Goal: Task Accomplishment & Management: Manage account settings

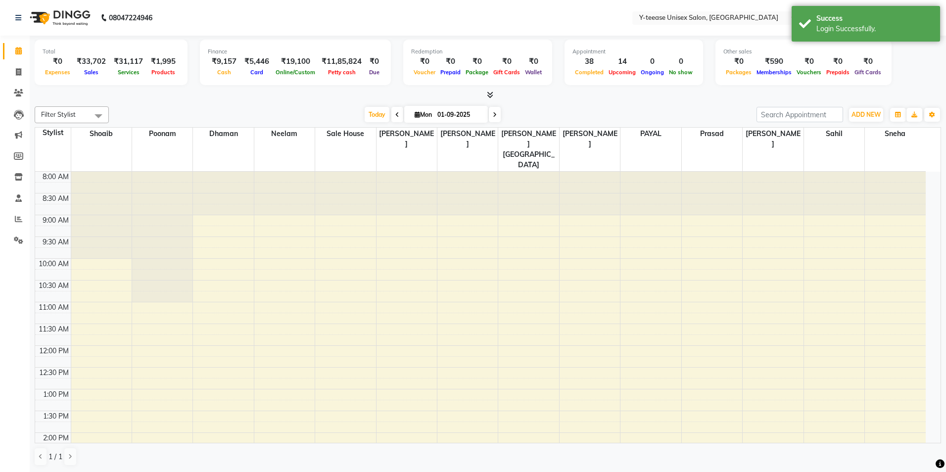
click at [881, 19] on div "Success" at bounding box center [874, 18] width 116 height 10
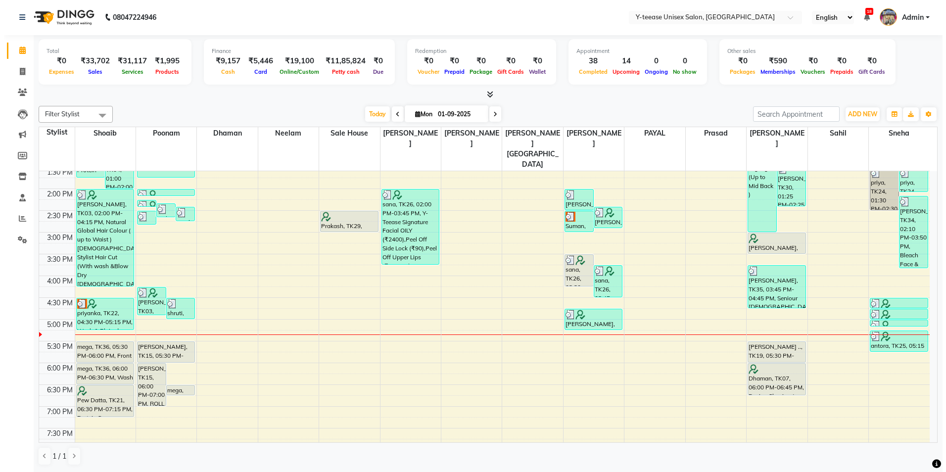
scroll to position [247, 0]
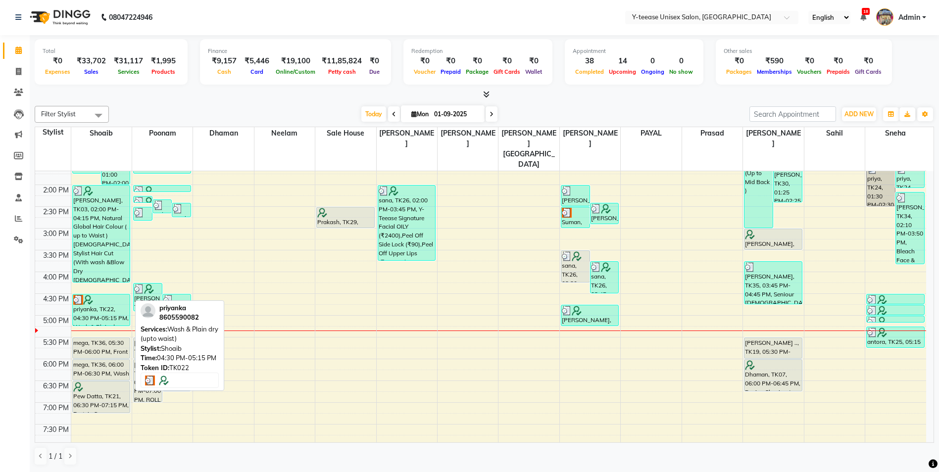
click at [87, 294] on div "priyanka, TK22, 04:30 PM-05:15 PM, Wash & Plain dry (upto waist)" at bounding box center [101, 309] width 57 height 31
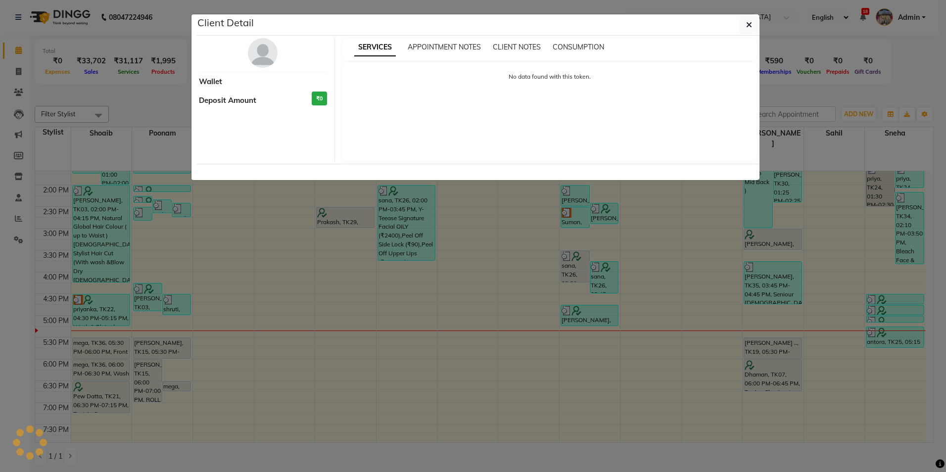
select select "3"
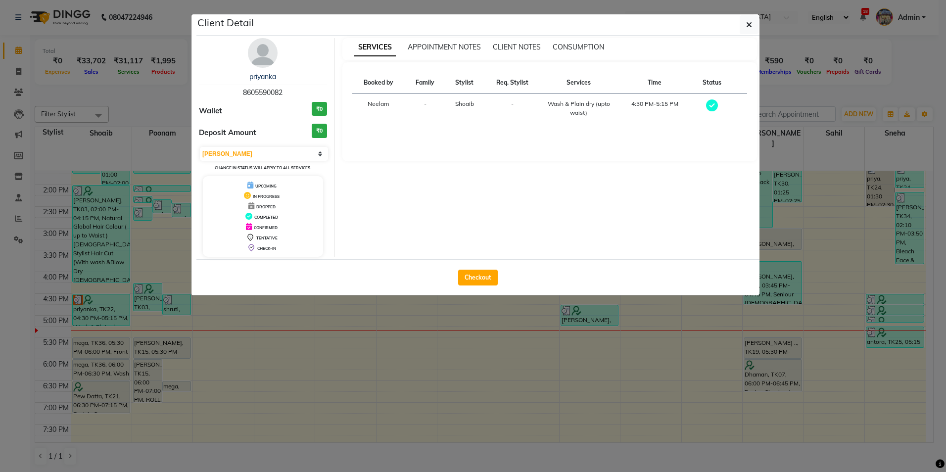
click at [268, 55] on img at bounding box center [263, 53] width 30 height 30
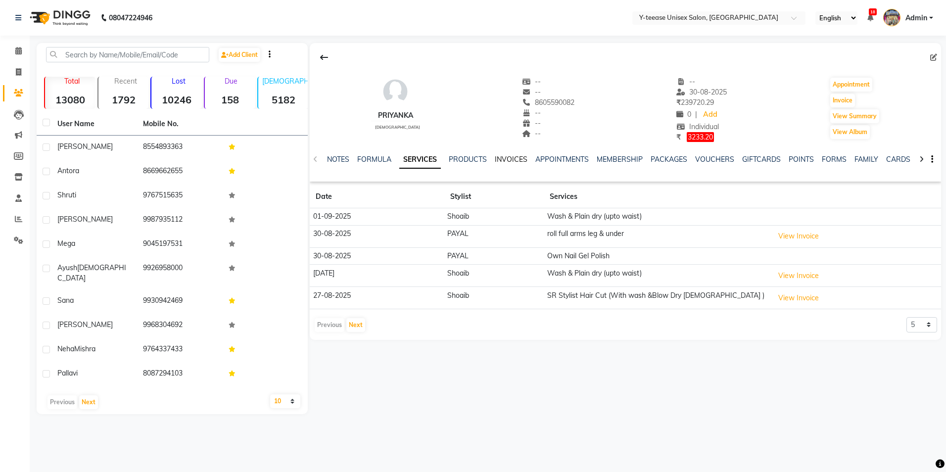
click at [499, 155] on link "INVOICES" at bounding box center [511, 159] width 33 height 9
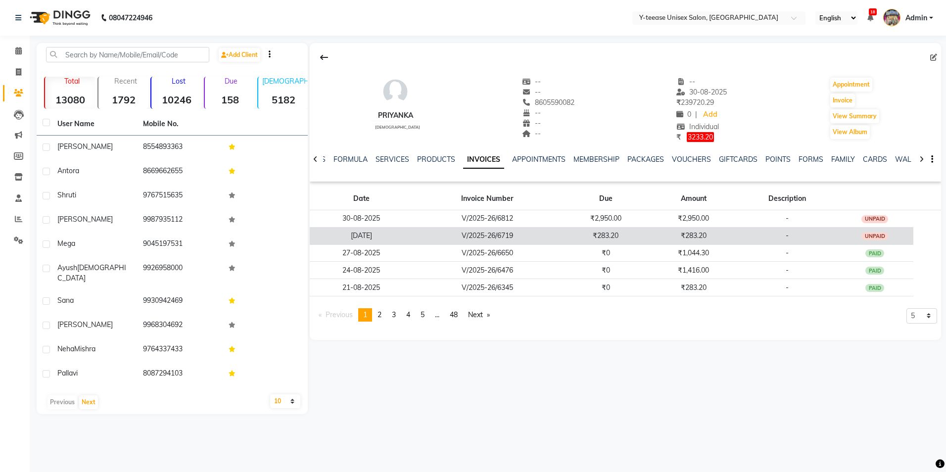
click at [620, 231] on td "₹283.20" at bounding box center [606, 235] width 88 height 17
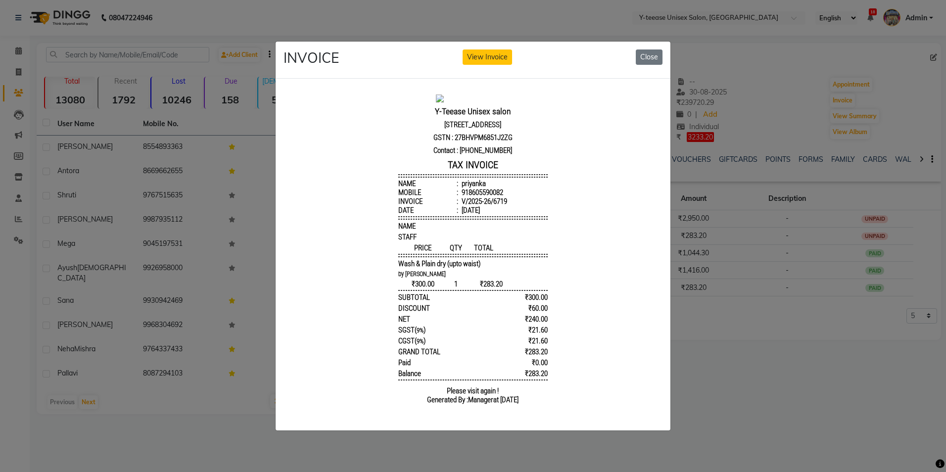
scroll to position [8, 0]
click at [645, 51] on button "Close" at bounding box center [649, 56] width 27 height 15
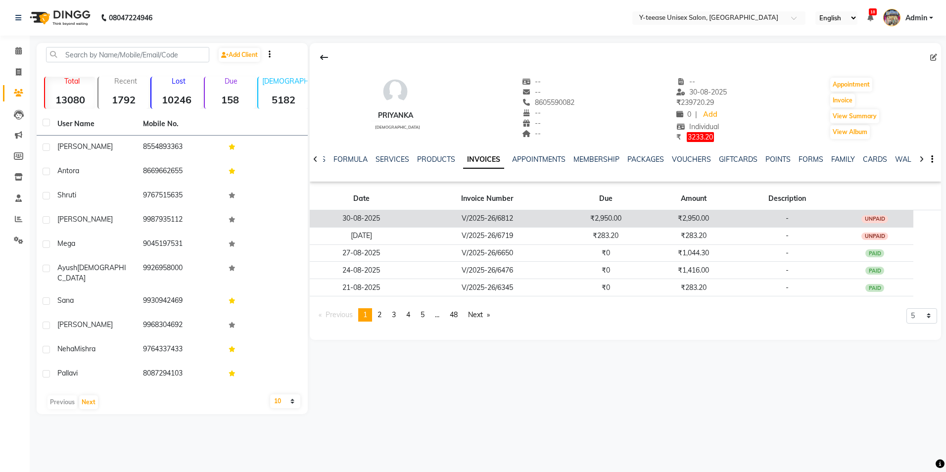
click at [591, 215] on td "₹2,950.00" at bounding box center [606, 218] width 88 height 17
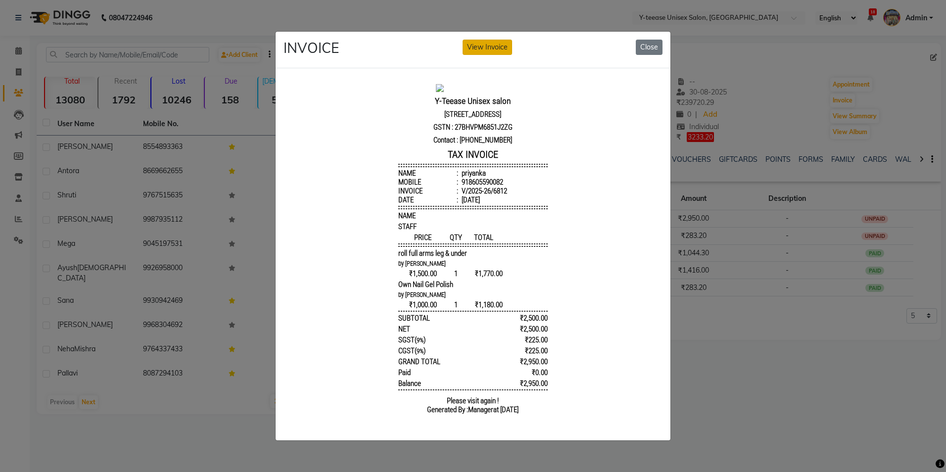
click at [472, 44] on button "View Invoice" at bounding box center [487, 47] width 49 height 15
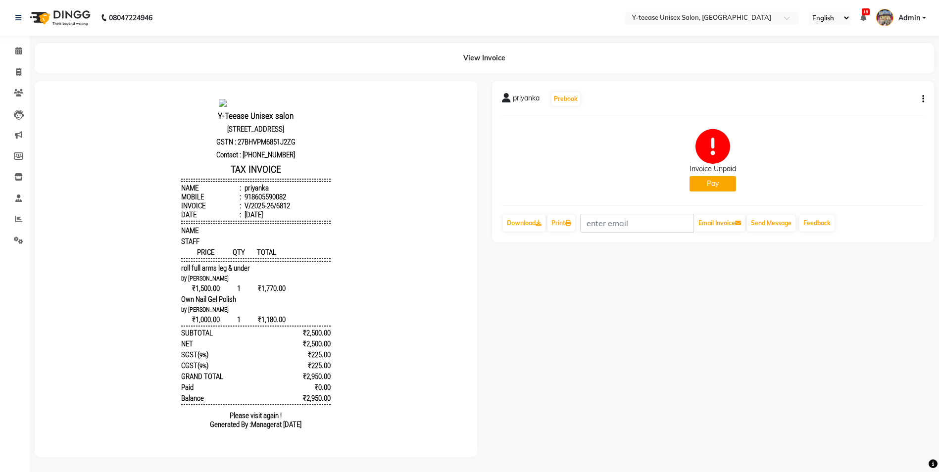
click at [931, 99] on div "priyanka Prebook Invoice Unpaid Pay Download Print Email Invoice Send Message F…" at bounding box center [713, 161] width 442 height 161
click at [919, 97] on button "button" at bounding box center [921, 99] width 6 height 10
click at [888, 109] on div "Edit Invoice" at bounding box center [874, 111] width 68 height 12
select select "service"
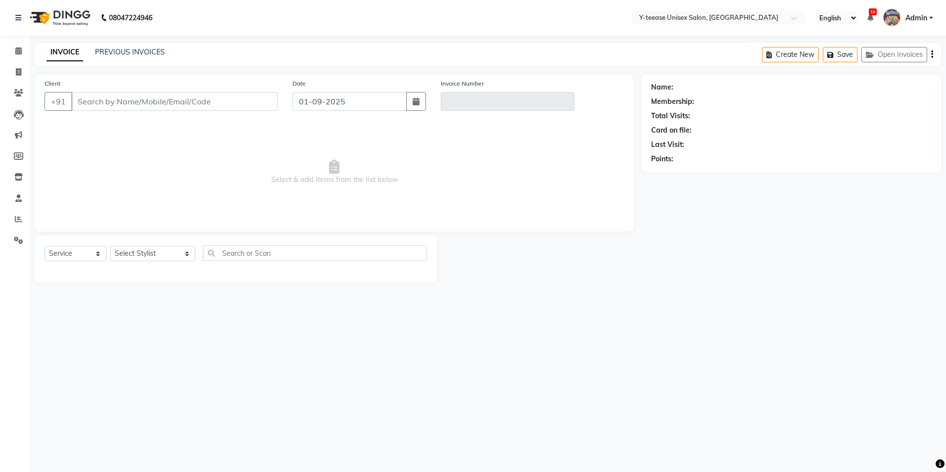
type input "8605590082"
type input "V/2025-26/6812"
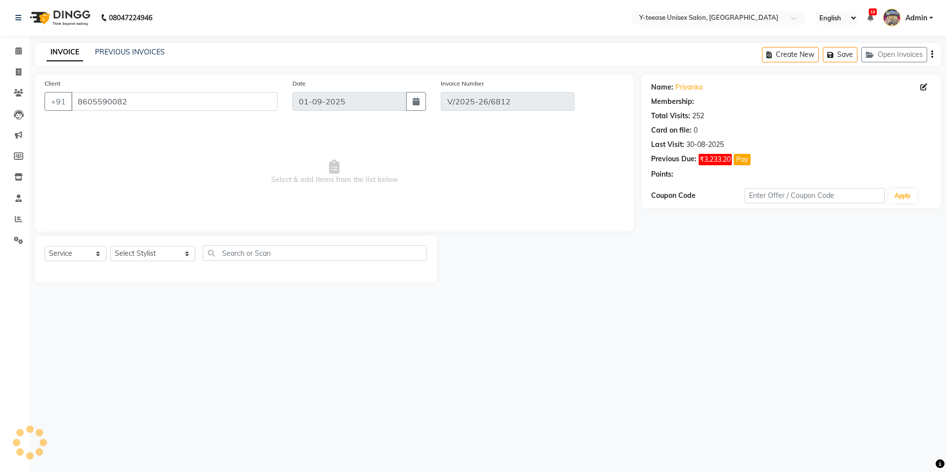
type input "30-08-2025"
select select "select"
select select "1: Object"
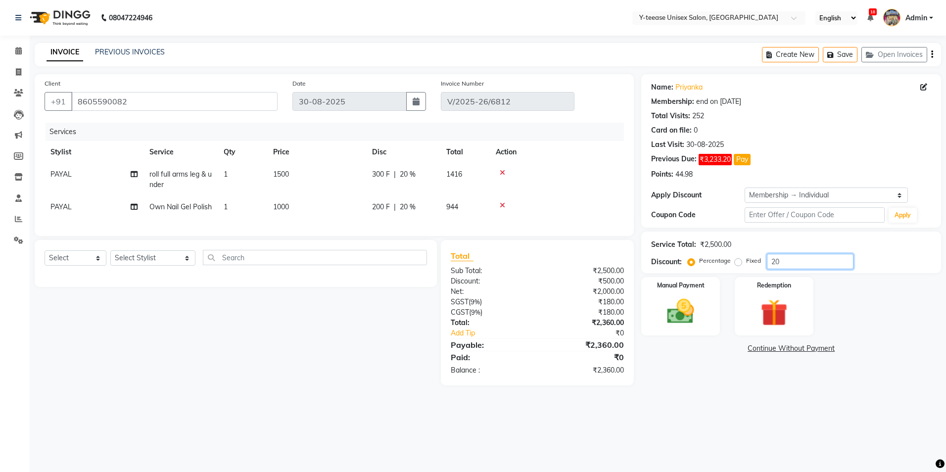
click at [778, 259] on input "20" at bounding box center [810, 261] width 87 height 15
click at [415, 206] on span "20 %" at bounding box center [408, 207] width 16 height 10
select select "73210"
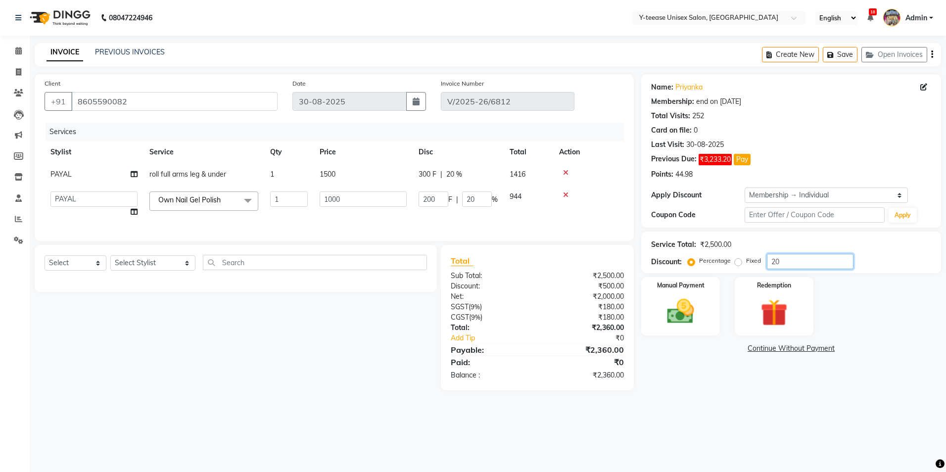
click at [794, 255] on input "20" at bounding box center [810, 261] width 87 height 15
type input "2"
type input "20"
type input "2"
type input "0"
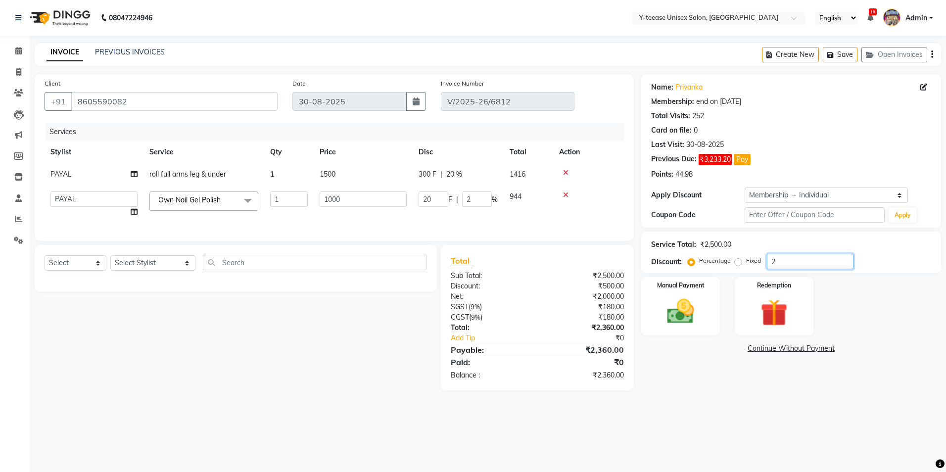
type input "0"
click at [360, 197] on input "1000" at bounding box center [363, 198] width 87 height 15
type input "100015"
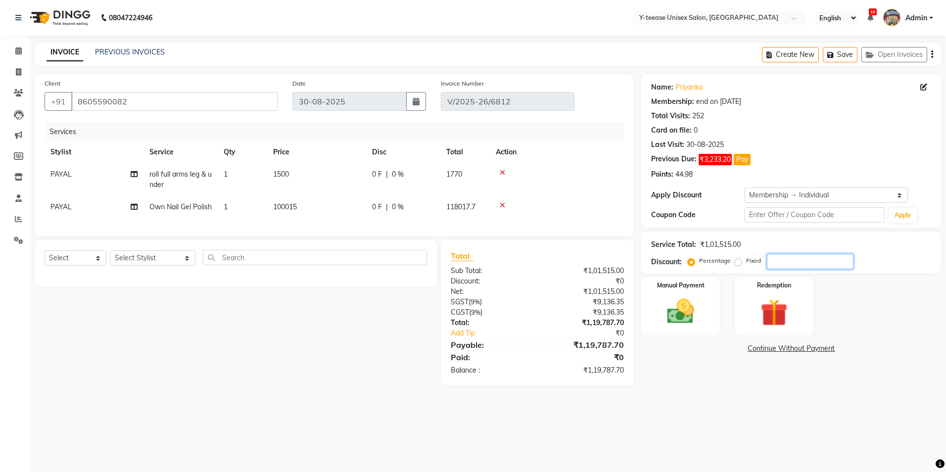
click at [789, 267] on input "number" at bounding box center [810, 261] width 87 height 15
click at [283, 207] on span "100015" at bounding box center [285, 206] width 24 height 9
select select "73210"
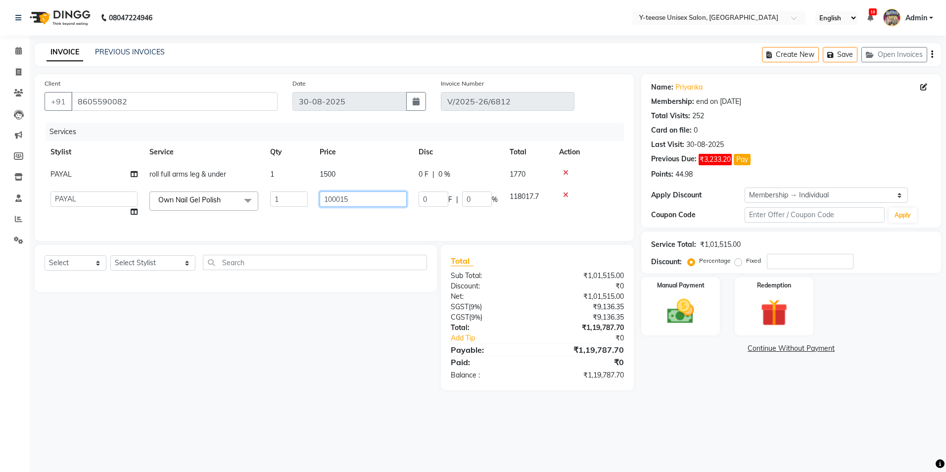
click at [362, 198] on input "100015" at bounding box center [363, 198] width 87 height 15
type input "1000"
click at [425, 211] on td "0 F | 0 %" at bounding box center [458, 205] width 91 height 38
select select "73210"
click at [362, 196] on input "1000" at bounding box center [363, 198] width 87 height 15
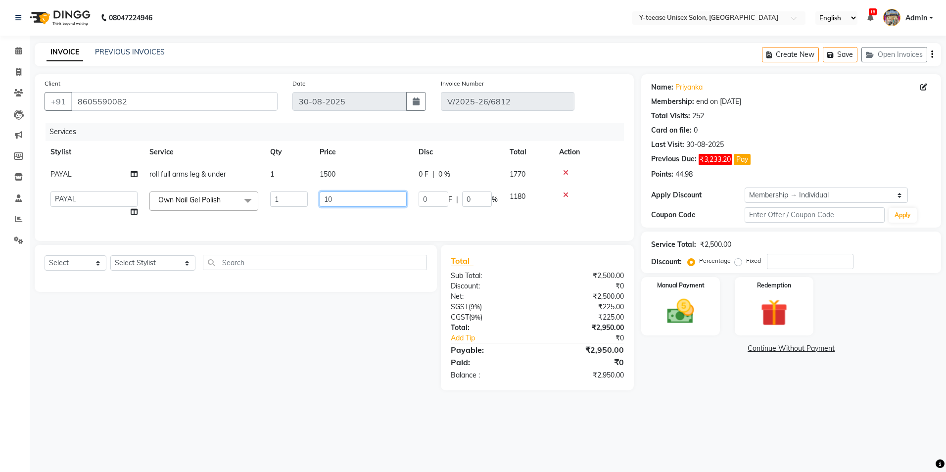
type input "1"
type input "899"
click at [380, 227] on div "Services Stylist Service Qty Price Disc Total Action PAYAL roll full arms leg &…" at bounding box center [334, 177] width 579 height 108
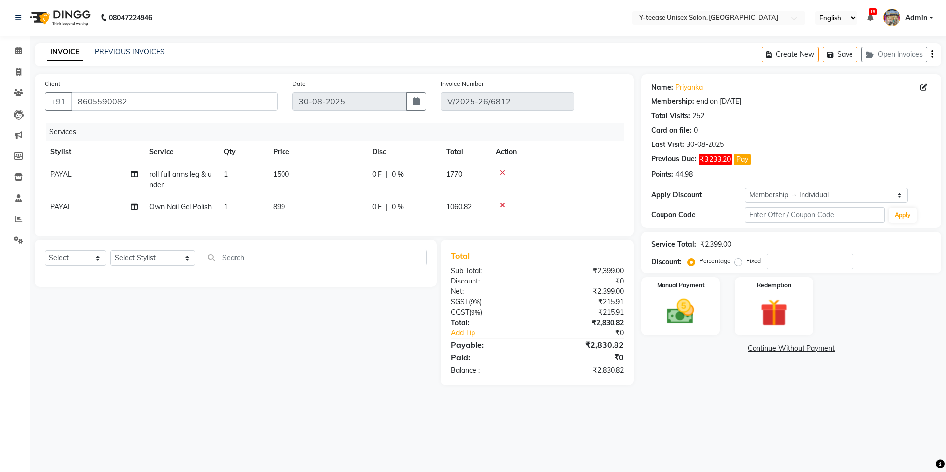
click at [275, 205] on span "899" at bounding box center [279, 206] width 12 height 9
select select "73210"
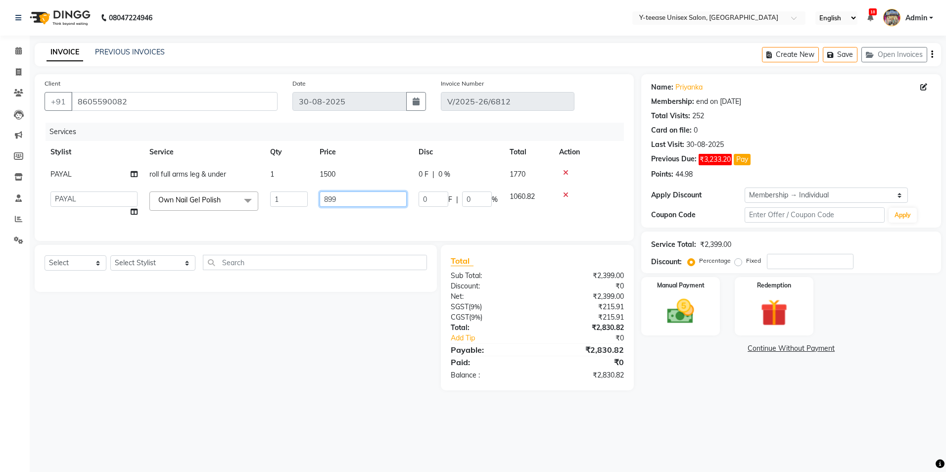
click at [341, 195] on input "899" at bounding box center [363, 198] width 87 height 15
type input "850"
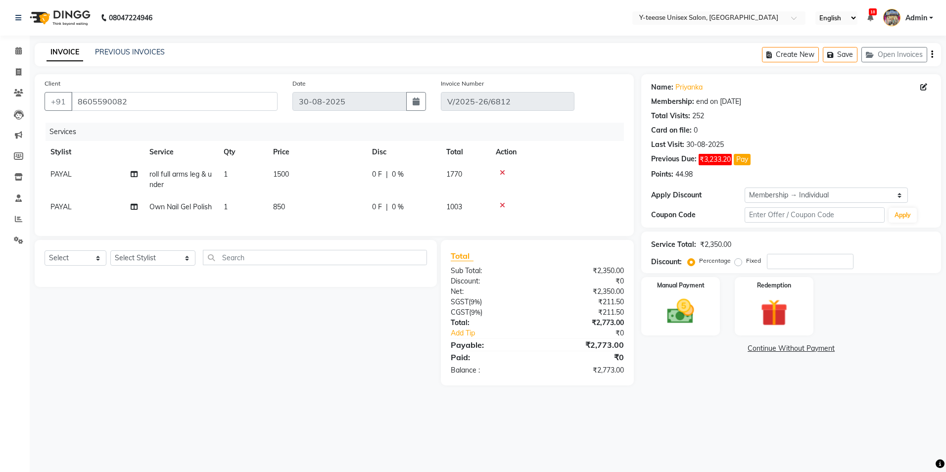
click at [385, 218] on tr "PAYAL Own Nail Gel Polish 1 850 0 F | 0 % 1003" at bounding box center [334, 207] width 579 height 22
click at [288, 204] on td "850" at bounding box center [316, 207] width 99 height 22
select select "73210"
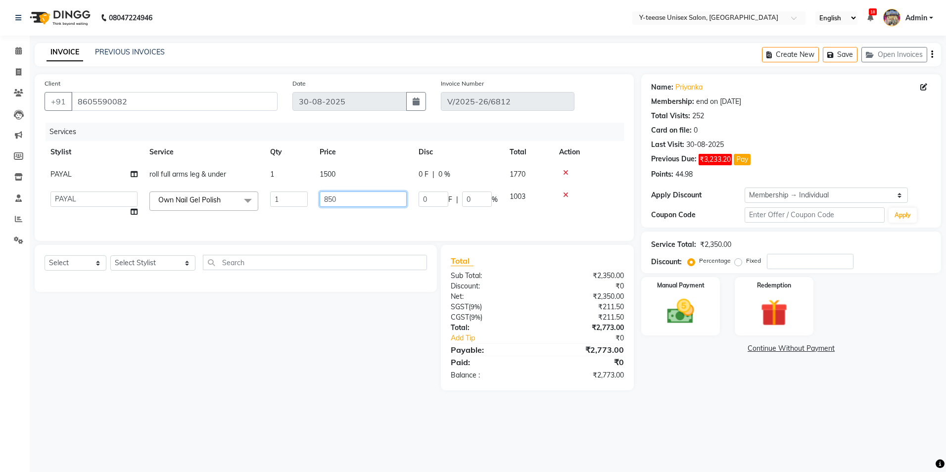
click at [391, 196] on input "850" at bounding box center [363, 198] width 87 height 15
type input "848"
click at [422, 213] on td "0 F | 0 %" at bounding box center [458, 205] width 91 height 38
select select "73210"
click at [794, 261] on input "number" at bounding box center [810, 261] width 87 height 15
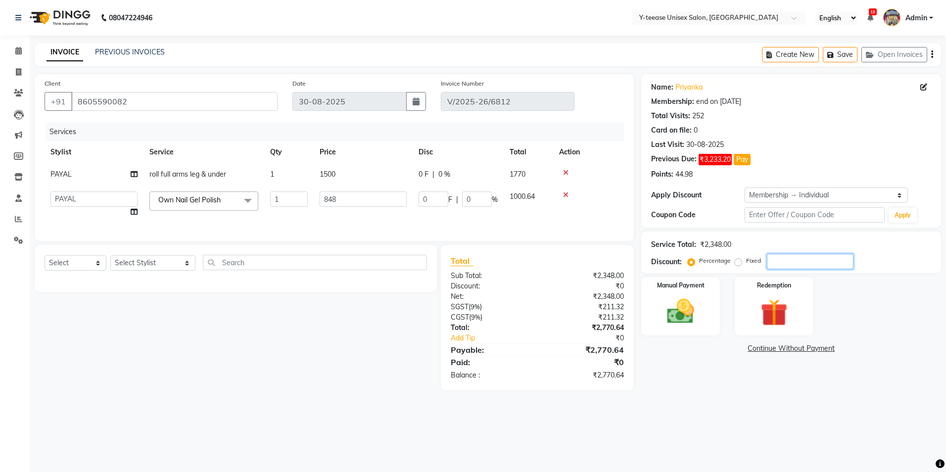
type input "1"
type input "8.48"
type input "1"
type input "15"
type input "127.2"
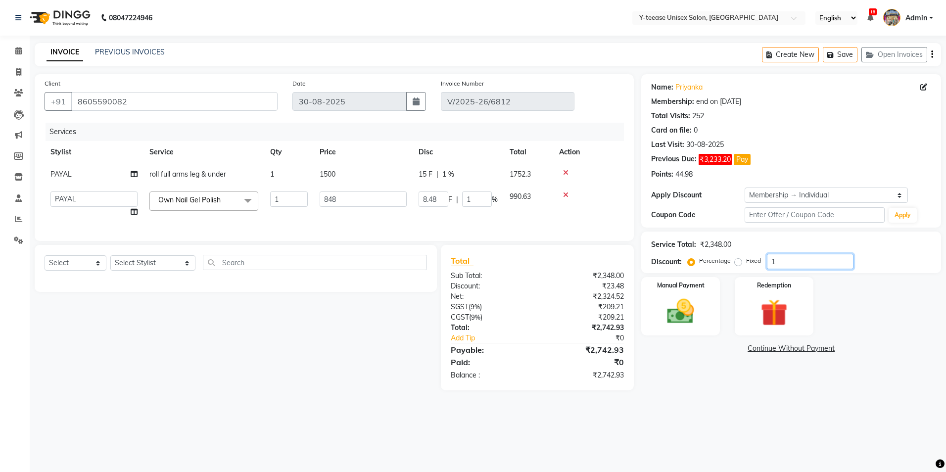
type input "15"
click at [725, 404] on main "INVOICE PREVIOUS INVOICES Create New Save Open Invoices Client +91 8605590082 D…" at bounding box center [488, 224] width 916 height 362
click at [492, 200] on span "%" at bounding box center [495, 199] width 6 height 10
click at [476, 203] on input "15" at bounding box center [477, 198] width 30 height 15
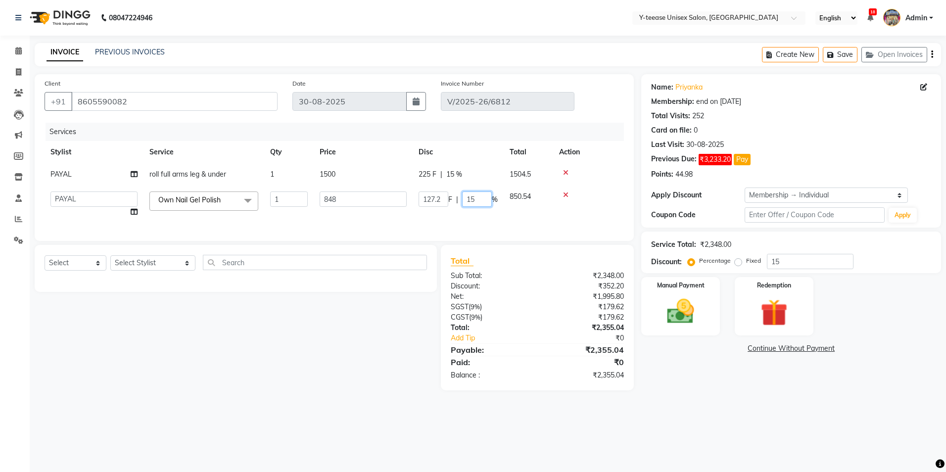
type input "1"
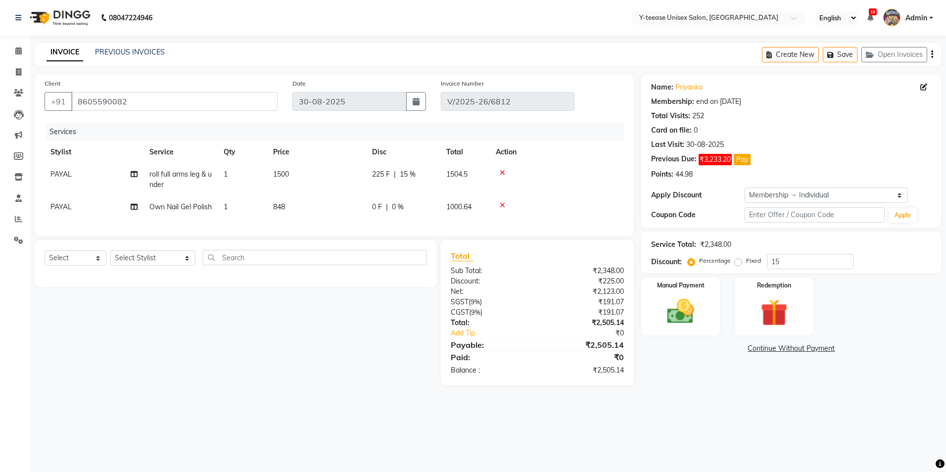
click at [485, 215] on tr "PAYAL Own Nail Gel Polish 1 848 0 F | 0 % 1000.64" at bounding box center [334, 207] width 579 height 22
click at [675, 291] on div "Manual Payment" at bounding box center [681, 306] width 82 height 61
click at [814, 418] on div "Name: Priyanka Membership: end on 23-07-2026 Total Visits: 252 Card on file: 0 …" at bounding box center [794, 246] width 307 height 345
click at [815, 412] on link "Continue Without Payment" at bounding box center [791, 412] width 296 height 10
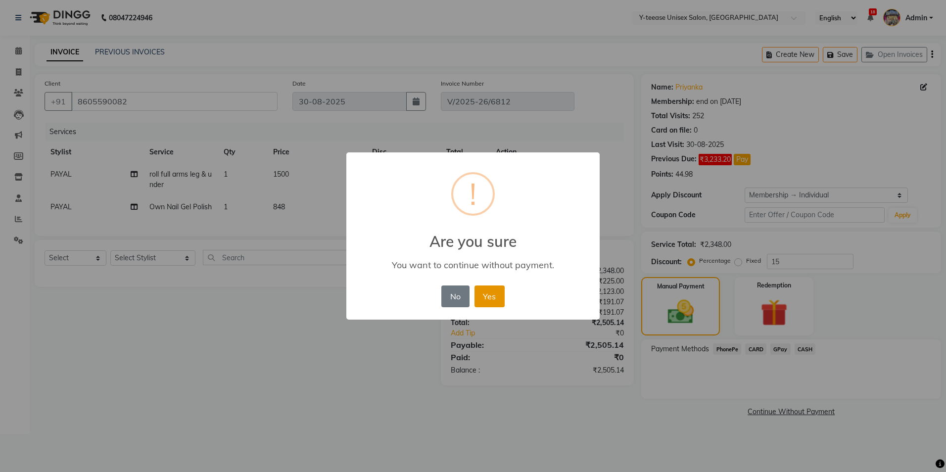
click at [484, 292] on button "Yes" at bounding box center [490, 296] width 30 height 22
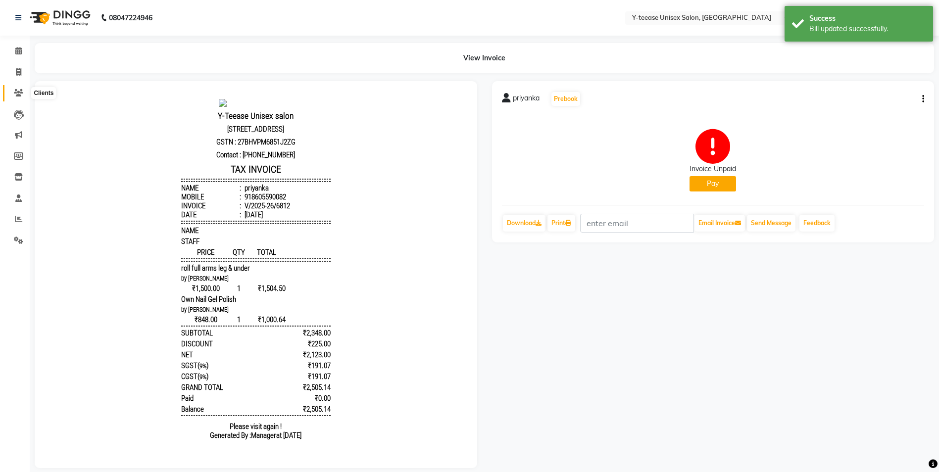
click at [18, 94] on icon at bounding box center [18, 92] width 9 height 7
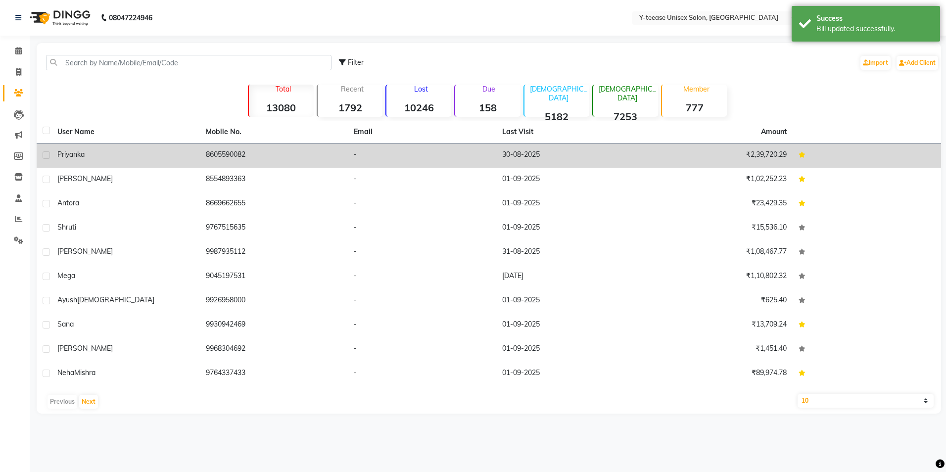
click at [83, 155] on span "priyanka" at bounding box center [70, 154] width 27 height 9
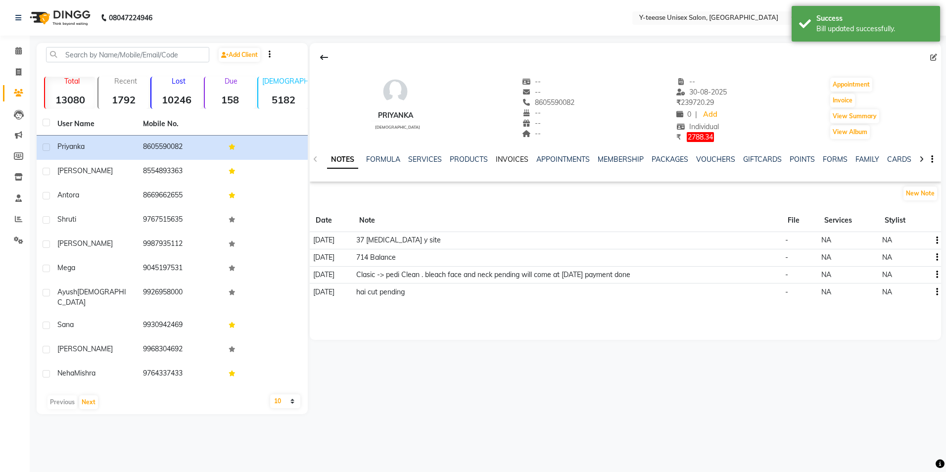
click at [520, 155] on link "INVOICES" at bounding box center [512, 159] width 33 height 9
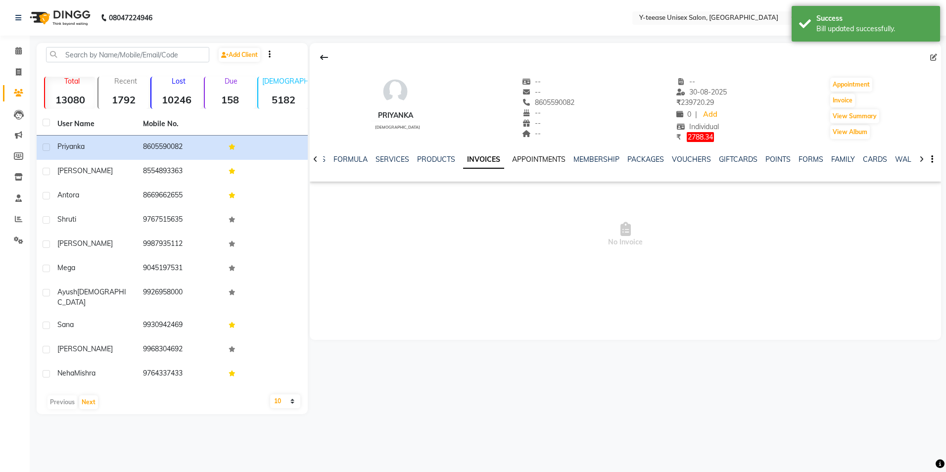
click at [550, 158] on link "APPOINTMENTS" at bounding box center [538, 159] width 53 height 9
click at [470, 157] on link "INVOICES" at bounding box center [471, 159] width 33 height 9
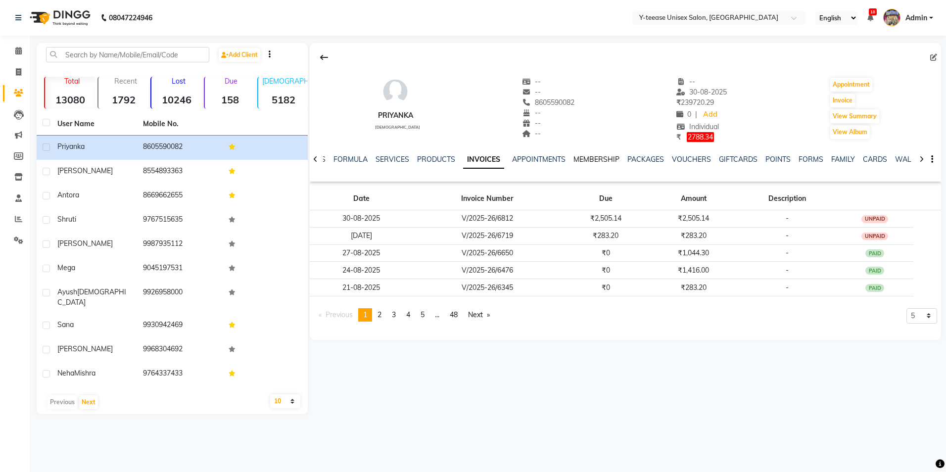
click at [592, 159] on link "MEMBERSHIP" at bounding box center [596, 159] width 46 height 9
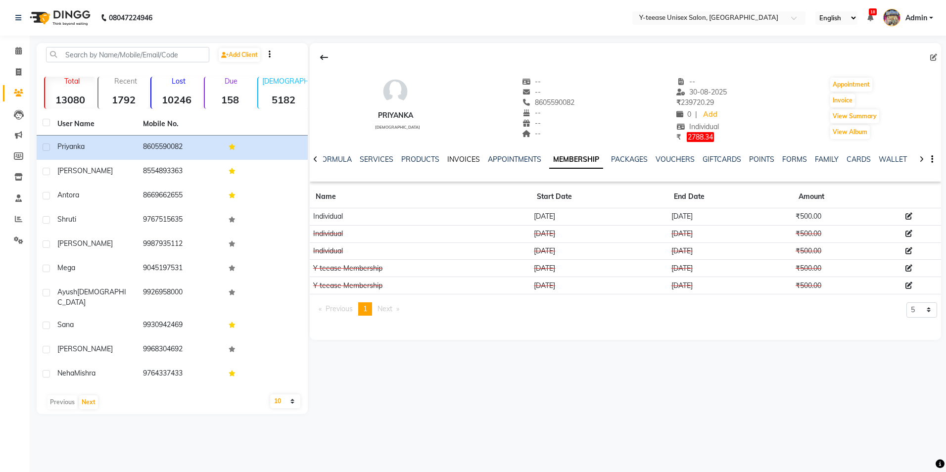
click at [449, 162] on link "INVOICES" at bounding box center [463, 159] width 33 height 9
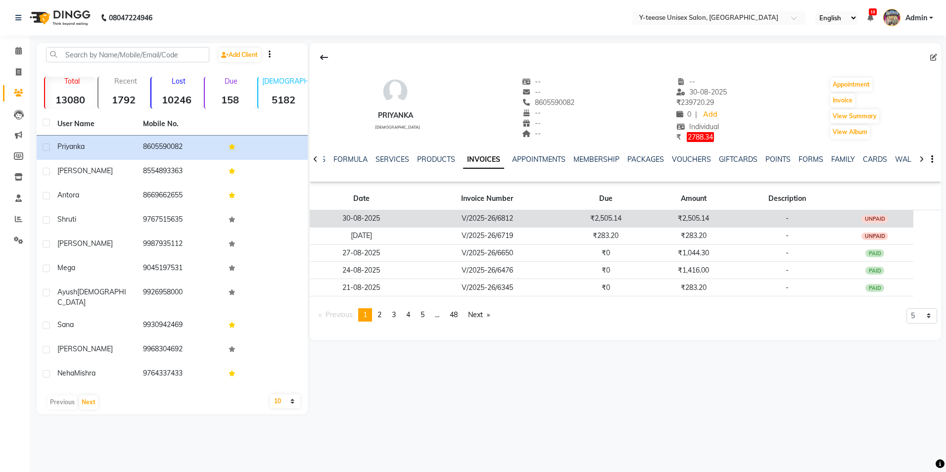
click at [666, 218] on td "₹2,505.14" at bounding box center [694, 218] width 88 height 17
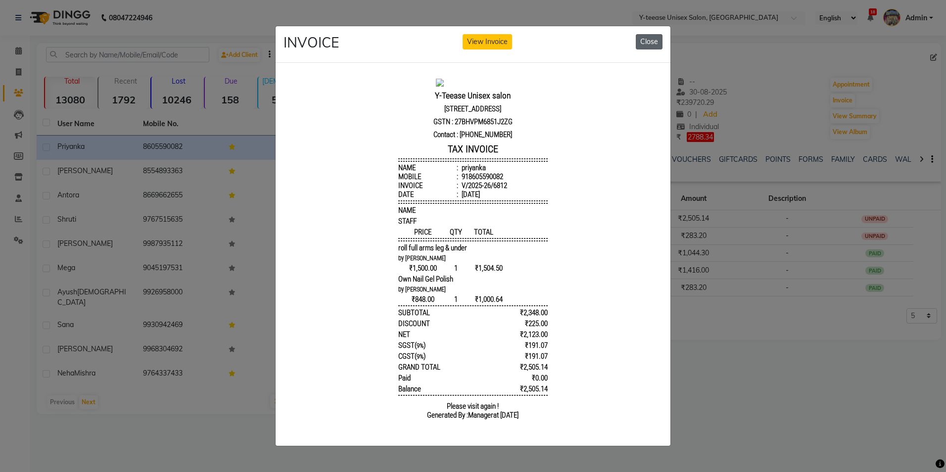
click at [645, 35] on button "Close" at bounding box center [649, 41] width 27 height 15
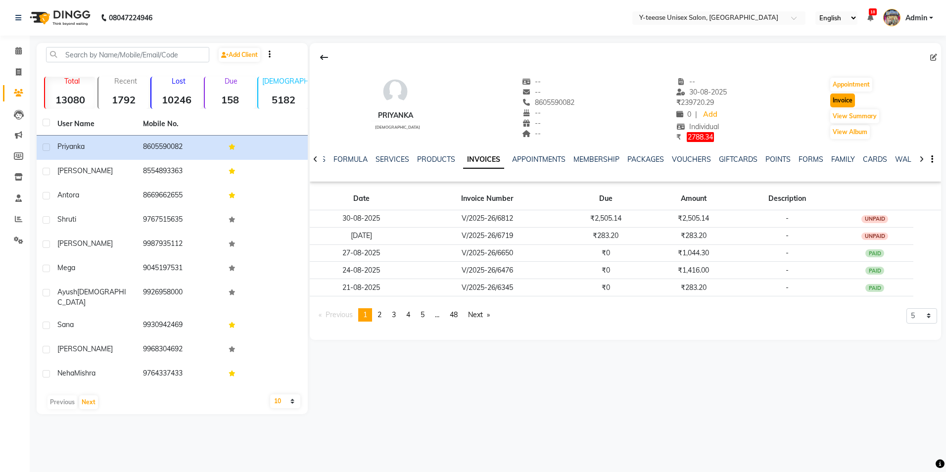
click at [844, 103] on button "Invoice" at bounding box center [842, 101] width 25 height 14
select select "service"
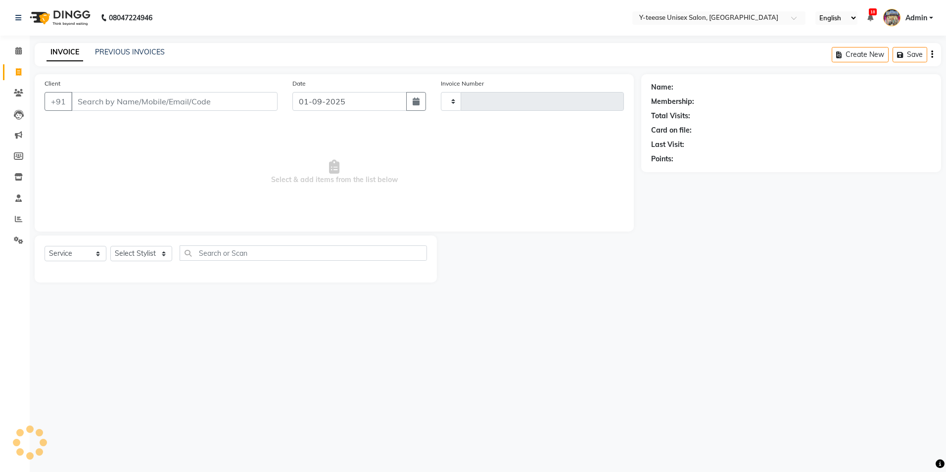
type input "6921"
select select "4"
type input "8605590082"
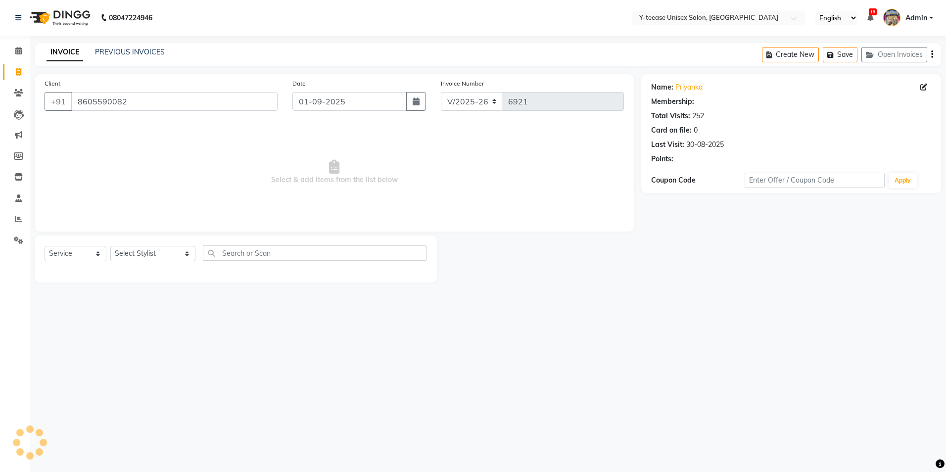
select select "1: Object"
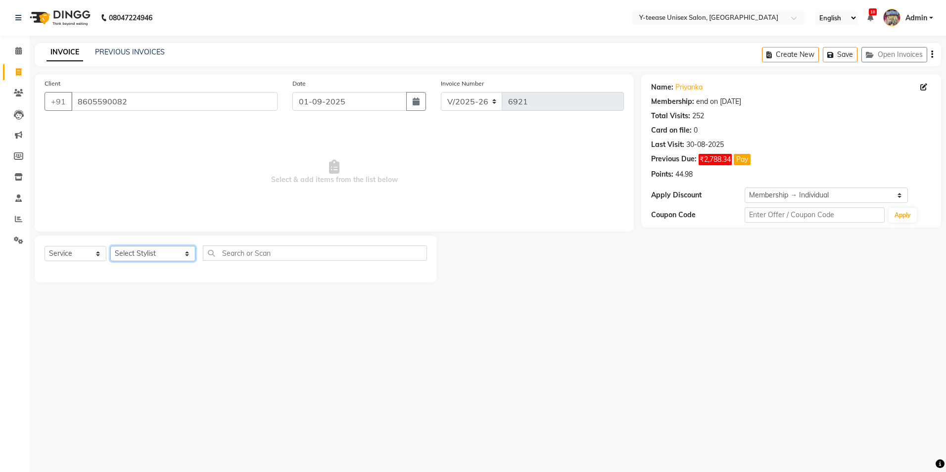
click at [162, 252] on select "Select Stylist chaitrali Dhaman FAIZAN SALMANI keshav nagar Manager Mosin khan …" at bounding box center [152, 253] width 85 height 15
select select "56"
click at [110, 246] on select "Select Stylist chaitrali Dhaman FAIZAN SALMANI keshav nagar Manager Mosin khan …" at bounding box center [152, 253] width 85 height 15
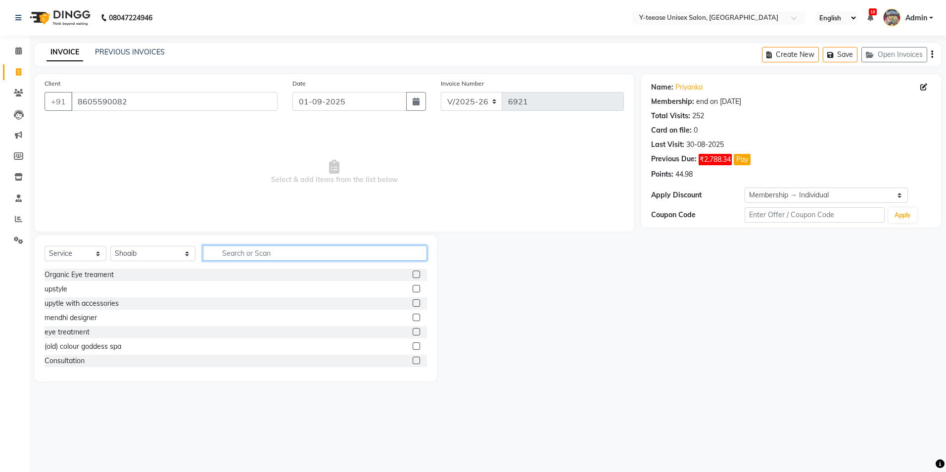
click at [204, 257] on input "text" at bounding box center [315, 252] width 224 height 15
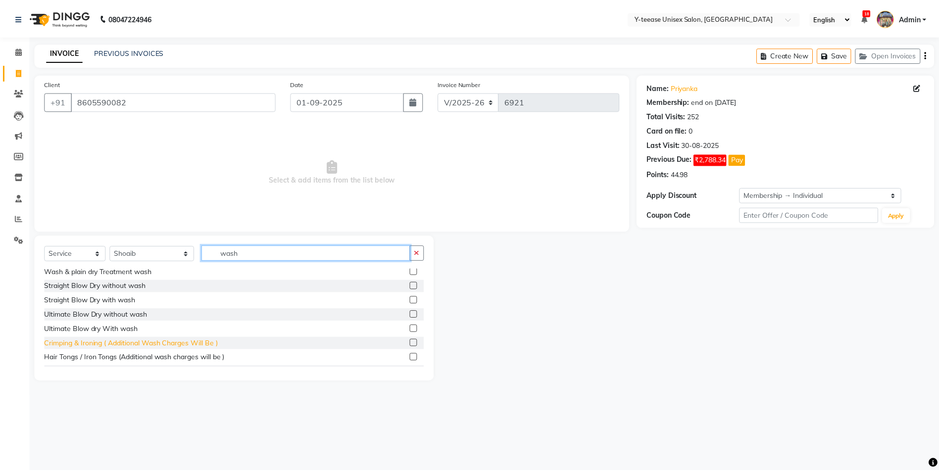
scroll to position [99, 0]
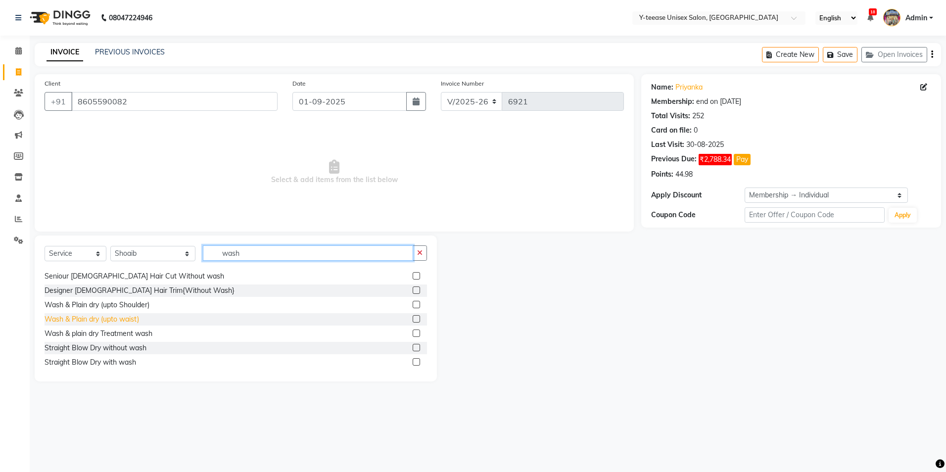
type input "wash"
click at [104, 317] on div "Wash & Plain dry (upto waist)" at bounding box center [92, 319] width 95 height 10
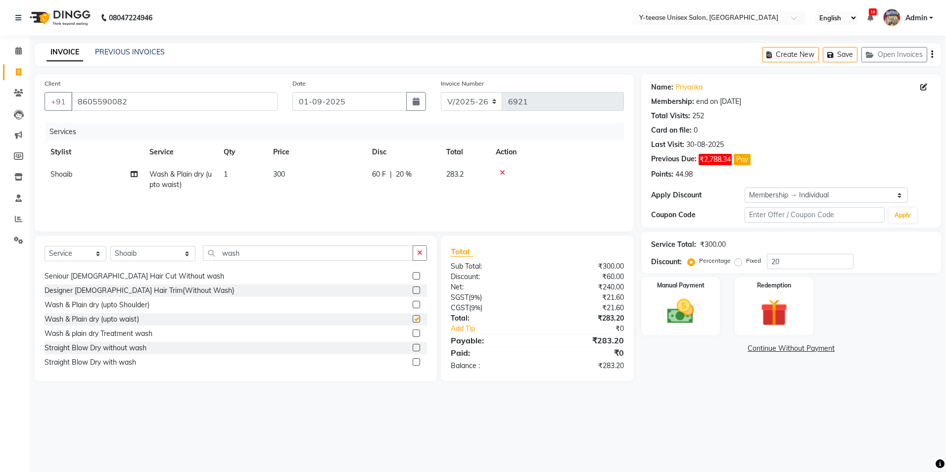
checkbox input "false"
drag, startPoint x: 411, startPoint y: 250, endPoint x: 458, endPoint y: 251, distance: 46.5
click at [413, 251] on input "wash" at bounding box center [308, 252] width 210 height 15
click at [789, 258] on input "20" at bounding box center [810, 261] width 87 height 15
type input "25"
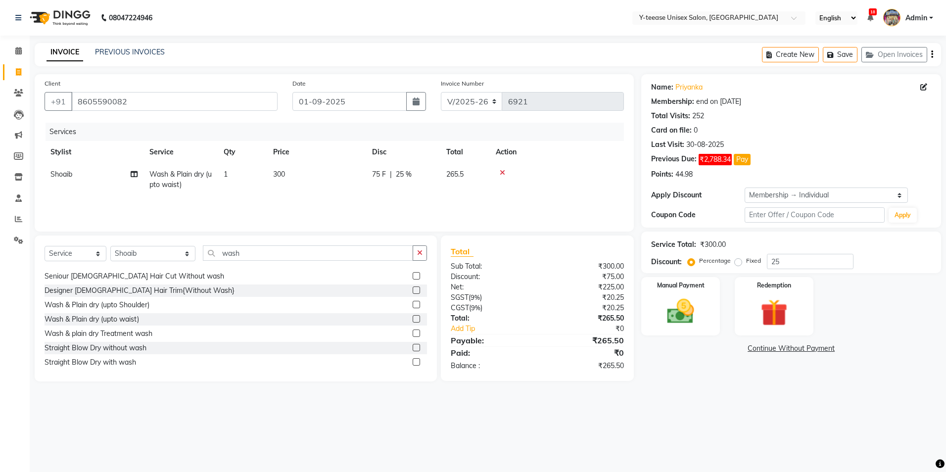
click at [730, 394] on main "INVOICE PREVIOUS INVOICES Create New Save Open Invoices Client +91 8605590082 D…" at bounding box center [488, 219] width 916 height 353
click at [697, 311] on img at bounding box center [681, 311] width 46 height 33
click at [778, 349] on span "GPay" at bounding box center [780, 348] width 20 height 11
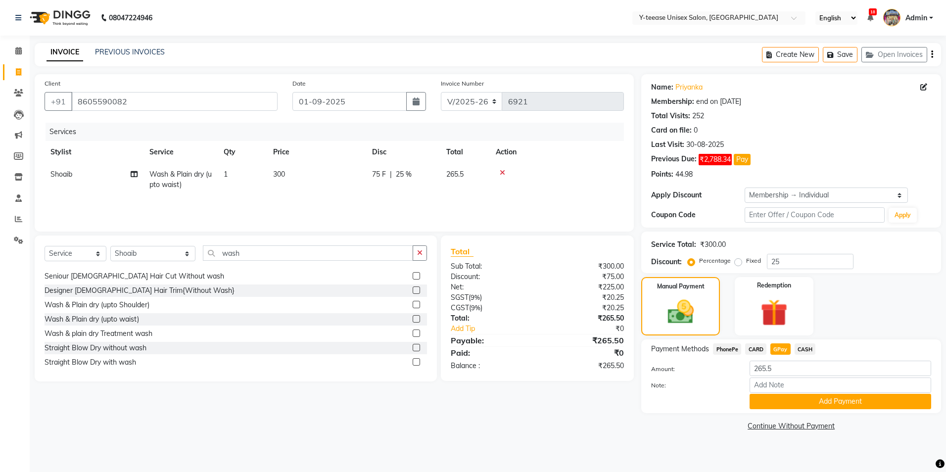
click at [754, 347] on span "CARD" at bounding box center [755, 348] width 21 height 11
click at [822, 402] on button "Add Payment" at bounding box center [841, 401] width 182 height 15
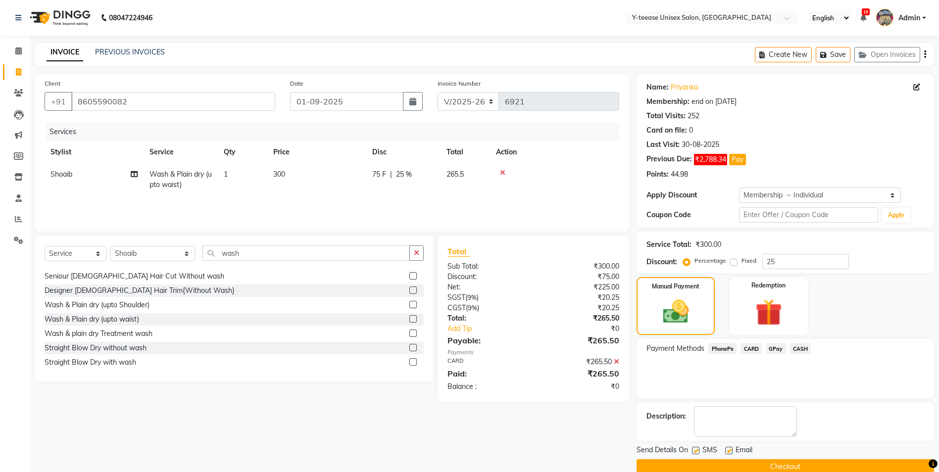
scroll to position [17, 0]
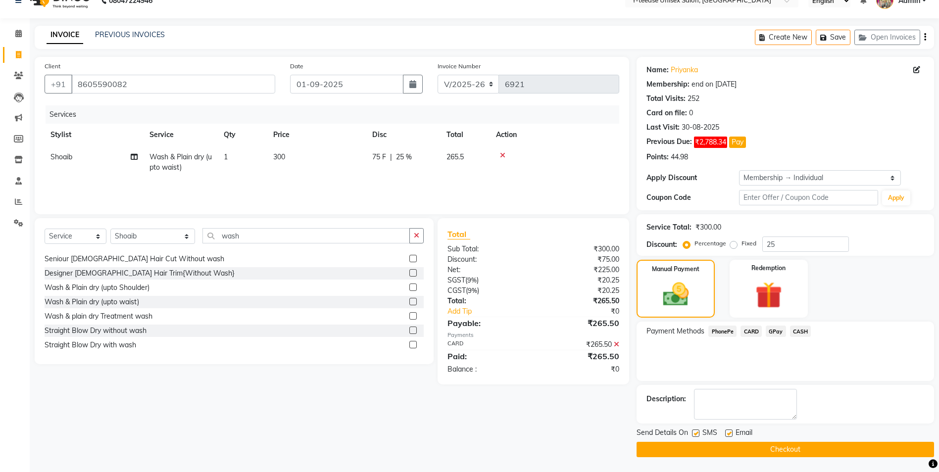
click at [711, 451] on button "Checkout" at bounding box center [784, 449] width 297 height 15
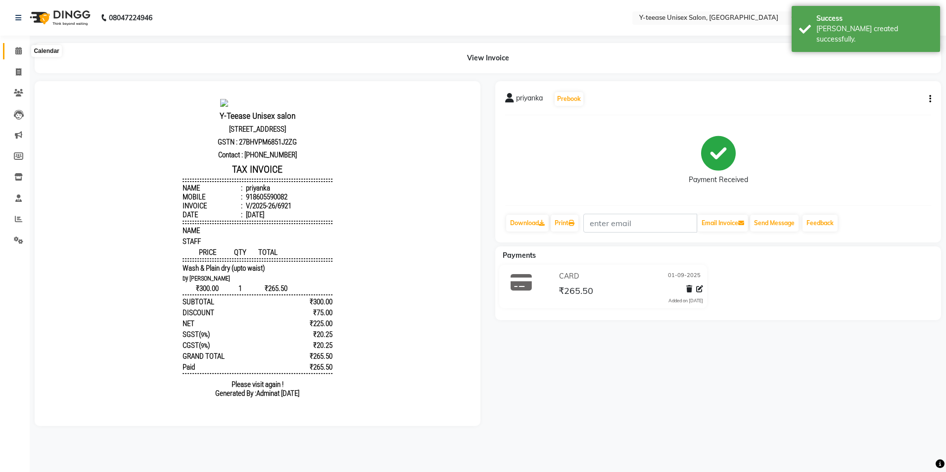
click at [12, 48] on span at bounding box center [18, 51] width 17 height 11
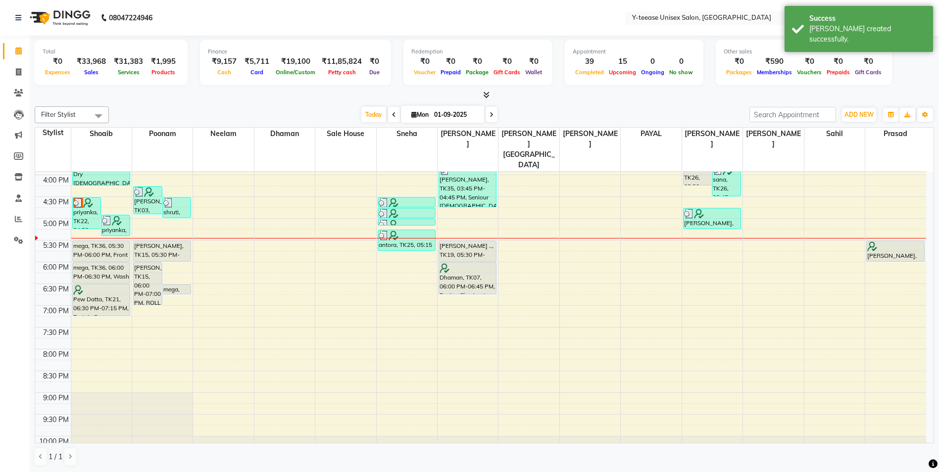
scroll to position [346, 0]
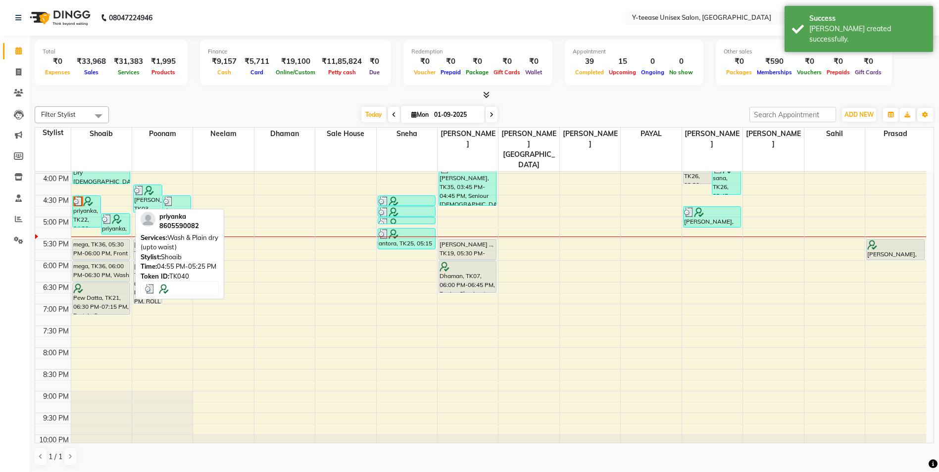
click at [118, 214] on img at bounding box center [117, 219] width 10 height 10
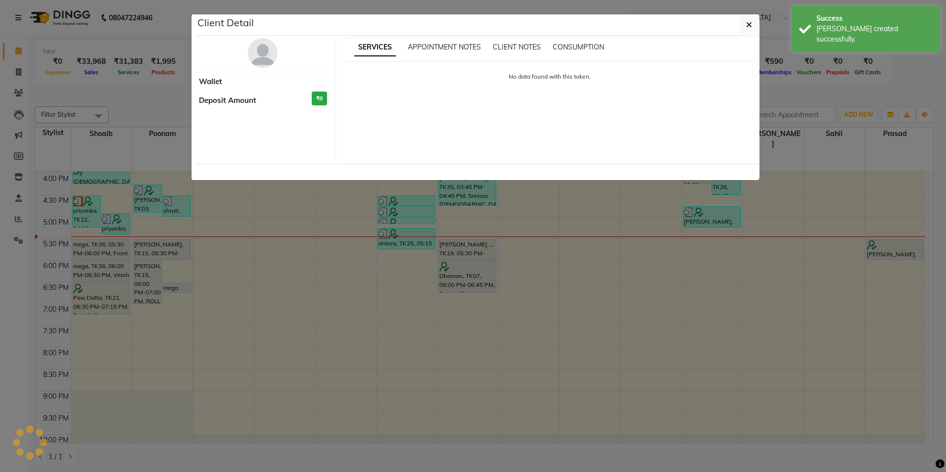
select select "3"
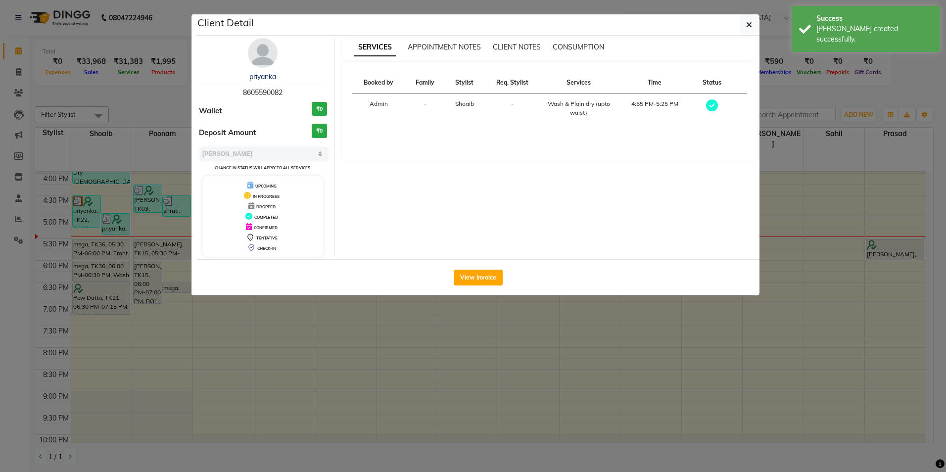
click at [258, 62] on img at bounding box center [263, 53] width 30 height 30
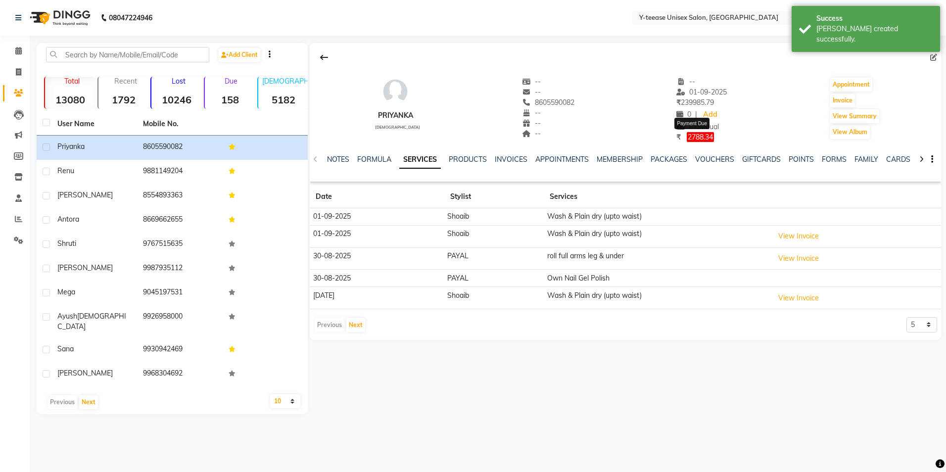
click at [691, 133] on span "2788.34" at bounding box center [700, 137] width 27 height 10
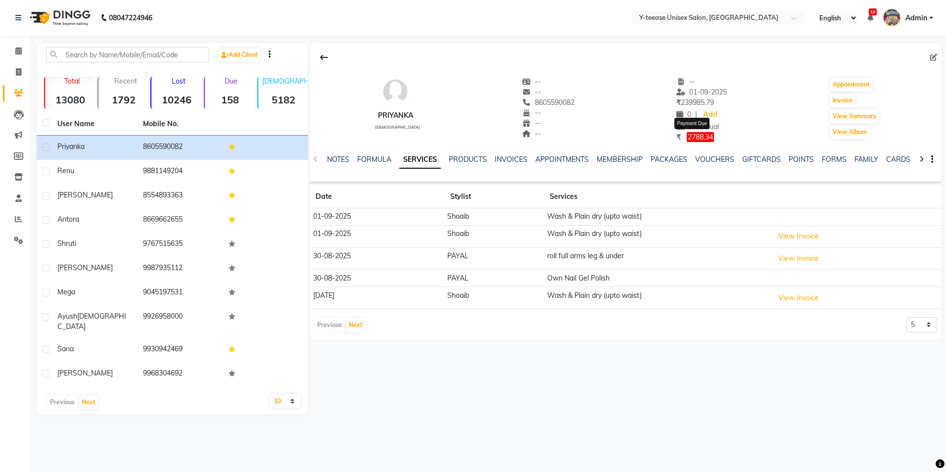
select select "1"
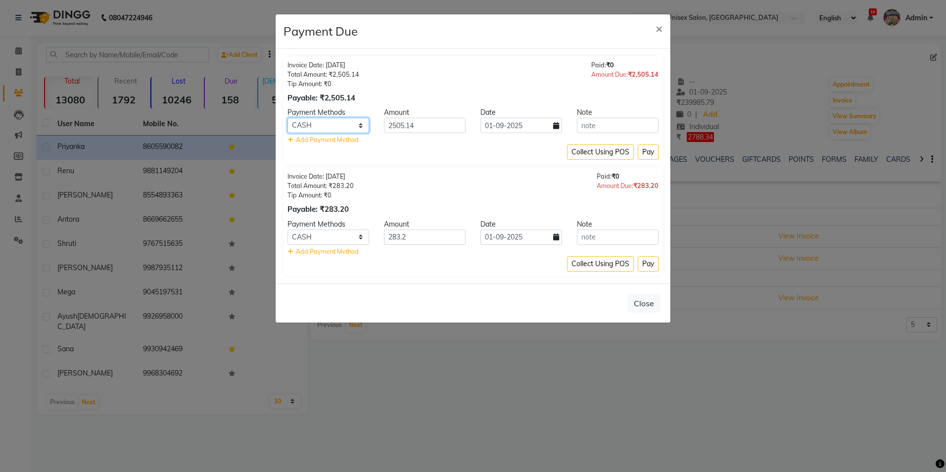
click at [326, 124] on select "PhonePe CARD GPay CASH" at bounding box center [328, 125] width 82 height 15
select select "2"
click at [287, 118] on select "PhonePe CARD GPay CASH" at bounding box center [328, 125] width 82 height 15
click at [646, 151] on button "Pay" at bounding box center [648, 151] width 21 height 15
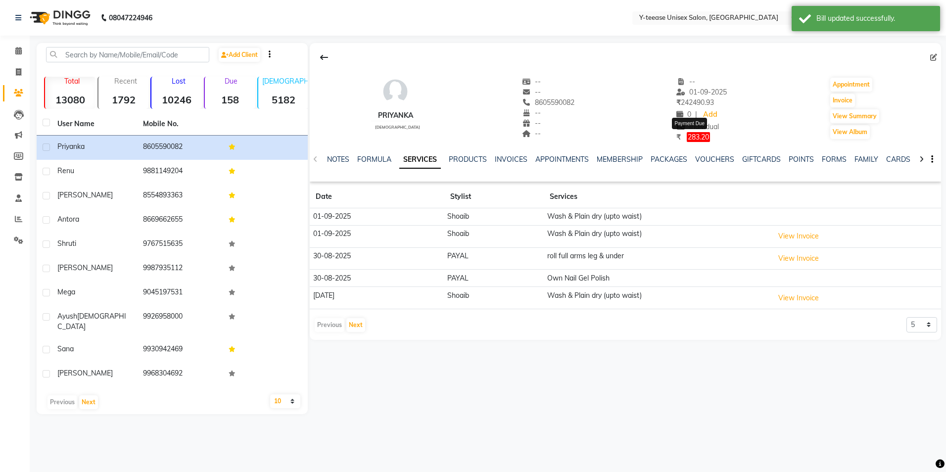
click at [695, 136] on span "283.20" at bounding box center [698, 137] width 23 height 10
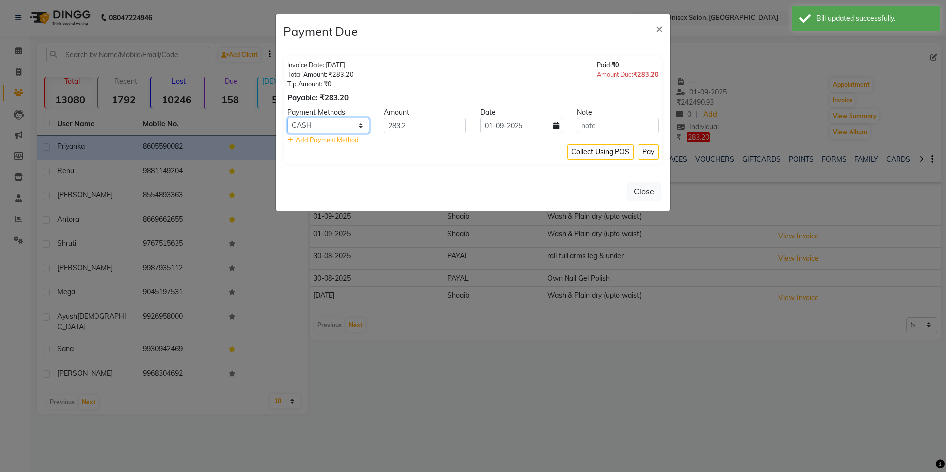
click at [311, 124] on select "PhonePe CARD GPay CASH" at bounding box center [328, 125] width 82 height 15
select select "2"
click at [287, 118] on select "PhonePe CARD GPay CASH" at bounding box center [328, 125] width 82 height 15
click at [655, 150] on button "Pay" at bounding box center [648, 151] width 21 height 15
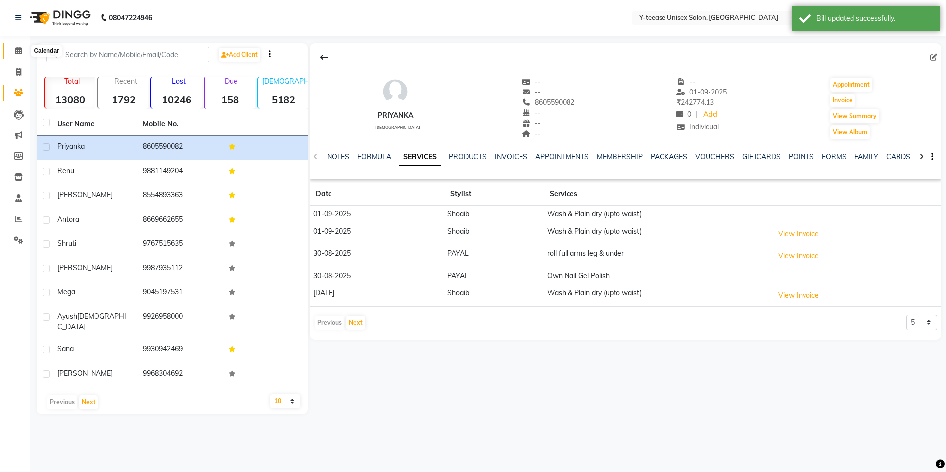
click at [19, 53] on icon at bounding box center [18, 50] width 6 height 7
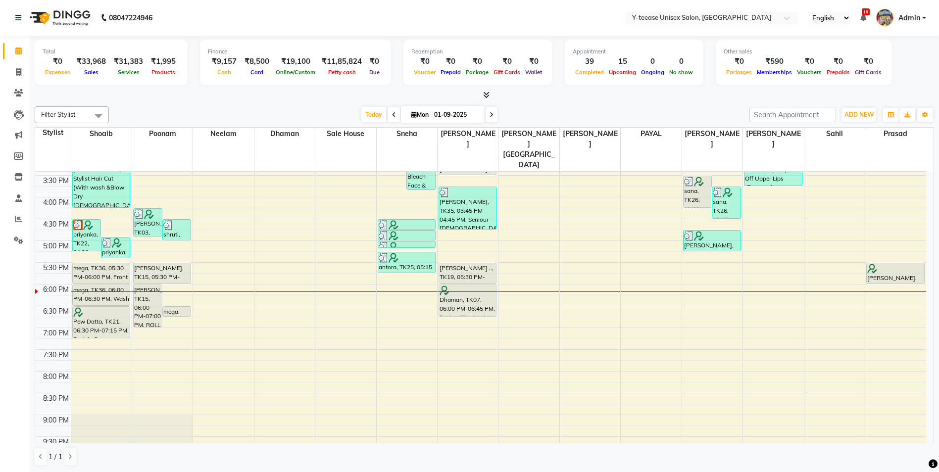
scroll to position [262, 0]
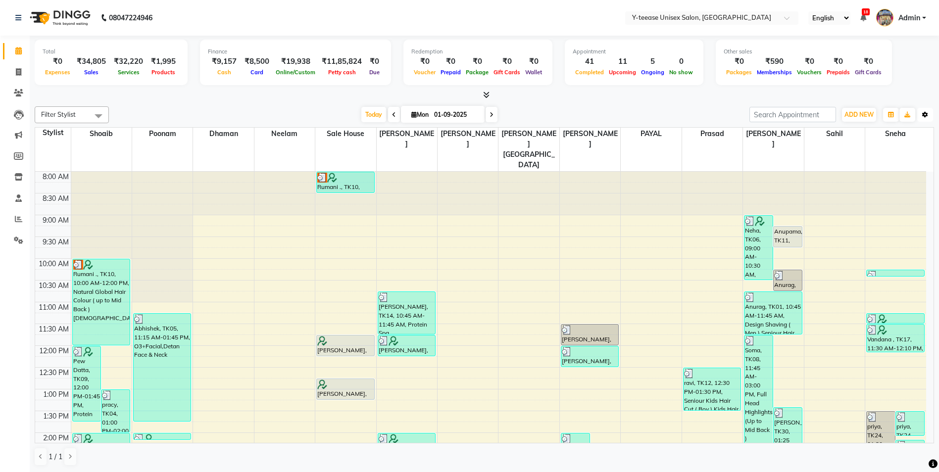
click at [922, 112] on icon "button" at bounding box center [925, 115] width 6 height 6
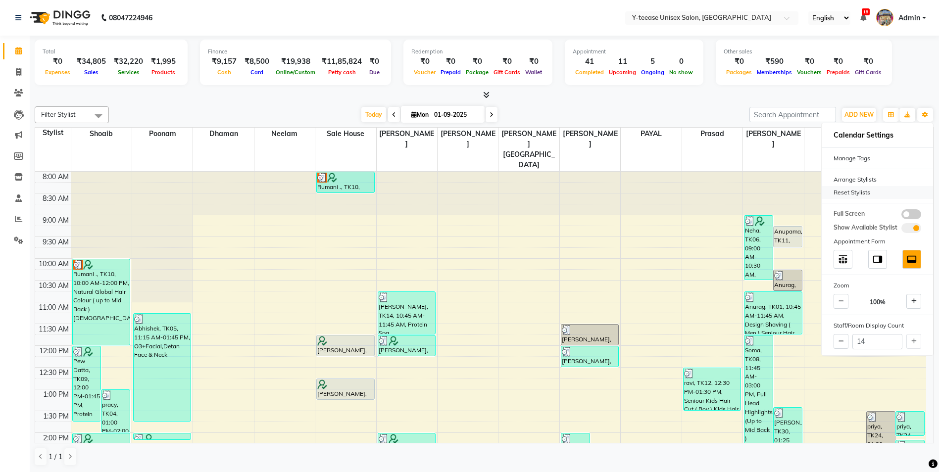
click at [881, 191] on div "Reset Stylists" at bounding box center [876, 192] width 111 height 13
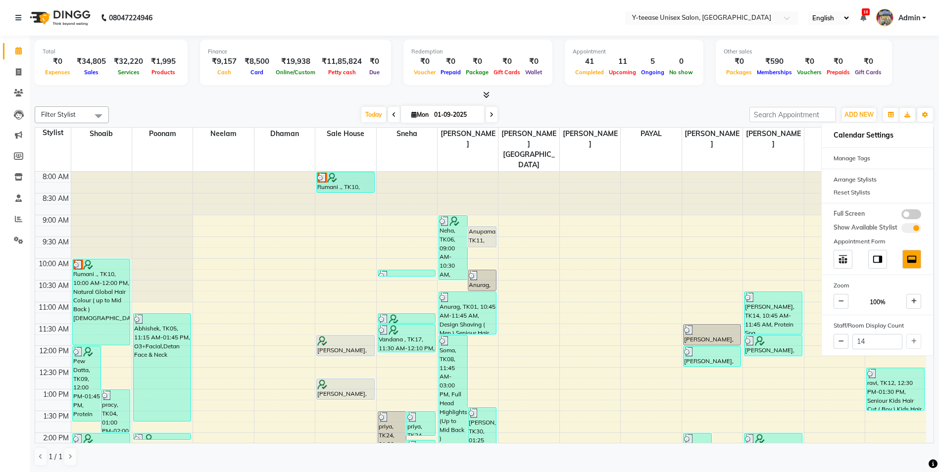
click at [894, 91] on div at bounding box center [484, 95] width 899 height 10
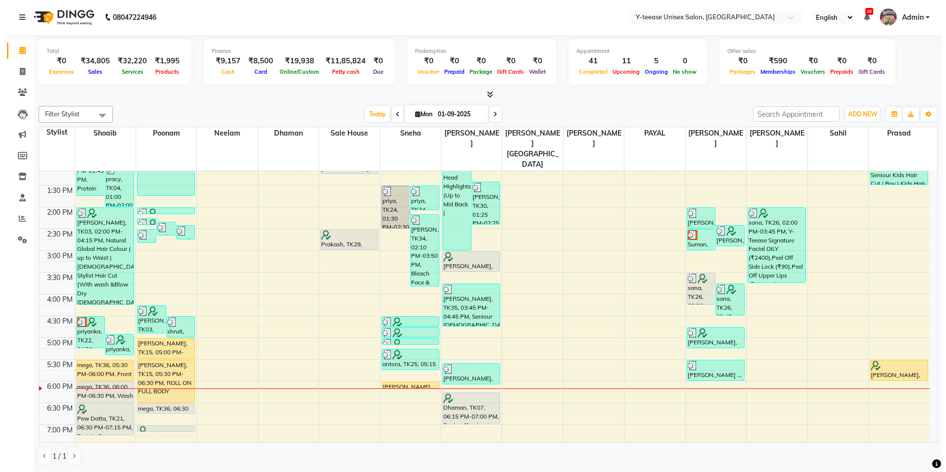
scroll to position [247, 0]
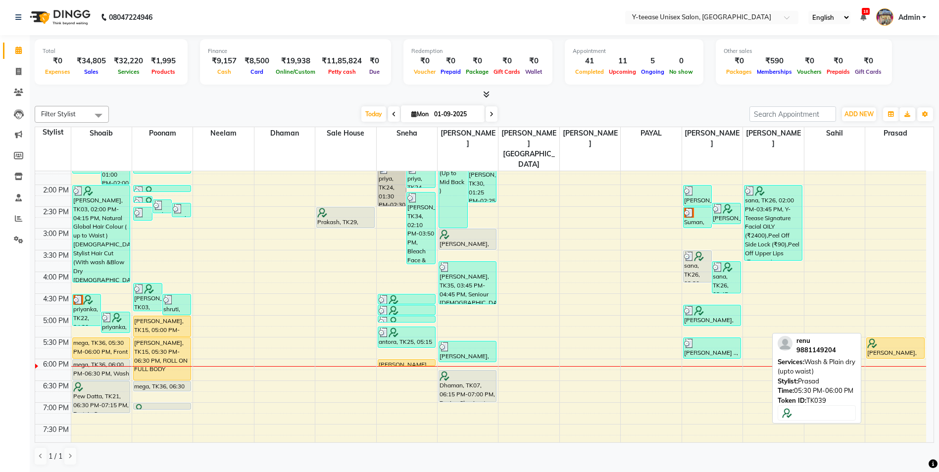
click at [893, 338] on div "renu, TK39, 05:30 PM-06:00 PM, Wash & Plain dry (upto waist)" at bounding box center [894, 348] width 57 height 20
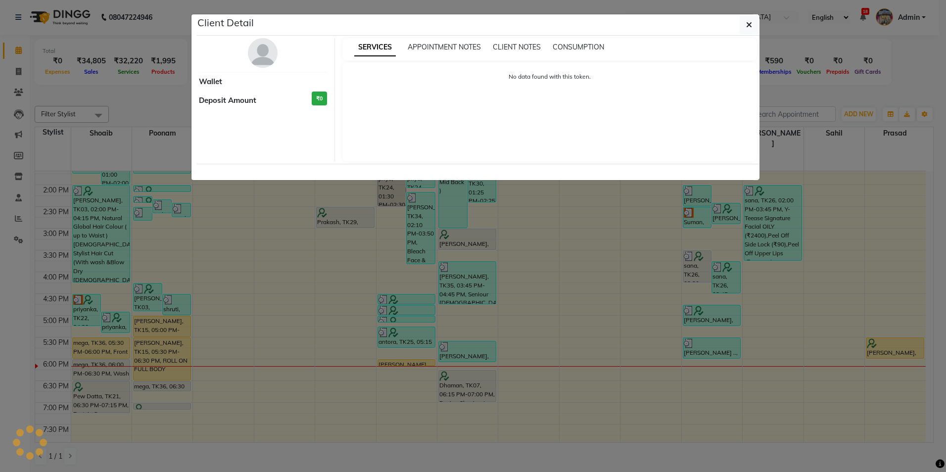
select select "1"
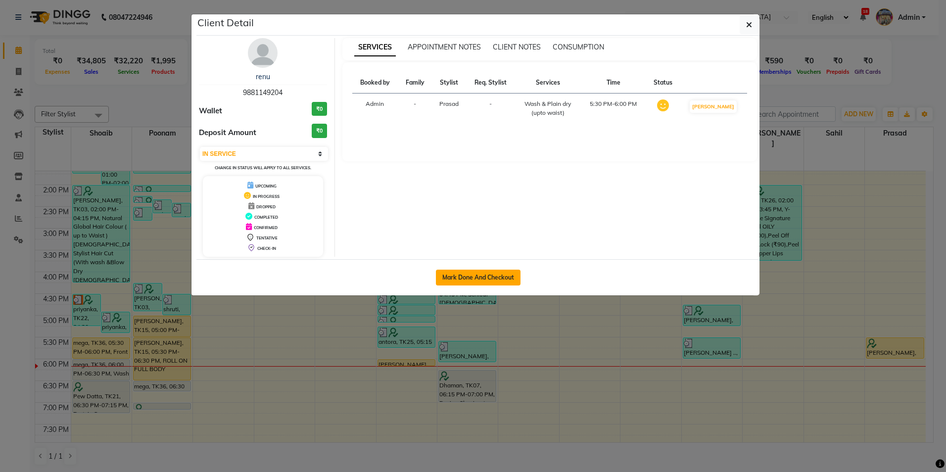
click at [464, 284] on button "Mark Done And Checkout" at bounding box center [478, 278] width 85 height 16
select select "service"
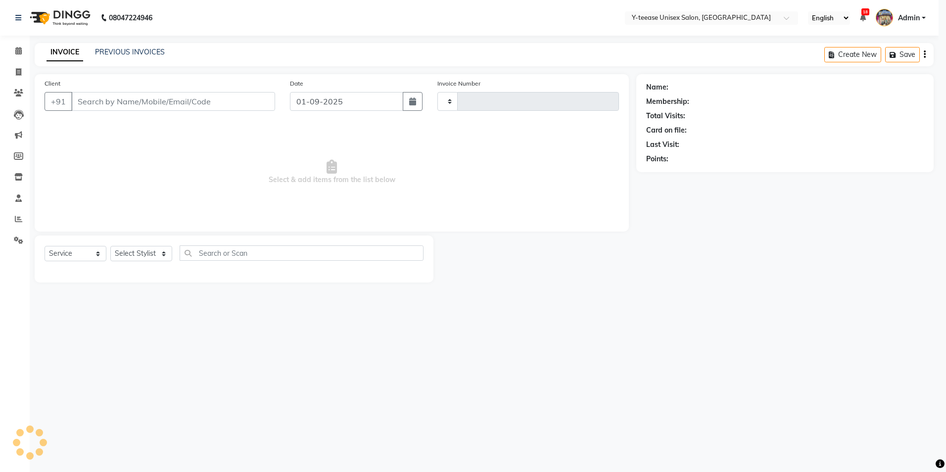
type input "6924"
select select "4"
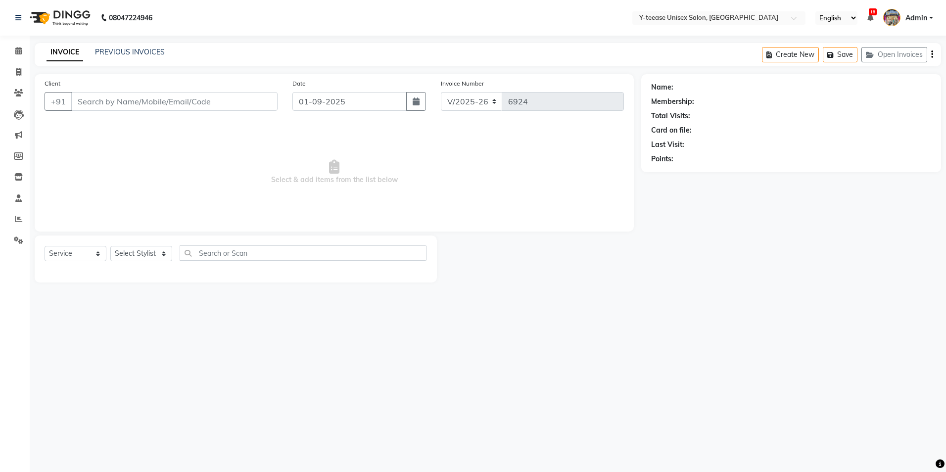
type input "9881149204"
select select "88412"
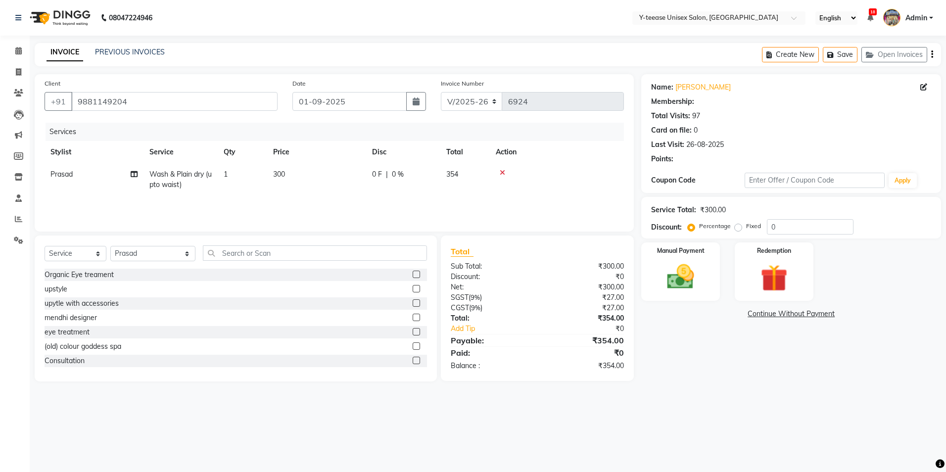
type input "20"
select select "1: Object"
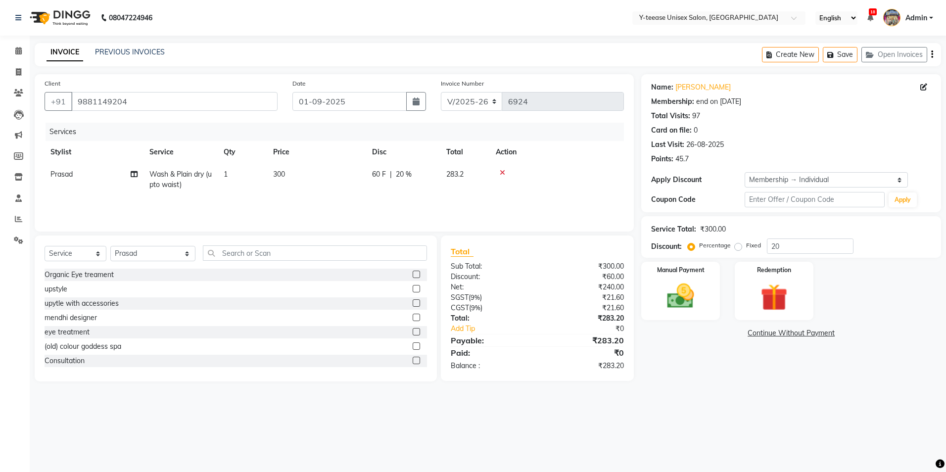
click at [192, 184] on td "Wash & Plain dry (upto waist)" at bounding box center [180, 179] width 74 height 33
select select "88412"
click at [192, 184] on span "Wash & Plain dry (upto waist) x" at bounding box center [199, 183] width 87 height 21
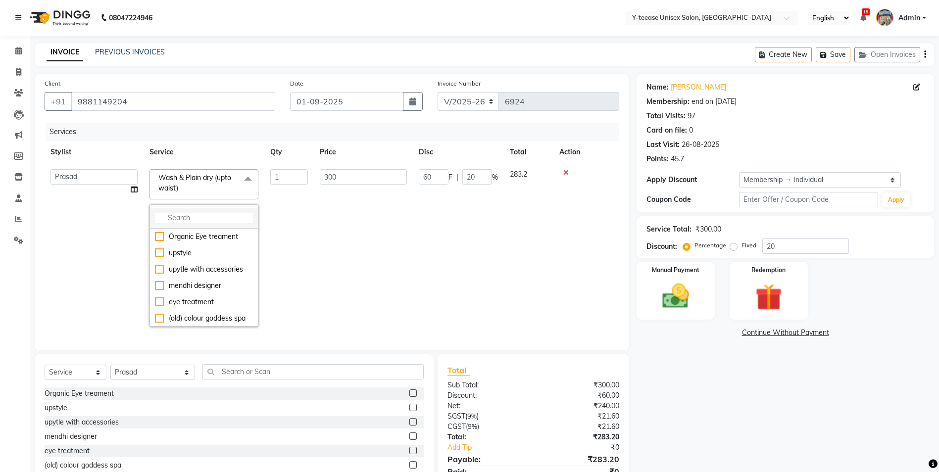
click at [185, 219] on input "multiselect-search" at bounding box center [204, 218] width 98 height 10
type input "treat"
click at [206, 257] on div "Wash & plain dry Treatment wash" at bounding box center [204, 258] width 98 height 21
checkbox input "true"
type input "420"
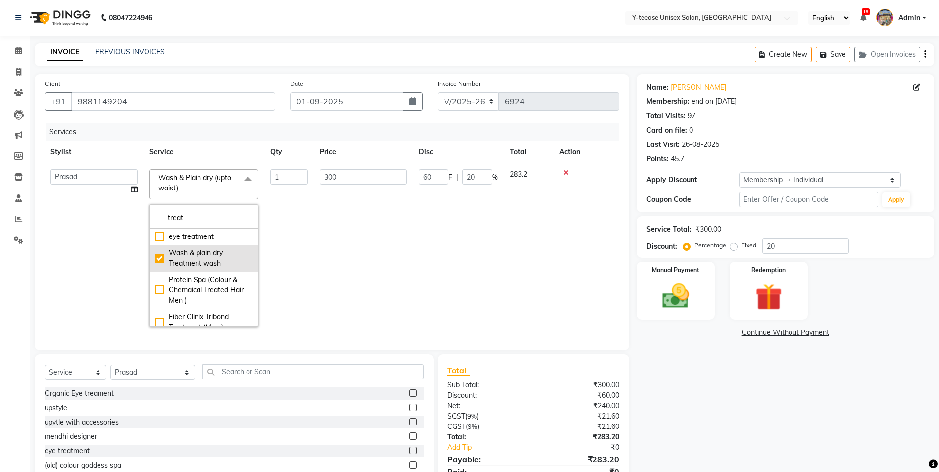
type input "84"
click at [441, 254] on td "84 F | 20 %" at bounding box center [458, 247] width 91 height 169
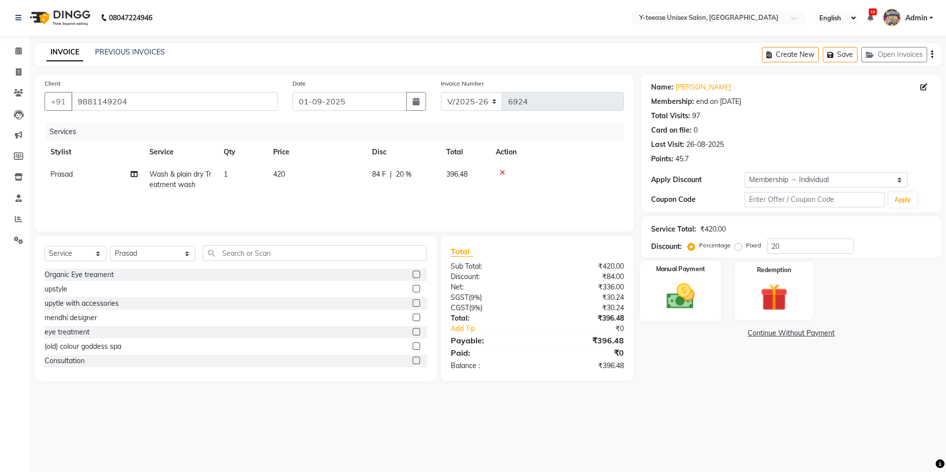
click at [702, 310] on img at bounding box center [681, 296] width 46 height 33
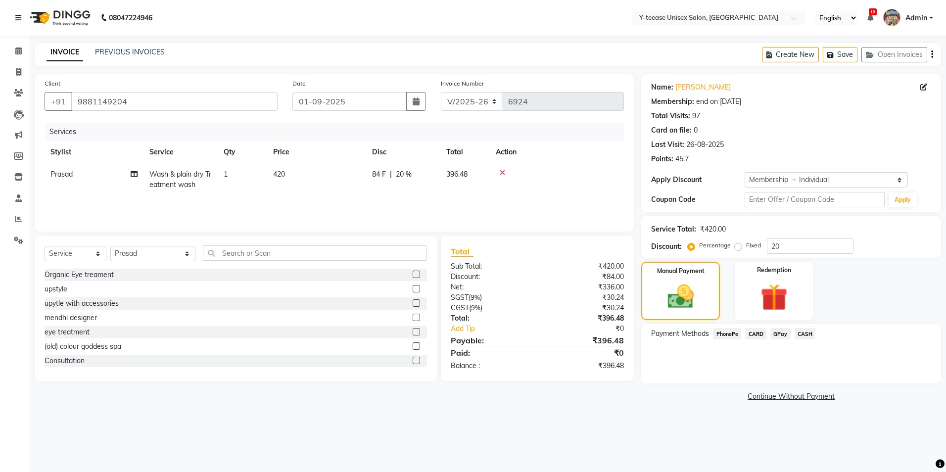
click at [782, 330] on span "GPay" at bounding box center [780, 333] width 20 height 11
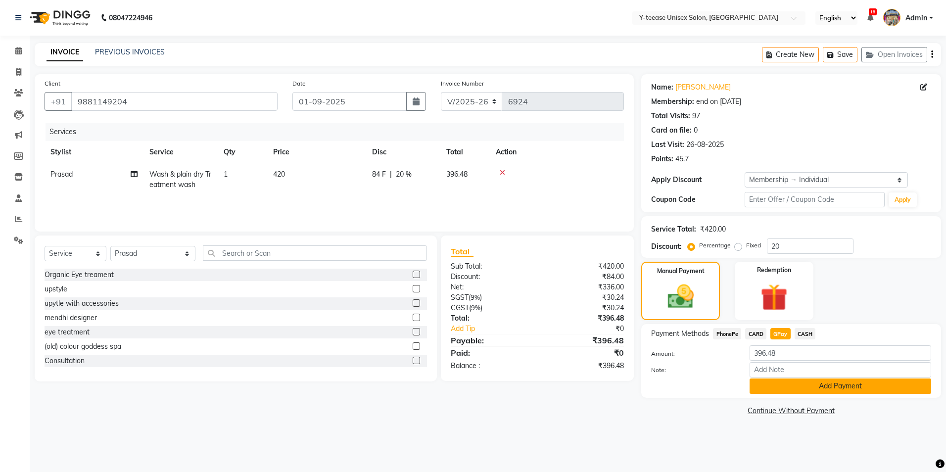
click at [796, 388] on button "Add Payment" at bounding box center [841, 386] width 182 height 15
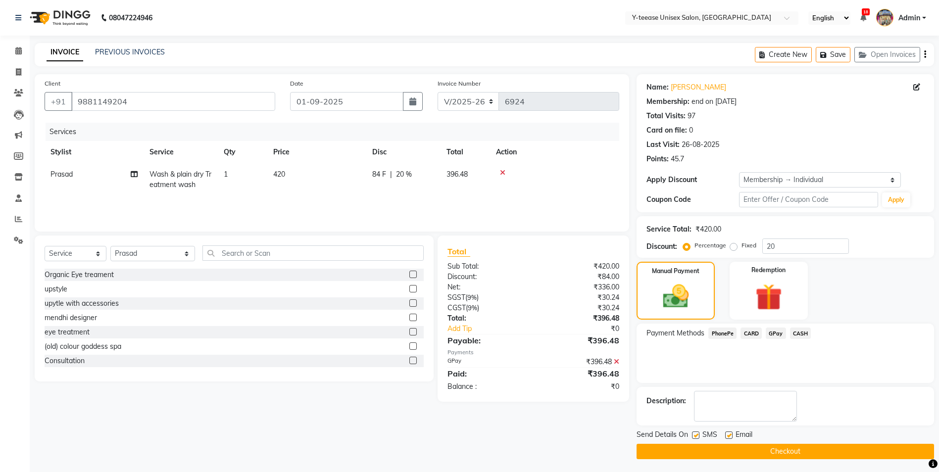
click at [797, 460] on main "INVOICE PREVIOUS INVOICES Create New Save Open Invoices Client +91 9881149204 D…" at bounding box center [484, 258] width 909 height 431
click at [796, 455] on button "Checkout" at bounding box center [784, 451] width 297 height 15
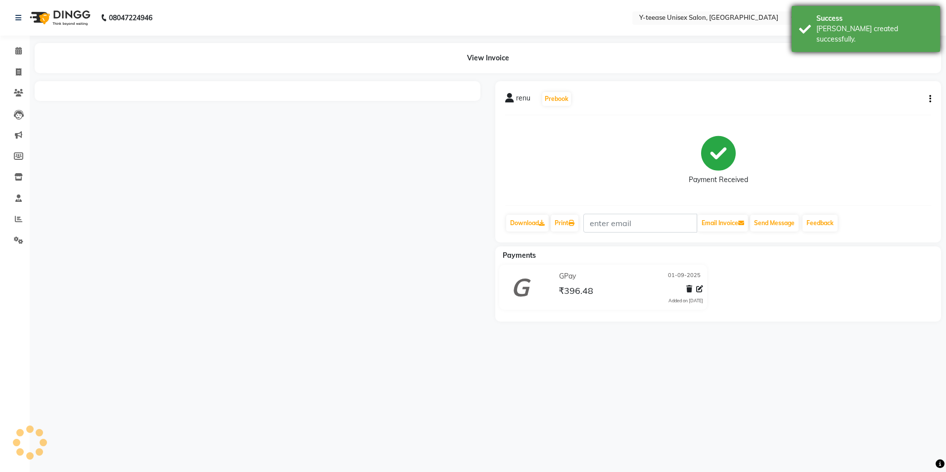
click at [851, 36] on div "Success Bill created successfully." at bounding box center [866, 29] width 148 height 46
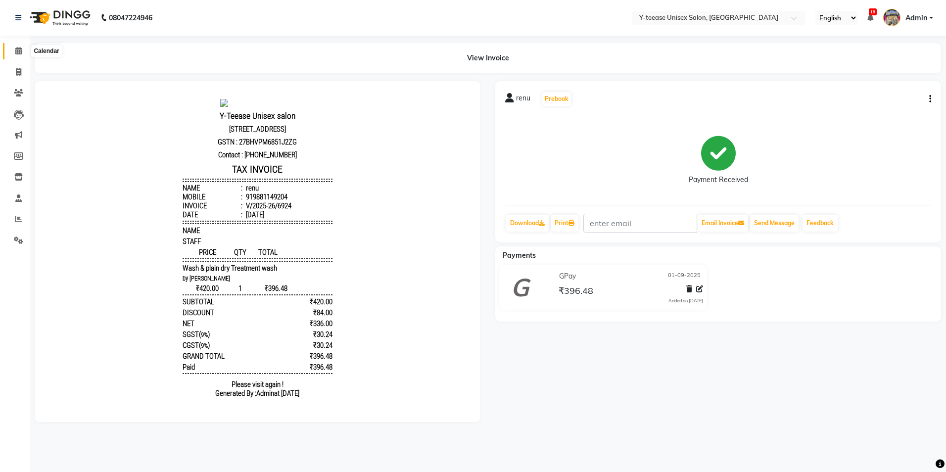
drag, startPoint x: 21, startPoint y: 50, endPoint x: 28, endPoint y: 50, distance: 6.4
click at [21, 50] on icon at bounding box center [18, 50] width 6 height 7
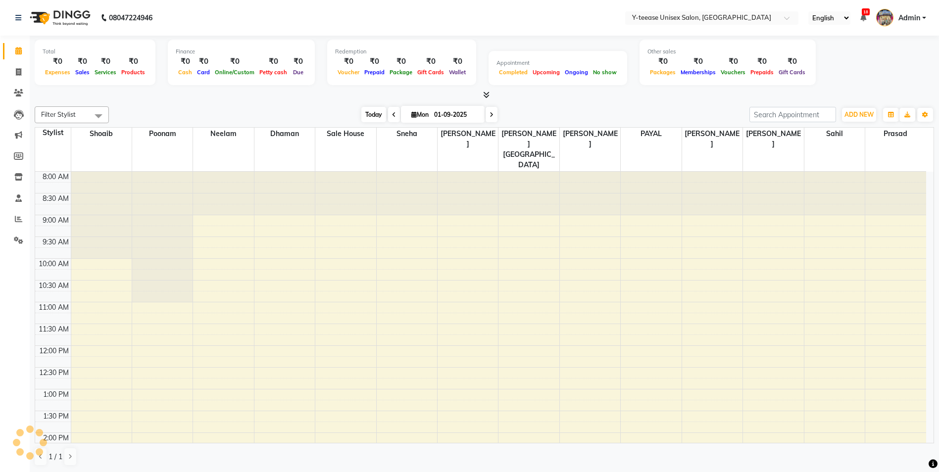
click at [371, 115] on span "Today" at bounding box center [373, 114] width 25 height 15
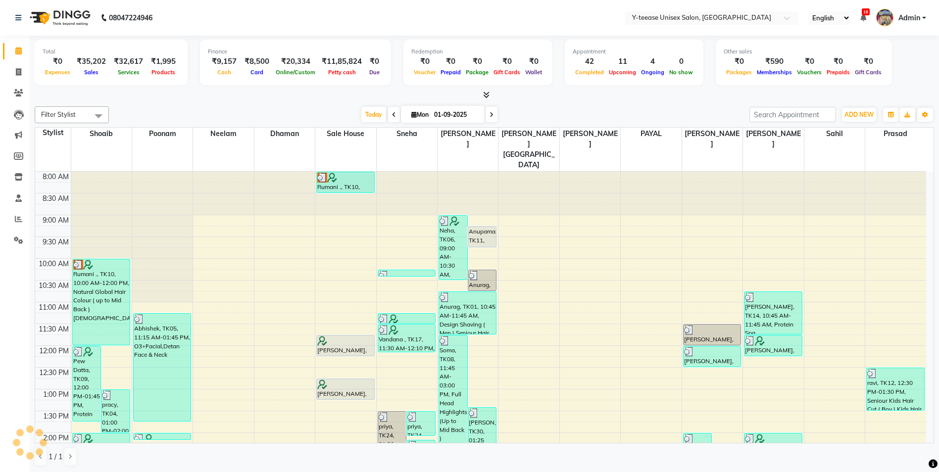
scroll to position [361, 0]
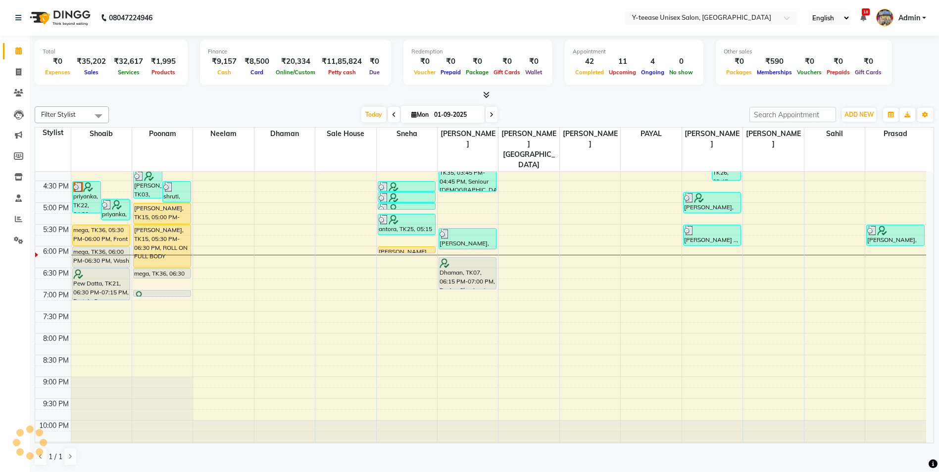
click at [552, 103] on div "Filter Stylist Select All chaitrali Dhaman FAIZAN SALMANI keshav nagar Mosin kh…" at bounding box center [484, 286] width 899 height 368
click at [491, 113] on icon at bounding box center [491, 115] width 4 height 6
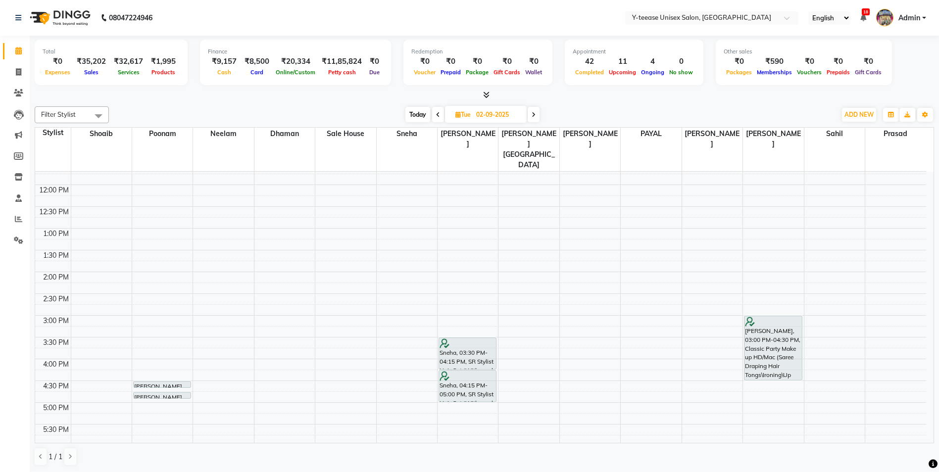
scroll to position [99, 0]
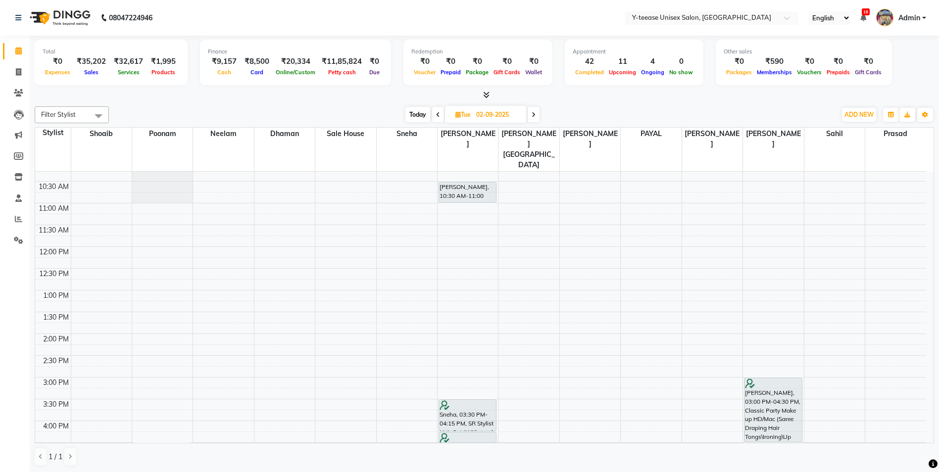
click at [413, 113] on span "Today" at bounding box center [417, 114] width 25 height 15
type input "01-09-2025"
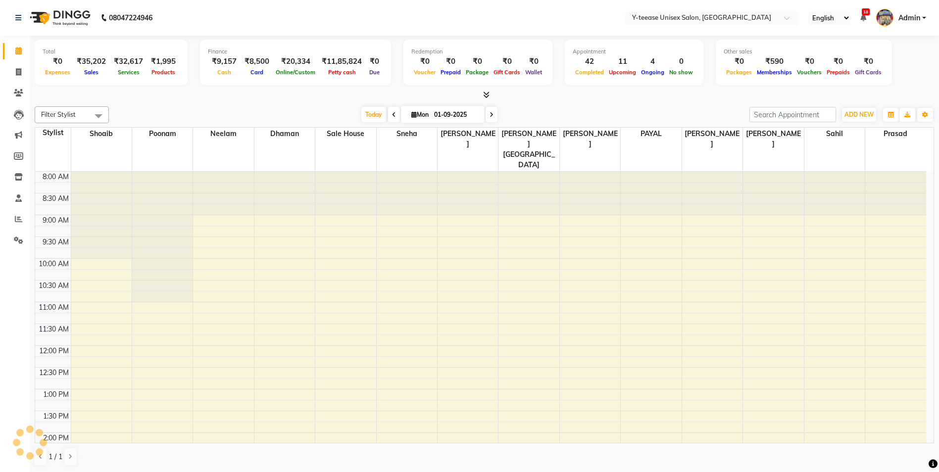
scroll to position [361, 0]
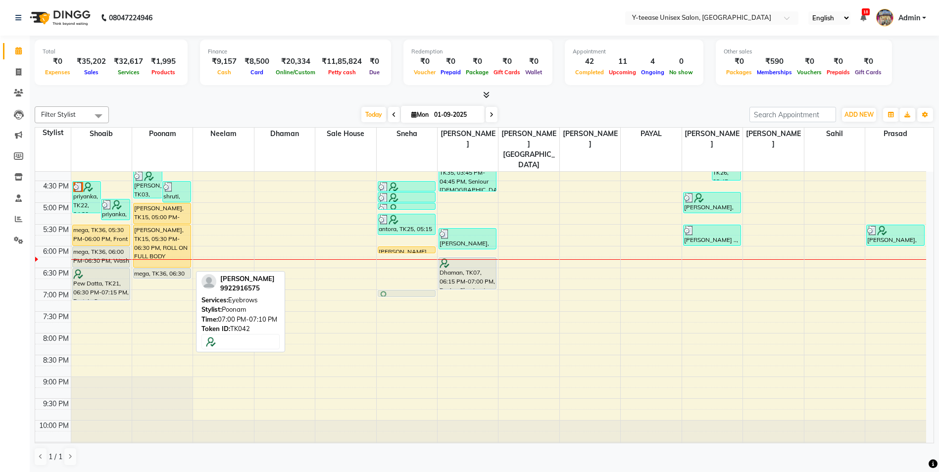
drag, startPoint x: 167, startPoint y: 271, endPoint x: 382, endPoint y: 270, distance: 215.7
click at [399, 269] on tr "Pew Datta, TK09, 12:00 PM-01:45 PM, Protein Spa Female ,ola plex up to mid back…" at bounding box center [480, 137] width 891 height 653
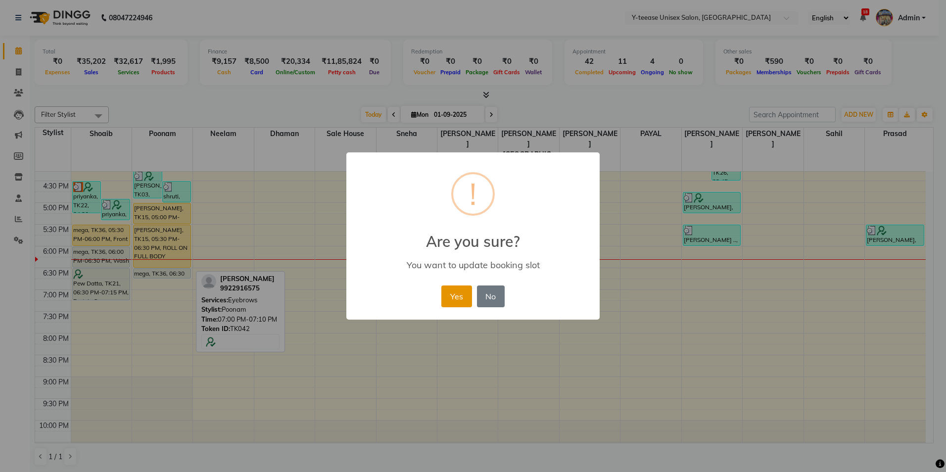
click at [452, 300] on button "Yes" at bounding box center [456, 296] width 30 height 22
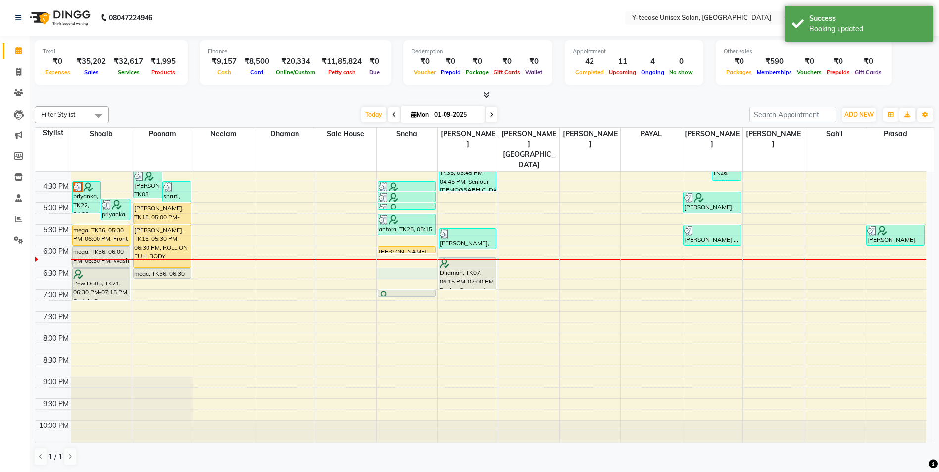
click at [403, 252] on div "8:00 AM 8:30 AM 9:00 AM 9:30 AM 10:00 AM 10:30 AM 11:00 AM 11:30 AM 12:00 PM 12…" at bounding box center [480, 137] width 891 height 653
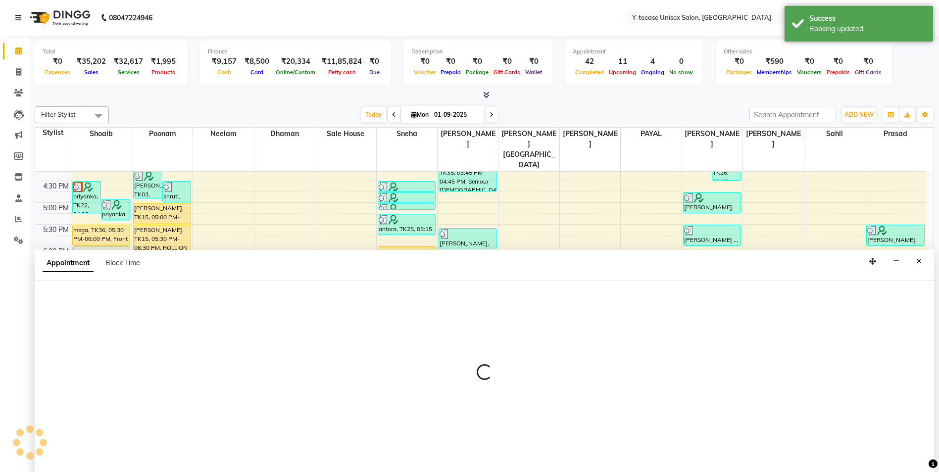
scroll to position [0, 0]
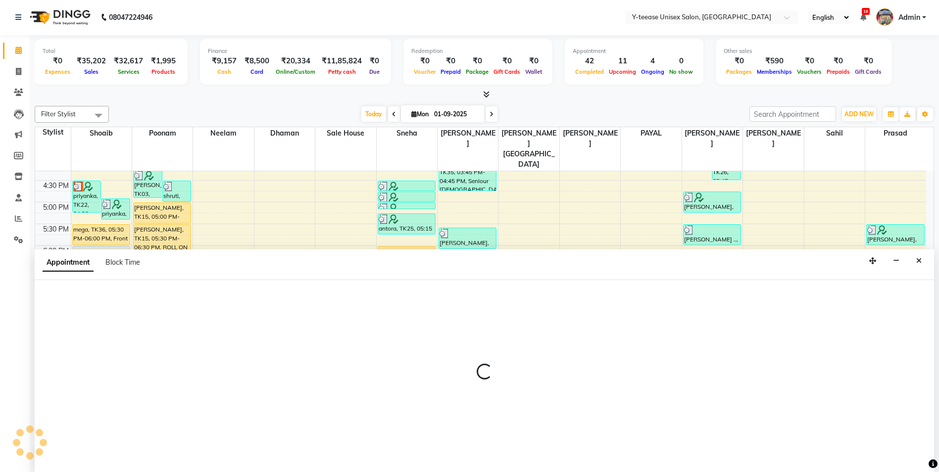
select select "49846"
select select "1110"
select select "tentative"
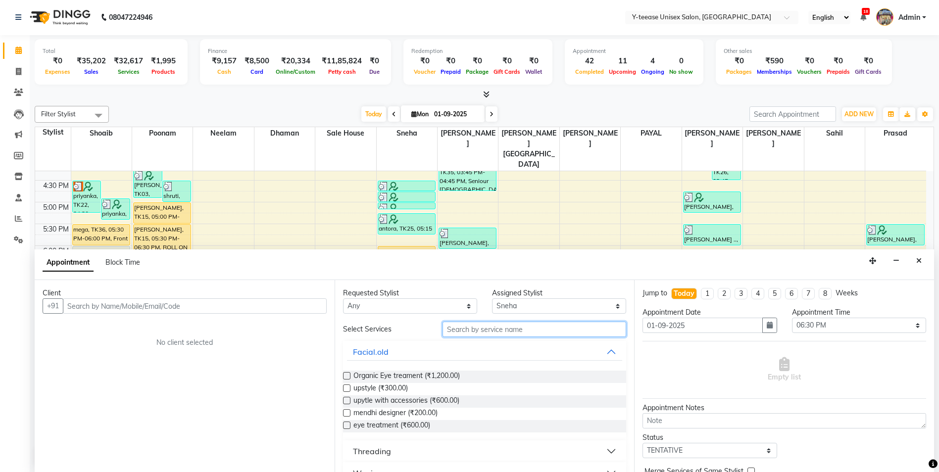
click at [458, 331] on input "text" at bounding box center [534, 329] width 184 height 15
type input "under"
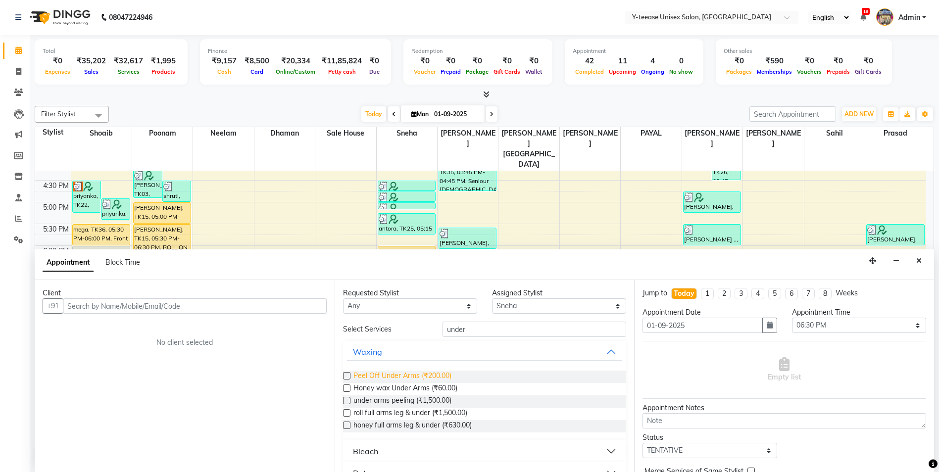
click at [412, 377] on span "Peel Off Under Arms (₹200.00)" at bounding box center [402, 377] width 98 height 12
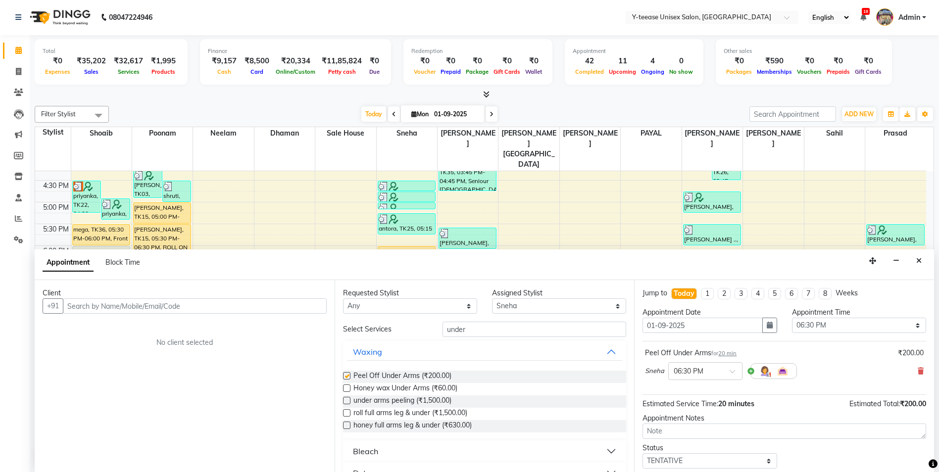
checkbox input "false"
click at [471, 330] on input "under" at bounding box center [534, 329] width 184 height 15
click at [471, 329] on input "under" at bounding box center [534, 329] width 184 height 15
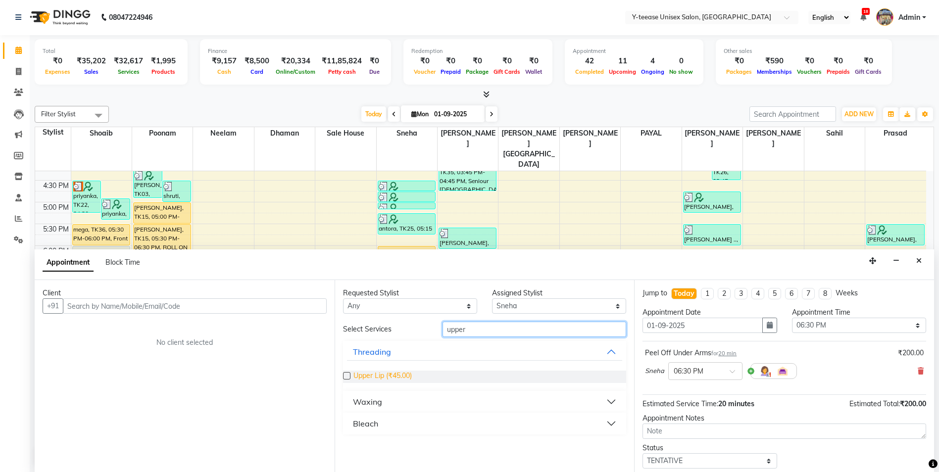
type input "upper"
click at [398, 381] on span "Upper Lip (₹45.00)" at bounding box center [382, 377] width 58 height 12
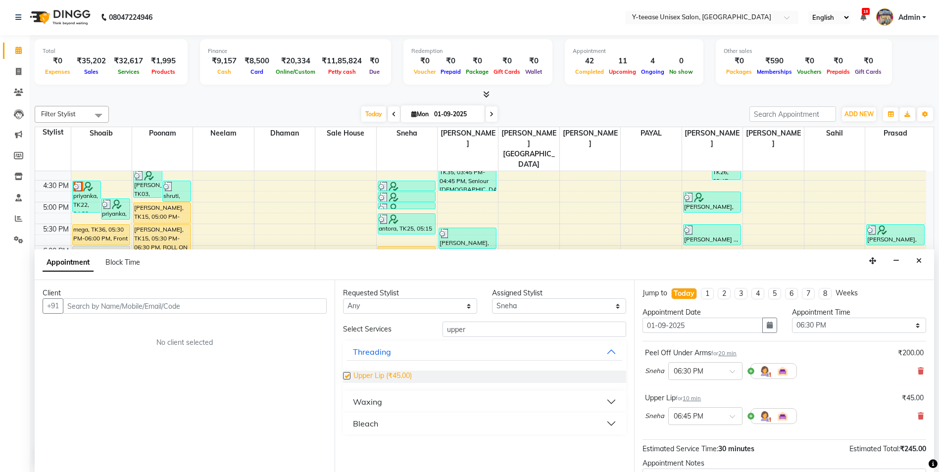
checkbox input "false"
click at [294, 306] on input "text" at bounding box center [195, 305] width 264 height 15
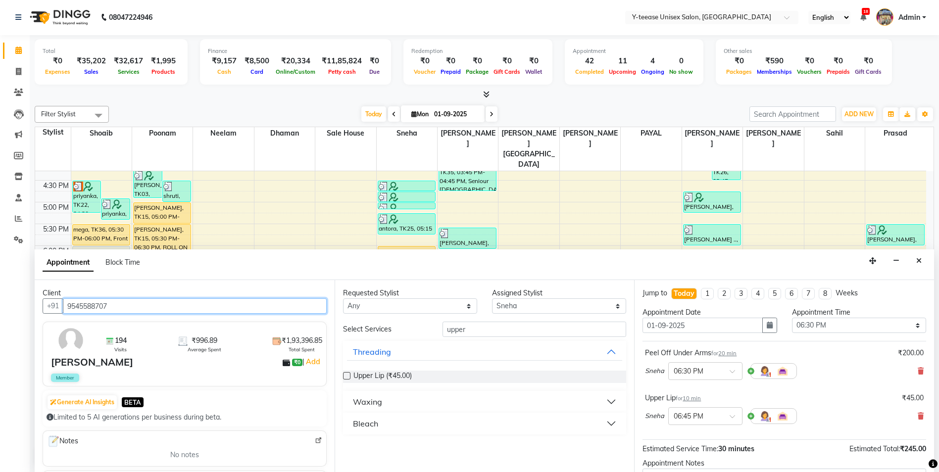
scroll to position [99, 0]
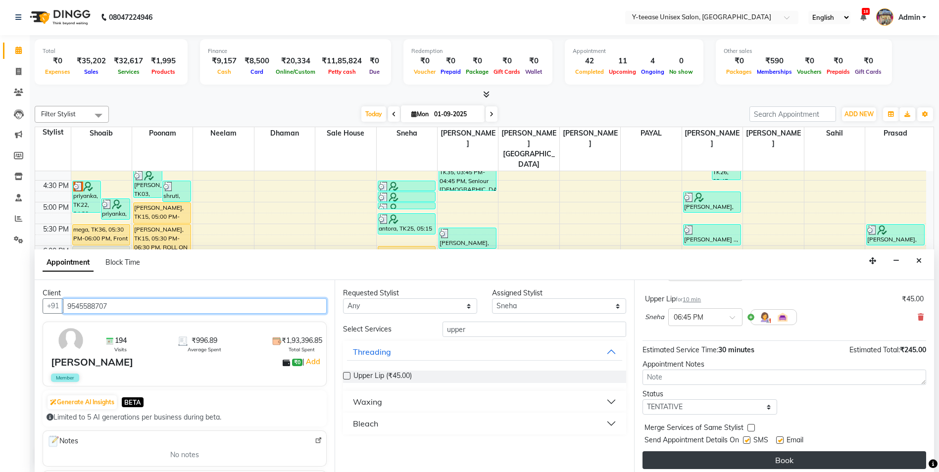
type input "9545588707"
click at [772, 459] on button "Book" at bounding box center [784, 460] width 284 height 18
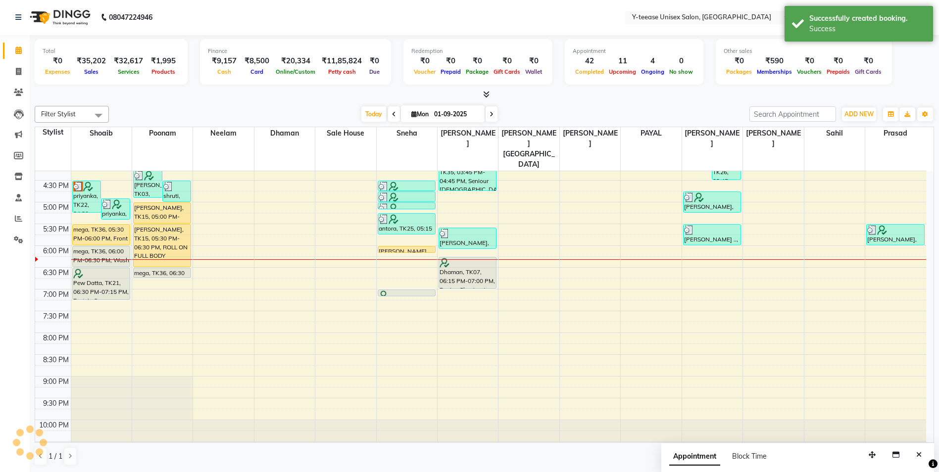
scroll to position [0, 0]
click at [17, 72] on icon at bounding box center [18, 71] width 5 height 7
select select "service"
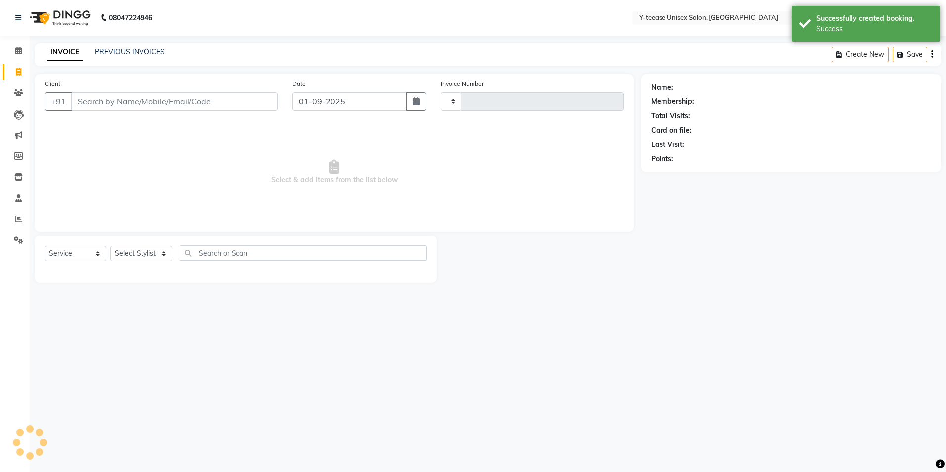
type input "6925"
select select "4"
click at [211, 98] on input "Client" at bounding box center [174, 101] width 206 height 19
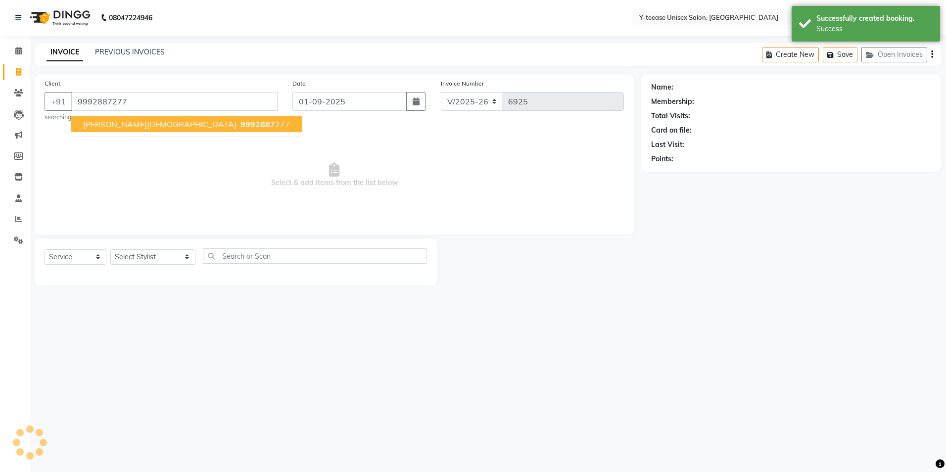
type input "9992887277"
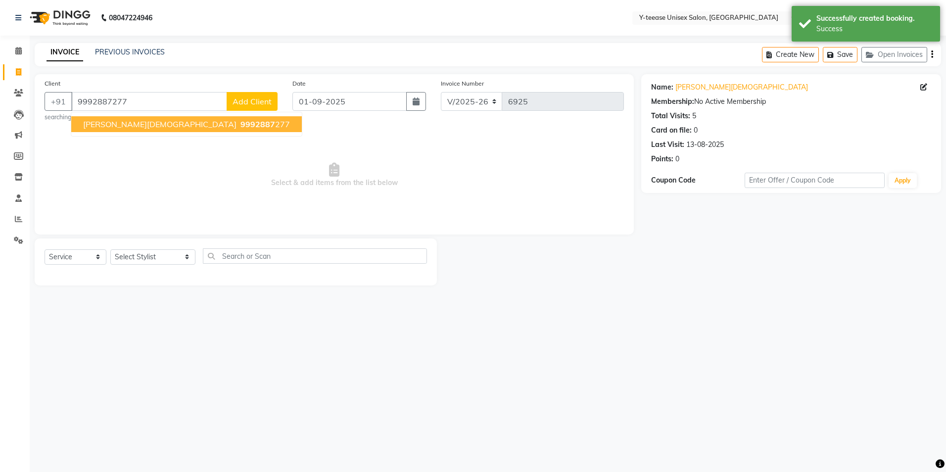
click at [240, 126] on span "9992887" at bounding box center [257, 124] width 35 height 10
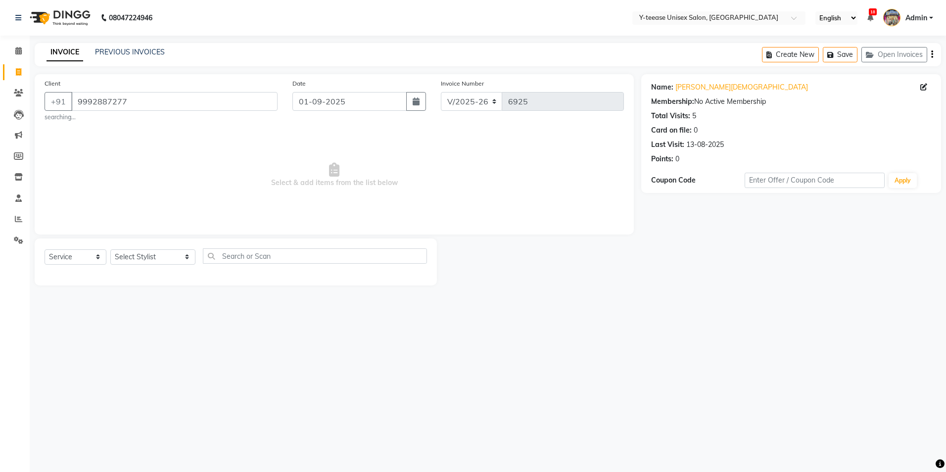
click at [137, 267] on div "Select Service Product Membership Package Voucher Prepaid Gift Card Select Styl…" at bounding box center [236, 259] width 382 height 23
click at [147, 261] on select "Select Stylist chaitrali Dhaman FAIZAN SALMANI keshav nagar Manager Mosin khan …" at bounding box center [152, 256] width 85 height 15
select select "49846"
click at [110, 249] on select "Select Stylist chaitrali Dhaman FAIZAN SALMANI keshav nagar Manager Mosin khan …" at bounding box center [152, 256] width 85 height 15
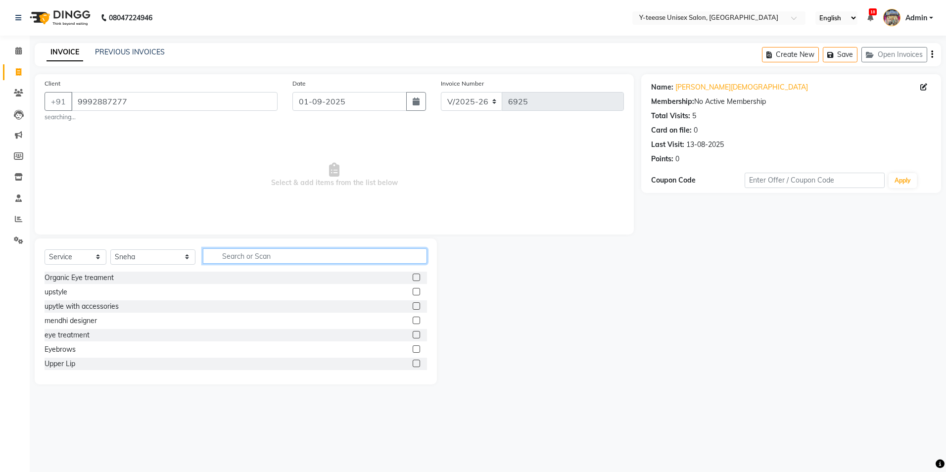
click at [246, 252] on input "text" at bounding box center [315, 255] width 224 height 15
type input "eye"
click at [49, 307] on div "Eyebrows" at bounding box center [60, 306] width 31 height 10
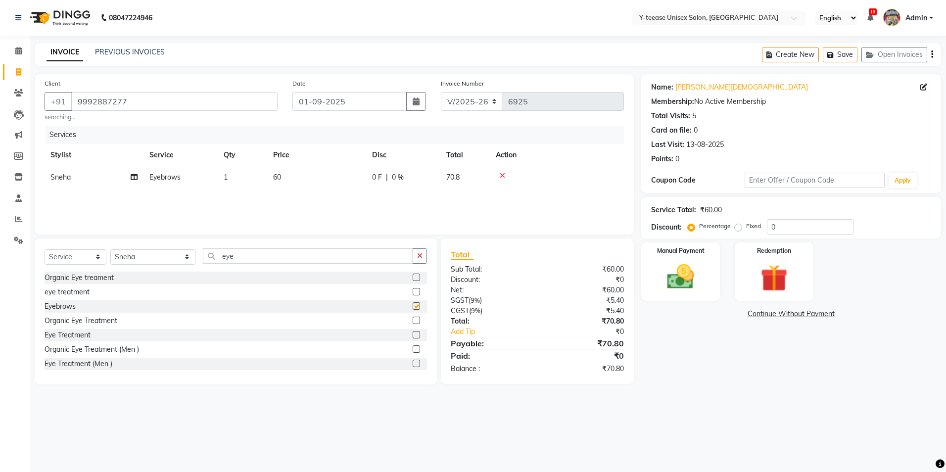
checkbox input "false"
click at [685, 280] on img at bounding box center [681, 277] width 46 height 33
drag, startPoint x: 792, startPoint y: 319, endPoint x: 787, endPoint y: 319, distance: 5.5
click at [792, 319] on div "CASH" at bounding box center [803, 315] width 25 height 13
click at [782, 317] on span "GPay" at bounding box center [780, 314] width 20 height 11
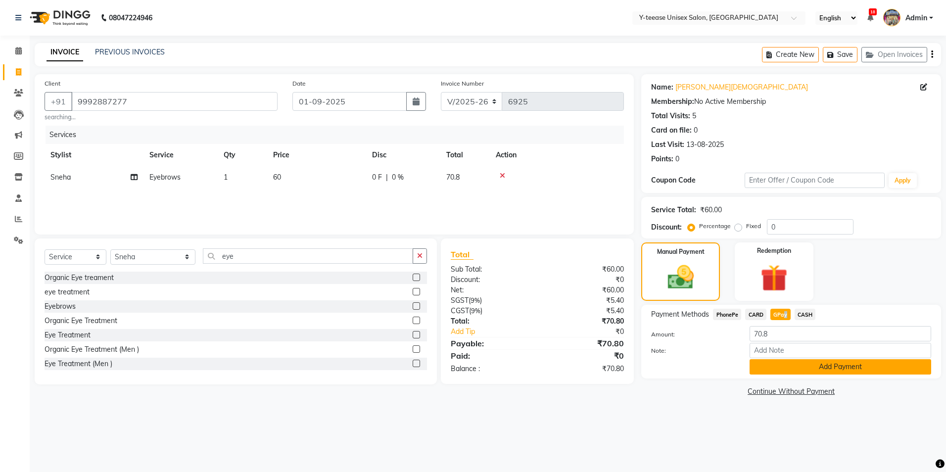
click at [775, 370] on button "Add Payment" at bounding box center [841, 366] width 182 height 15
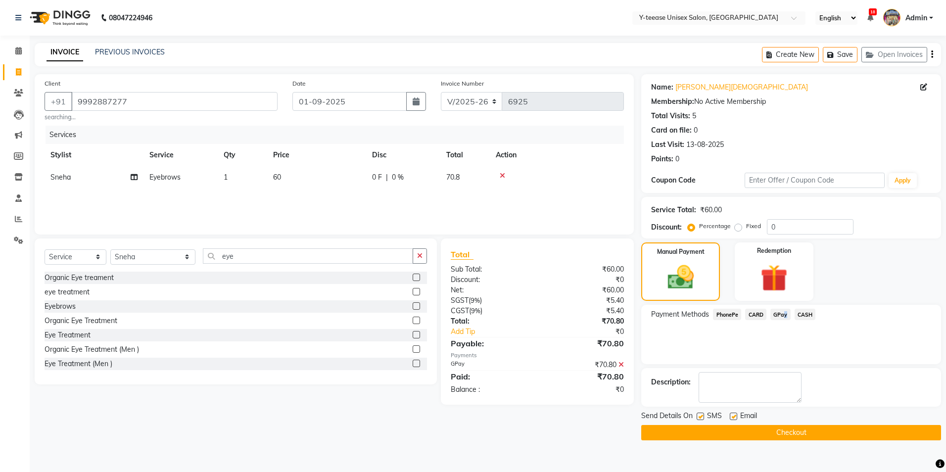
click at [726, 434] on button "Checkout" at bounding box center [791, 432] width 300 height 15
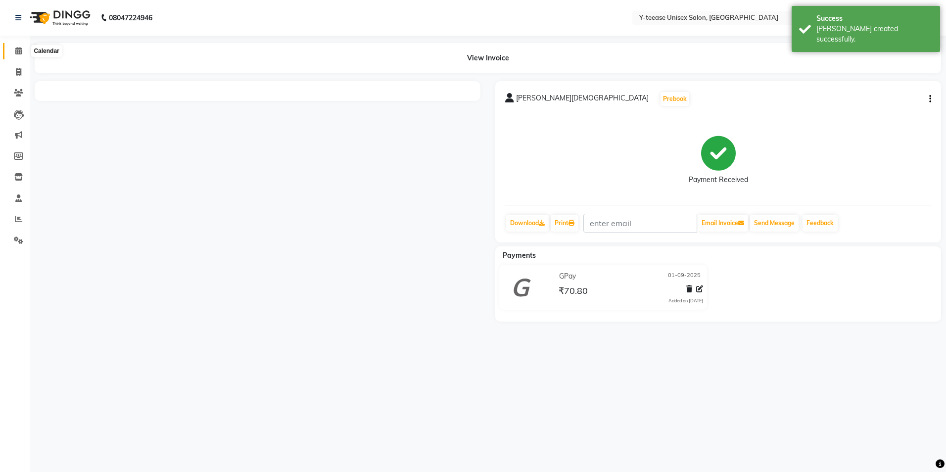
click at [16, 50] on icon at bounding box center [18, 50] width 6 height 7
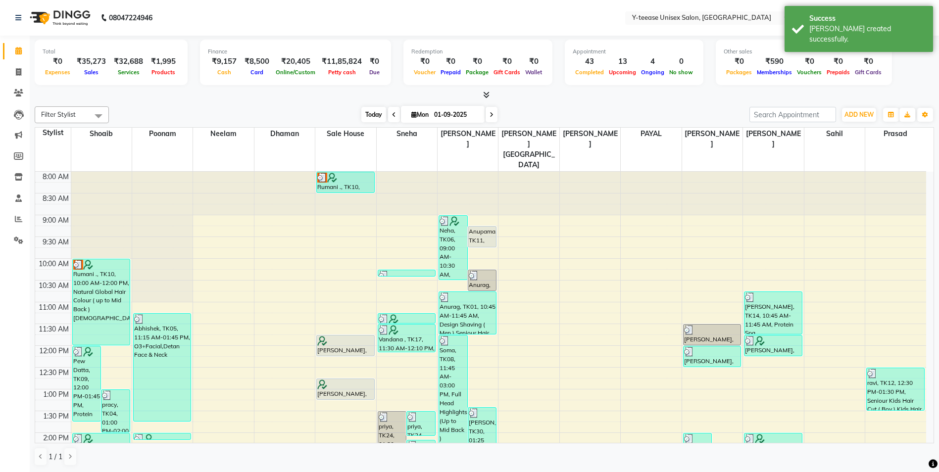
click at [376, 114] on span "Today" at bounding box center [373, 114] width 25 height 15
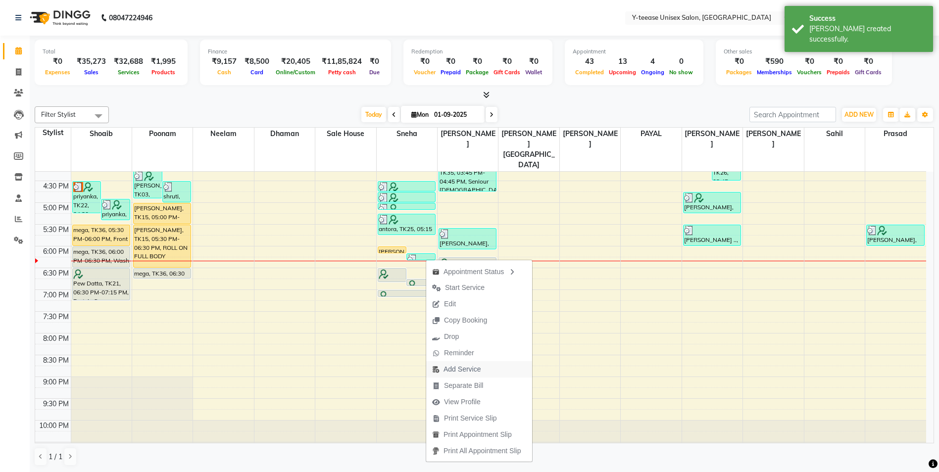
click at [464, 369] on span "Add Service" at bounding box center [461, 369] width 37 height 10
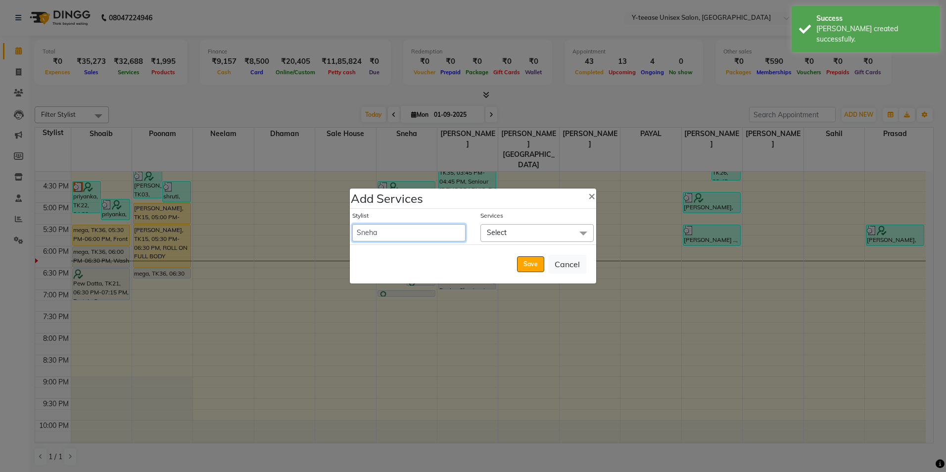
click at [440, 238] on select "chaitrali Dhaman FAIZAN SALMANI keshav nagar Manager Mosin khan Neelam PAYAL Po…" at bounding box center [408, 232] width 113 height 17
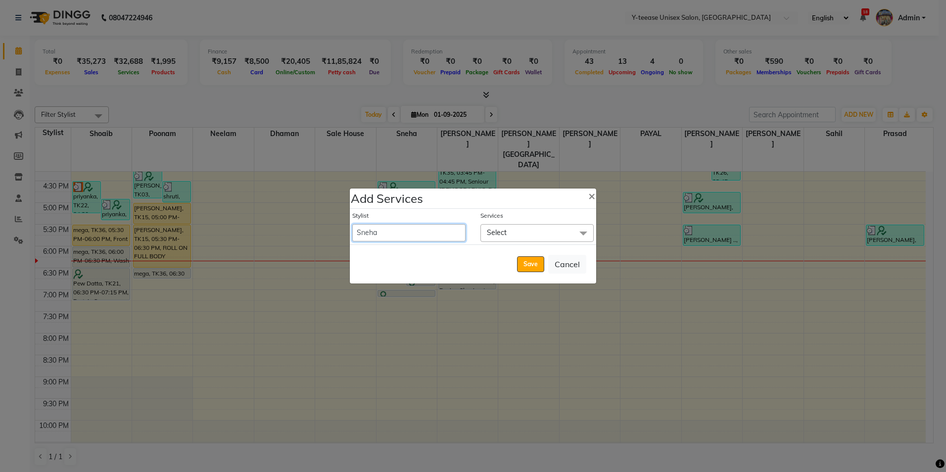
select select "57"
click at [352, 224] on select "chaitrali Dhaman FAIZAN SALMANI keshav nagar Manager Mosin khan Neelam PAYAL Po…" at bounding box center [408, 232] width 113 height 17
select select "1140"
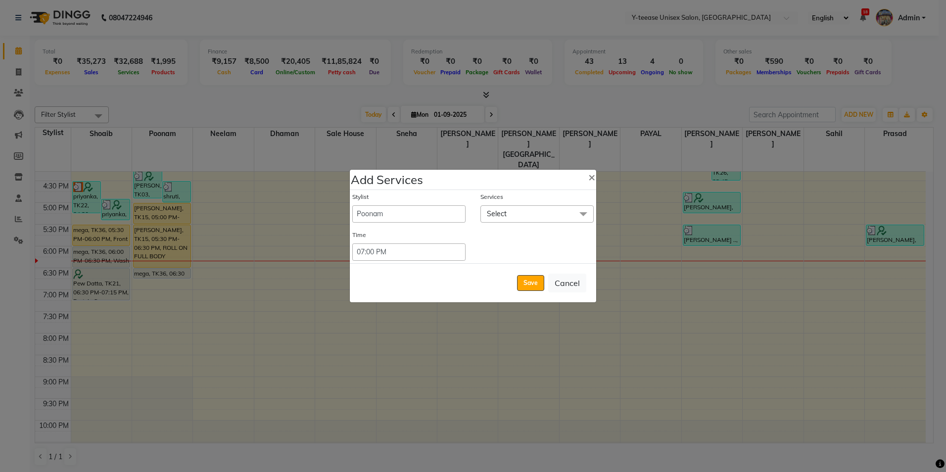
click at [511, 211] on span "Select" at bounding box center [536, 213] width 113 height 17
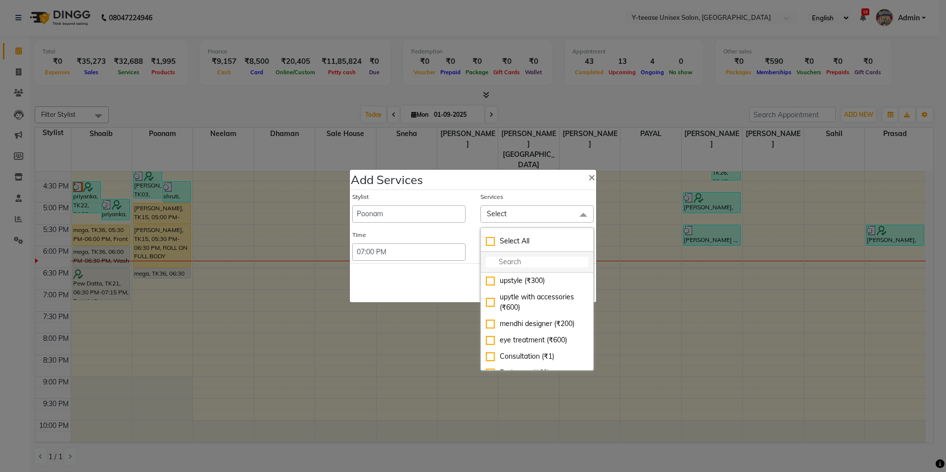
click at [508, 264] on input "multiselect-search" at bounding box center [537, 262] width 102 height 10
type input "eye"
click at [524, 293] on div "Eyebrows (₹60)" at bounding box center [537, 297] width 102 height 10
checkbox input "true"
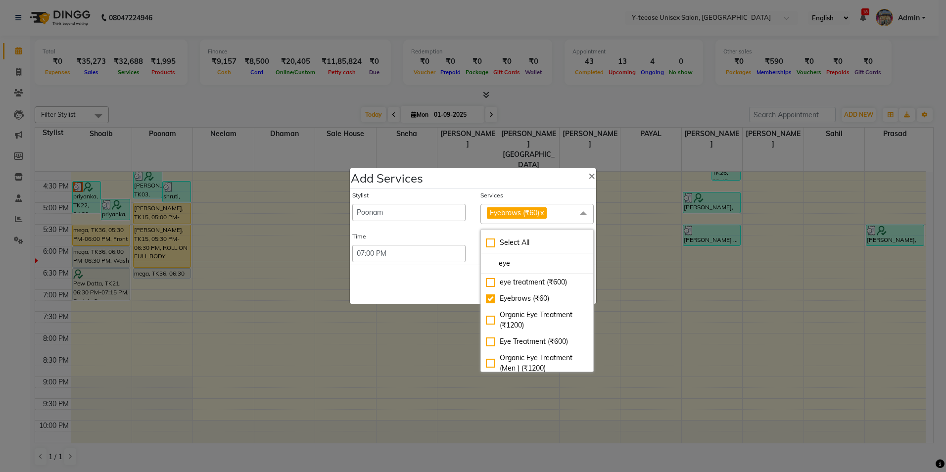
click at [474, 285] on div "Save Cancel" at bounding box center [473, 284] width 246 height 39
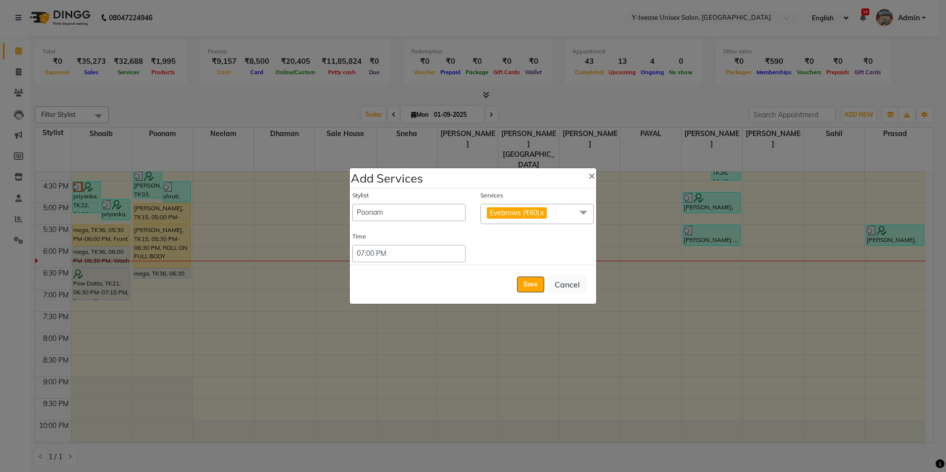
click at [532, 293] on div "Save Cancel" at bounding box center [473, 284] width 246 height 39
click at [530, 283] on button "Save" at bounding box center [530, 285] width 27 height 16
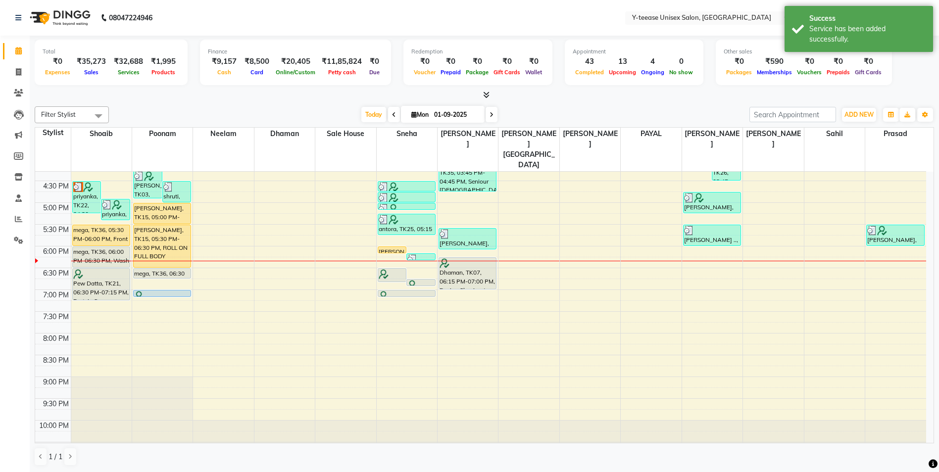
click at [166, 292] on div "8:00 AM 8:30 AM 9:00 AM 9:30 AM 10:00 AM 10:30 AM 11:00 AM 11:30 AM 12:00 PM 12…" at bounding box center [480, 137] width 891 height 653
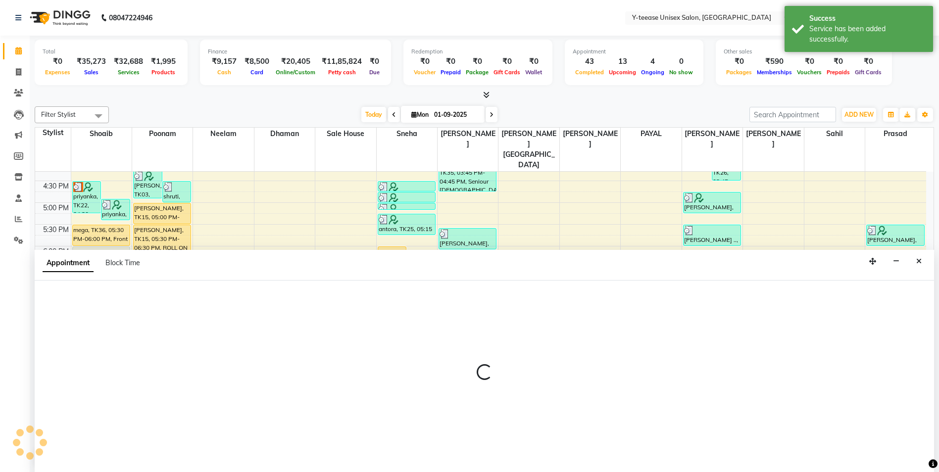
scroll to position [0, 0]
select select "57"
select select "tentative"
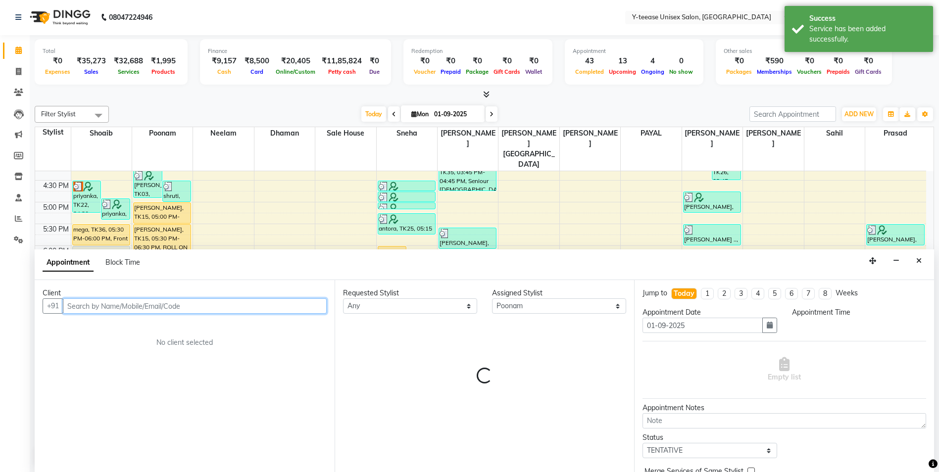
select select "1170"
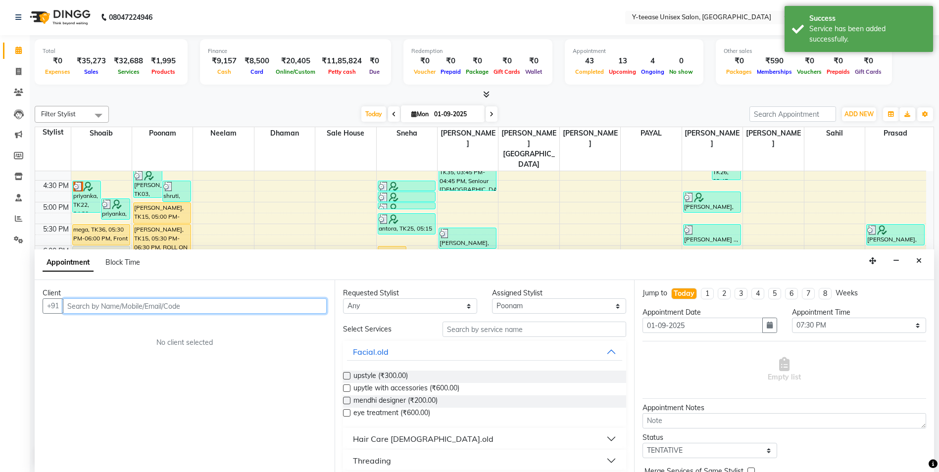
click at [182, 303] on input "text" at bounding box center [195, 305] width 264 height 15
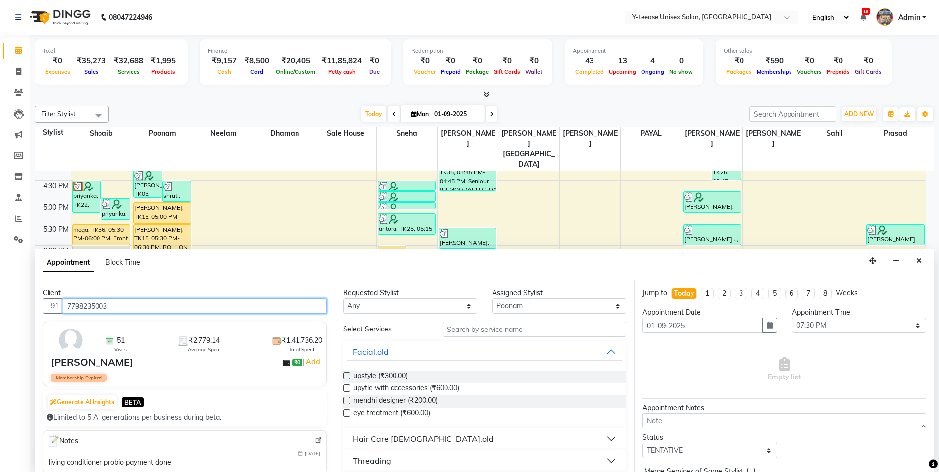
type input "7798235003"
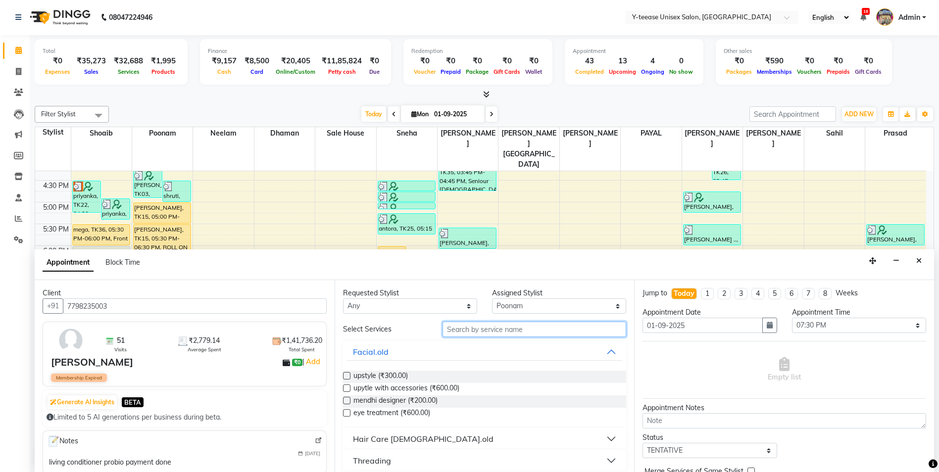
click at [567, 333] on input "text" at bounding box center [534, 329] width 184 height 15
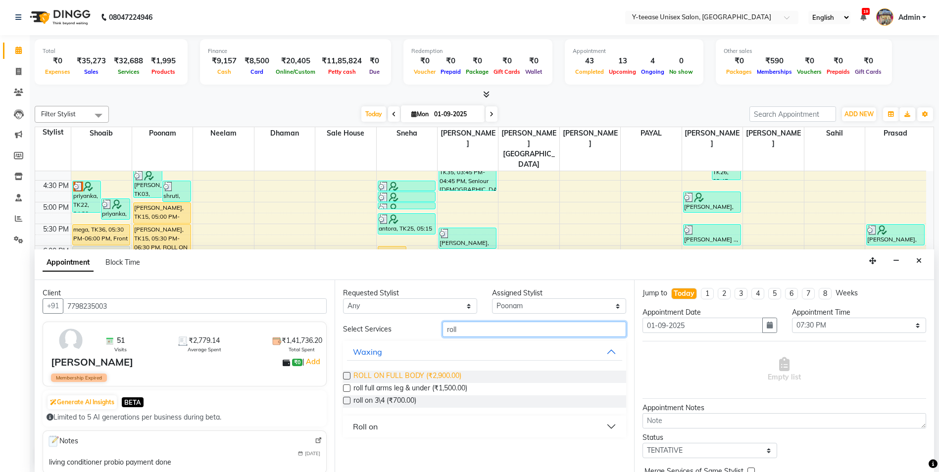
type input "roll"
click at [448, 377] on span "ROLL ON FULL BODY (₹2,900.00)" at bounding box center [407, 377] width 108 height 12
checkbox input "false"
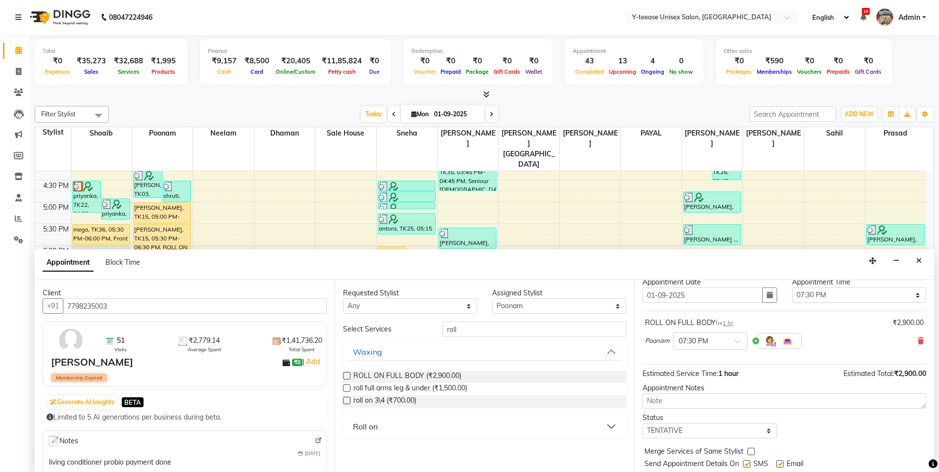
scroll to position [59, 0]
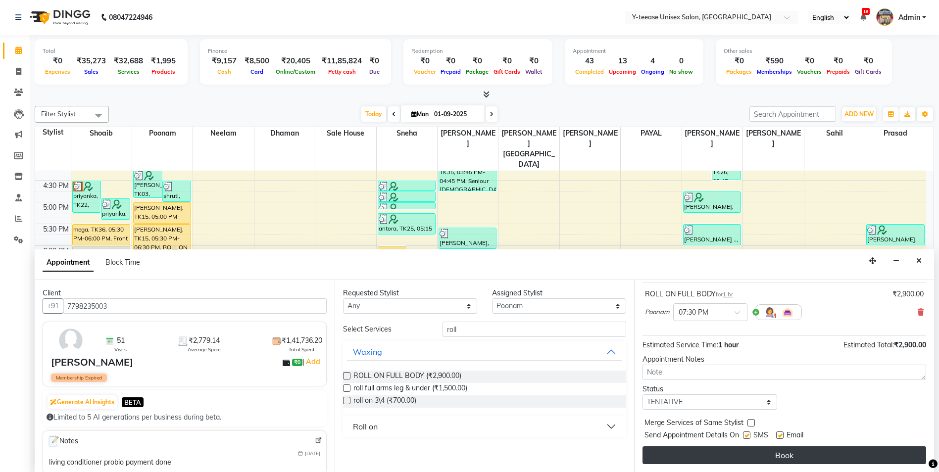
click at [757, 456] on button "Book" at bounding box center [784, 455] width 284 height 18
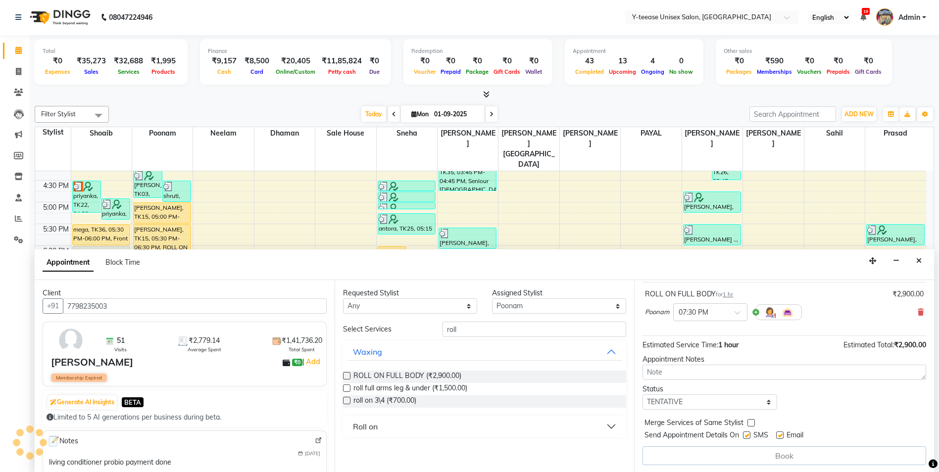
scroll to position [0, 0]
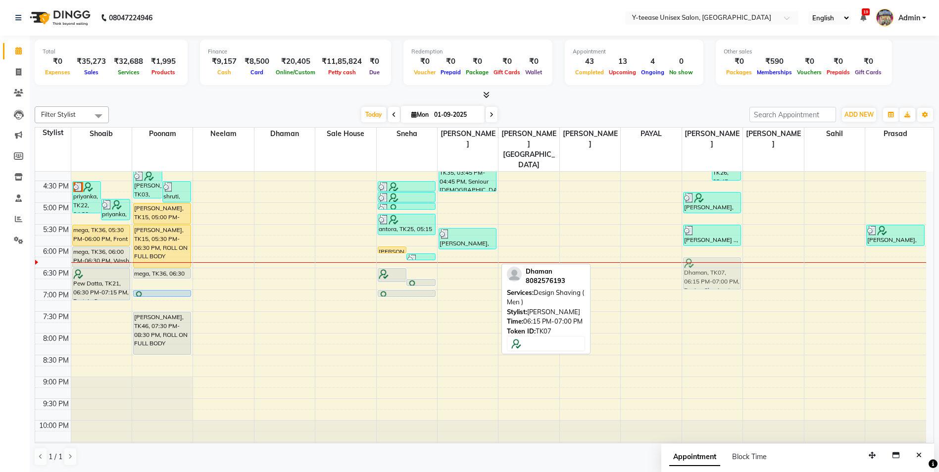
drag, startPoint x: 477, startPoint y: 249, endPoint x: 701, endPoint y: 246, distance: 223.2
click at [701, 246] on tr "Pew Datta, TK09, 12:00 PM-01:45 PM, Protein Spa Female ,ola plex up to mid back…" at bounding box center [480, 137] width 891 height 653
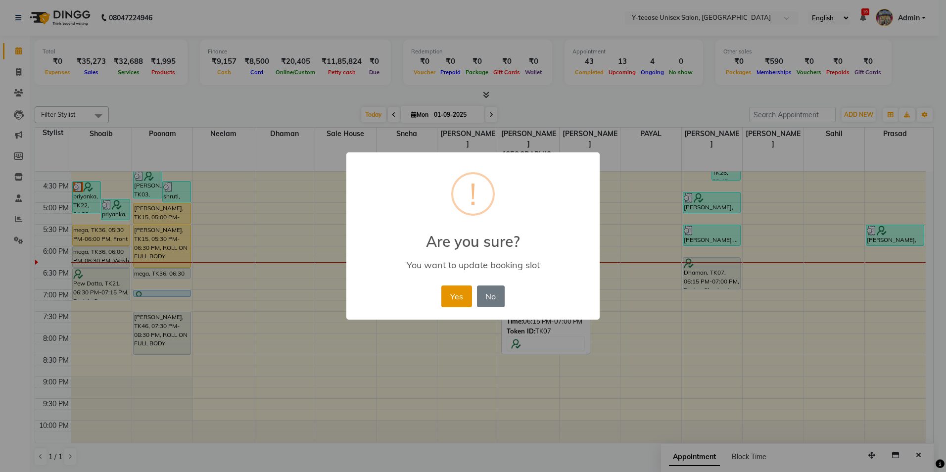
click at [462, 295] on button "Yes" at bounding box center [456, 296] width 30 height 22
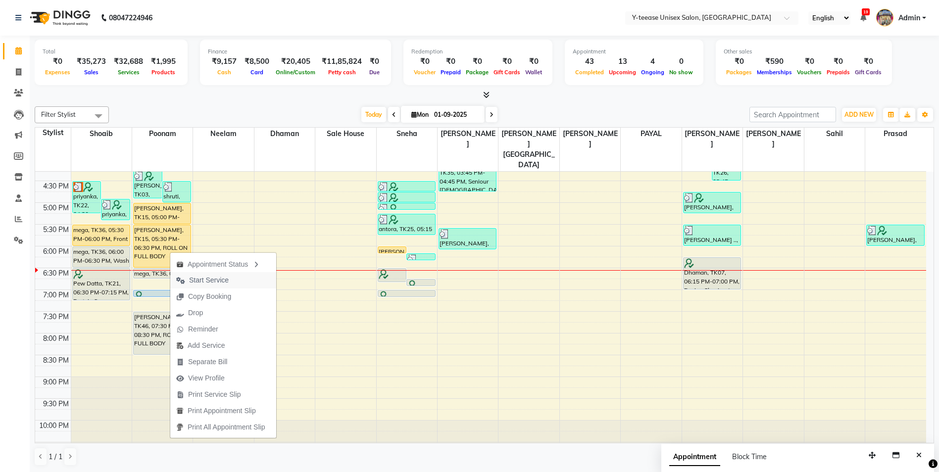
click at [205, 275] on span "Start Service" at bounding box center [202, 280] width 64 height 16
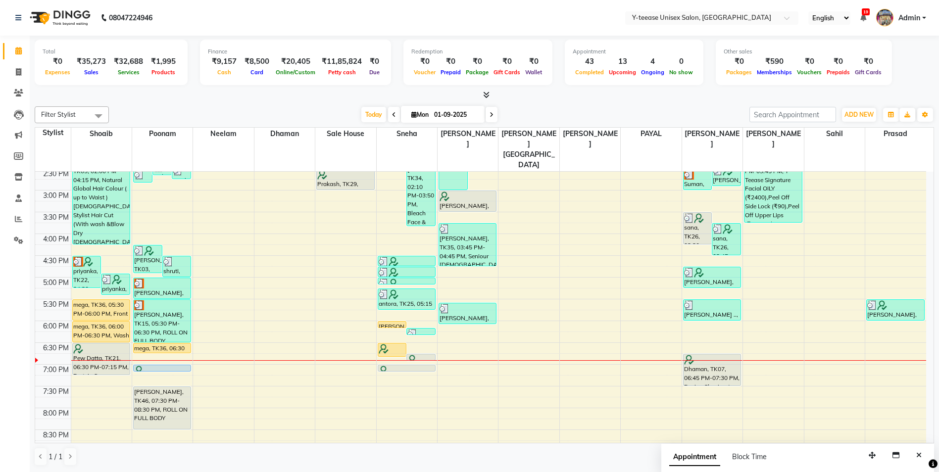
scroll to position [262, 0]
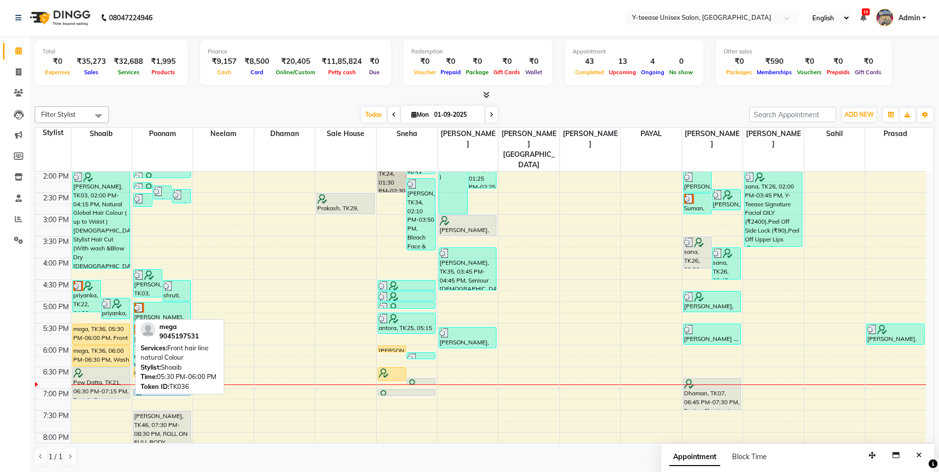
click at [107, 324] on div "mega, TK36, 05:30 PM-06:00 PM, Front hair line natural Colour" at bounding box center [101, 334] width 57 height 20
click at [93, 324] on div "mega, TK36, 05:30 PM-06:00 PM, Front hair line natural Colour" at bounding box center [101, 334] width 57 height 20
select select "3"
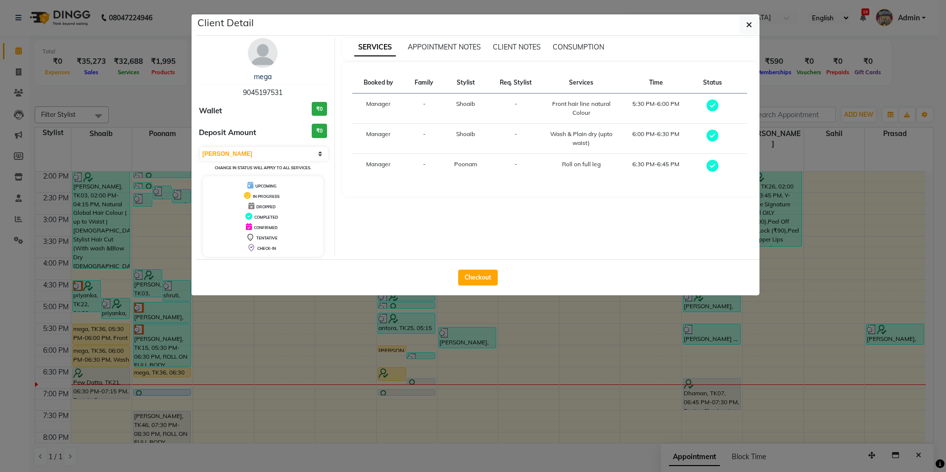
click at [271, 58] on img at bounding box center [263, 53] width 30 height 30
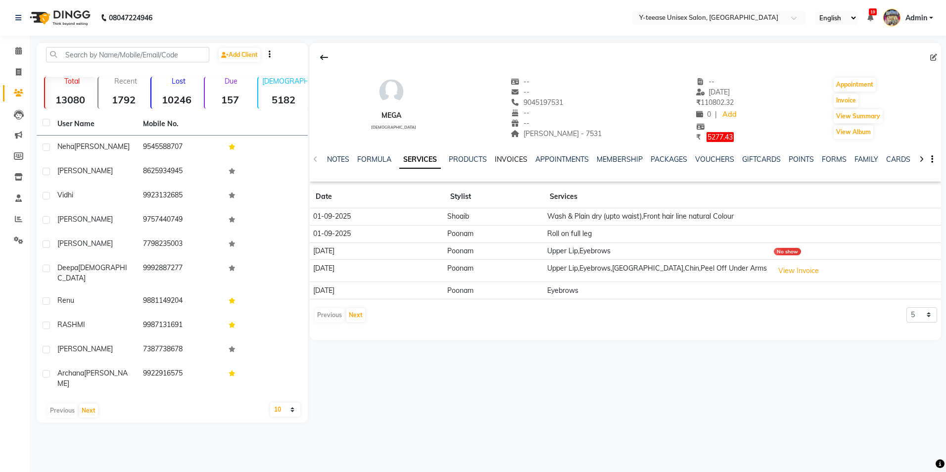
click at [519, 156] on link "INVOICES" at bounding box center [511, 159] width 33 height 9
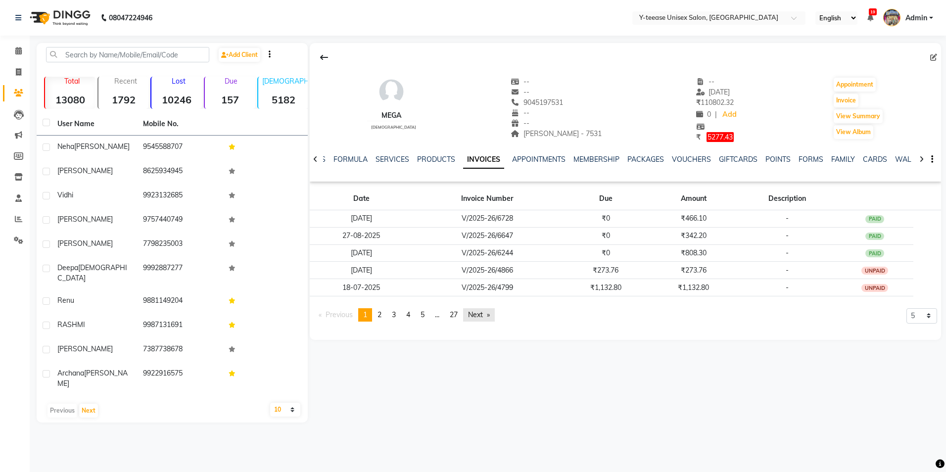
click at [483, 311] on link "Next page" at bounding box center [479, 314] width 32 height 13
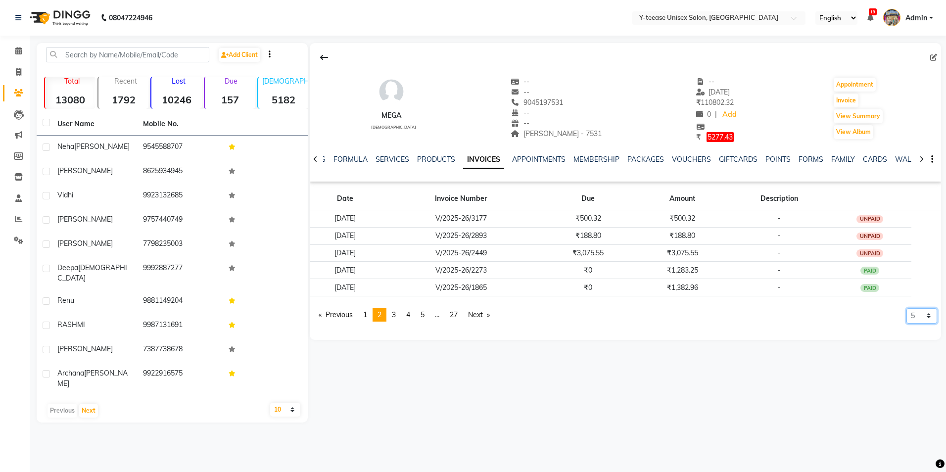
click at [925, 318] on select "5 10 50 100 500" at bounding box center [921, 315] width 31 height 15
select select "50"
click at [906, 324] on select "5 10 50 100 500" at bounding box center [921, 315] width 31 height 15
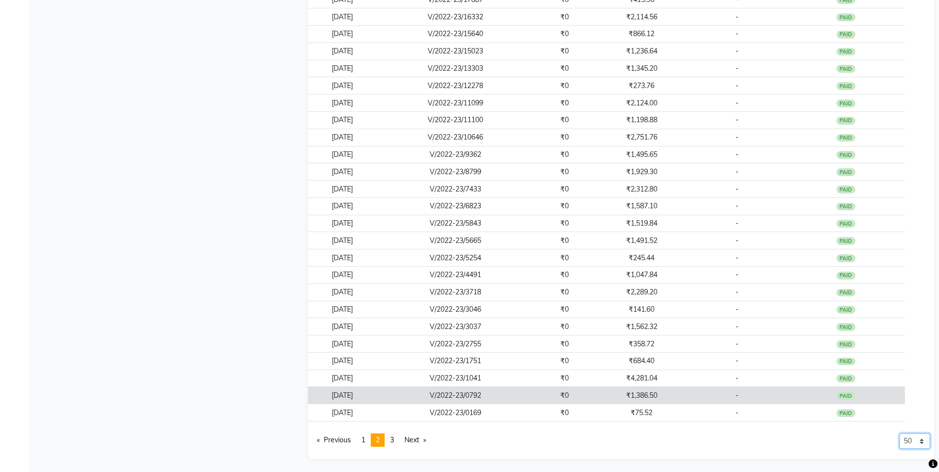
scroll to position [651, 0]
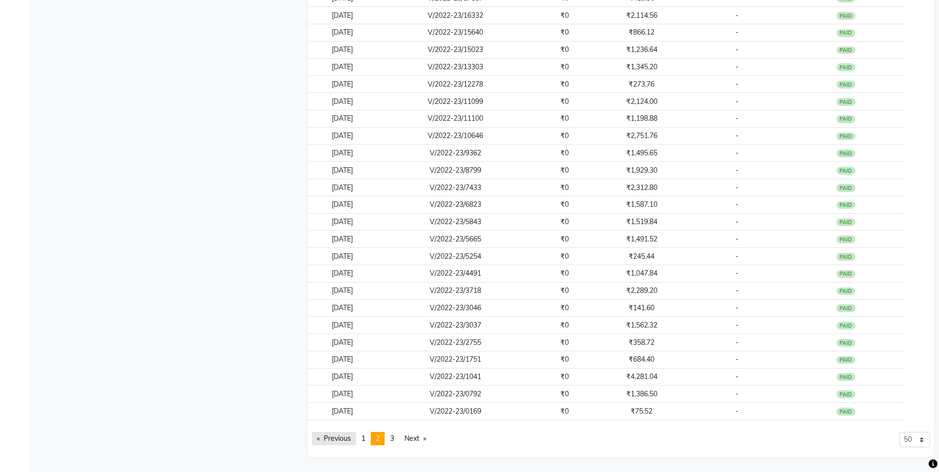
click at [341, 443] on link "Previous page" at bounding box center [334, 438] width 44 height 13
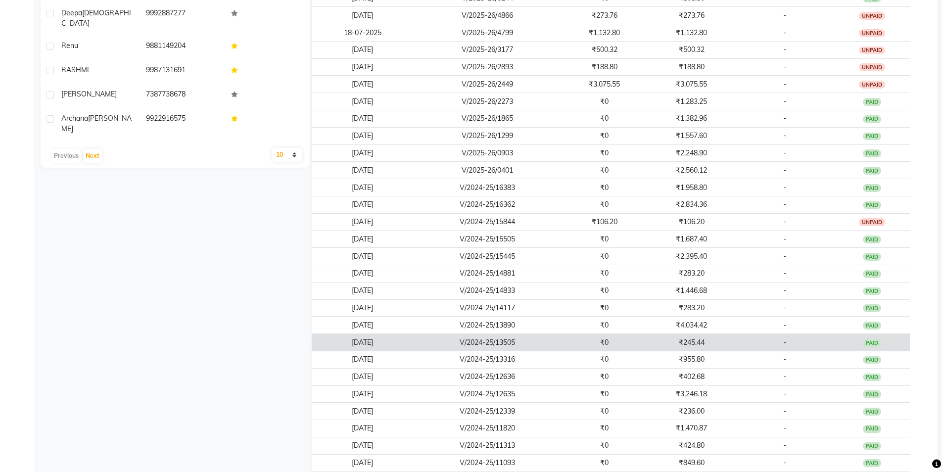
scroll to position [106, 0]
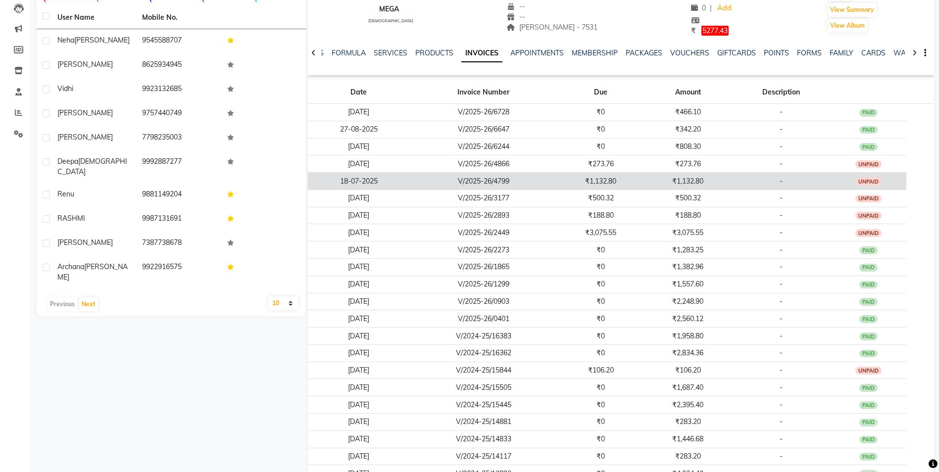
click at [609, 186] on td "₹1,132.80" at bounding box center [600, 181] width 87 height 17
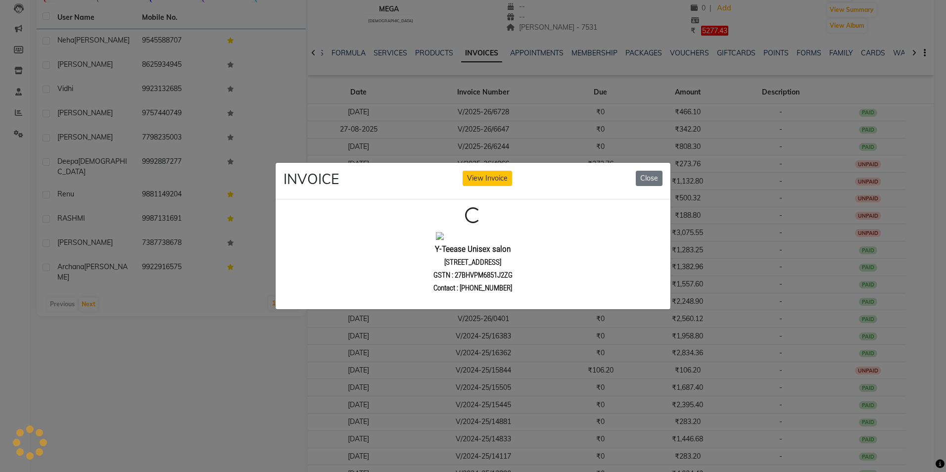
scroll to position [0, 0]
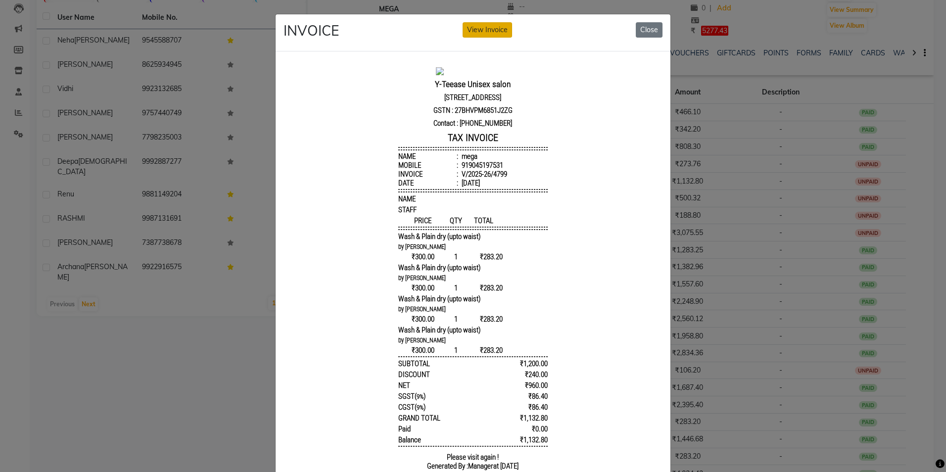
click at [495, 26] on button "View Invoice" at bounding box center [487, 29] width 49 height 15
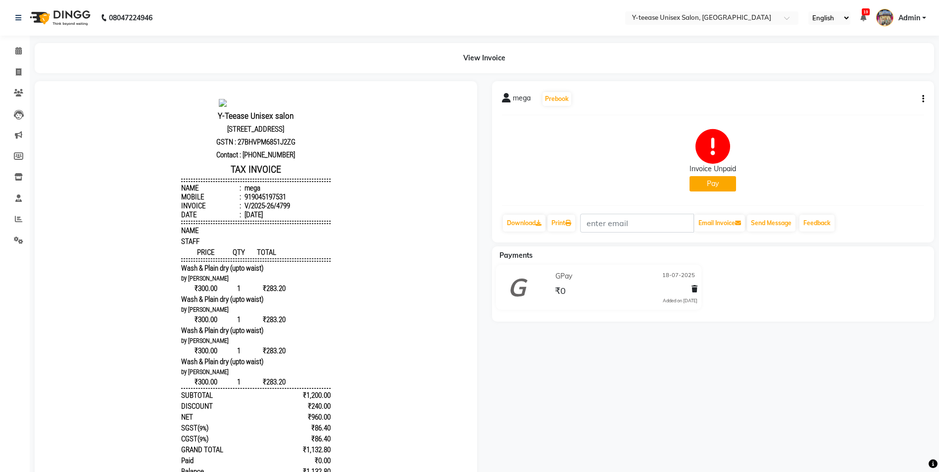
click at [922, 99] on icon "button" at bounding box center [923, 99] width 2 height 0
click at [882, 109] on div "Edit Invoice" at bounding box center [874, 111] width 68 height 12
select select "service"
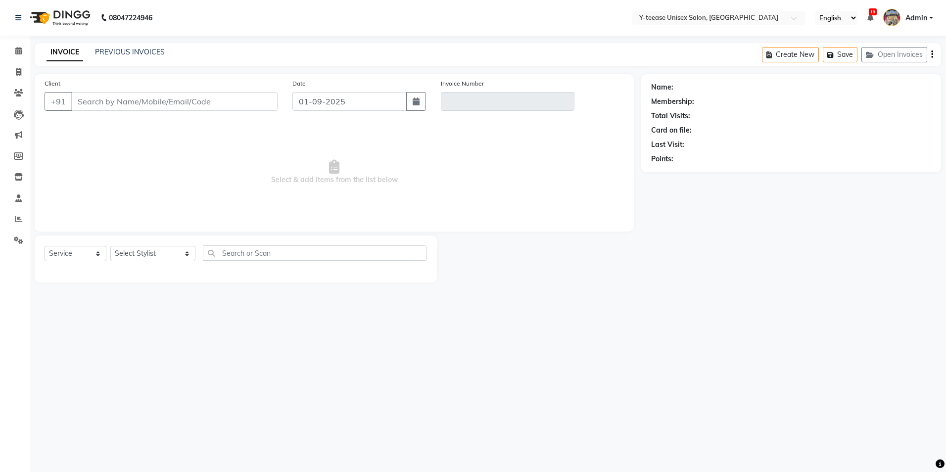
type input "9045197531"
type input "V/2025-26/4799"
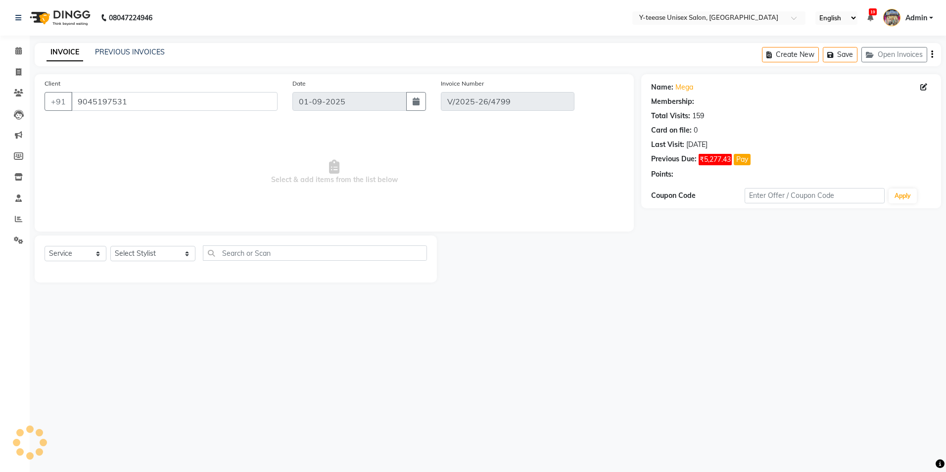
type input "18-07-2025"
select select "select"
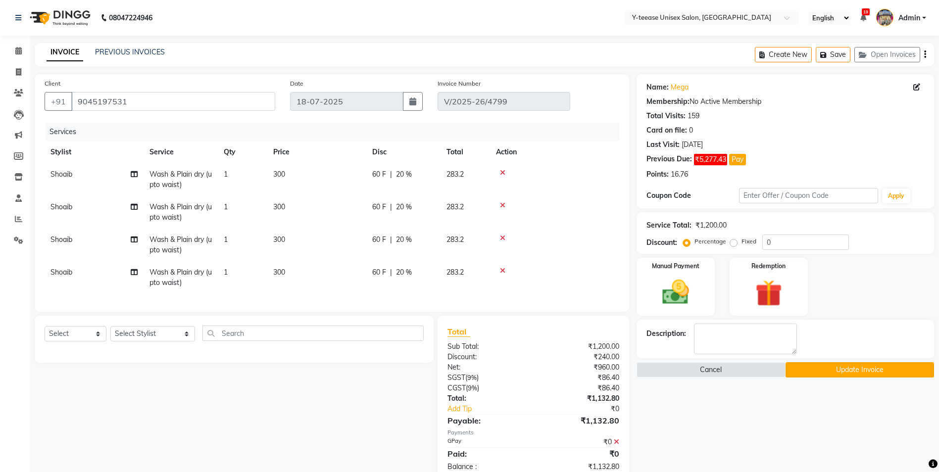
click at [502, 238] on icon at bounding box center [502, 238] width 5 height 7
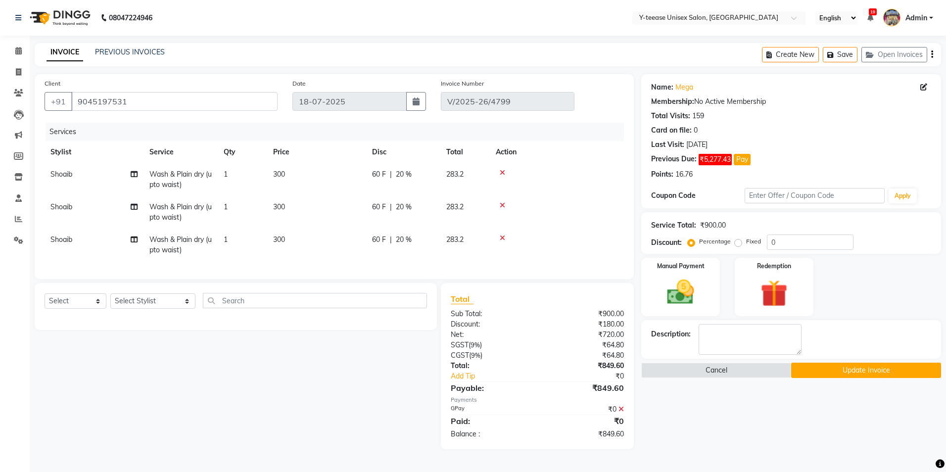
click at [502, 236] on icon at bounding box center [502, 238] width 5 height 7
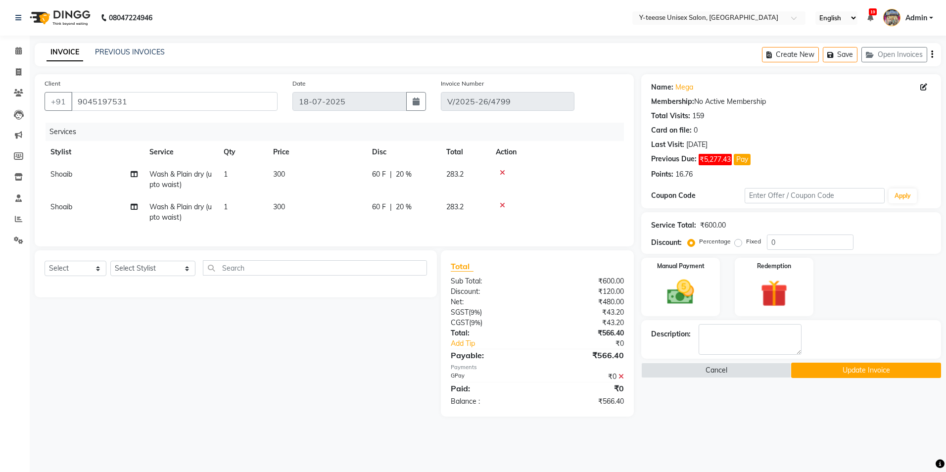
click at [856, 373] on button "Update Invoice" at bounding box center [866, 370] width 150 height 15
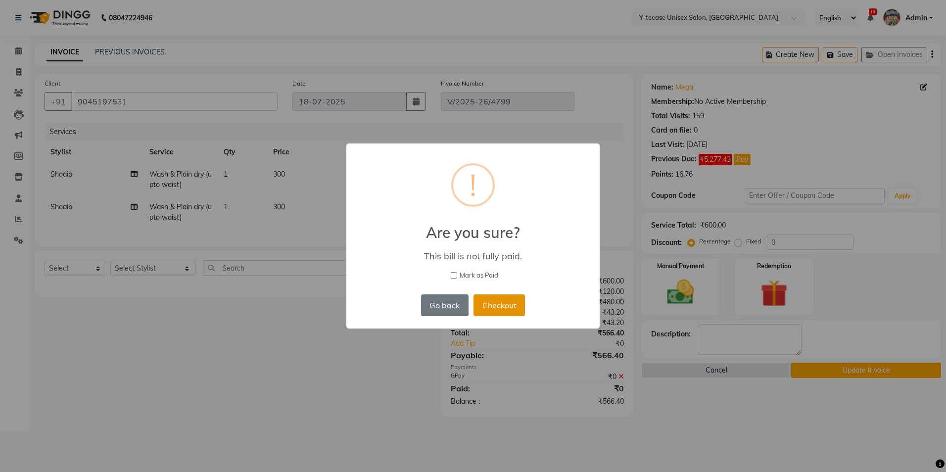
click at [509, 310] on button "Checkout" at bounding box center [499, 305] width 51 height 22
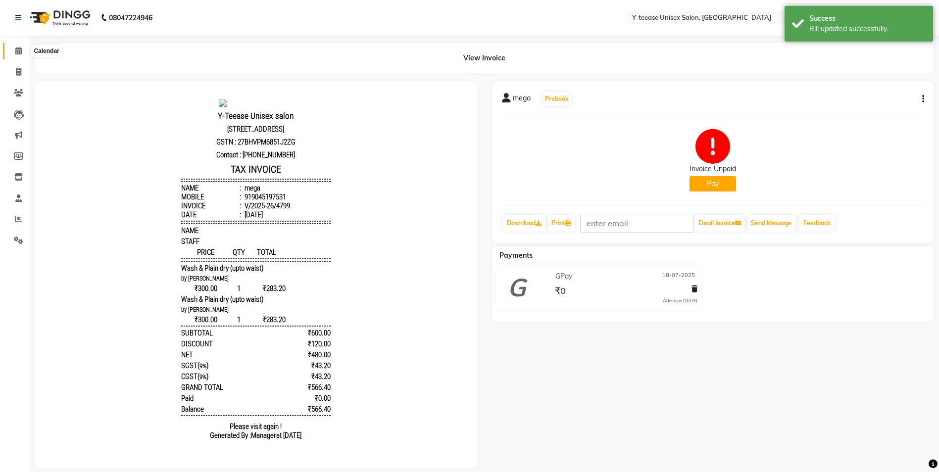
click at [16, 50] on icon at bounding box center [18, 50] width 6 height 7
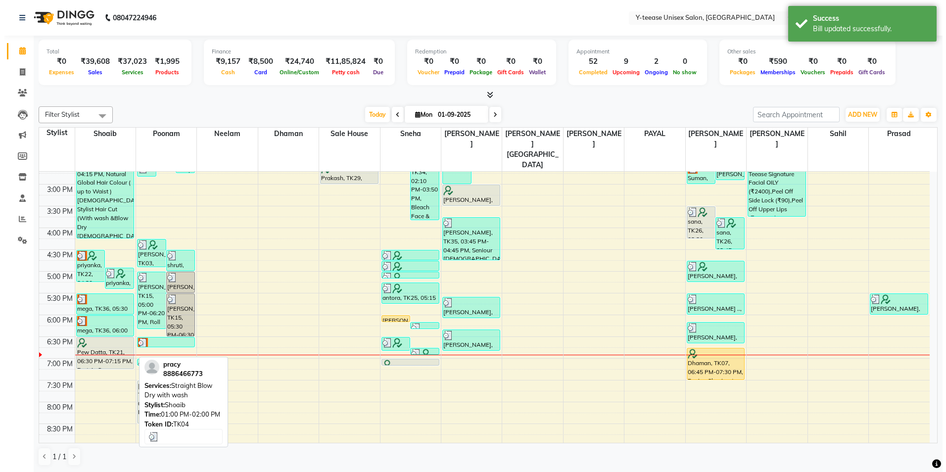
scroll to position [297, 0]
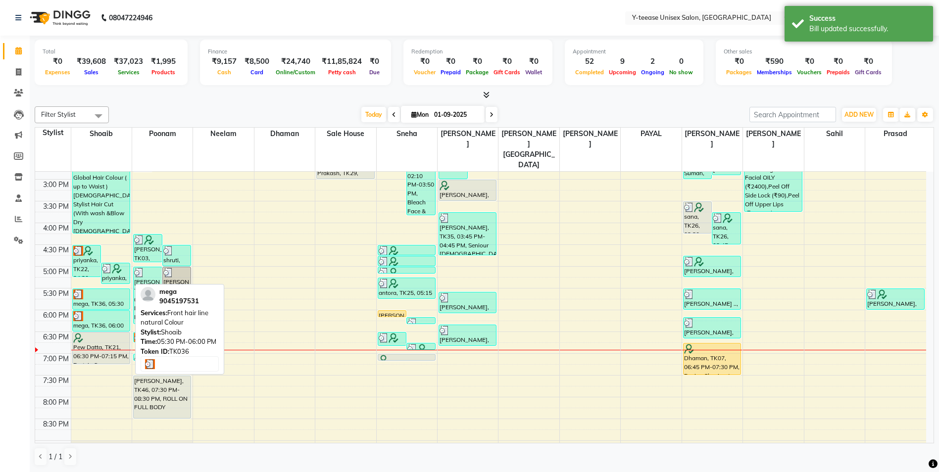
click at [108, 289] on div at bounding box center [101, 294] width 56 height 10
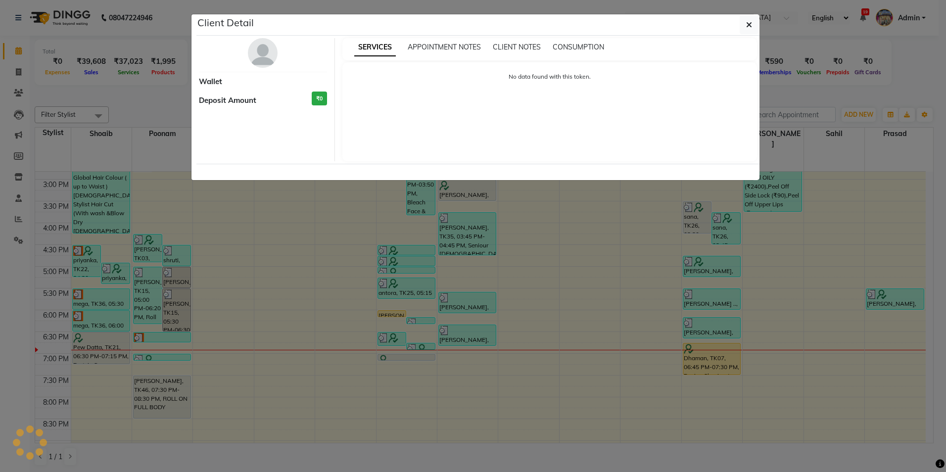
select select "3"
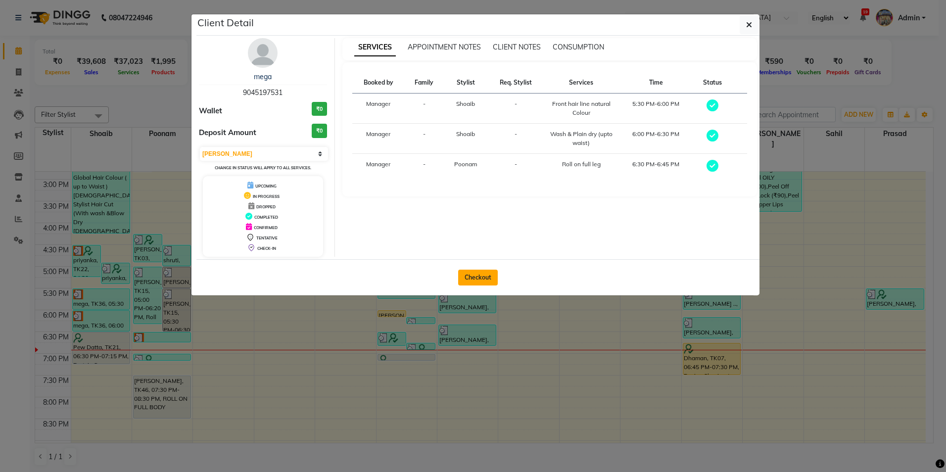
click at [488, 275] on button "Checkout" at bounding box center [478, 278] width 40 height 16
select select "service"
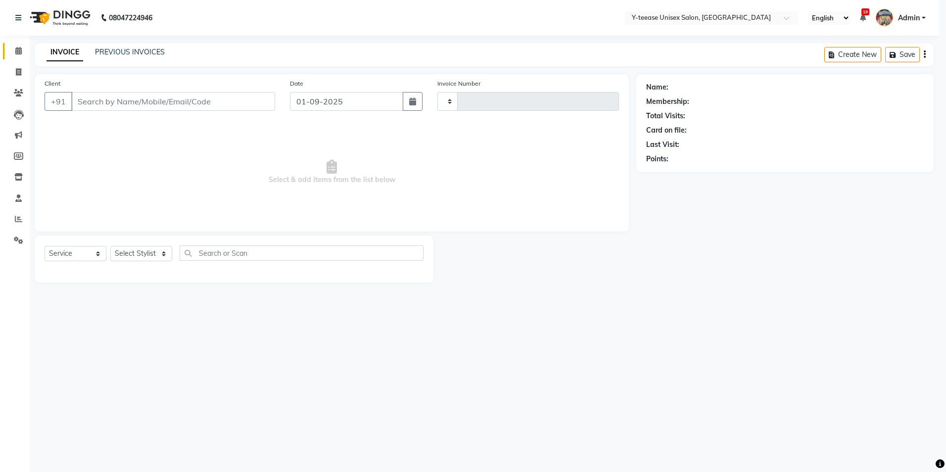
type input "6930"
select select "4"
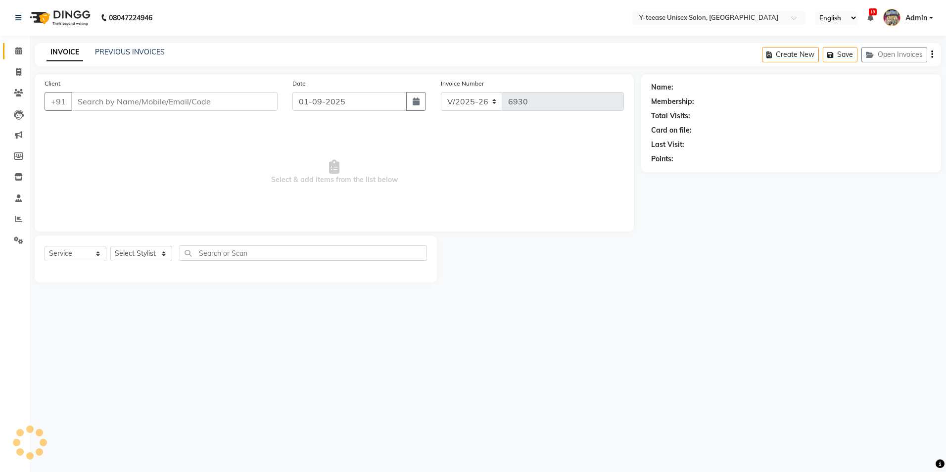
type input "9045197531"
select select "57"
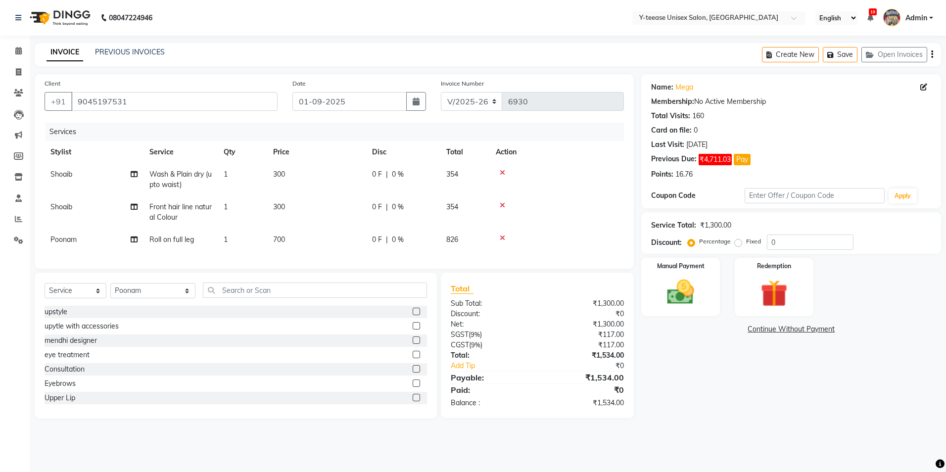
click at [170, 204] on span "Front hair line natural Colour" at bounding box center [180, 211] width 62 height 19
select select "56"
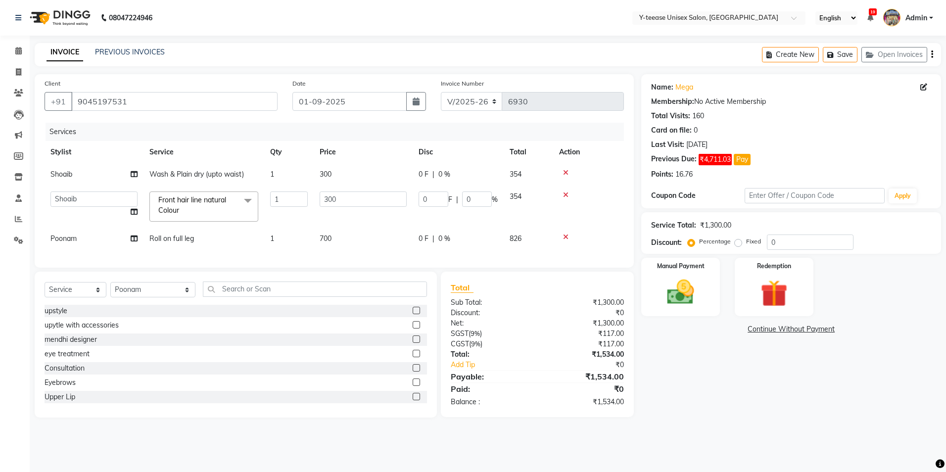
click at [189, 209] on span "Front hair line natural Colour x" at bounding box center [199, 205] width 87 height 21
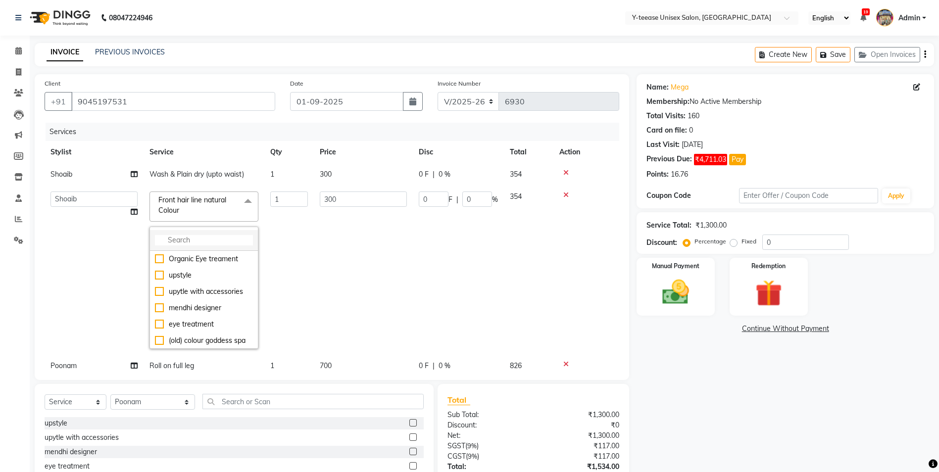
click at [190, 235] on input "multiselect-search" at bounding box center [204, 240] width 98 height 10
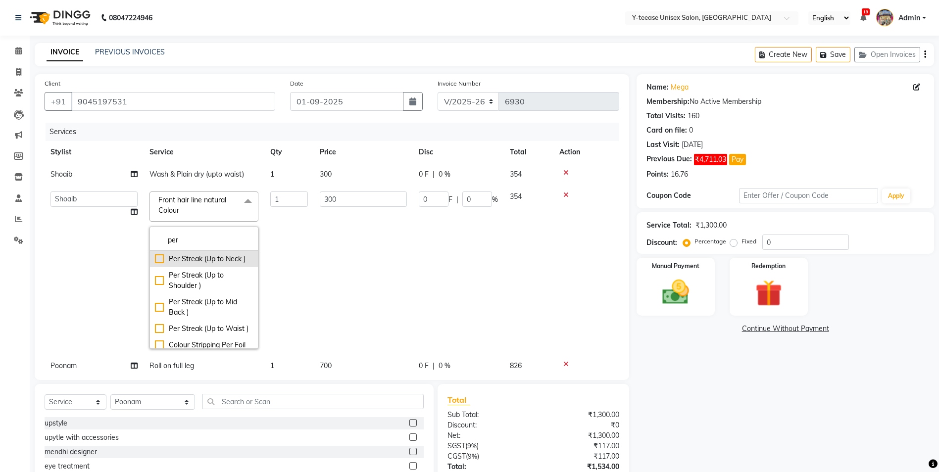
type input "per"
click at [200, 257] on div "Per Streak (Up to Neck )" at bounding box center [204, 259] width 98 height 10
checkbox input "true"
type input "150"
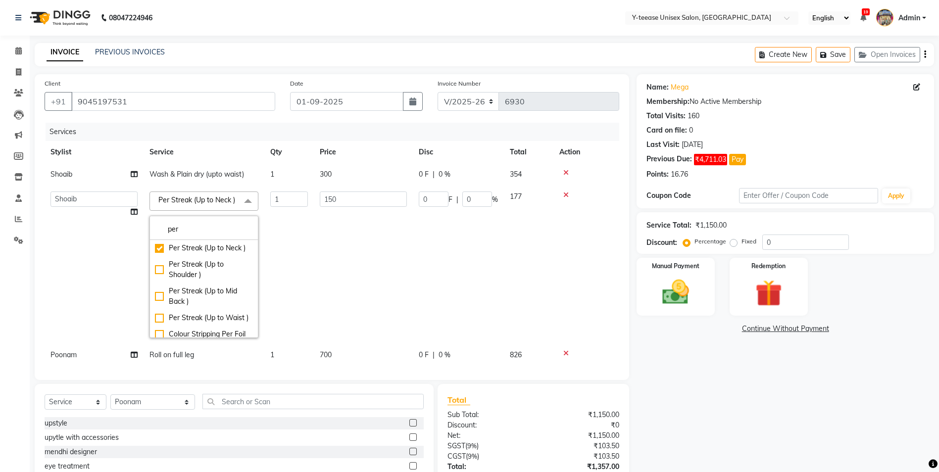
click at [401, 241] on td "150" at bounding box center [363, 265] width 99 height 158
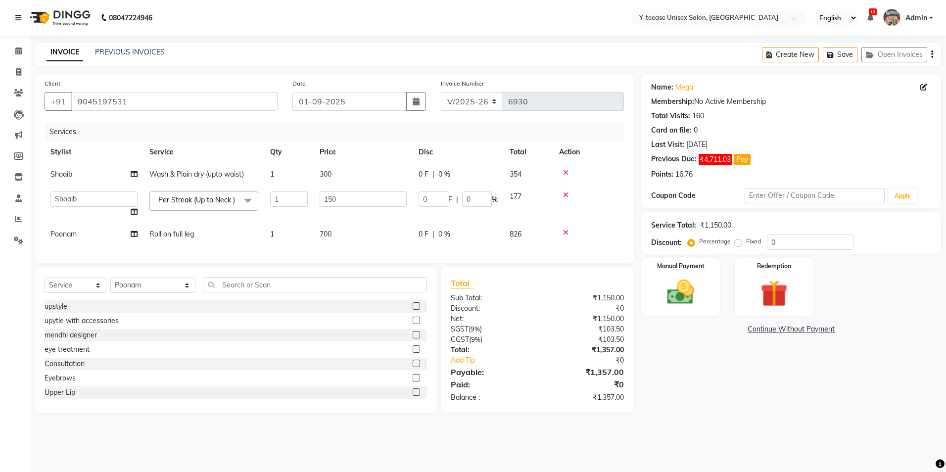
click at [174, 236] on span "Roll on full leg" at bounding box center [171, 234] width 45 height 9
select select "57"
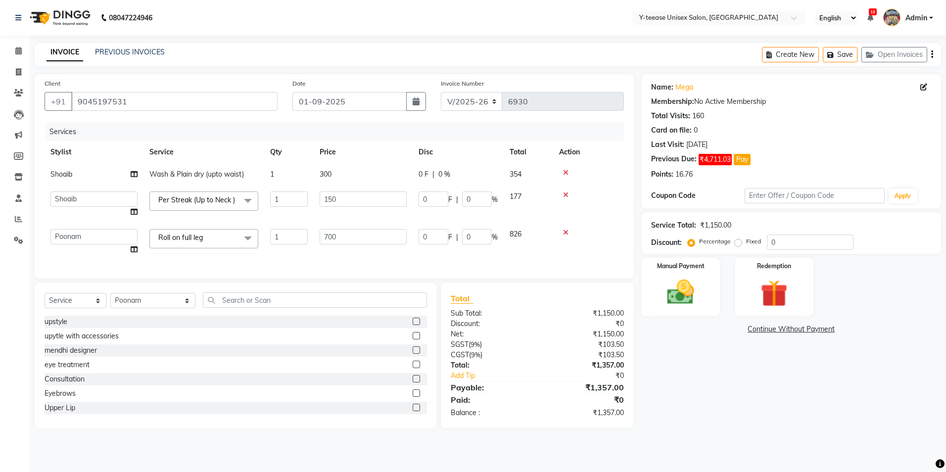
click at [175, 237] on span "Roll on full leg" at bounding box center [180, 237] width 45 height 9
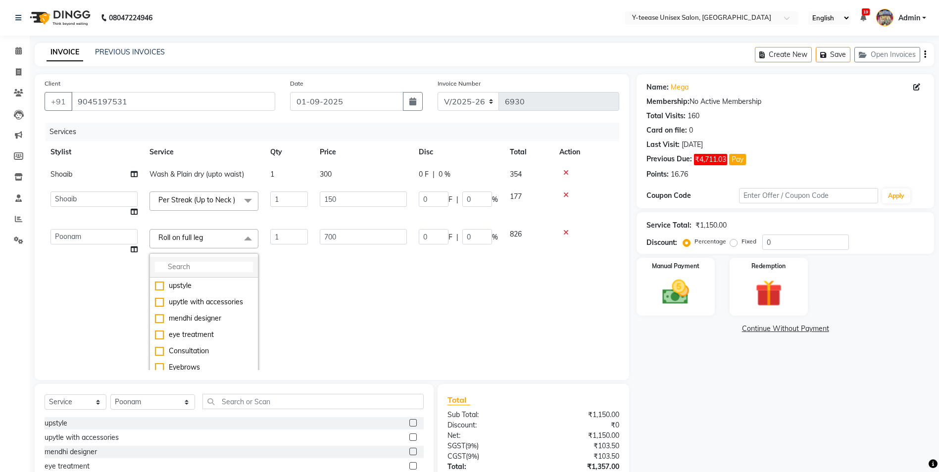
click at [192, 270] on input "multiselect-search" at bounding box center [204, 267] width 98 height 10
type input "flav"
click at [215, 305] on div "Flavour wax Full Leg" at bounding box center [204, 302] width 98 height 10
checkbox input "true"
type input "600"
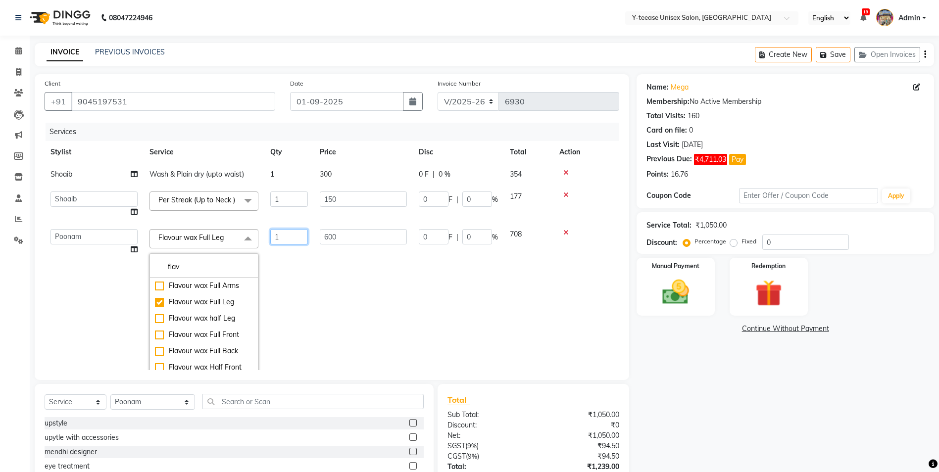
click at [299, 305] on td "1" at bounding box center [288, 302] width 49 height 158
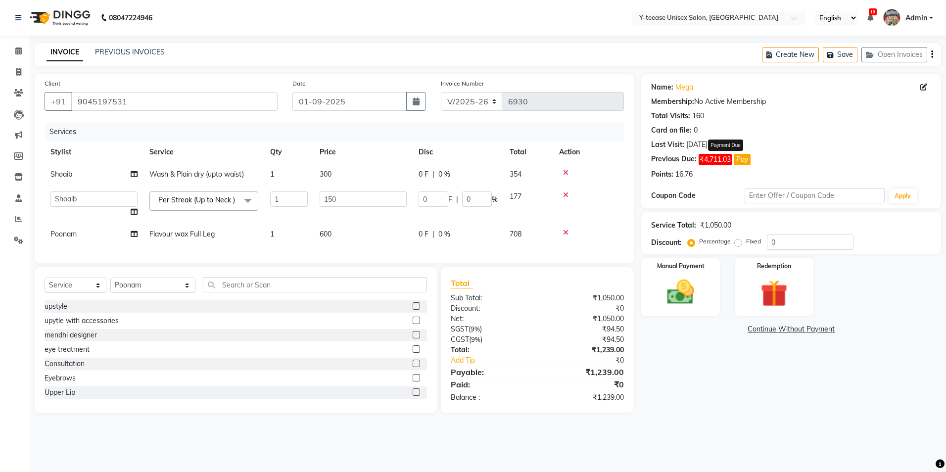
click at [746, 156] on button "Pay" at bounding box center [742, 159] width 17 height 11
select select "1"
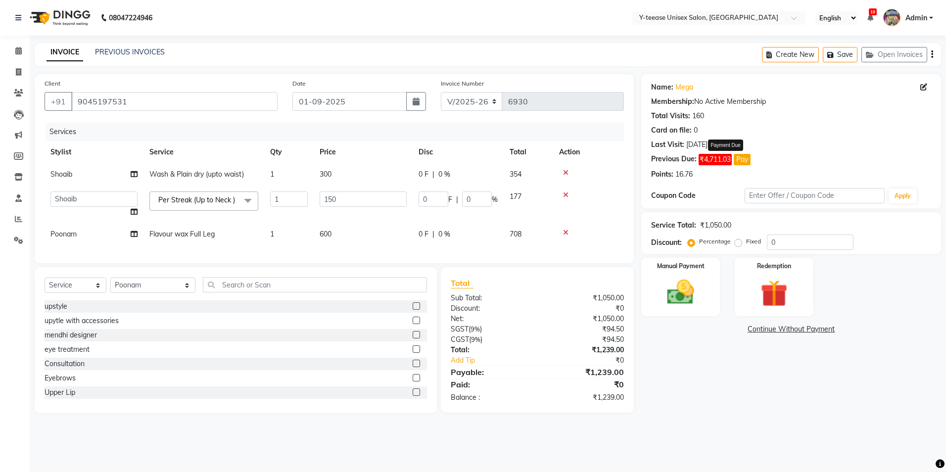
select select "1"
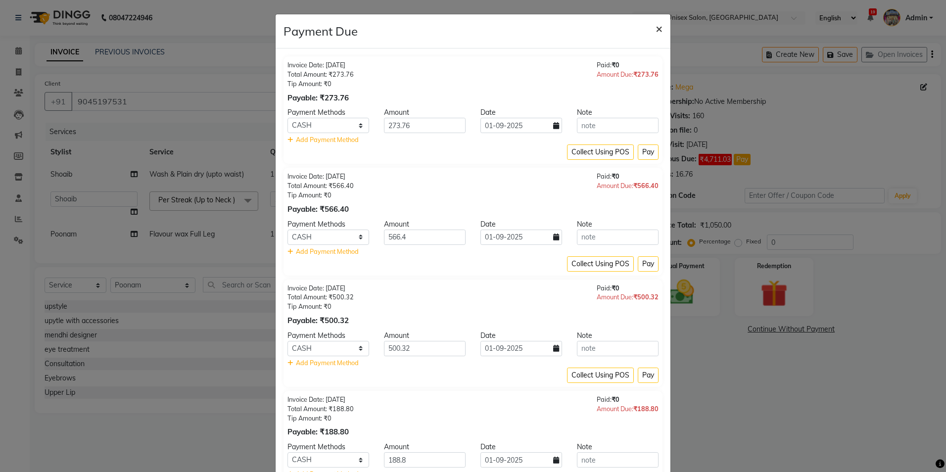
click at [658, 27] on span "×" at bounding box center [659, 28] width 7 height 15
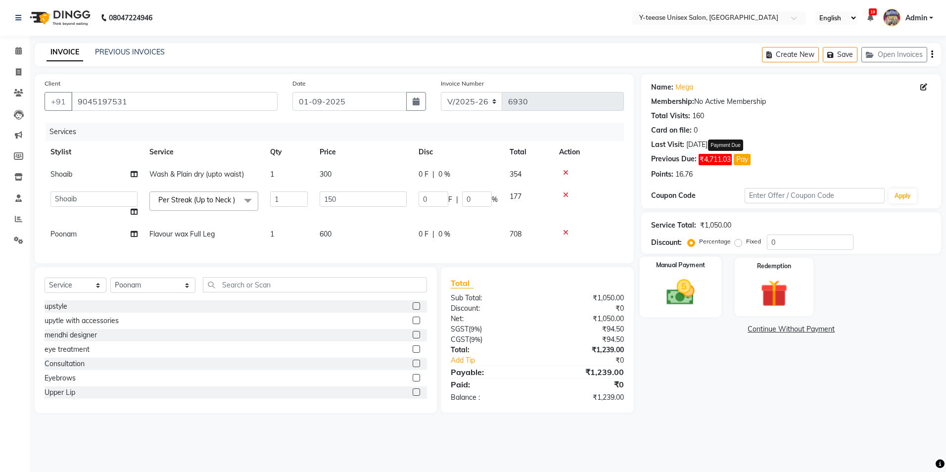
click at [700, 286] on img at bounding box center [681, 292] width 46 height 33
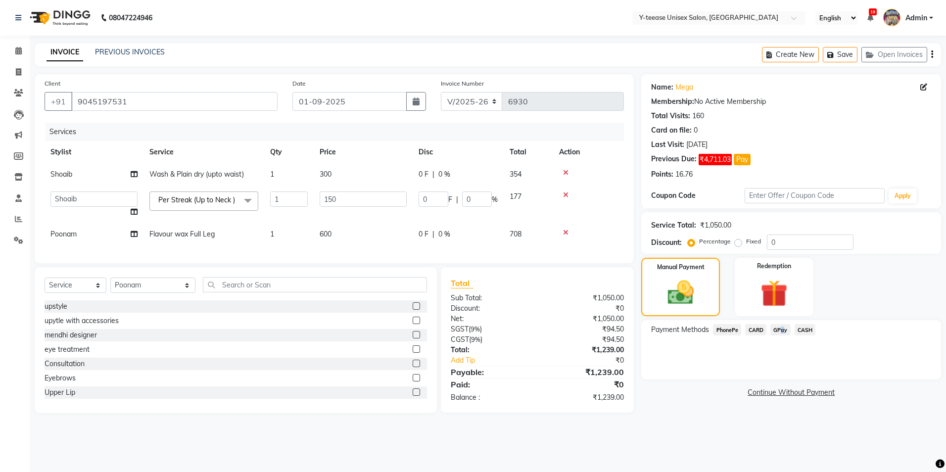
click at [780, 329] on span "GPay" at bounding box center [780, 329] width 20 height 11
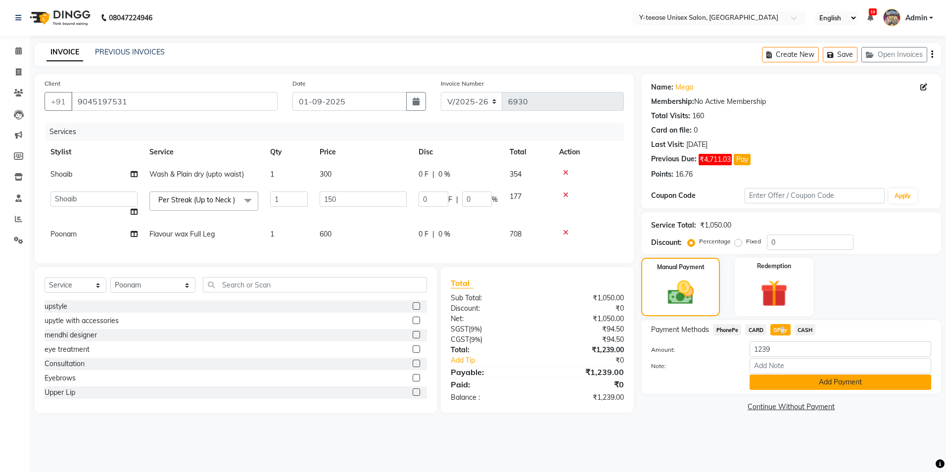
click at [768, 383] on button "Add Payment" at bounding box center [841, 382] width 182 height 15
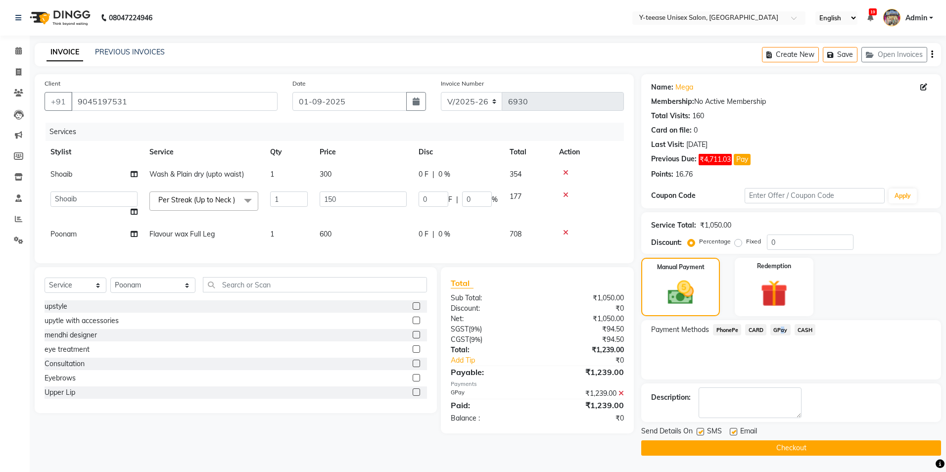
click at [753, 442] on button "Checkout" at bounding box center [791, 447] width 300 height 15
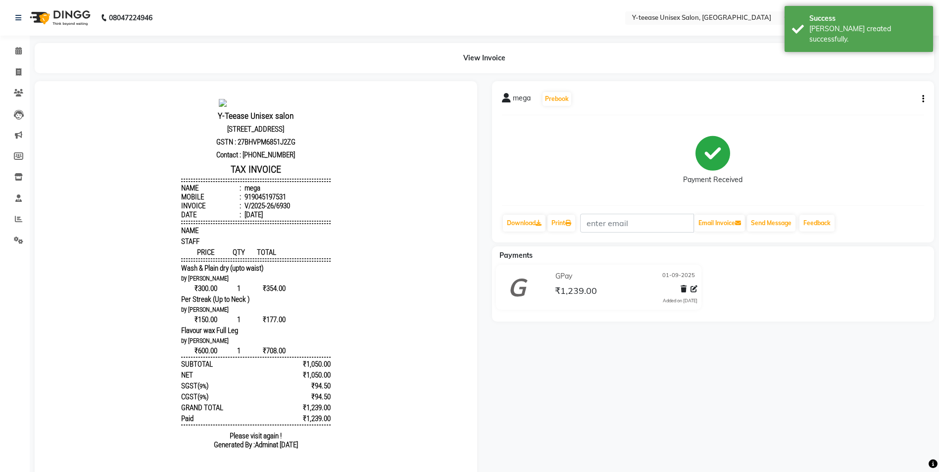
click at [506, 93] on icon at bounding box center [506, 98] width 9 height 10
click at [19, 50] on icon at bounding box center [18, 50] width 6 height 7
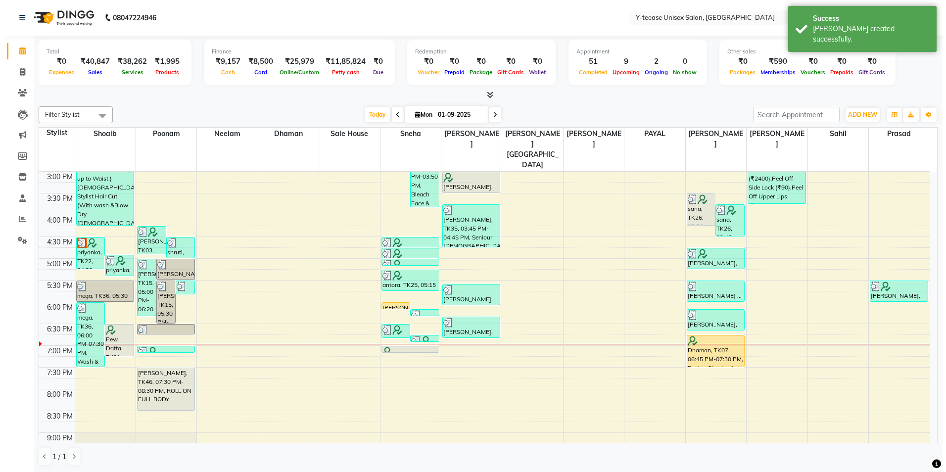
scroll to position [346, 0]
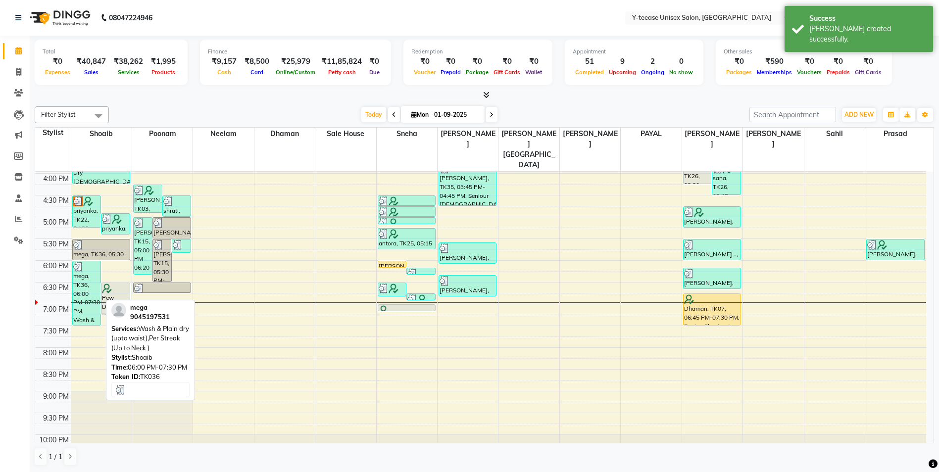
click at [91, 261] on div "mega, TK36, 06:00 PM-07:30 PM, Wash & Plain dry (upto waist),Per Streak (Up to …" at bounding box center [87, 293] width 28 height 64
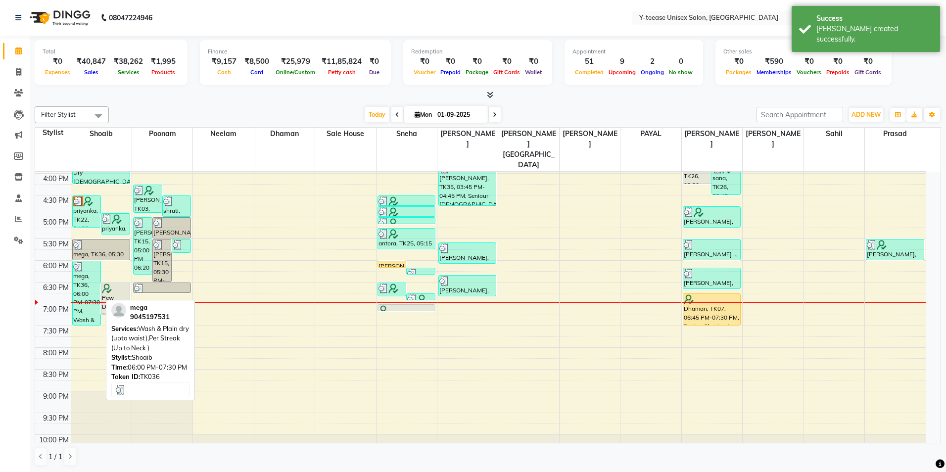
select select "3"
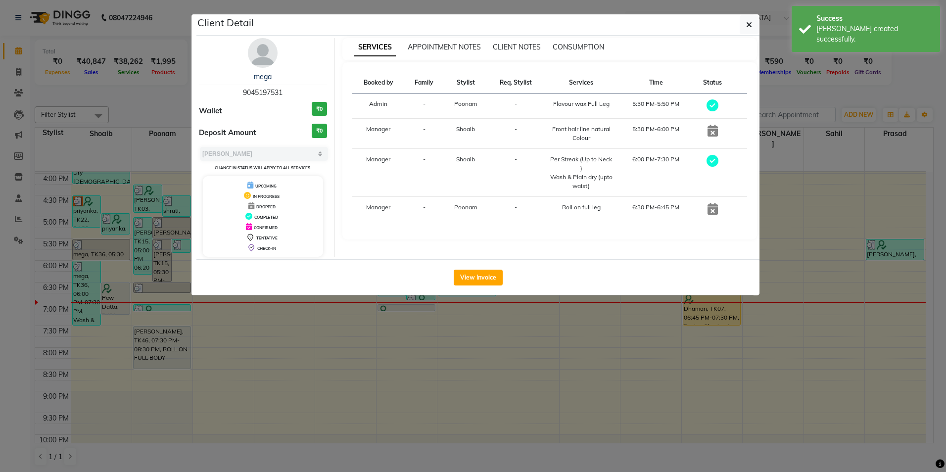
click at [259, 56] on img at bounding box center [263, 53] width 30 height 30
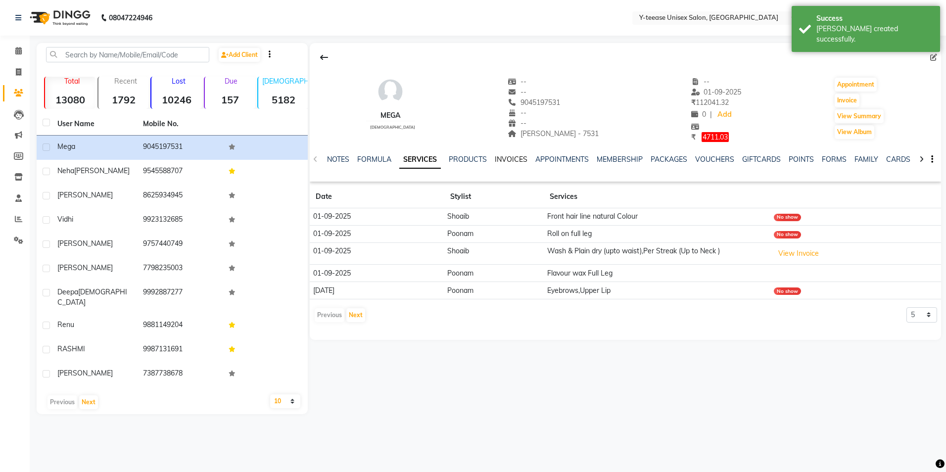
click at [511, 155] on link "INVOICES" at bounding box center [511, 159] width 33 height 9
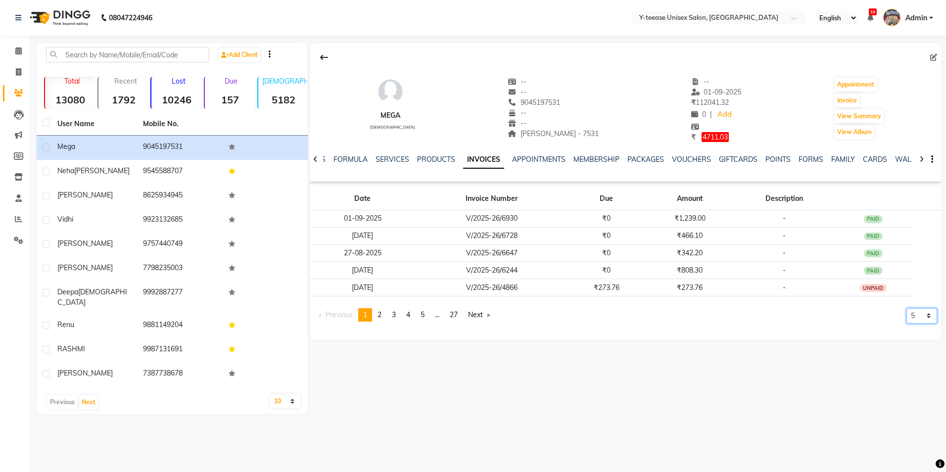
click at [918, 320] on select "5 10 50 100 500" at bounding box center [921, 315] width 31 height 15
select select "10"
click at [906, 324] on select "5 10 50 100 500" at bounding box center [921, 315] width 31 height 15
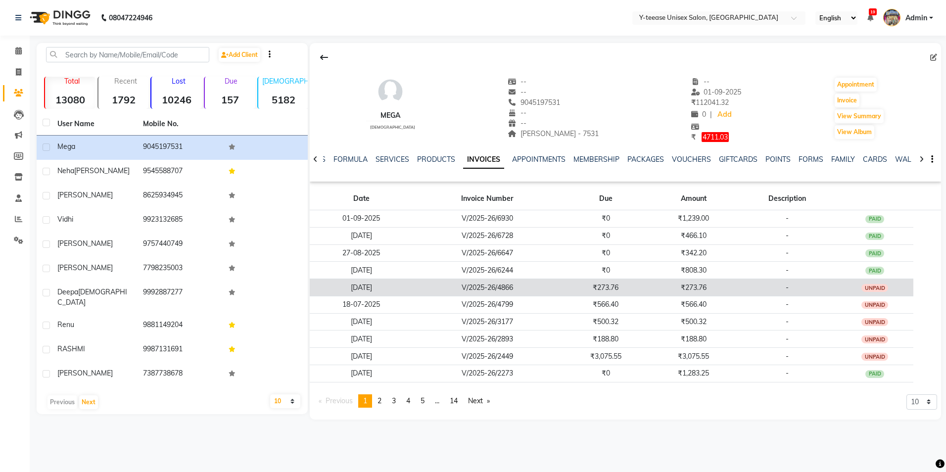
click at [688, 283] on td "₹273.76" at bounding box center [694, 287] width 88 height 17
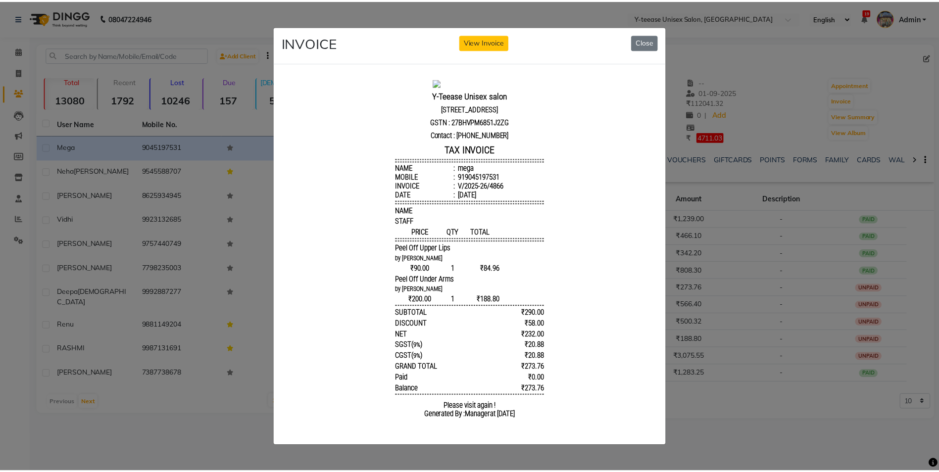
scroll to position [8, 0]
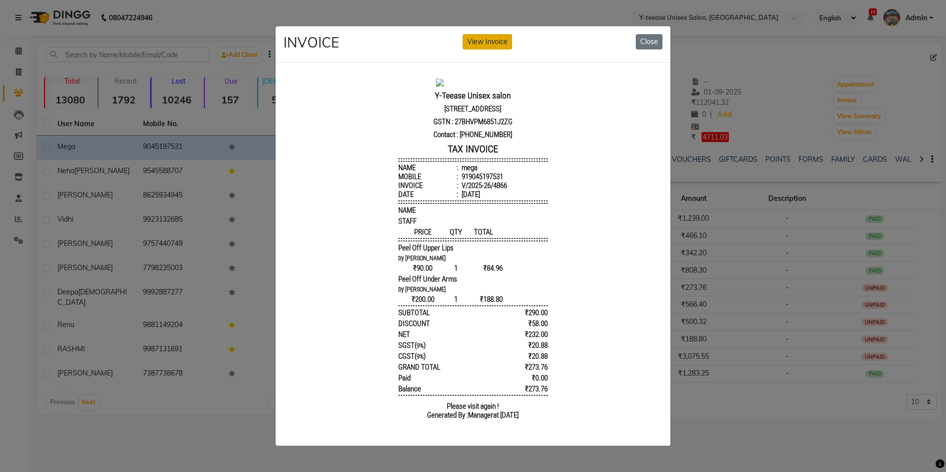
click at [502, 37] on button "View Invoice" at bounding box center [487, 41] width 49 height 15
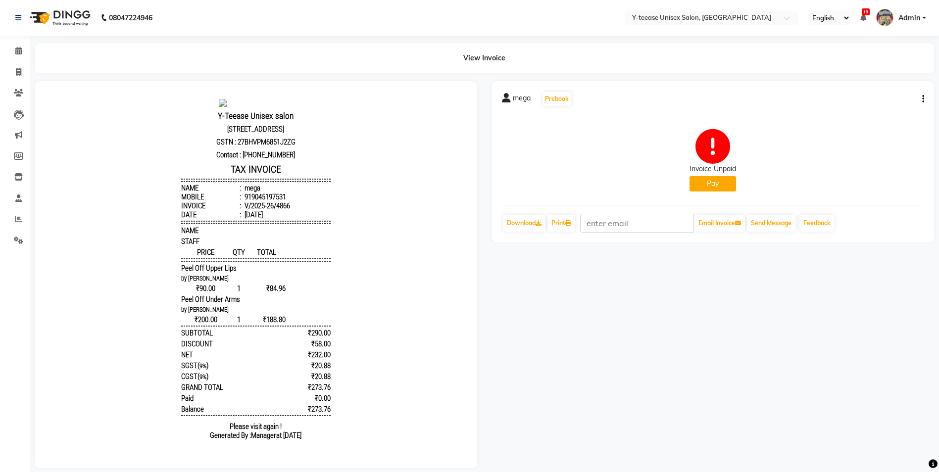
click at [704, 185] on button "Pay" at bounding box center [712, 183] width 47 height 15
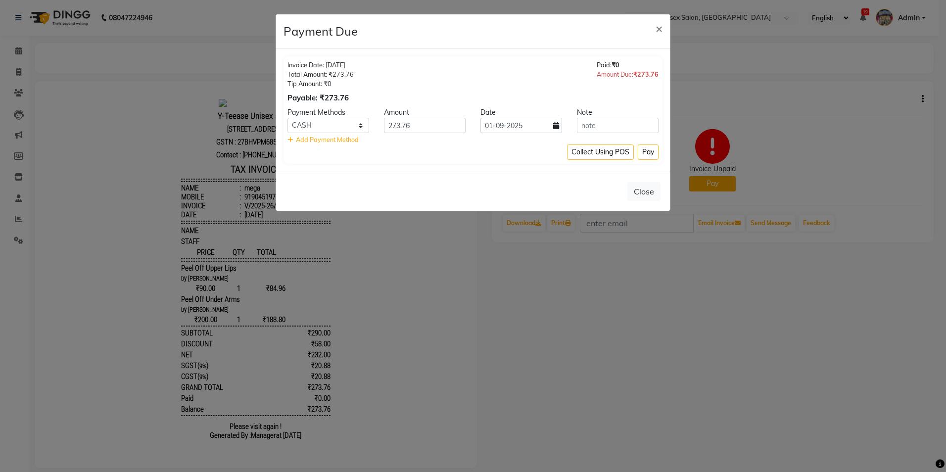
click at [305, 117] on div "Payment Methods" at bounding box center [328, 112] width 96 height 10
click at [337, 123] on select "PhonePe CARD GPay CASH" at bounding box center [328, 125] width 82 height 15
select select "5"
click at [287, 118] on select "PhonePe CARD GPay CASH" at bounding box center [328, 125] width 82 height 15
click at [642, 148] on button "Pay" at bounding box center [648, 151] width 21 height 15
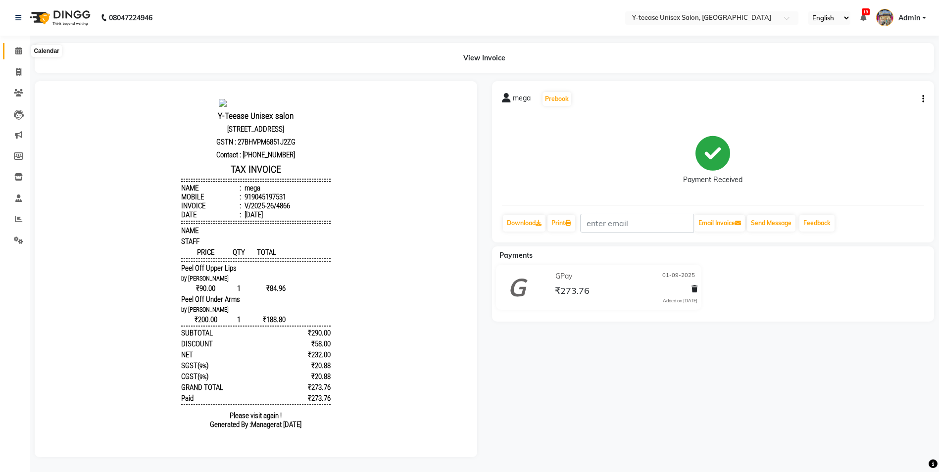
drag, startPoint x: 16, startPoint y: 52, endPoint x: 24, endPoint y: 58, distance: 10.3
click at [16, 52] on icon at bounding box center [18, 50] width 6 height 7
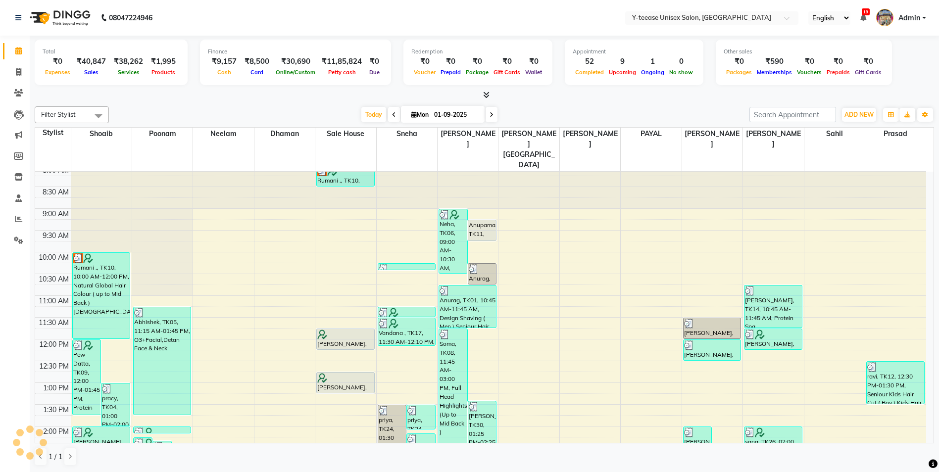
scroll to position [198, 0]
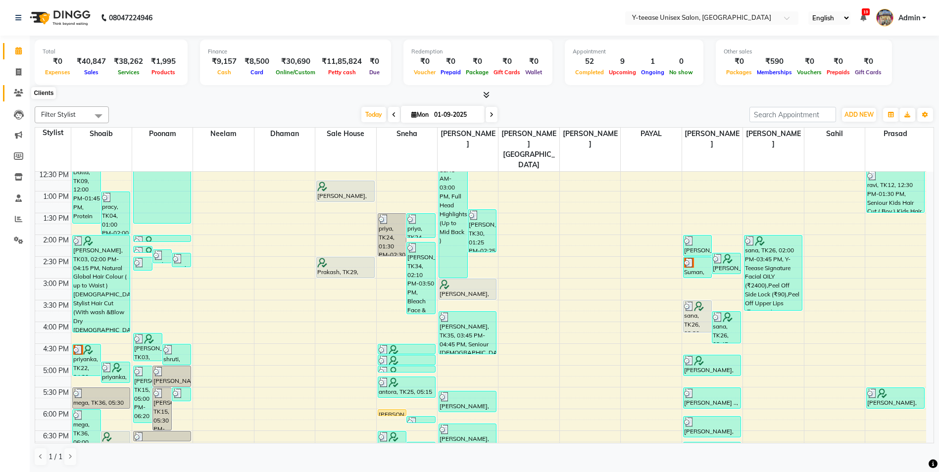
click at [18, 90] on icon at bounding box center [18, 92] width 9 height 7
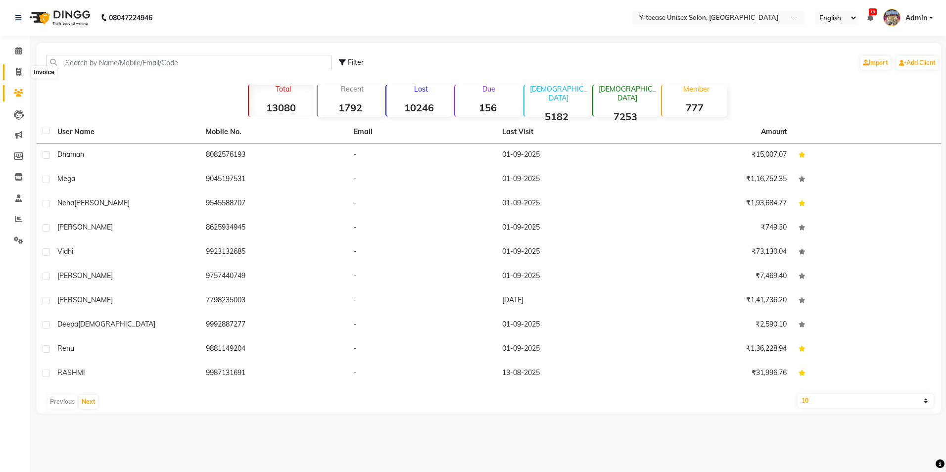
click at [18, 67] on span at bounding box center [18, 72] width 17 height 11
select select "service"
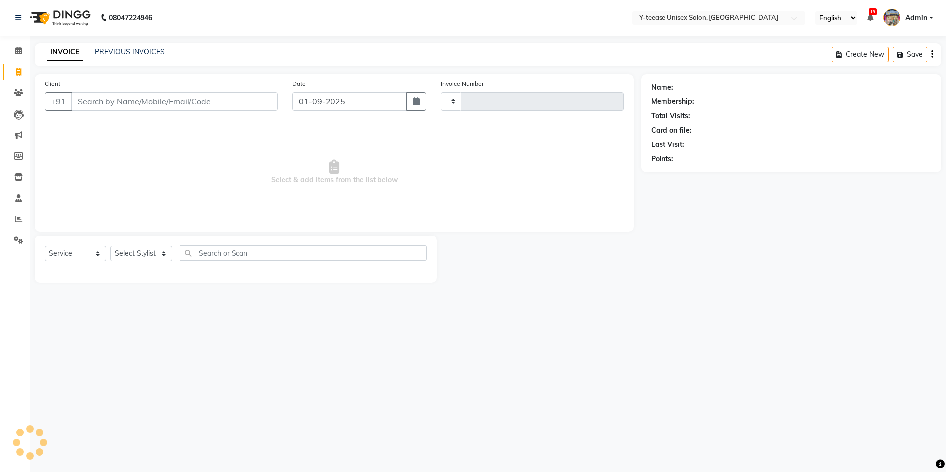
type input "6932"
select select "4"
click at [151, 252] on select "Select Stylist" at bounding box center [141, 253] width 62 height 15
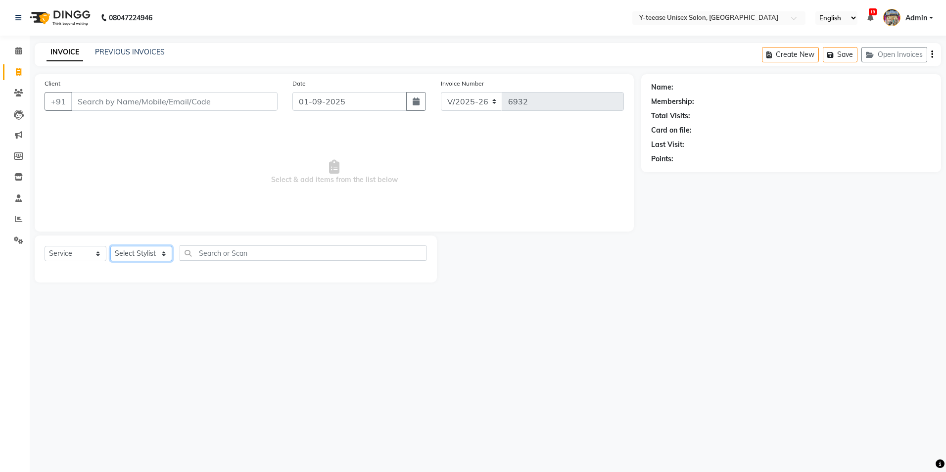
click at [151, 252] on select "Select Stylist" at bounding box center [141, 253] width 62 height 15
select select "81457"
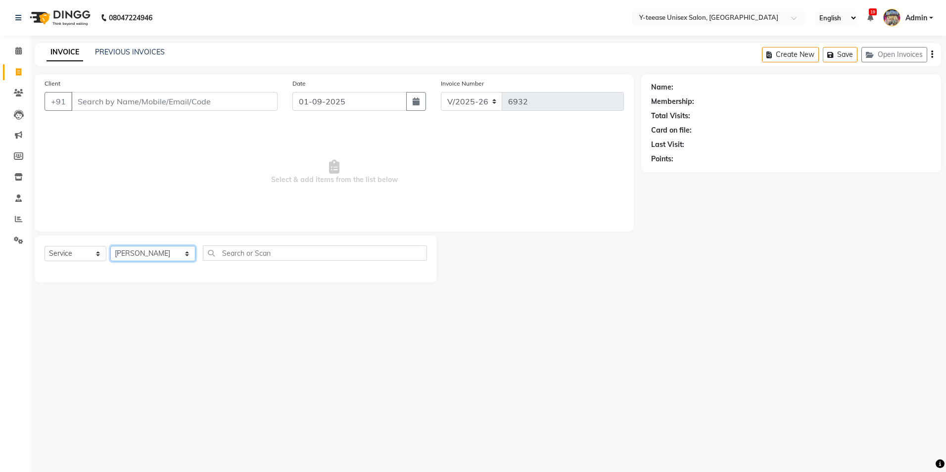
click at [110, 246] on select "Select Stylist chaitrali Dhaman FAIZAN SALMANI keshav nagar Manager Mosin khan …" at bounding box center [152, 253] width 85 height 15
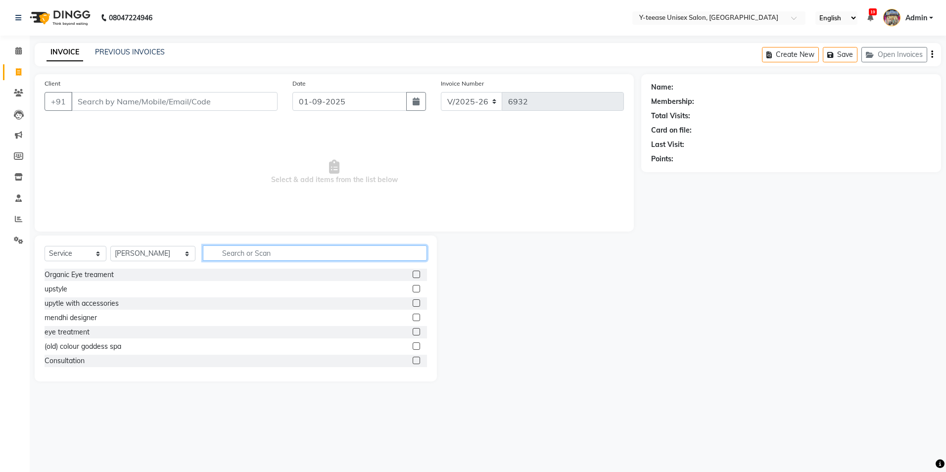
click at [230, 256] on input "text" at bounding box center [315, 252] width 224 height 15
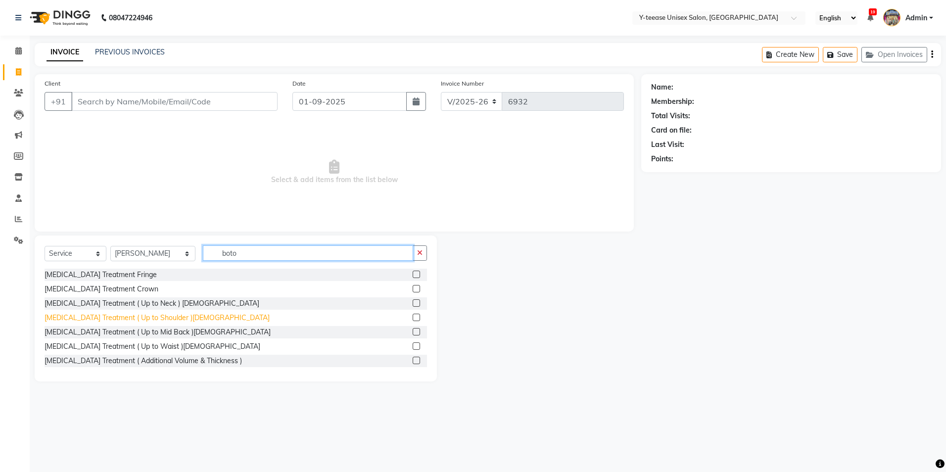
type input "boto"
click at [67, 317] on div "[MEDICAL_DATA] Treatment ( Up to Shoulder )[DEMOGRAPHIC_DATA]" at bounding box center [157, 318] width 225 height 10
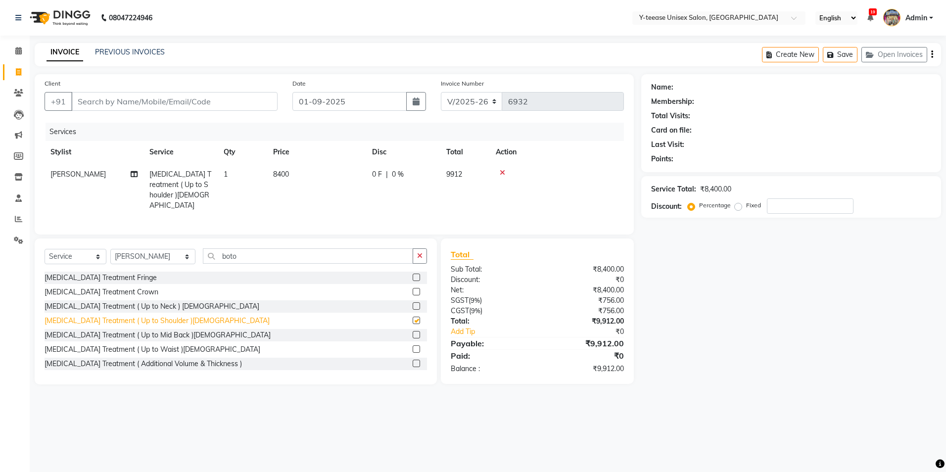
checkbox input "false"
click at [16, 49] on icon at bounding box center [18, 50] width 6 height 7
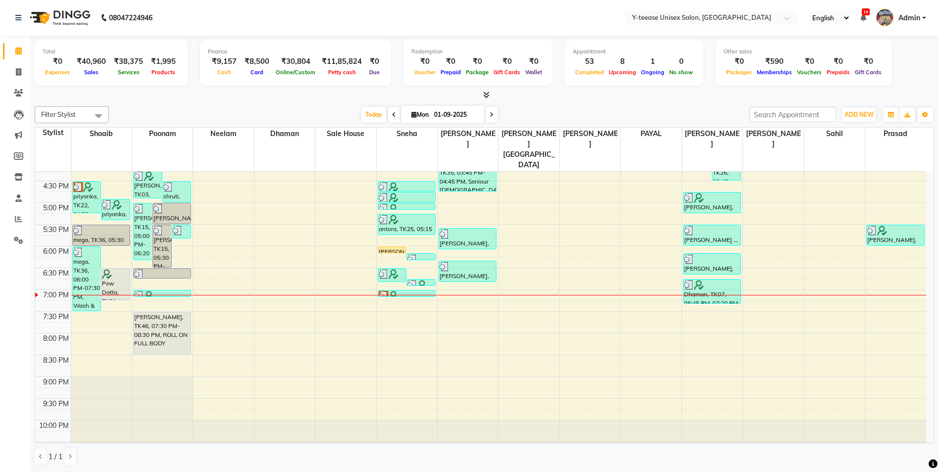
scroll to position [0, 0]
click at [490, 110] on span at bounding box center [491, 113] width 12 height 15
type input "02-09-2025"
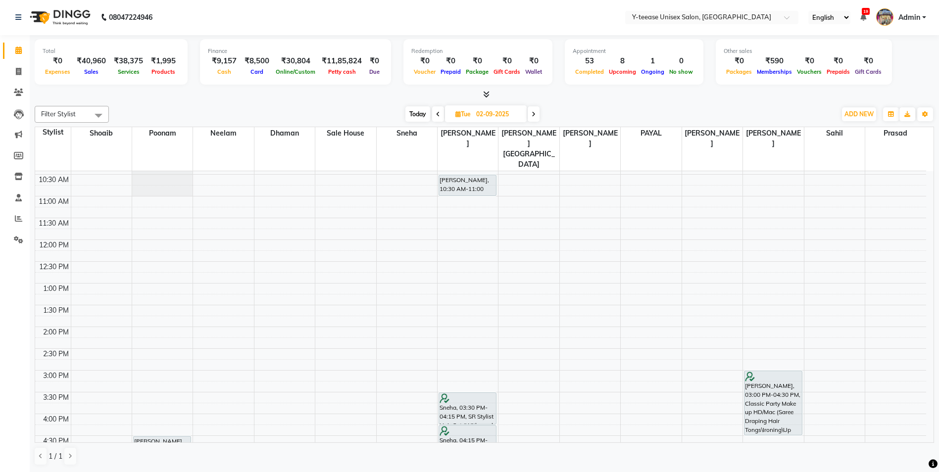
scroll to position [113, 0]
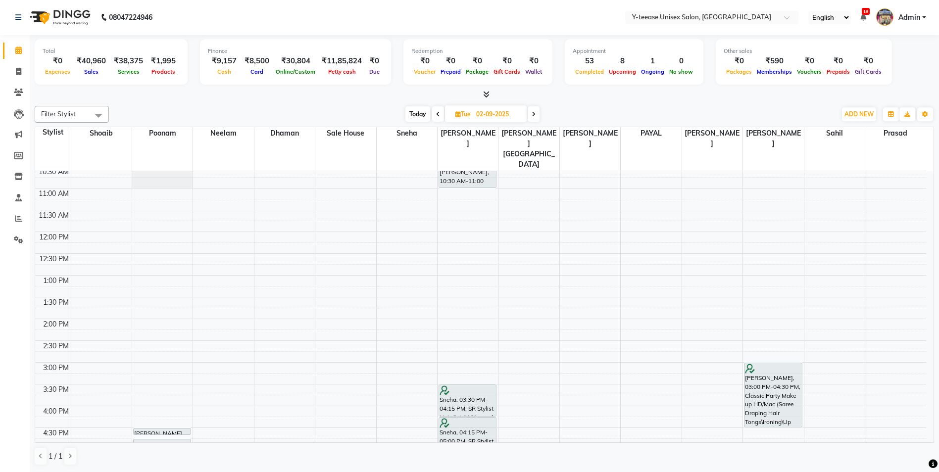
click at [90, 170] on div "8:00 AM 8:30 AM 9:00 AM 9:30 AM 10:00 AM 10:30 AM 11:00 AM 11:30 AM 12:00 PM 12…" at bounding box center [480, 384] width 891 height 653
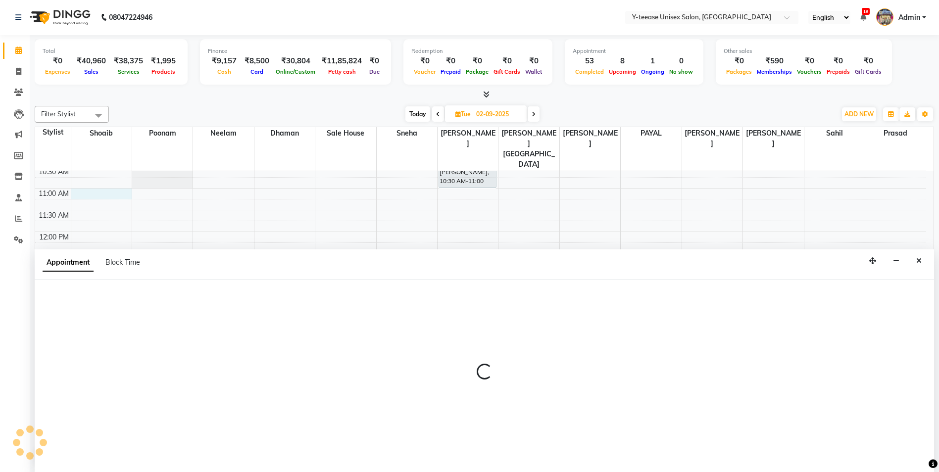
select select "56"
select select "tentative"
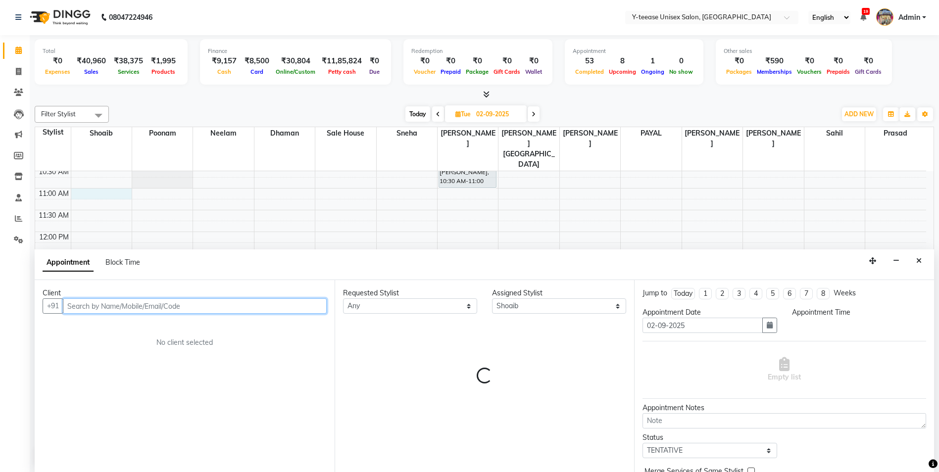
select select "660"
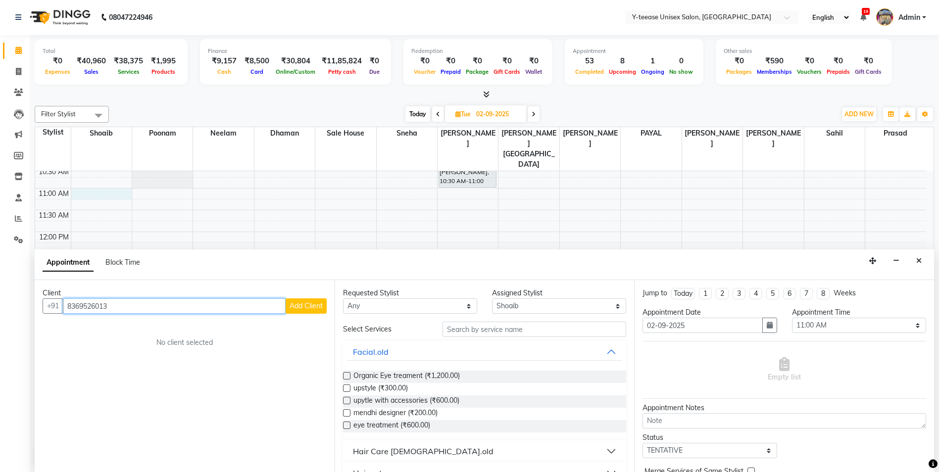
type input "8369526013"
click at [306, 301] on button "Add Client" at bounding box center [305, 305] width 41 height 15
select select "22"
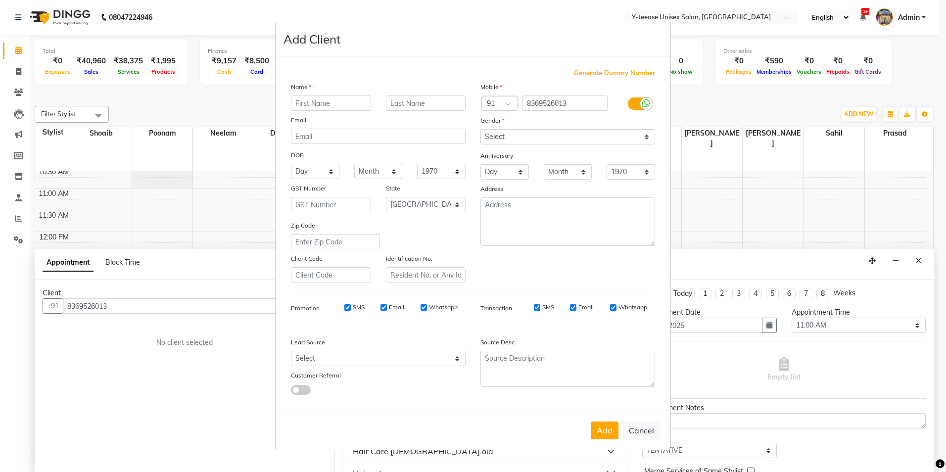
type input "n"
type input "[PERSON_NAME]"
click at [535, 137] on select "Select Male Female Other Prefer Not To Say" at bounding box center [567, 136] width 175 height 15
select select "female"
click at [480, 129] on select "Select Male Female Other Prefer Not To Say" at bounding box center [567, 136] width 175 height 15
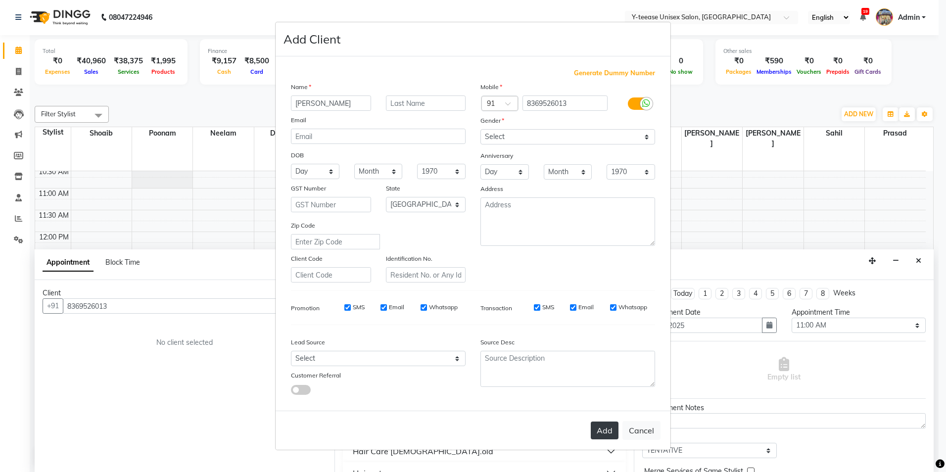
click at [604, 432] on button "Add" at bounding box center [605, 431] width 28 height 18
select select
select select "null"
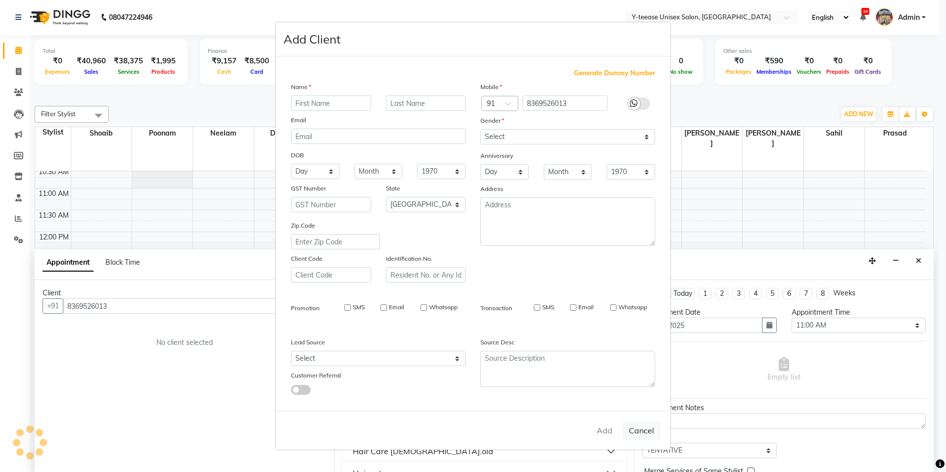
select select
checkbox input "false"
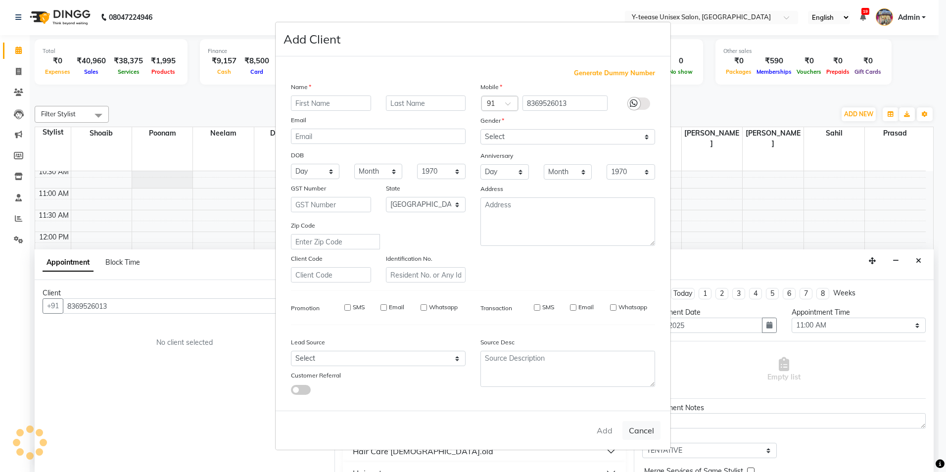
checkbox input "false"
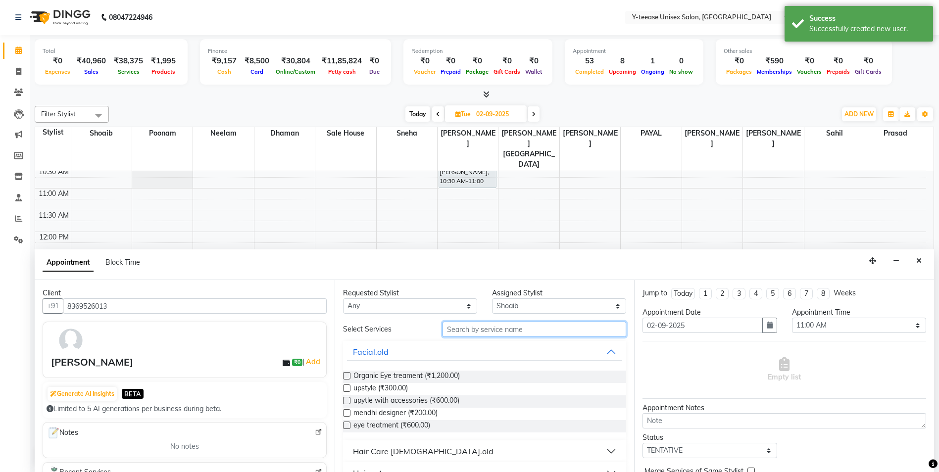
click at [490, 327] on input "text" at bounding box center [534, 329] width 184 height 15
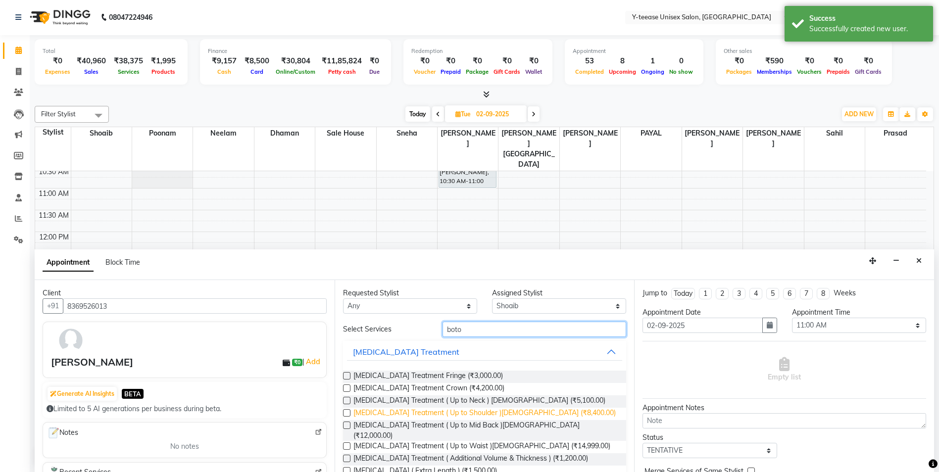
type input "boto"
click at [460, 410] on span "Botox Treatment ( Up to Shoulder )Female (₹8,400.00)" at bounding box center [484, 414] width 262 height 12
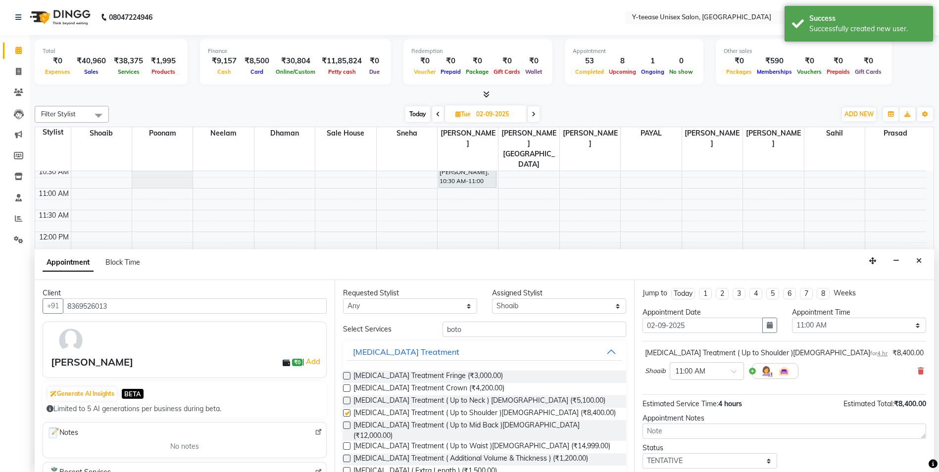
checkbox input "false"
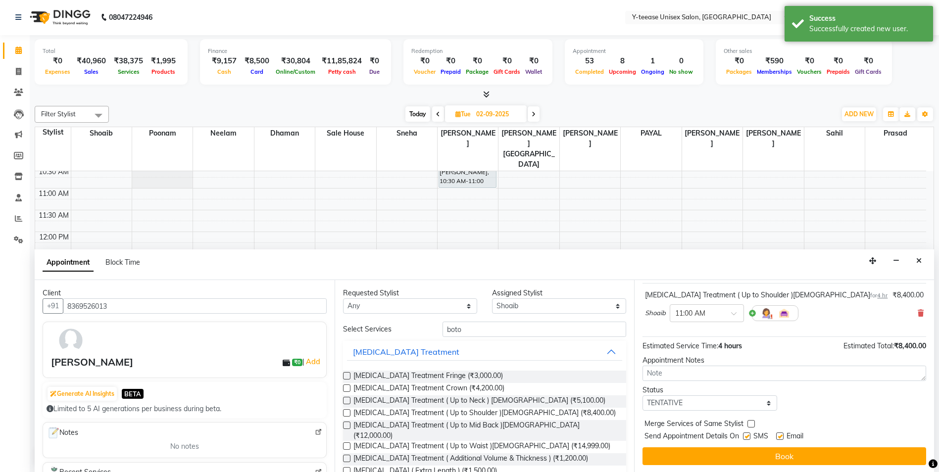
scroll to position [59, 0]
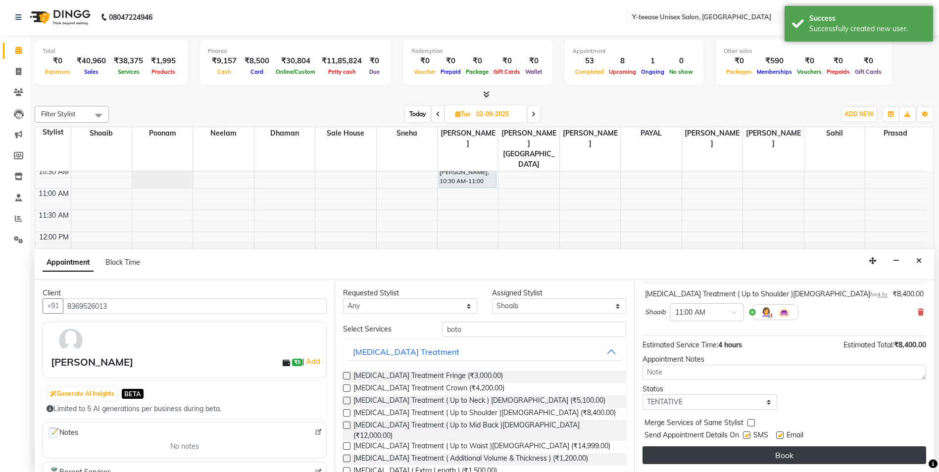
click at [725, 460] on button "Book" at bounding box center [784, 455] width 284 height 18
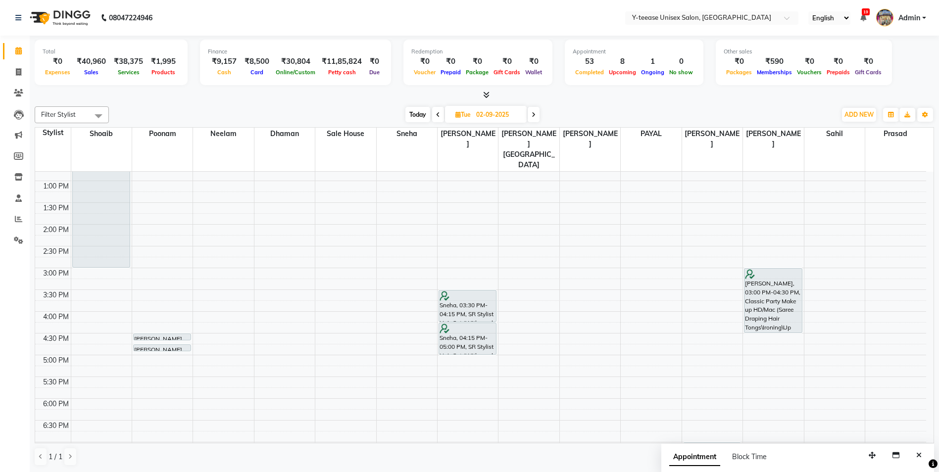
scroll to position [212, 0]
click at [408, 114] on span "Today" at bounding box center [417, 114] width 25 height 15
type input "01-09-2025"
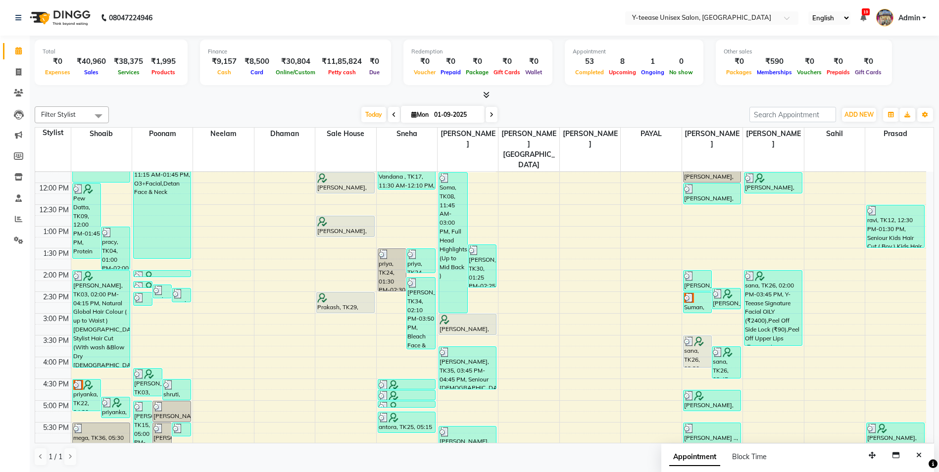
scroll to position [361, 0]
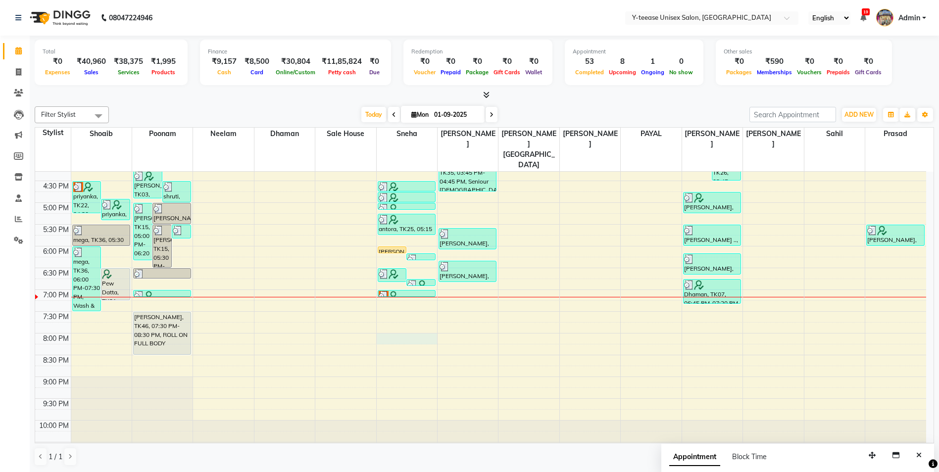
click at [417, 316] on div "8:00 AM 8:30 AM 9:00 AM 9:30 AM 10:00 AM 10:30 AM 11:00 AM 11:30 AM 12:00 PM 12…" at bounding box center [480, 137] width 891 height 653
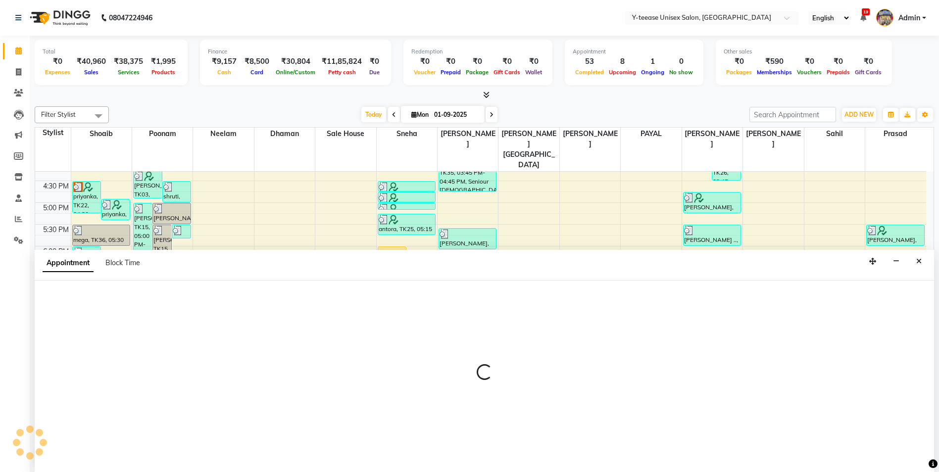
scroll to position [0, 0]
select select "49846"
select select "tentative"
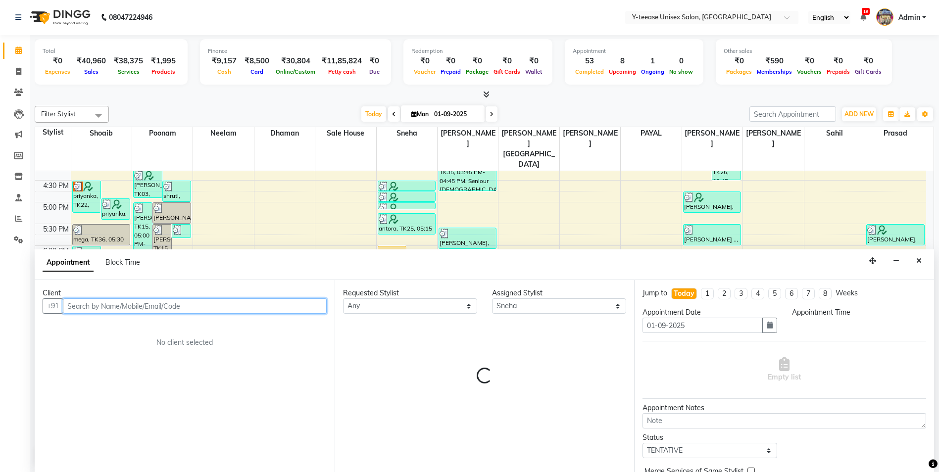
select select "1200"
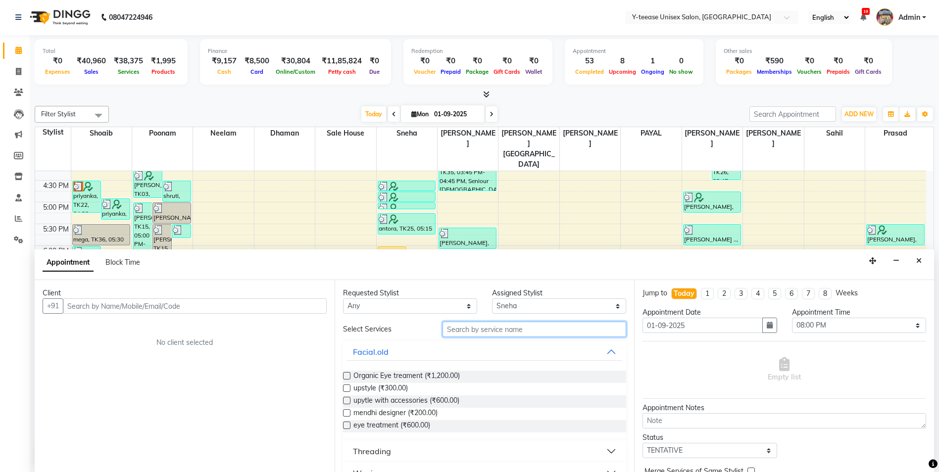
click at [478, 327] on input "text" at bounding box center [534, 329] width 184 height 15
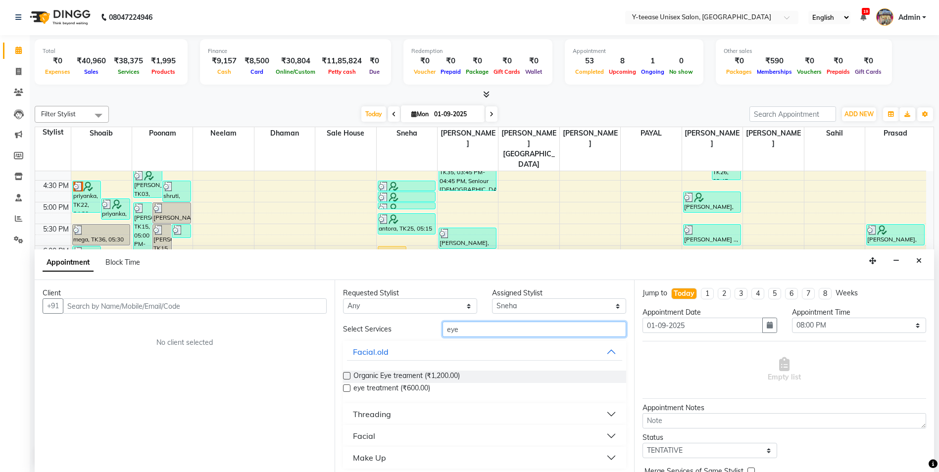
type input "eye"
click at [382, 416] on div "Threading" at bounding box center [372, 414] width 38 height 12
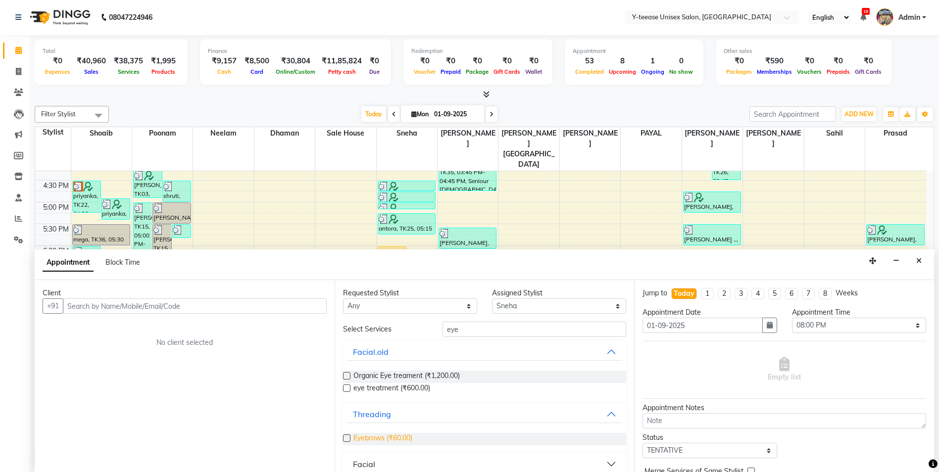
click at [383, 441] on span "Eyebrows (₹60.00)" at bounding box center [382, 439] width 59 height 12
checkbox input "false"
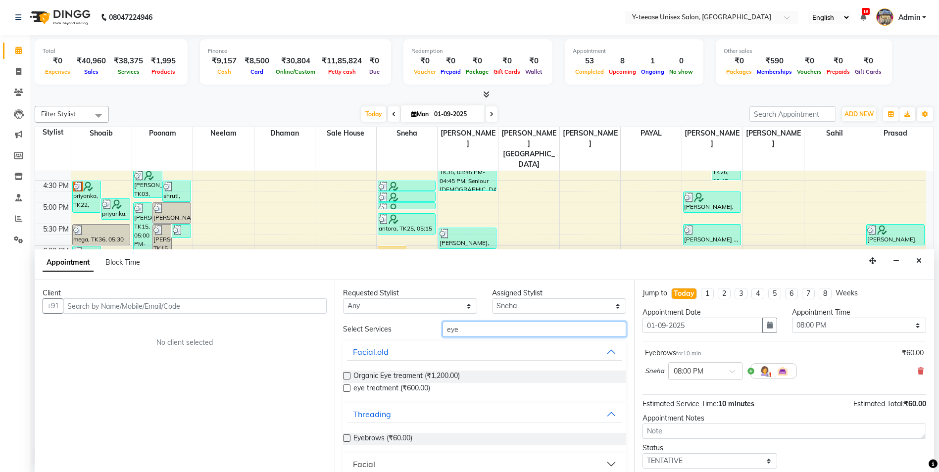
click at [497, 331] on input "eye" at bounding box center [534, 329] width 184 height 15
click at [494, 330] on input "eye" at bounding box center [534, 329] width 184 height 15
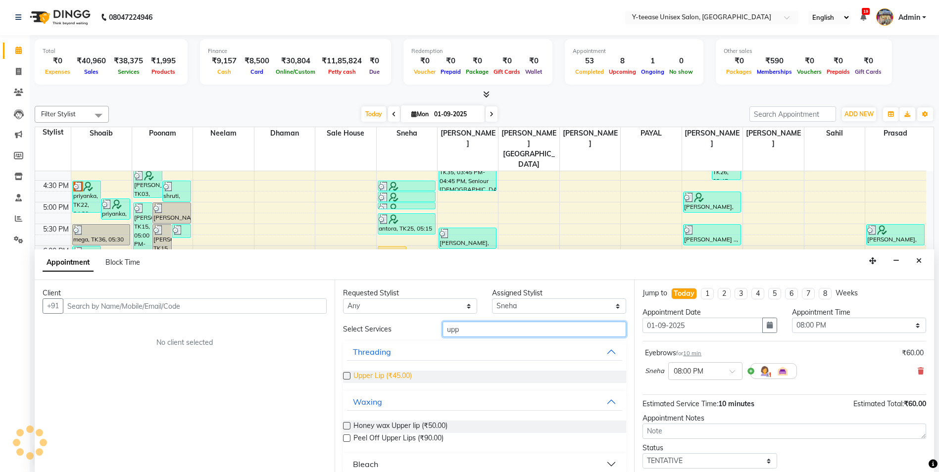
type input "upp"
click at [386, 374] on span "Upper Lip (₹45.00)" at bounding box center [382, 377] width 58 height 12
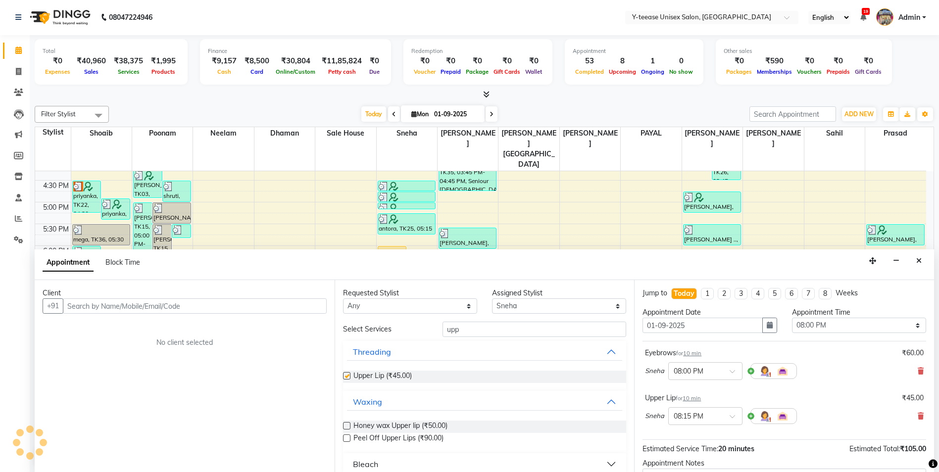
checkbox input "false"
click at [210, 306] on input "text" at bounding box center [195, 305] width 264 height 15
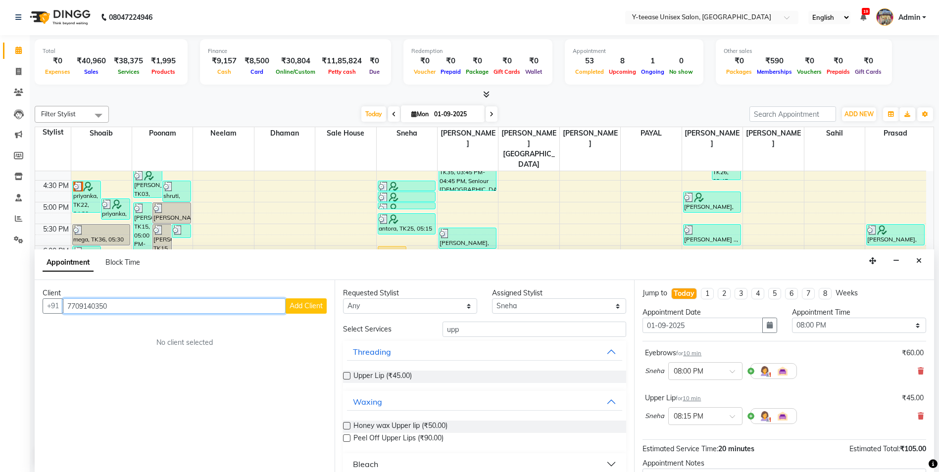
click at [88, 305] on input "7709140350" at bounding box center [174, 305] width 223 height 15
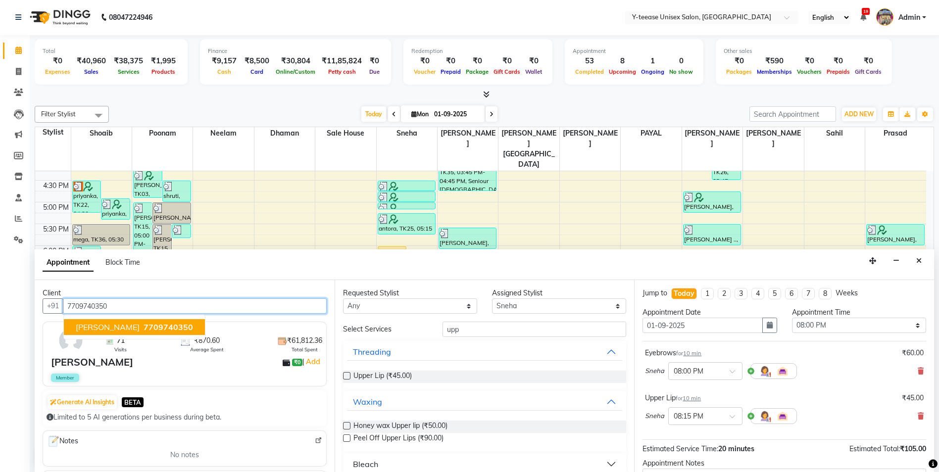
click at [110, 324] on span "Geeta Gaikwad" at bounding box center [108, 327] width 64 height 10
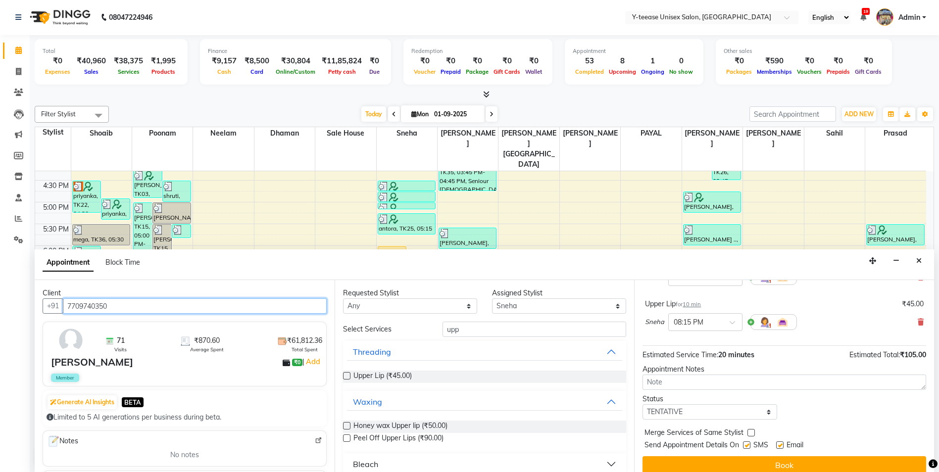
scroll to position [104, 0]
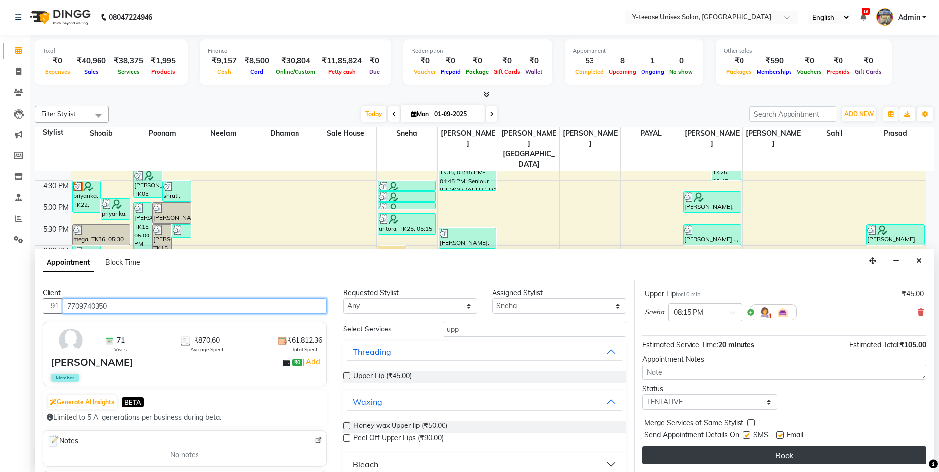
type input "7709740350"
click at [731, 450] on button "Book" at bounding box center [784, 455] width 284 height 18
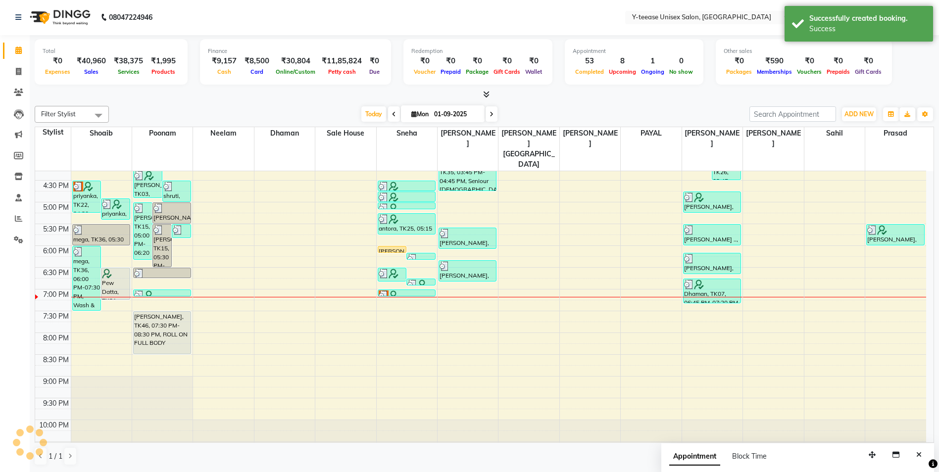
scroll to position [0, 0]
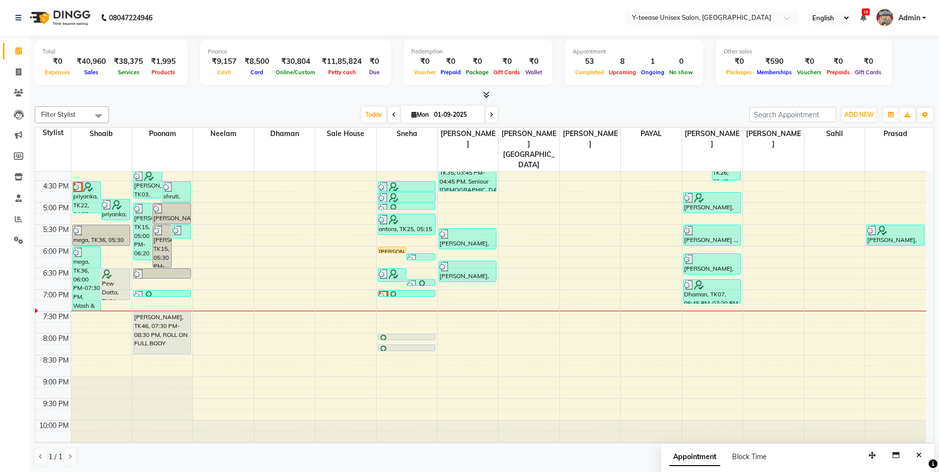
click at [487, 115] on span at bounding box center [491, 114] width 12 height 15
type input "02-09-2025"
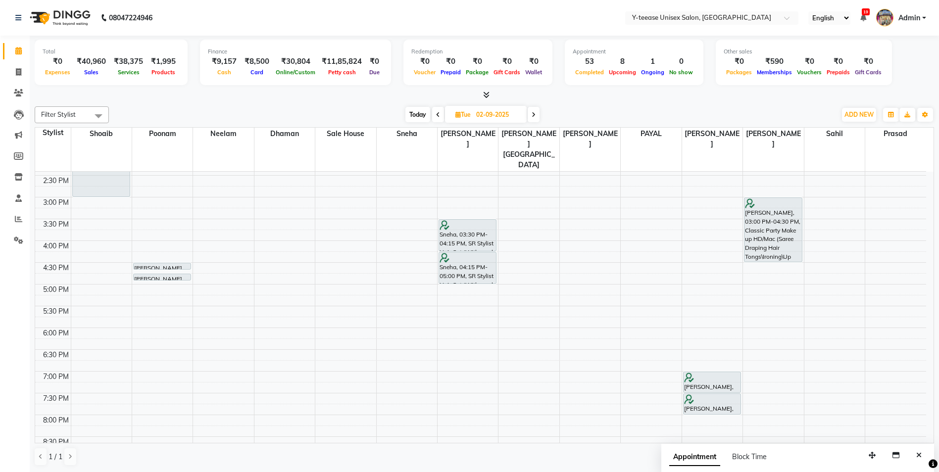
scroll to position [262, 0]
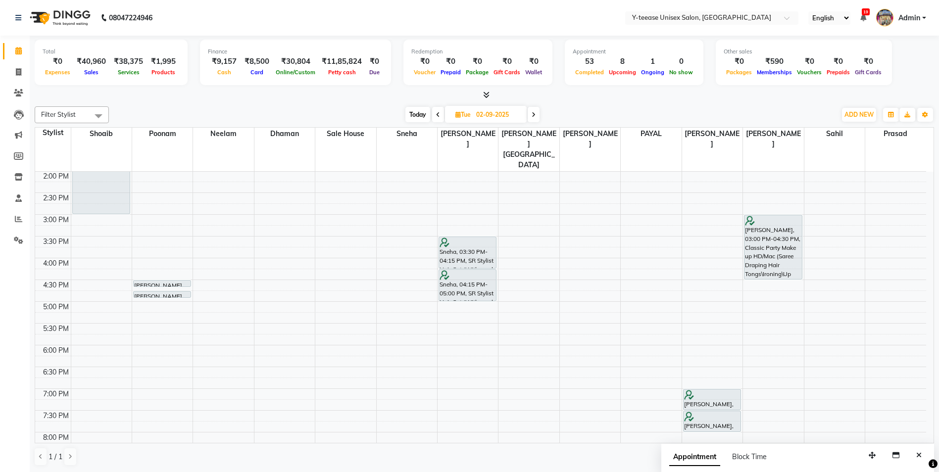
click at [99, 197] on div "8:00 AM 8:30 AM 9:00 AM 9:30 AM 10:00 AM 10:30 AM 11:00 AM 11:30 AM 12:00 PM 12…" at bounding box center [480, 236] width 891 height 653
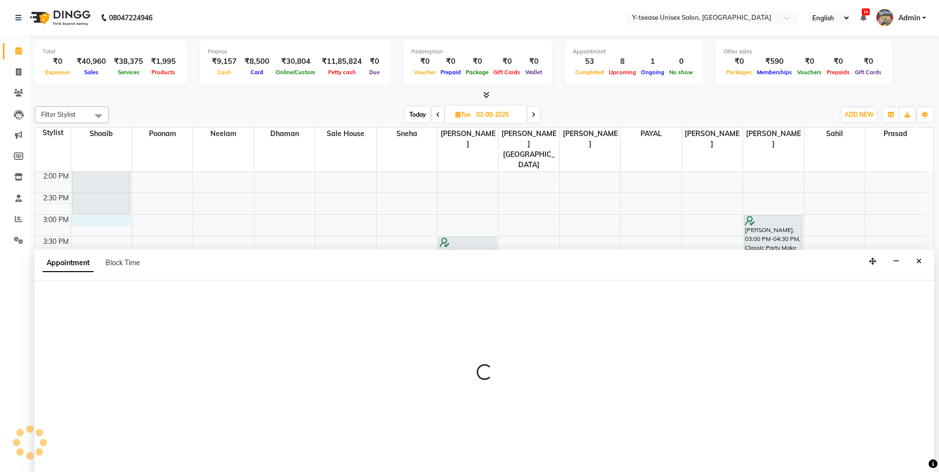
scroll to position [0, 0]
select select "56"
select select "900"
select select "tentative"
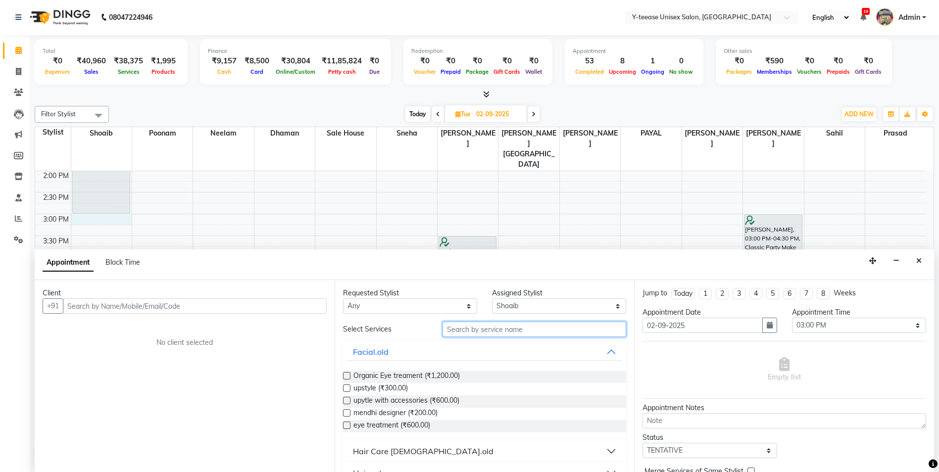
click at [490, 329] on input "text" at bounding box center [534, 329] width 184 height 15
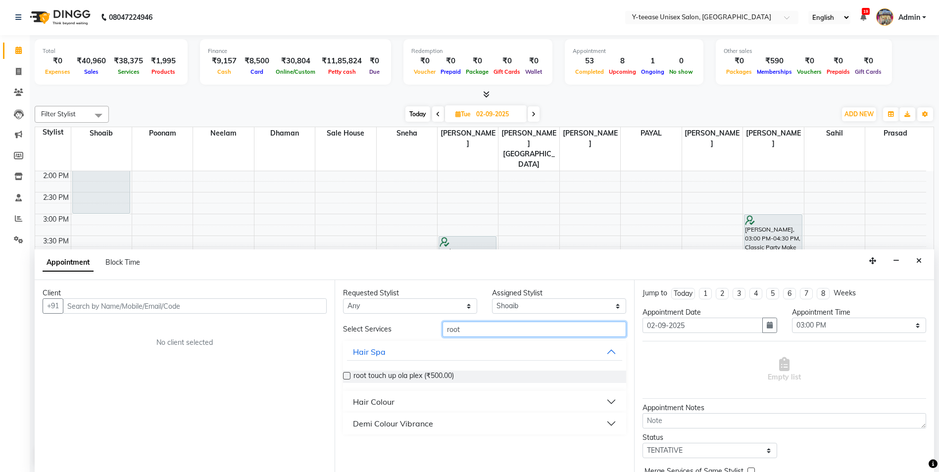
type input "root"
click at [373, 399] on div "Hair Colour" at bounding box center [374, 402] width 42 height 12
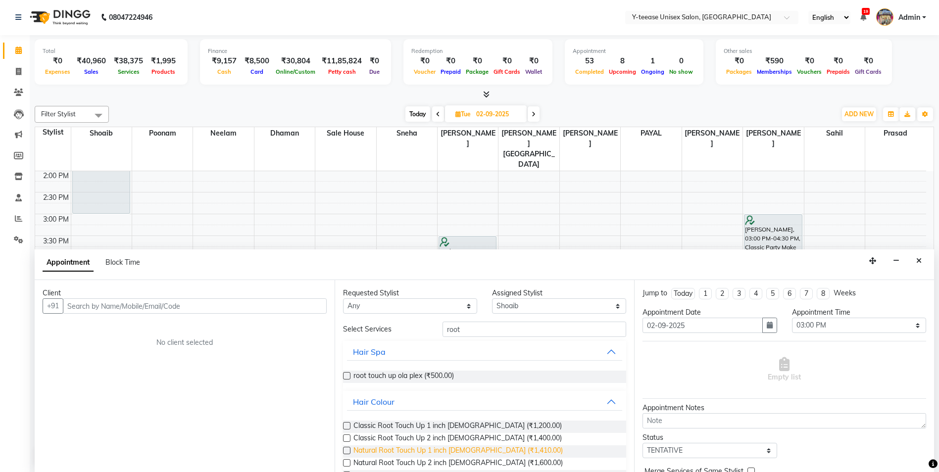
click at [385, 451] on span "Natural Root Touch Up 1 inch Female (₹1,410.00)" at bounding box center [457, 451] width 209 height 12
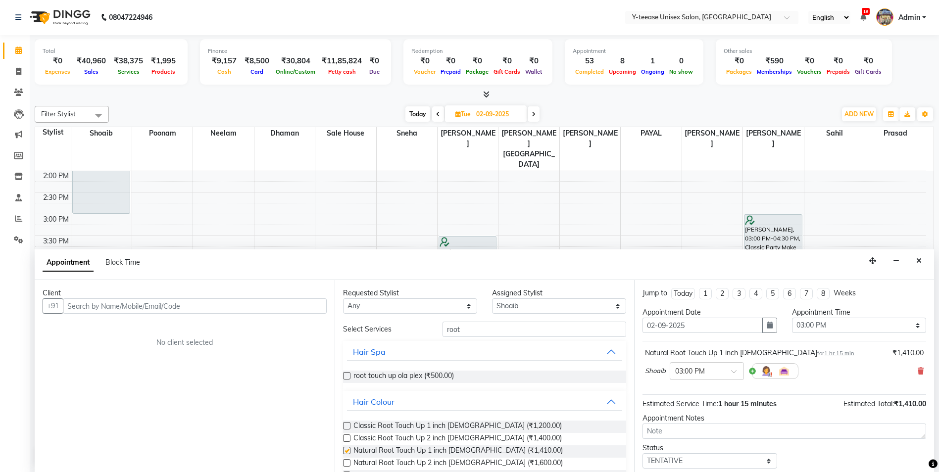
checkbox input "false"
click at [246, 311] on input "text" at bounding box center [195, 305] width 264 height 15
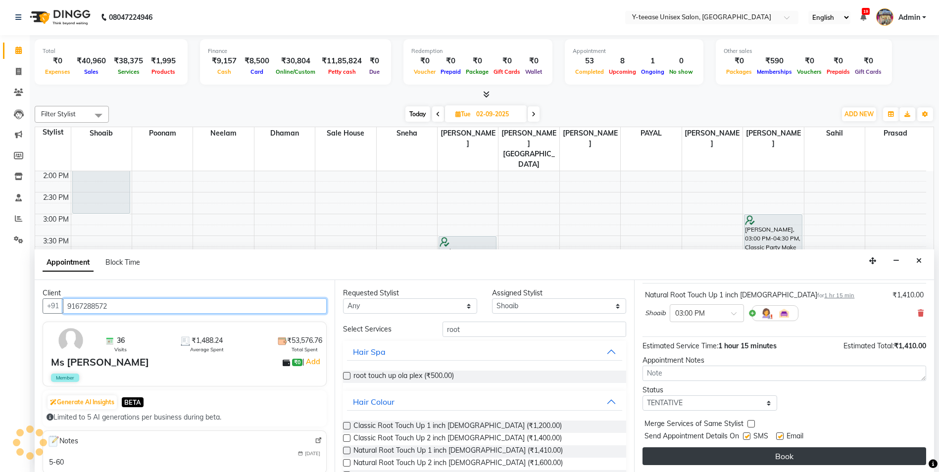
scroll to position [59, 0]
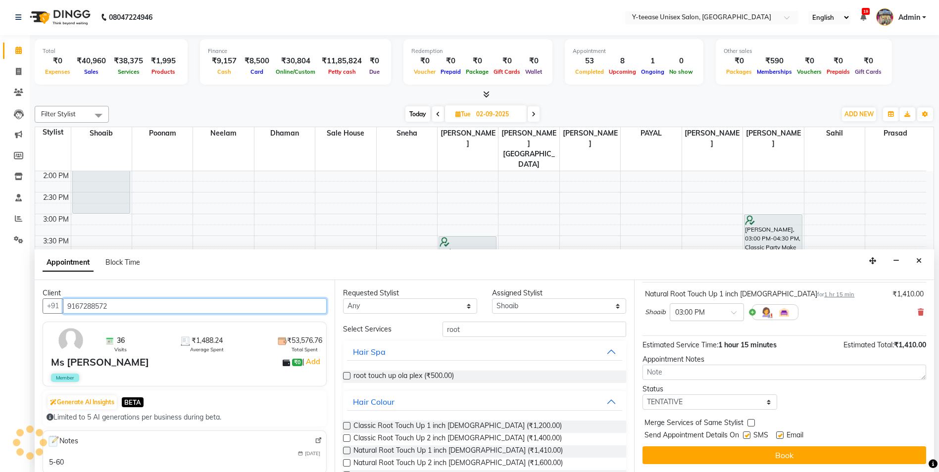
type input "9167288572"
click at [721, 465] on div "Jump to Today 1 2 3 4 5 6 7 8 Weeks Appointment Date 02-09-2025 Appointment Tim…" at bounding box center [784, 376] width 300 height 192
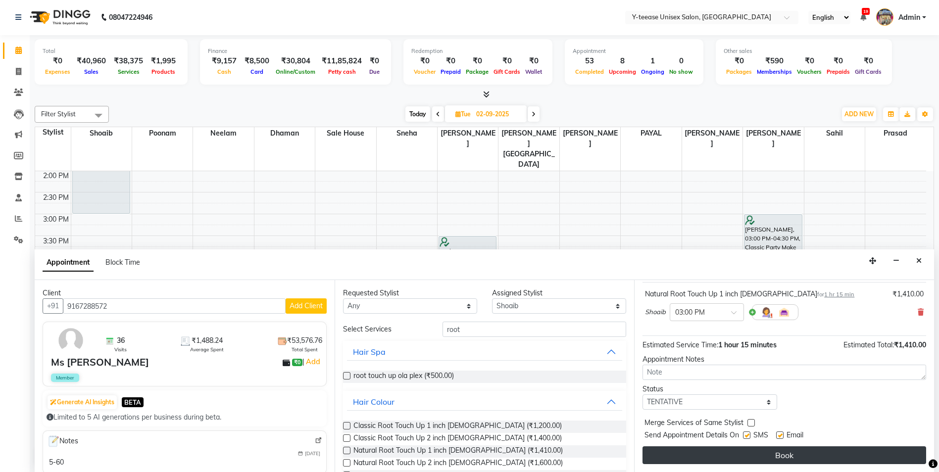
click at [720, 458] on button "Book" at bounding box center [784, 455] width 284 height 18
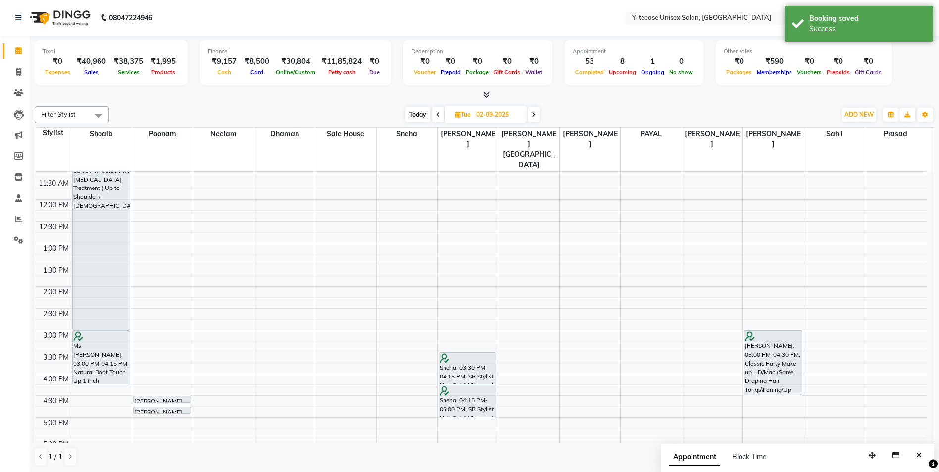
scroll to position [64, 0]
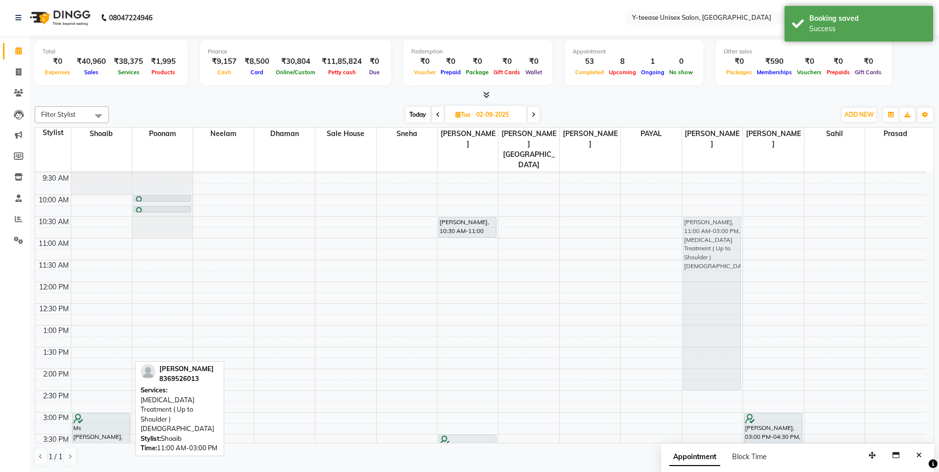
drag, startPoint x: 102, startPoint y: 290, endPoint x: 714, endPoint y: 271, distance: 612.4
click at [714, 271] on tr "Niddhi, 11:00 AM-03:00 PM, Botox Treatment ( Up to Shoulder )Female Ms Swapna, …" at bounding box center [480, 434] width 891 height 653
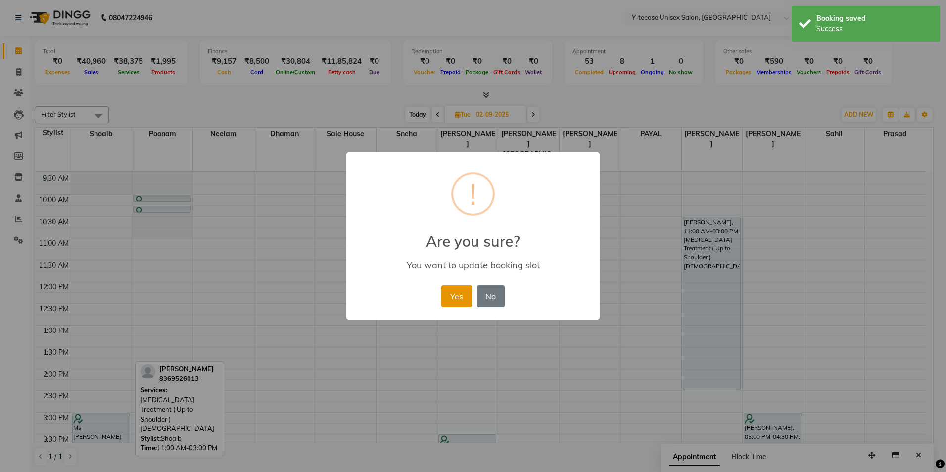
click at [460, 293] on button "Yes" at bounding box center [456, 296] width 30 height 22
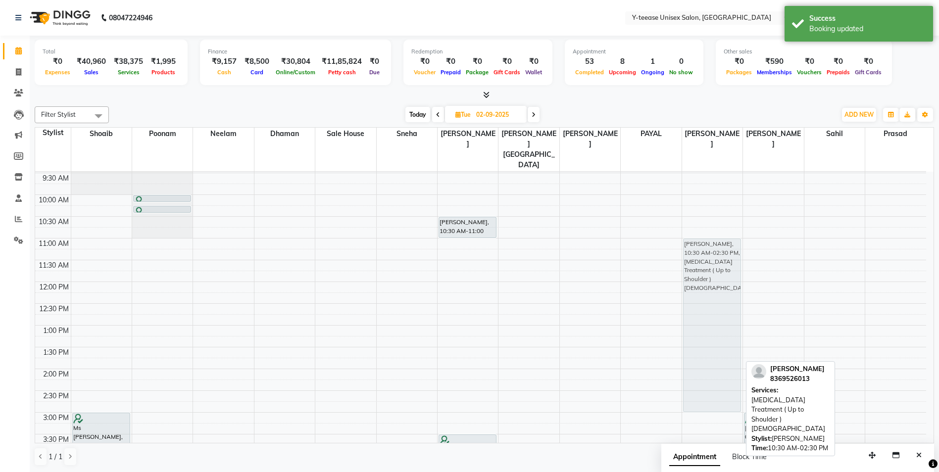
drag, startPoint x: 716, startPoint y: 231, endPoint x: 715, endPoint y: 248, distance: 16.9
click at [715, 248] on div "Niddhi, 10:30 AM-02:30 PM, Botox Treatment ( Up to Shoulder )Female jayesh bans…" at bounding box center [712, 434] width 60 height 653
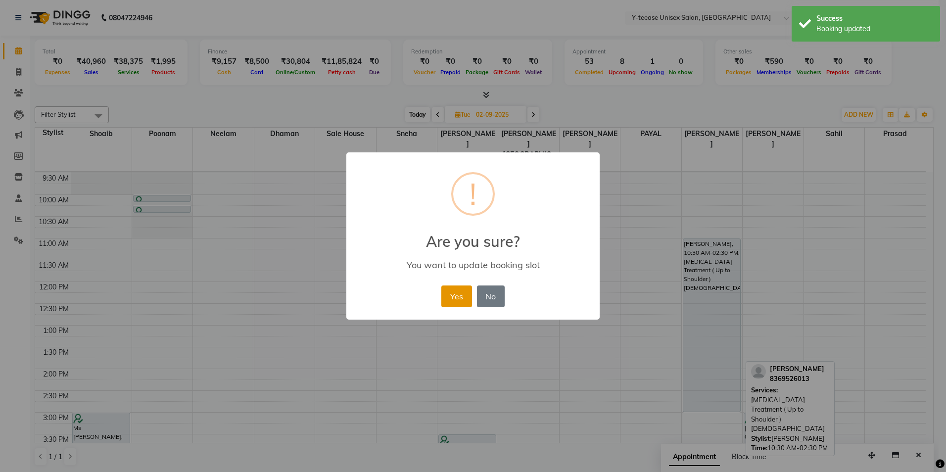
click at [463, 299] on button "Yes" at bounding box center [456, 296] width 30 height 22
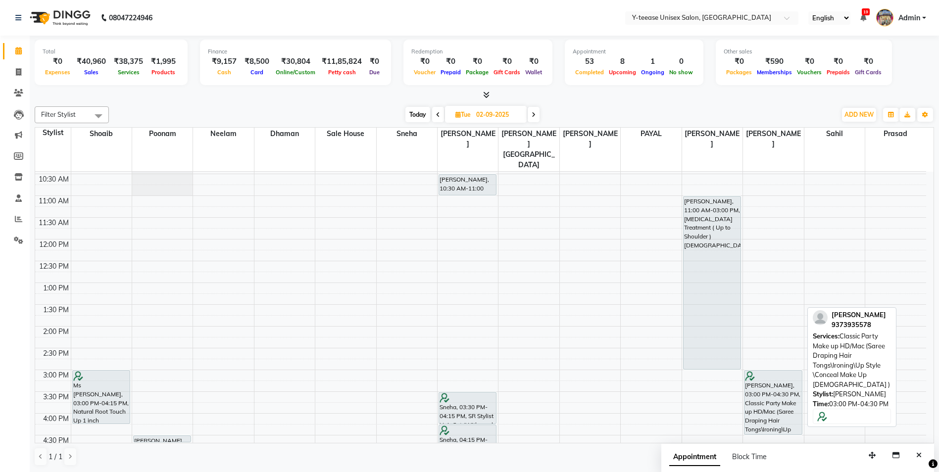
scroll to position [163, 0]
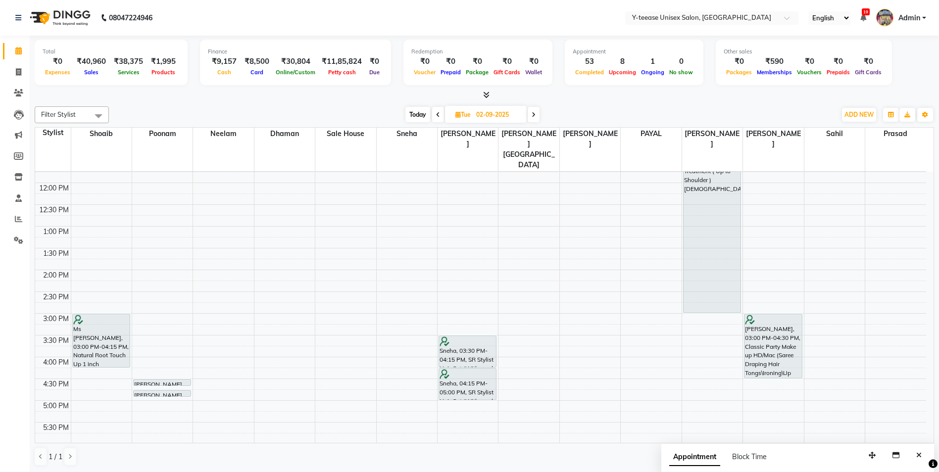
click at [421, 113] on span "Today" at bounding box center [417, 114] width 25 height 15
type input "01-09-2025"
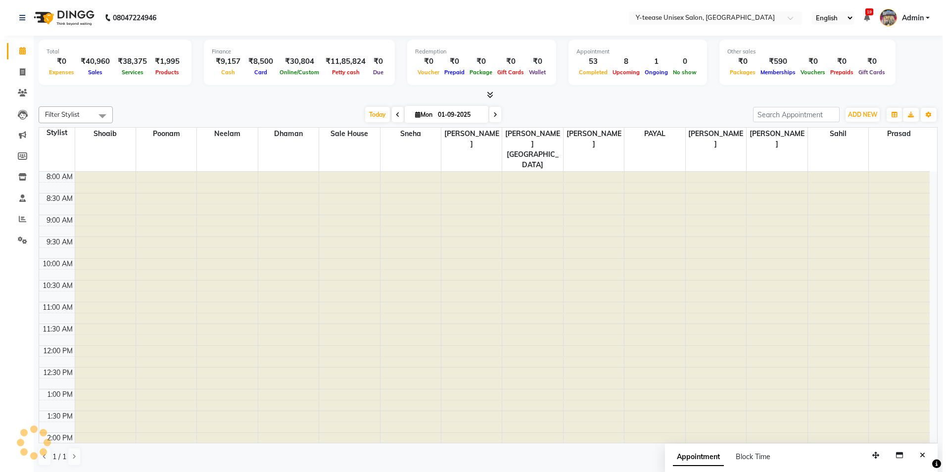
scroll to position [361, 0]
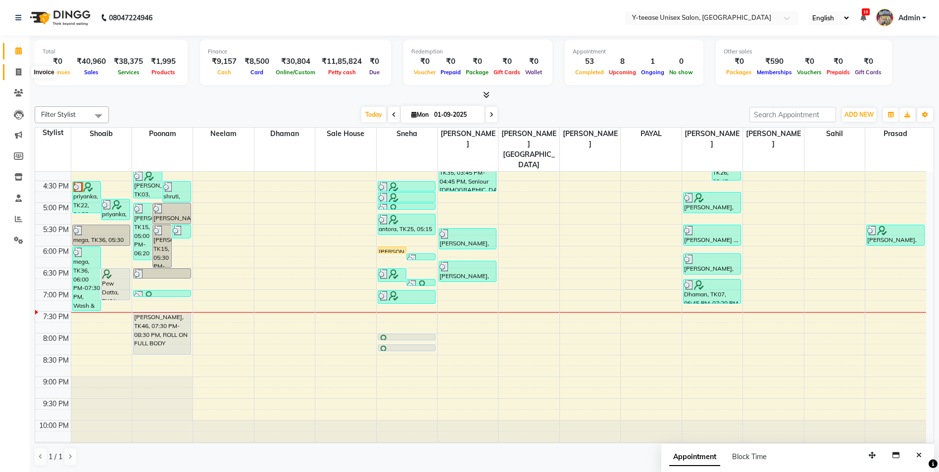
click at [12, 75] on span at bounding box center [18, 72] width 17 height 11
select select "service"
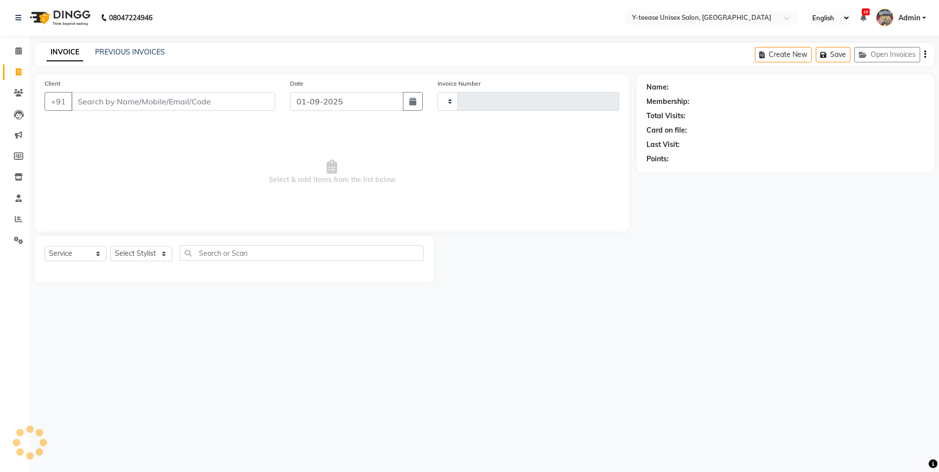
type input "6933"
select select "4"
click at [160, 253] on select "Select Stylist" at bounding box center [141, 253] width 62 height 15
click at [110, 246] on select "Select Stylist chaitrali Dhaman FAIZAN SALMANI keshav nagar Manager Mosin khan …" at bounding box center [152, 253] width 85 height 15
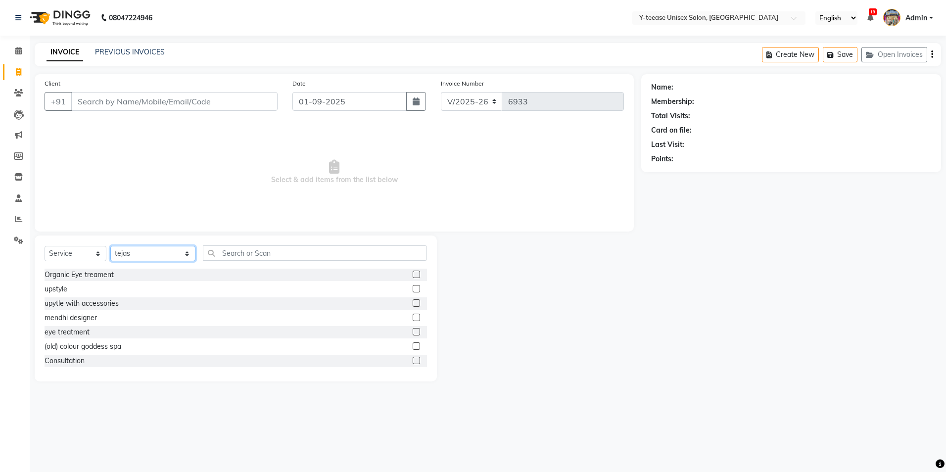
click at [118, 258] on select "Select Stylist chaitrali Dhaman FAIZAN SALMANI keshav nagar Manager Mosin khan …" at bounding box center [152, 253] width 85 height 15
select select "57"
click at [110, 246] on select "Select Stylist chaitrali Dhaman FAIZAN SALMANI keshav nagar Manager Mosin khan …" at bounding box center [152, 253] width 85 height 15
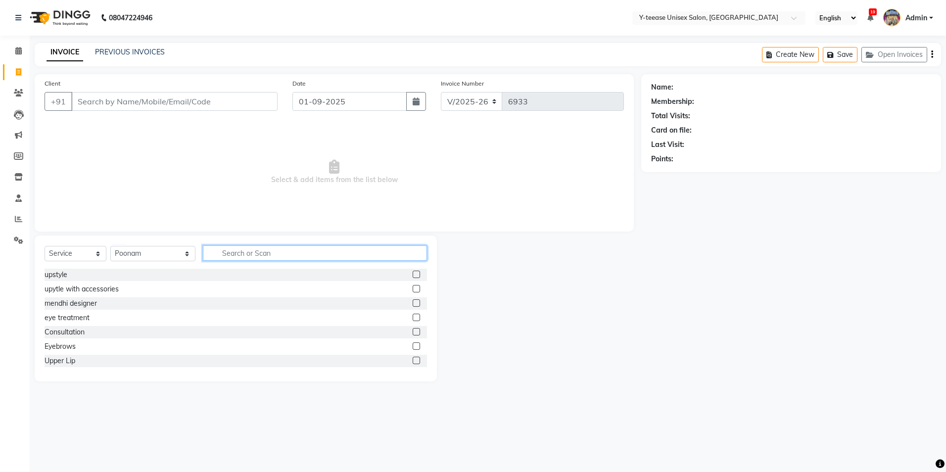
click at [265, 260] on input "text" at bounding box center [315, 252] width 224 height 15
type input "bleach"
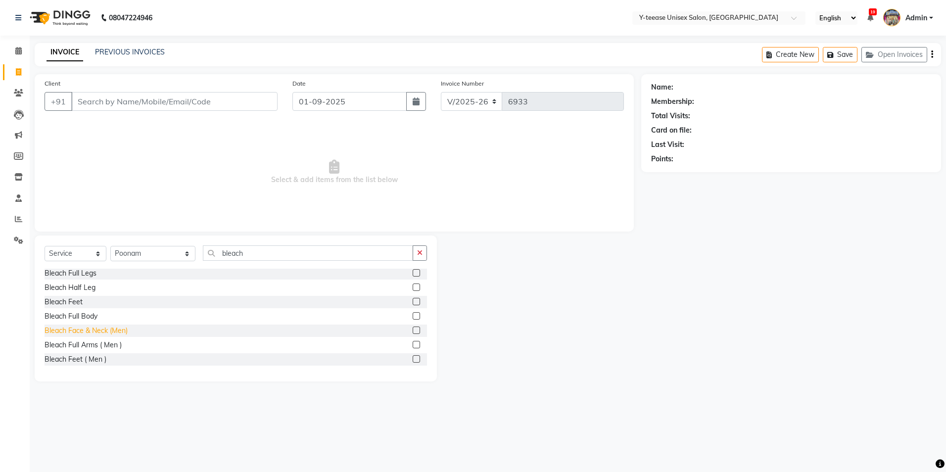
click at [113, 329] on div "Bleach Face & Neck (Men)" at bounding box center [86, 331] width 83 height 10
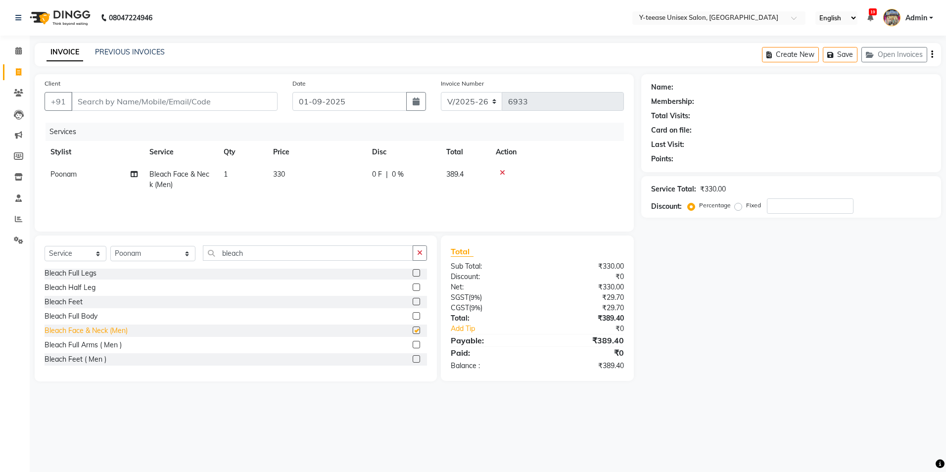
checkbox input "false"
click at [10, 48] on span at bounding box center [18, 51] width 17 height 11
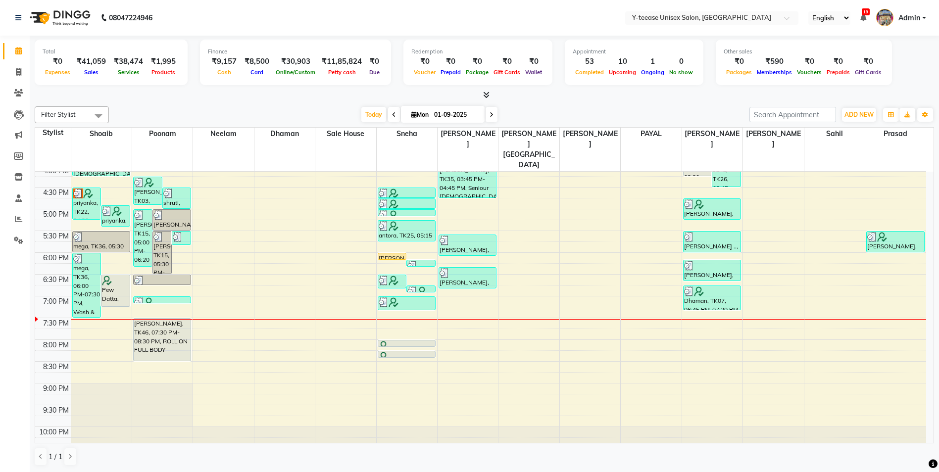
scroll to position [361, 0]
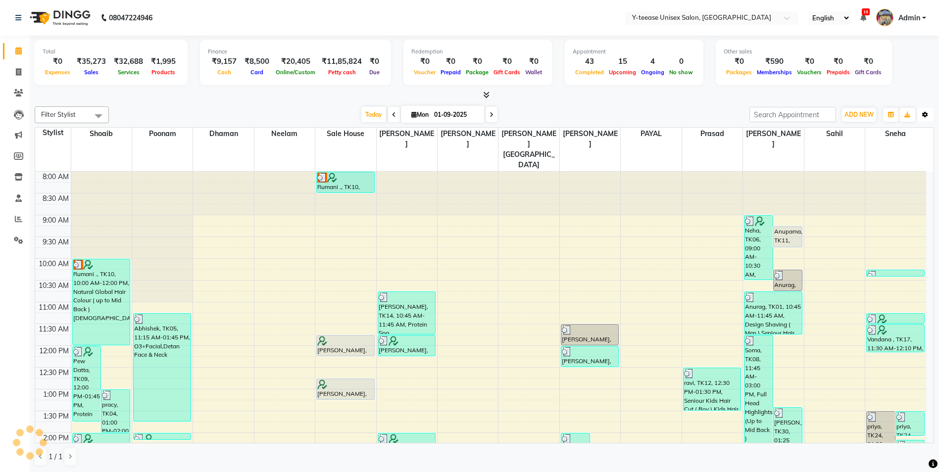
click at [927, 111] on button "Toggle Dropdown" at bounding box center [925, 115] width 16 height 14
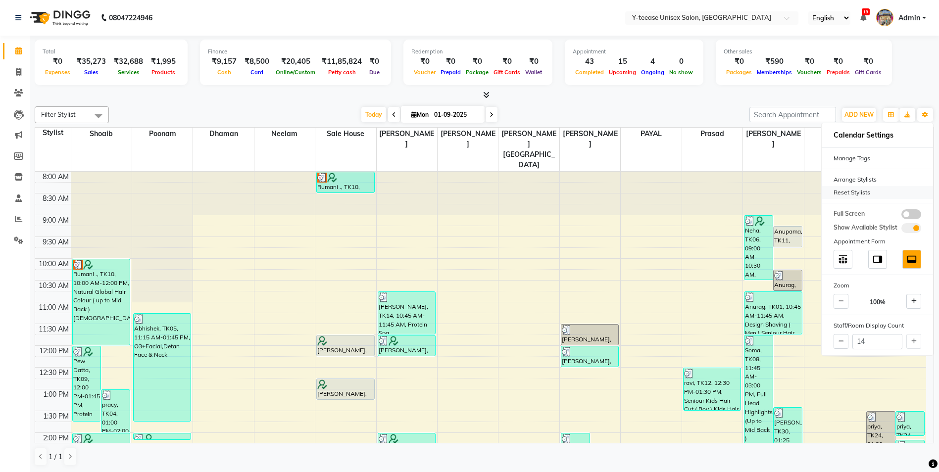
click at [872, 190] on div "Reset Stylists" at bounding box center [876, 192] width 111 height 13
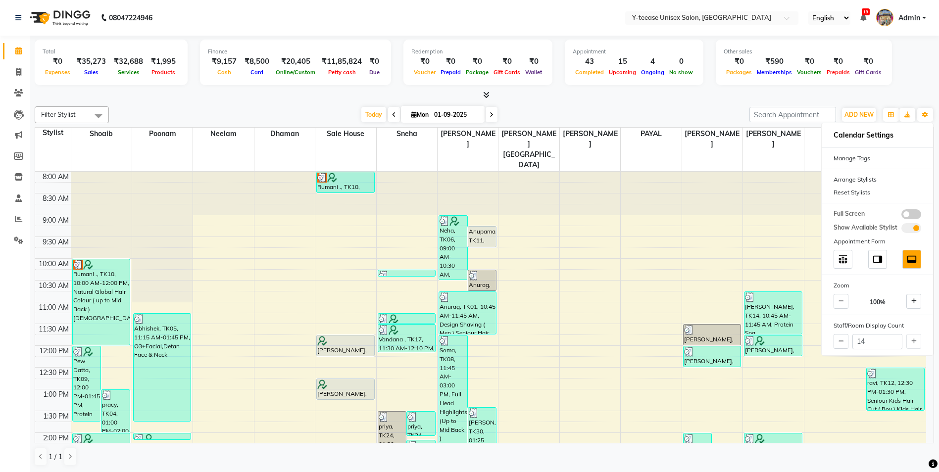
click at [752, 5] on nav "08047224946 Select Location × Y-teease Unisex Salon, Amanora English ENGLISH Es…" at bounding box center [469, 18] width 939 height 36
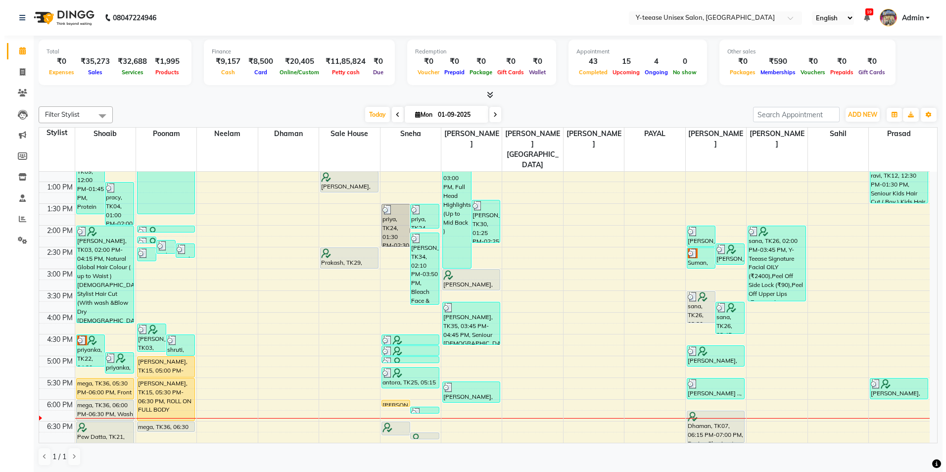
scroll to position [247, 0]
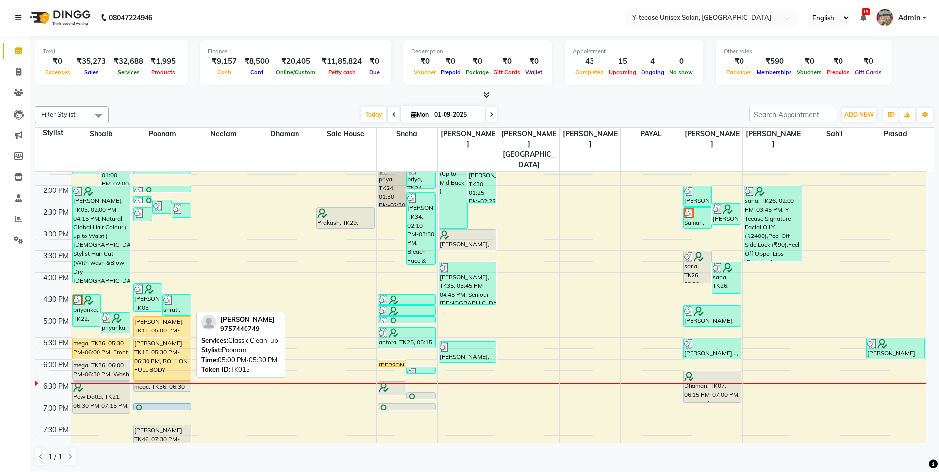
click at [163, 317] on div "[PERSON_NAME], TK15, 05:00 PM-05:30 PM, Classic Clean-up" at bounding box center [162, 327] width 57 height 20
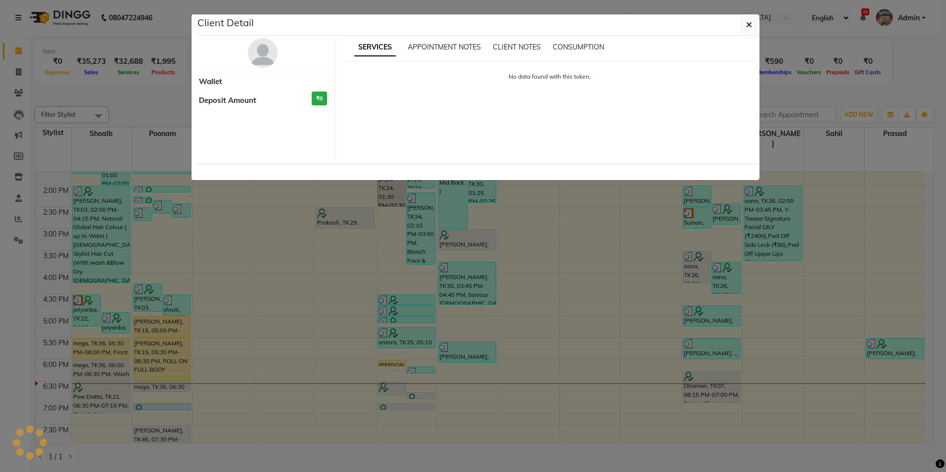
select select "1"
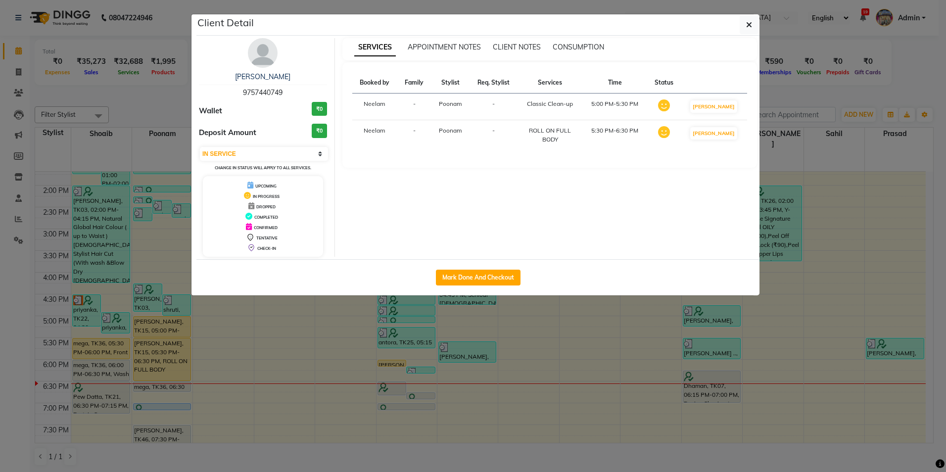
click at [482, 262] on div "Mark Done And Checkout" at bounding box center [477, 277] width 563 height 36
click at [481, 277] on button "Mark Done And Checkout" at bounding box center [478, 278] width 85 height 16
select select "service"
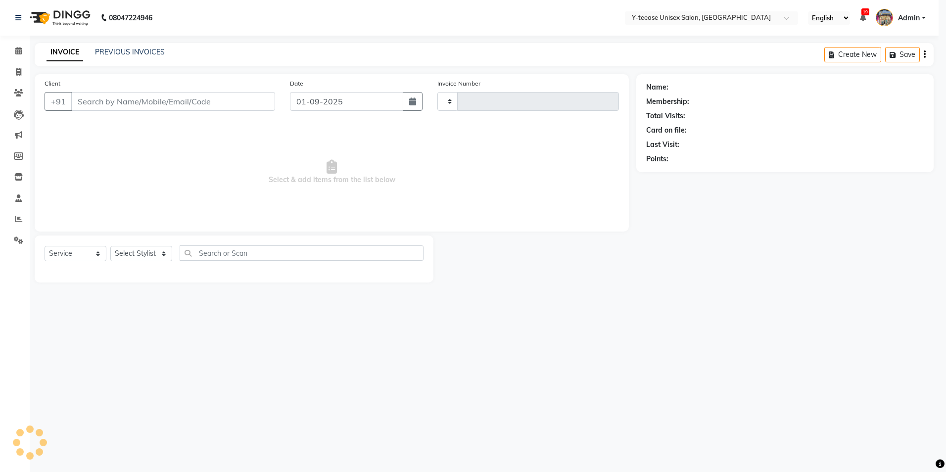
type input "6926"
select select "4"
type input "9757440749"
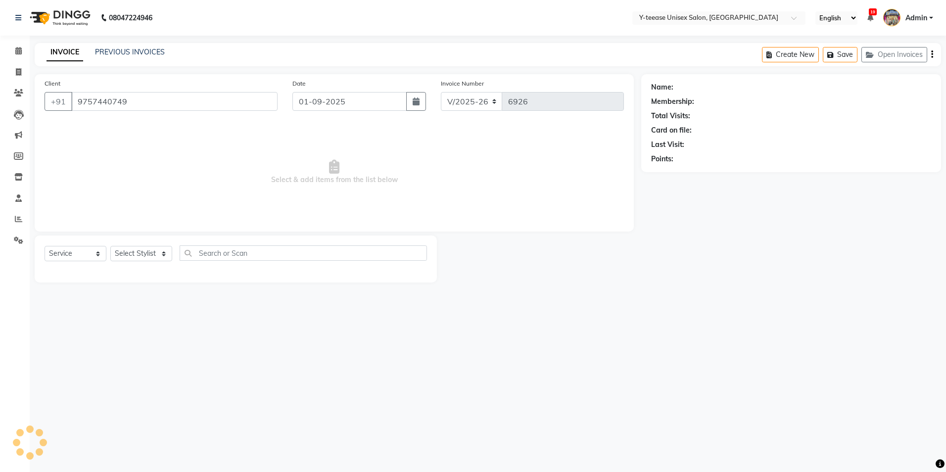
select select "57"
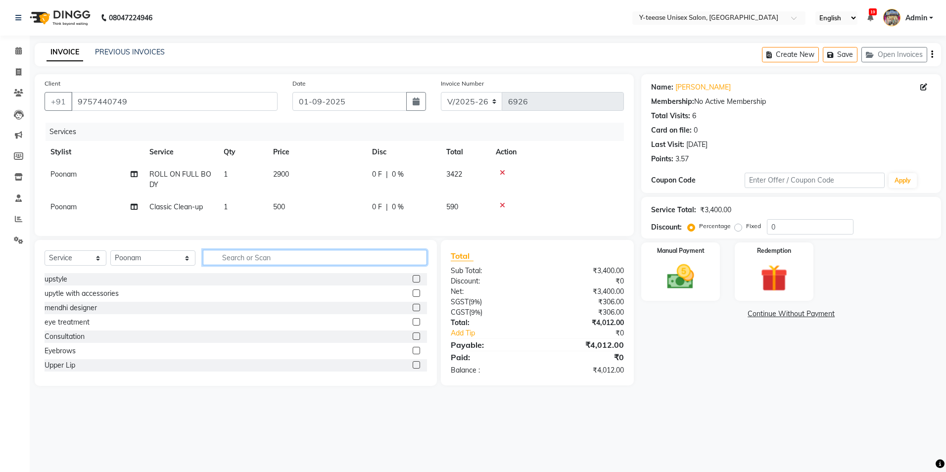
click at [233, 265] on input "text" at bounding box center [315, 257] width 224 height 15
type input "roll"
click at [78, 356] on div "Roll on half leg" at bounding box center [68, 351] width 47 height 10
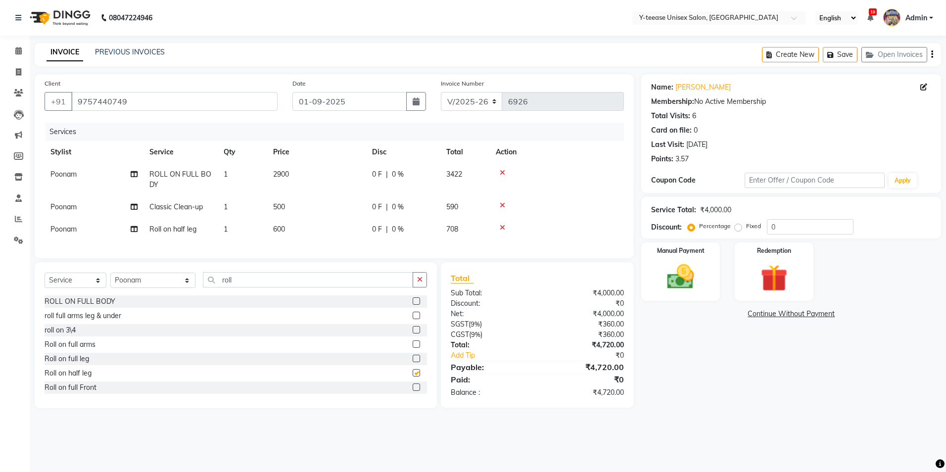
checkbox input "false"
click at [84, 350] on div "Roll on full arms" at bounding box center [70, 344] width 51 height 10
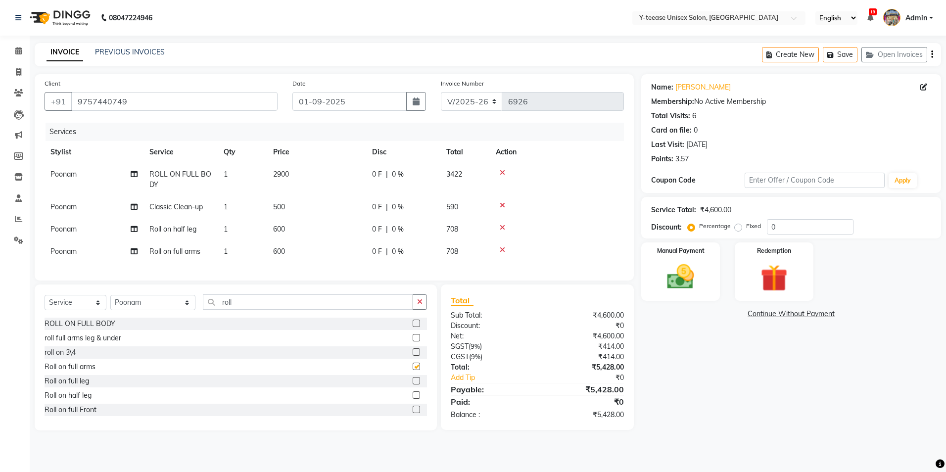
checkbox input "false"
click at [244, 304] on input "roll" at bounding box center [308, 301] width 210 height 15
click at [243, 305] on input "roll" at bounding box center [308, 301] width 210 height 15
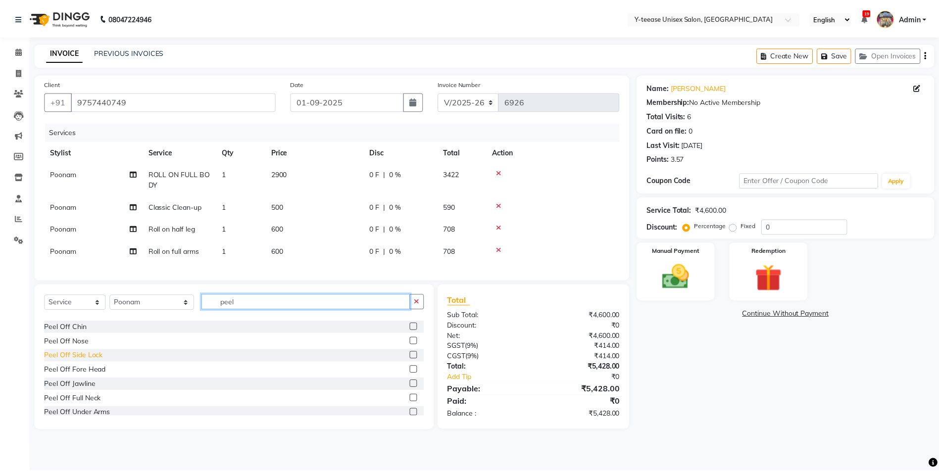
scroll to position [49, 0]
type input "peel"
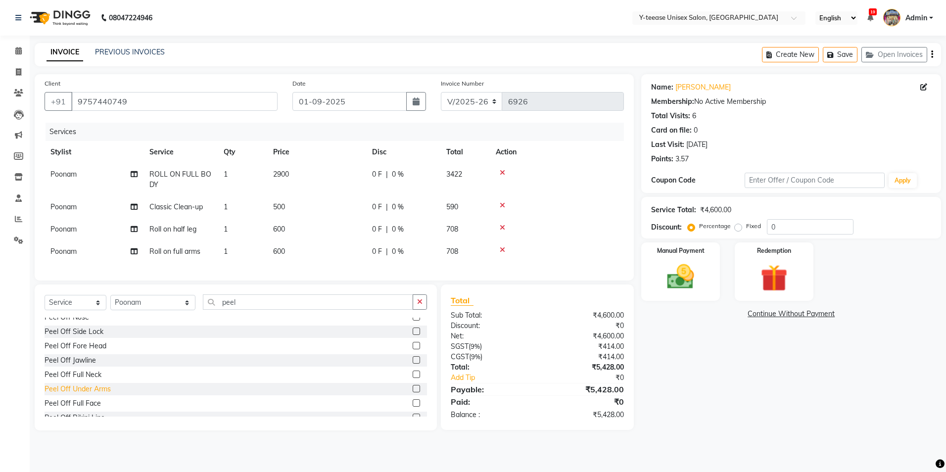
click at [82, 393] on div "Peel Off Under Arms" at bounding box center [78, 389] width 66 height 10
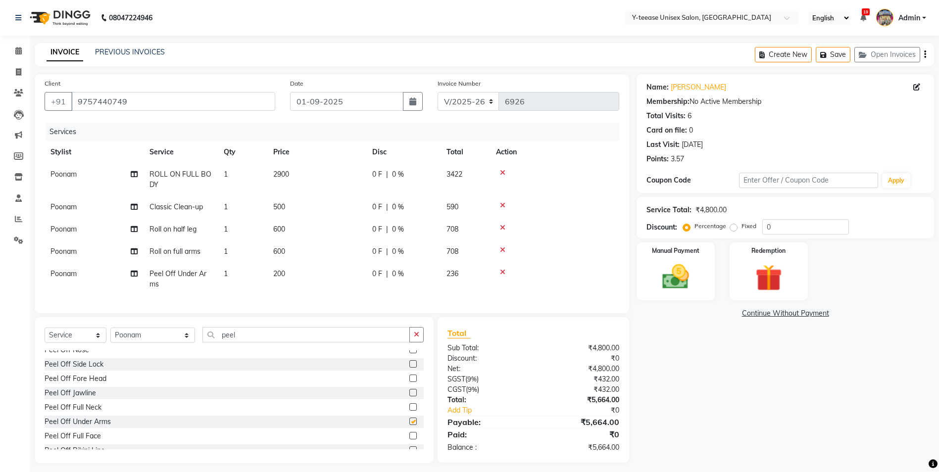
checkbox input "false"
click at [230, 342] on input "peel" at bounding box center [305, 334] width 207 height 15
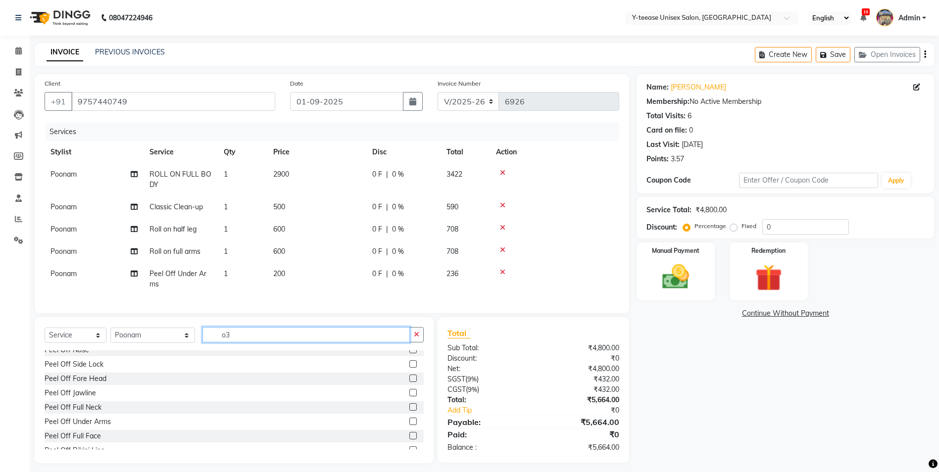
scroll to position [0, 0]
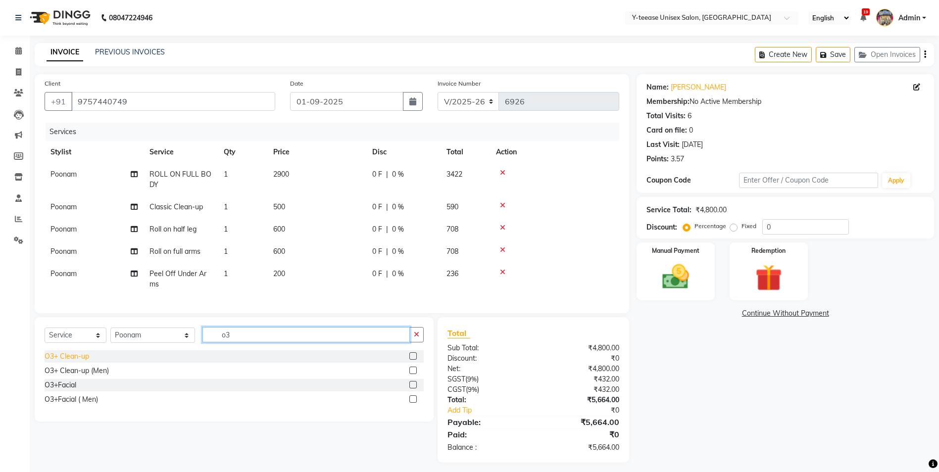
type input "o3"
click at [73, 362] on div "O3+ Clean-up" at bounding box center [67, 356] width 45 height 10
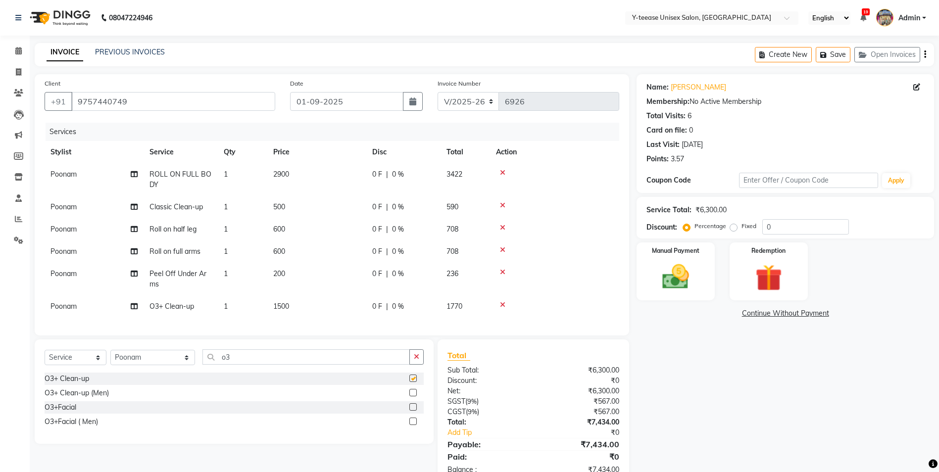
checkbox input "false"
click at [502, 206] on icon at bounding box center [502, 205] width 5 height 7
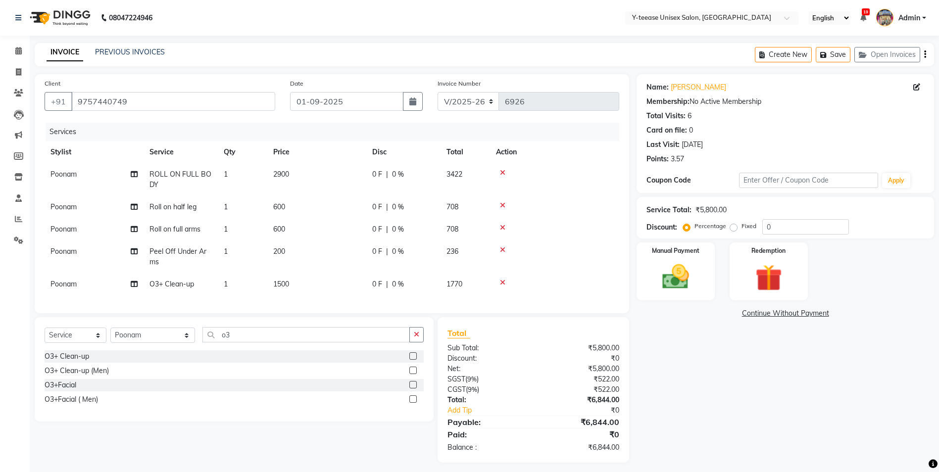
click at [500, 173] on icon at bounding box center [502, 172] width 5 height 7
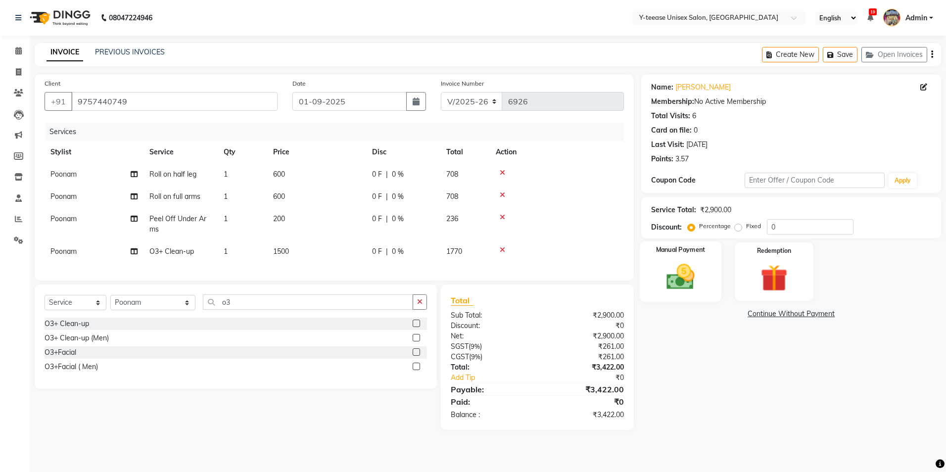
click at [700, 285] on img at bounding box center [681, 277] width 46 height 33
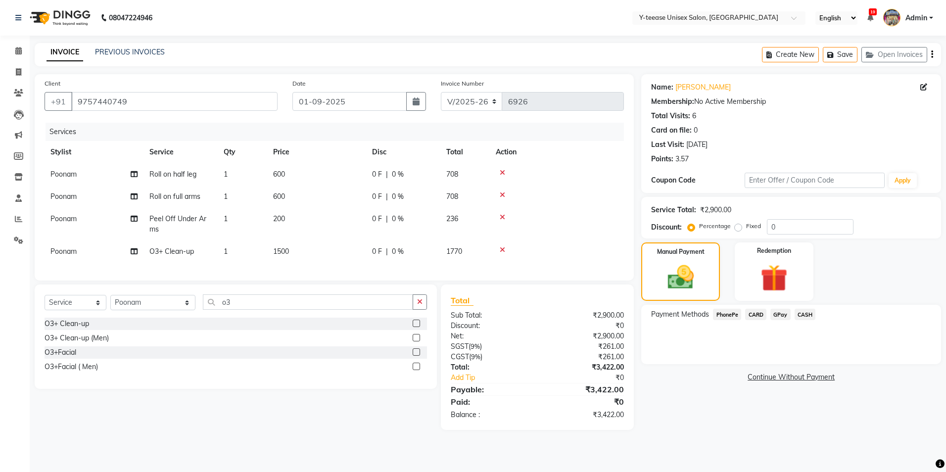
click at [780, 314] on span "GPay" at bounding box center [780, 314] width 20 height 11
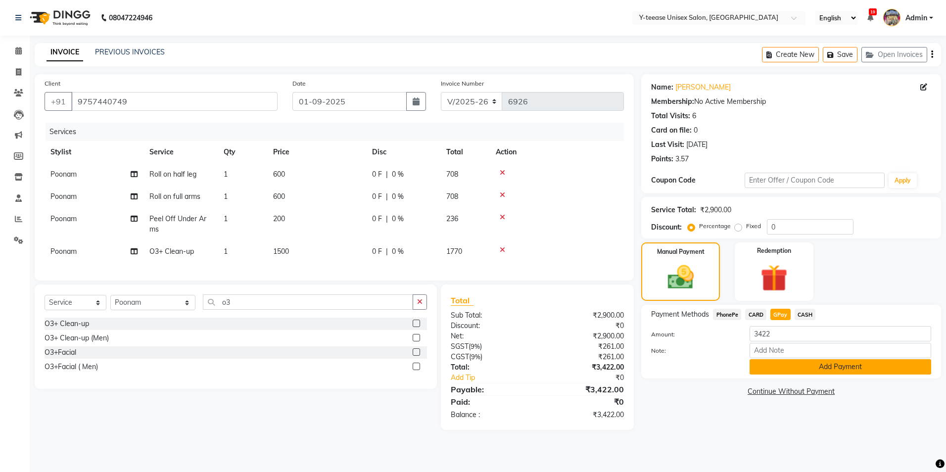
click at [789, 365] on button "Add Payment" at bounding box center [841, 366] width 182 height 15
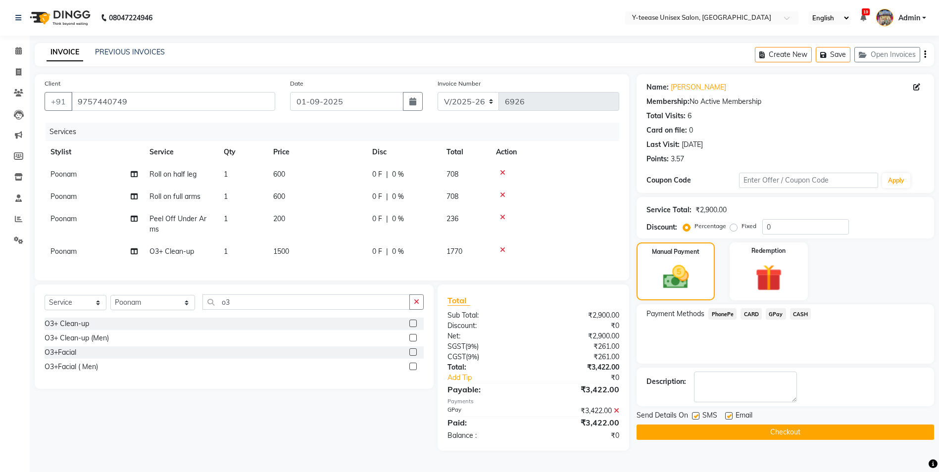
click at [794, 427] on button "Checkout" at bounding box center [784, 432] width 297 height 15
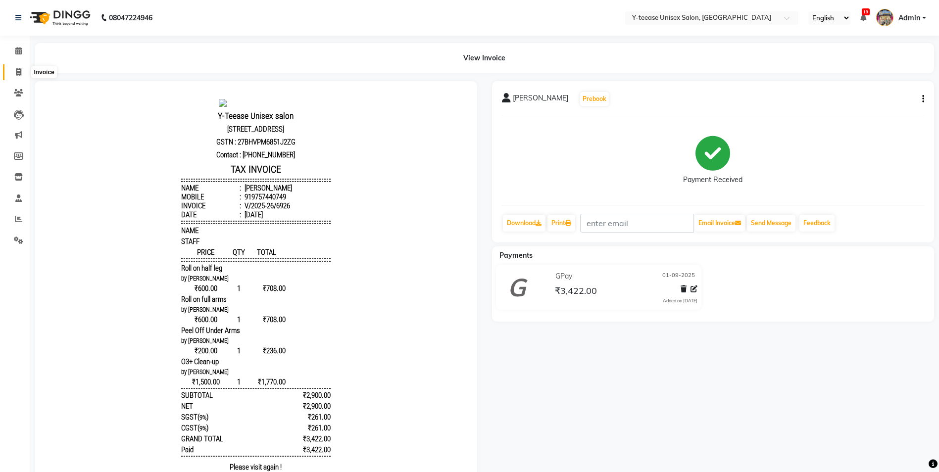
click at [10, 70] on span at bounding box center [18, 72] width 17 height 11
select select "service"
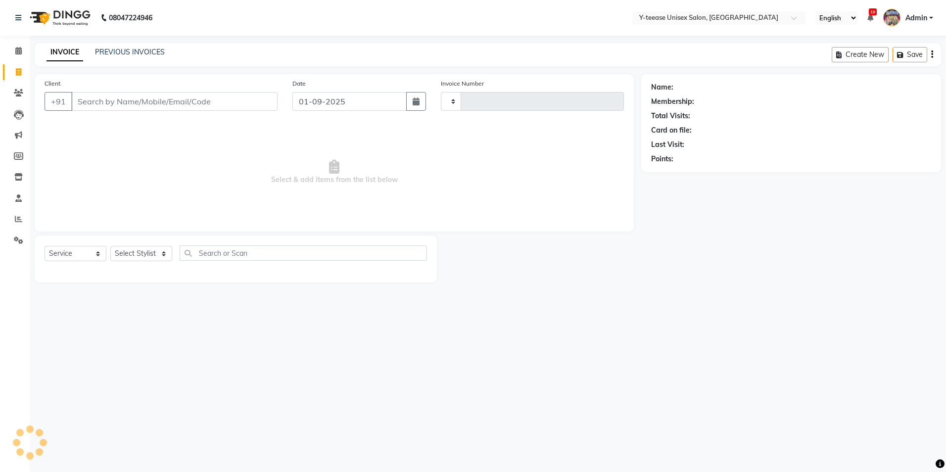
type input "6927"
select select "4"
drag, startPoint x: 123, startPoint y: 254, endPoint x: 121, endPoint y: 246, distance: 8.6
click at [122, 250] on select "Select Stylist" at bounding box center [141, 253] width 62 height 15
click at [121, 245] on div "Select Service Product Membership Package Voucher Prepaid Gift Card Select Styl…" at bounding box center [236, 256] width 382 height 23
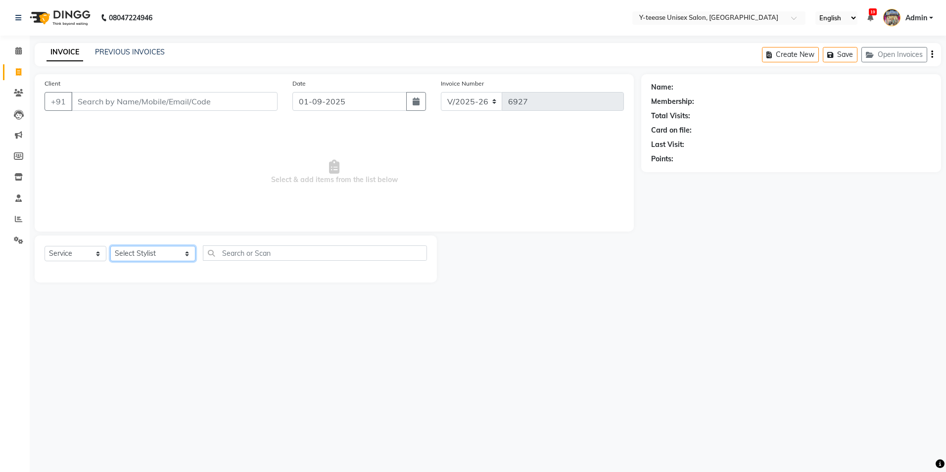
click at [127, 248] on select "Select Stylist chaitrali Dhaman FAIZAN SALMANI keshav nagar Manager Mosin khan …" at bounding box center [152, 253] width 85 height 15
select select "81457"
click at [110, 246] on select "Select Stylist chaitrali Dhaman FAIZAN SALMANI keshav nagar Manager Mosin khan …" at bounding box center [152, 253] width 85 height 15
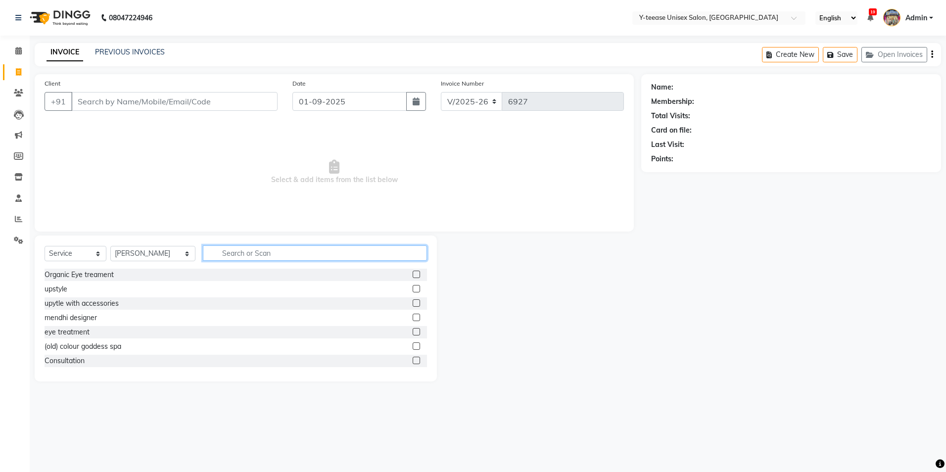
click at [264, 255] on input "text" at bounding box center [315, 252] width 224 height 15
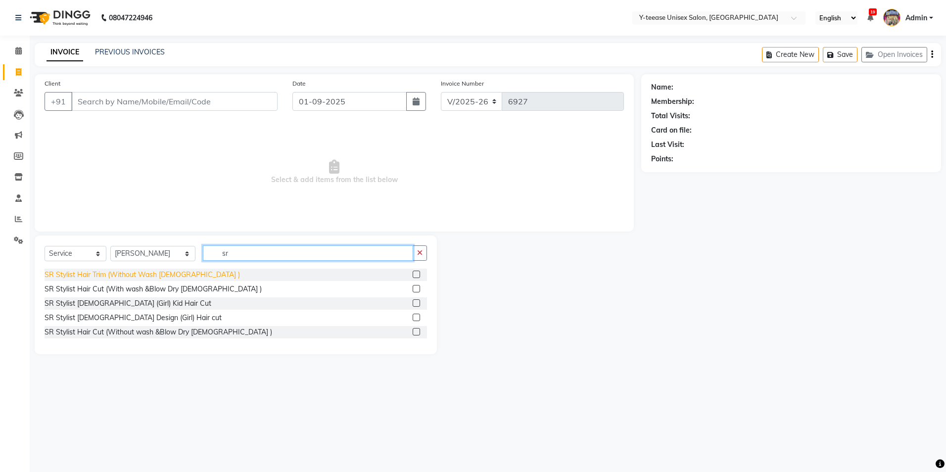
type input "sr"
click at [106, 277] on div "SR Stylist Hair Trim (Without Wash Female )" at bounding box center [142, 275] width 195 height 10
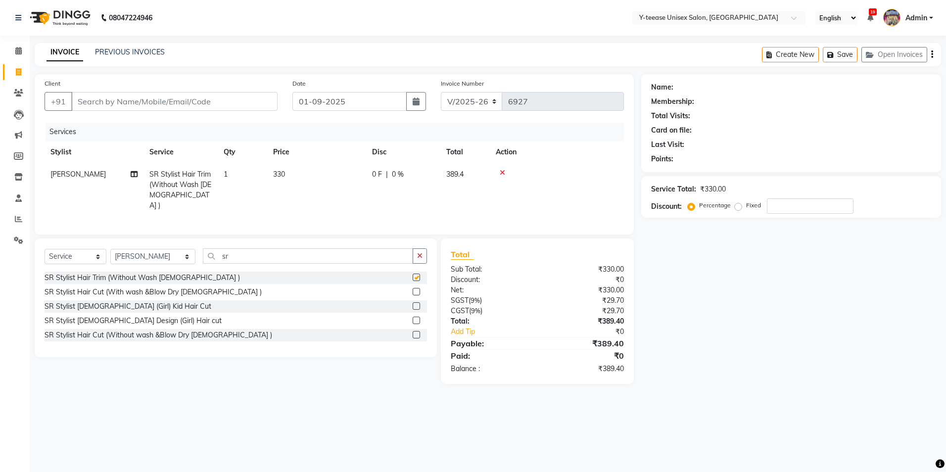
checkbox input "false"
click at [146, 95] on input "Client" at bounding box center [174, 101] width 206 height 19
type input "9"
type input "0"
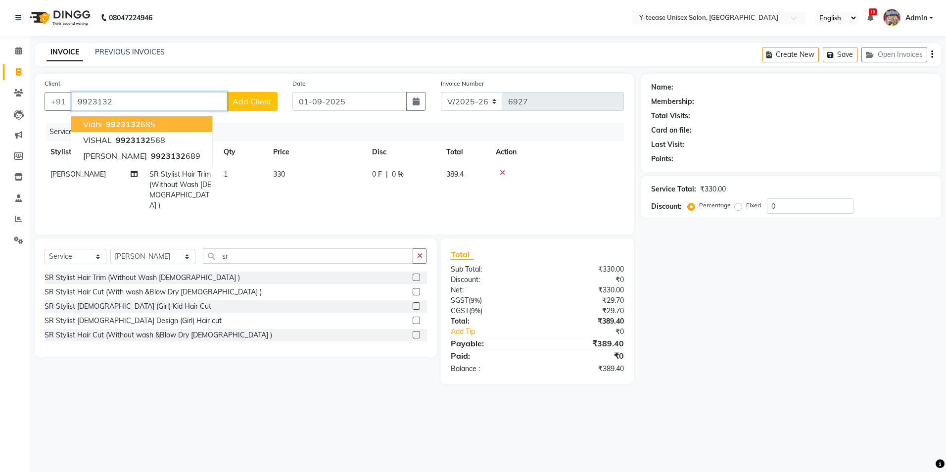
click at [144, 126] on ngb-highlight "9923132 685" at bounding box center [129, 124] width 51 height 10
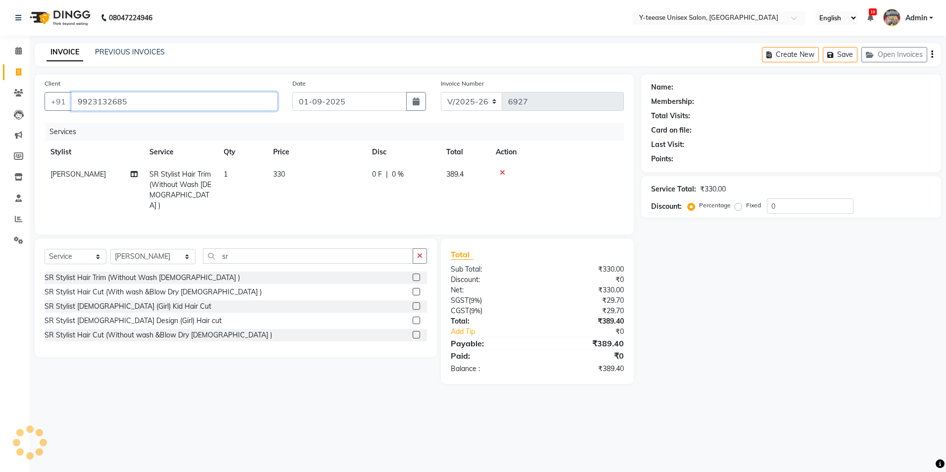
type input "9923132685"
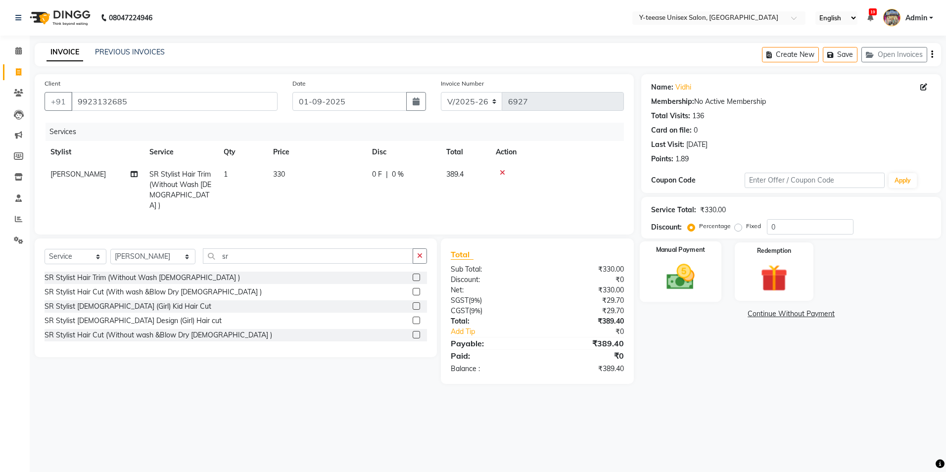
click at [703, 278] on div "Manual Payment" at bounding box center [681, 271] width 82 height 61
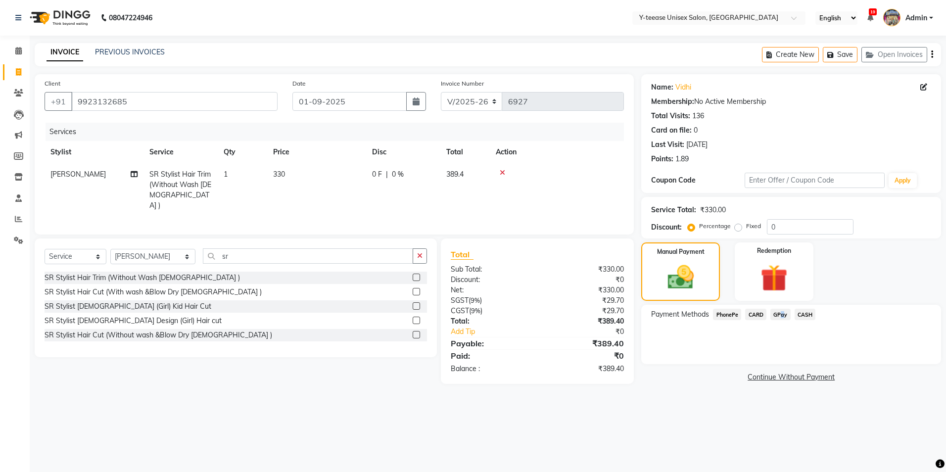
click at [778, 312] on span "GPay" at bounding box center [780, 314] width 20 height 11
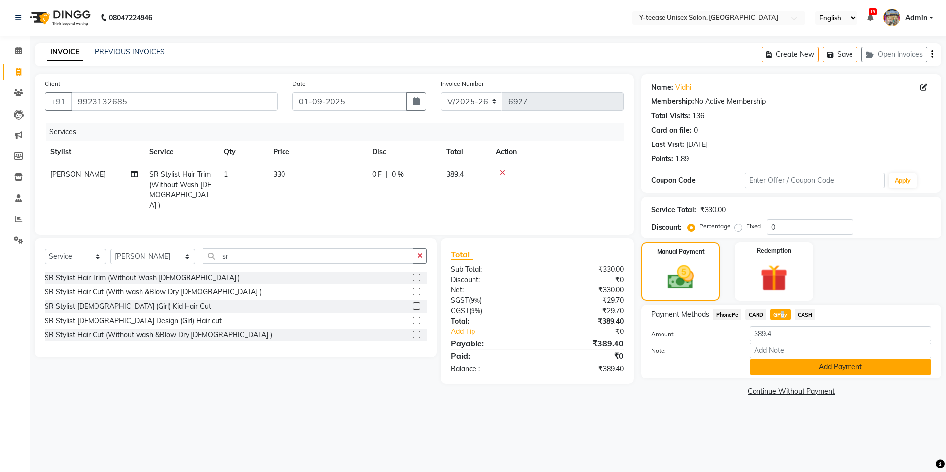
click at [796, 369] on button "Add Payment" at bounding box center [841, 366] width 182 height 15
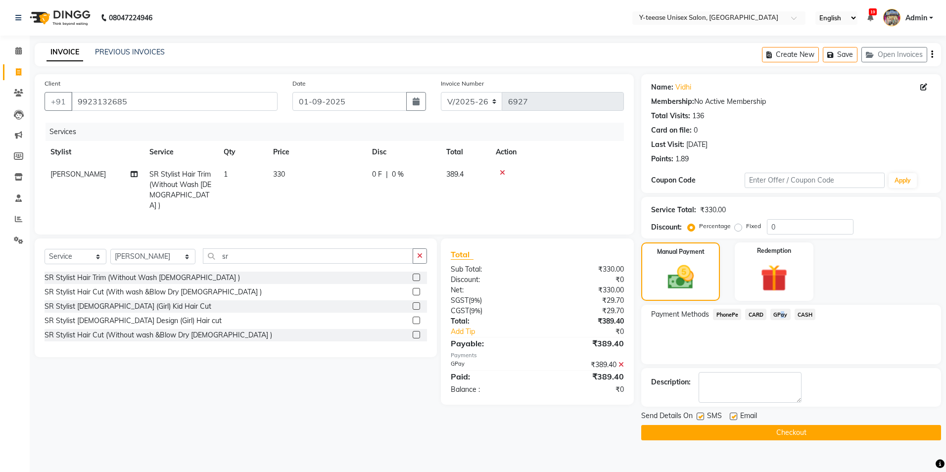
click at [790, 437] on button "Checkout" at bounding box center [791, 432] width 300 height 15
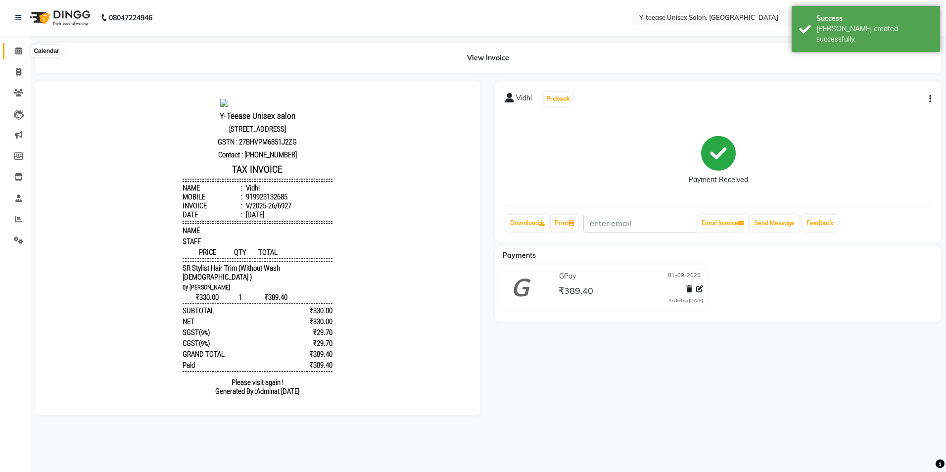
click at [12, 52] on span at bounding box center [18, 51] width 17 height 11
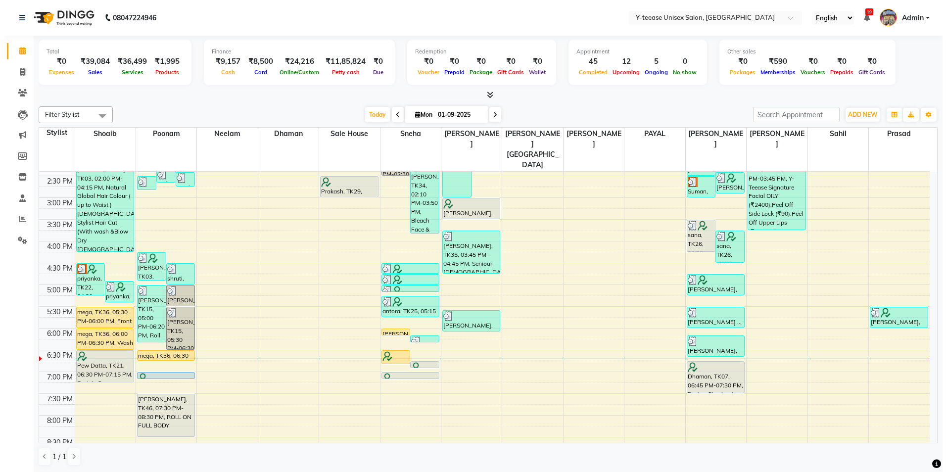
scroll to position [297, 0]
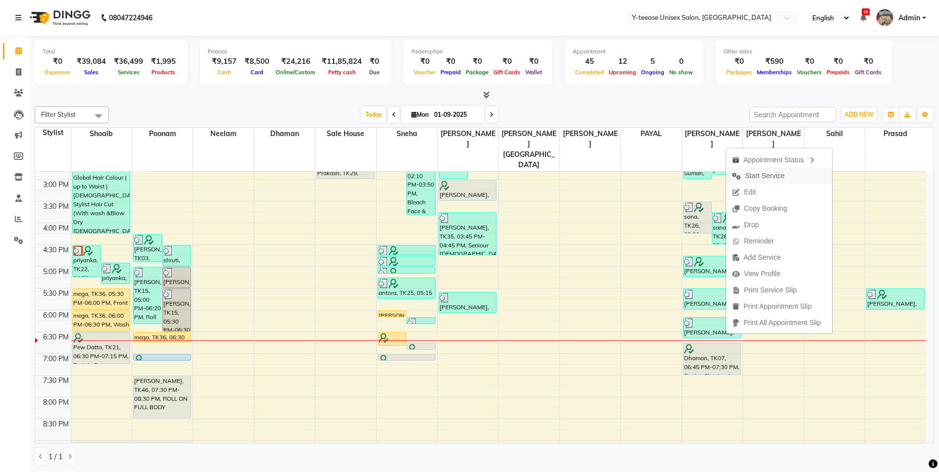
click at [763, 178] on span "Start Service" at bounding box center [765, 176] width 40 height 10
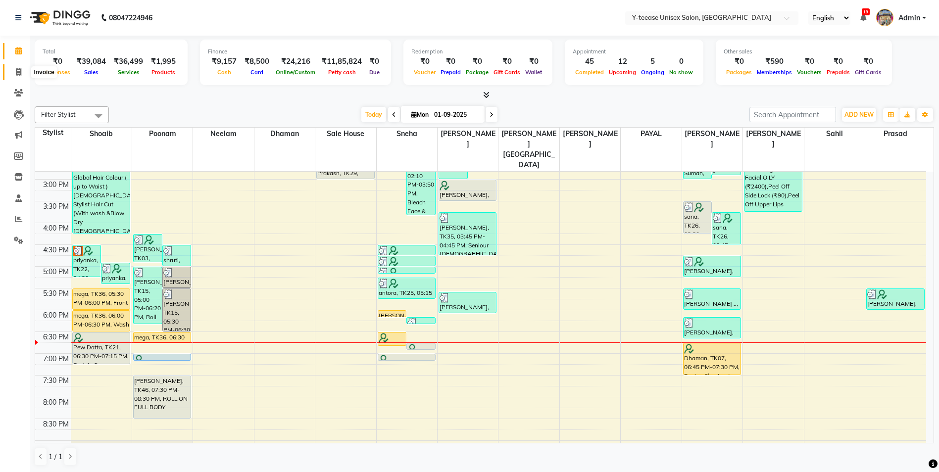
click at [16, 72] on icon at bounding box center [18, 71] width 5 height 7
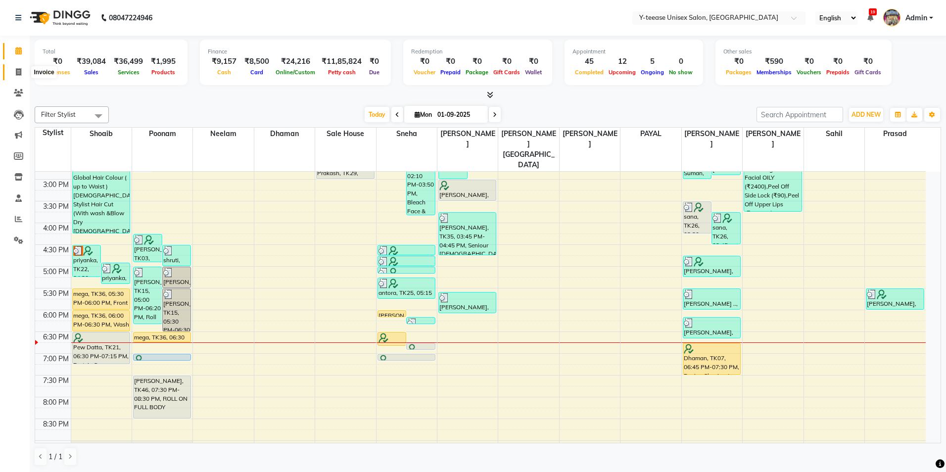
select select "4"
select select "service"
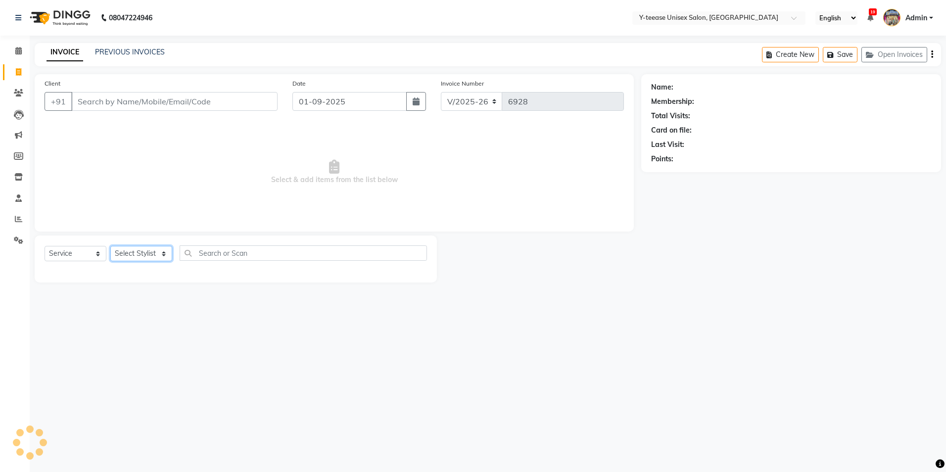
click at [144, 255] on select "Select Stylist" at bounding box center [141, 253] width 62 height 15
select select "67330"
click at [110, 246] on select "Select Stylist chaitrali Dhaman FAIZAN SALMANI keshav nagar Manager Mosin khan …" at bounding box center [152, 253] width 85 height 15
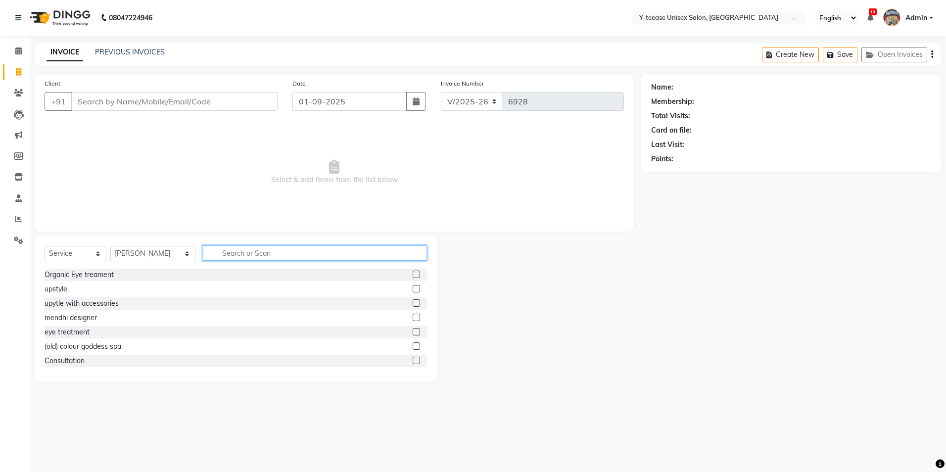
click at [214, 249] on input "text" at bounding box center [315, 252] width 224 height 15
type input "s"
type input "kid"
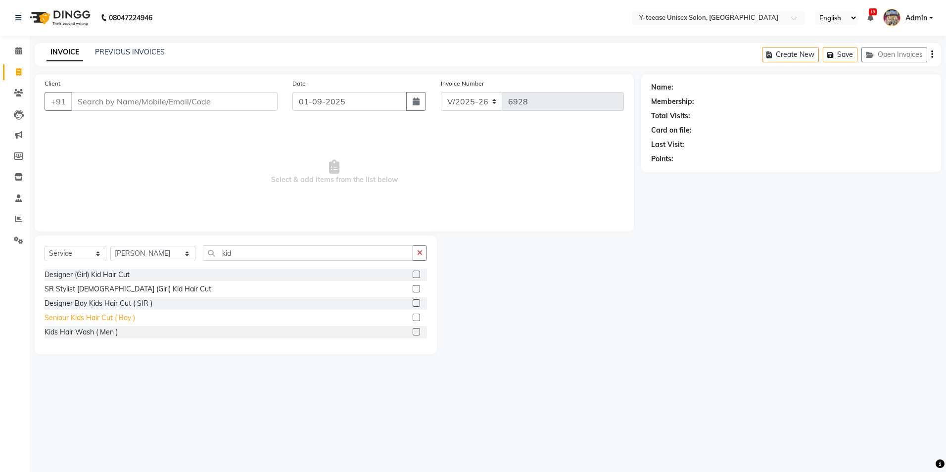
click at [122, 320] on div "Seniour Kids Hair Cut ( Boy )" at bounding box center [90, 318] width 91 height 10
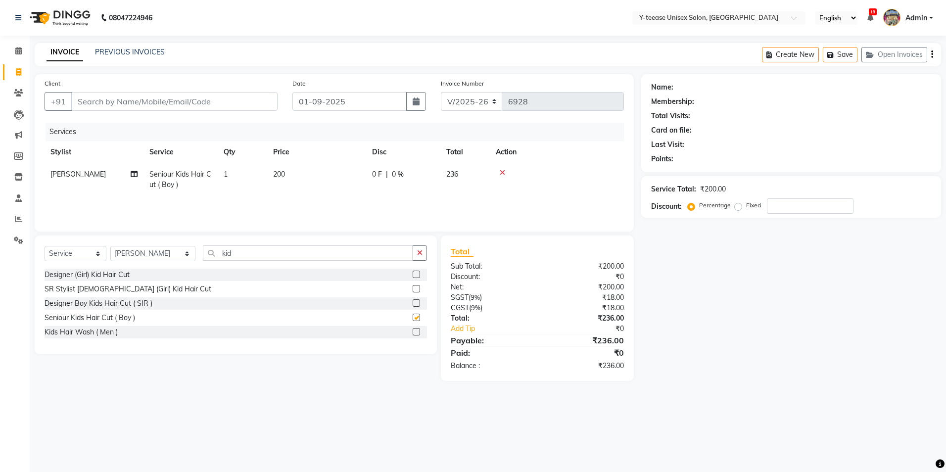
checkbox input "false"
click at [169, 99] on input "Client" at bounding box center [174, 101] width 206 height 19
type input "8"
type input "0"
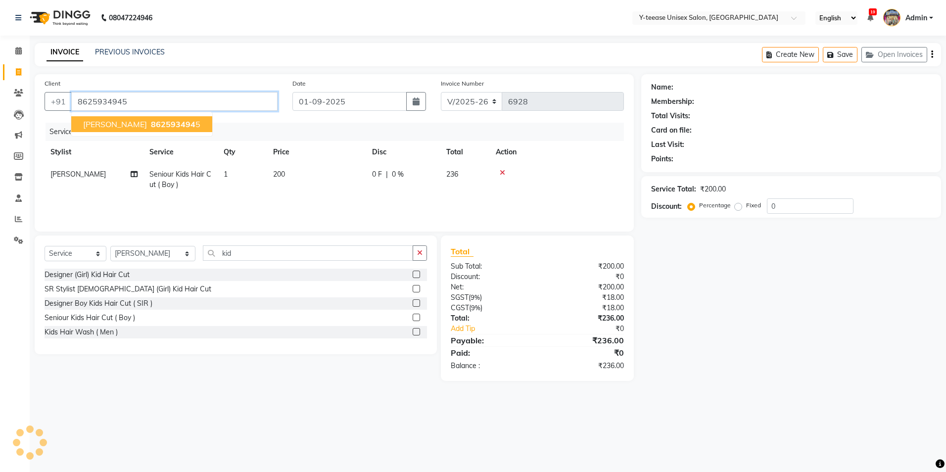
type input "8625934945"
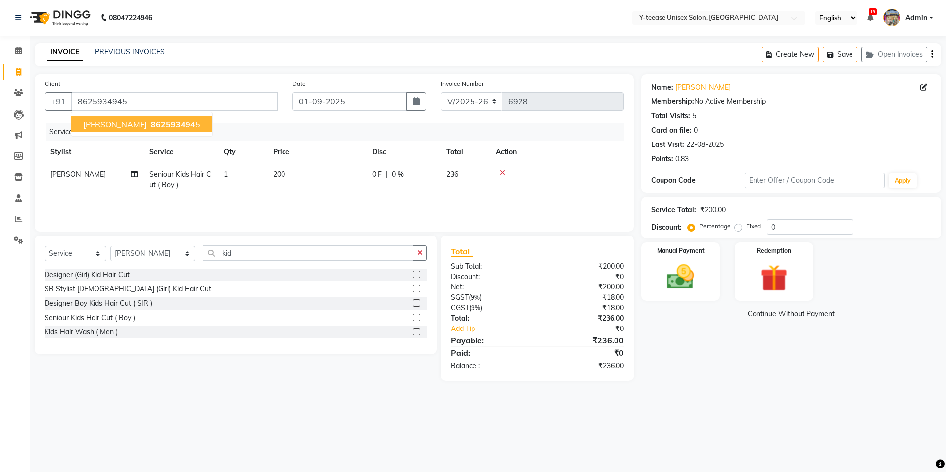
click at [158, 121] on span "862593494" at bounding box center [173, 124] width 45 height 10
click at [688, 276] on img at bounding box center [681, 277] width 46 height 33
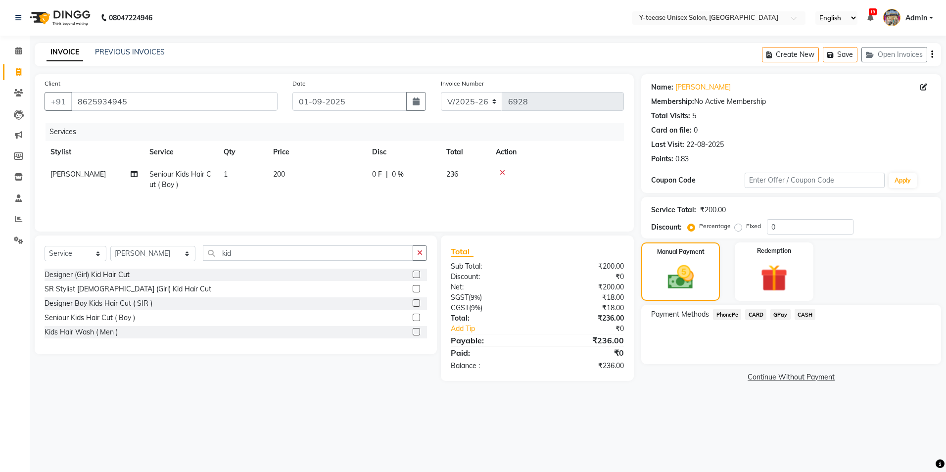
click at [780, 314] on span "GPay" at bounding box center [780, 314] width 20 height 11
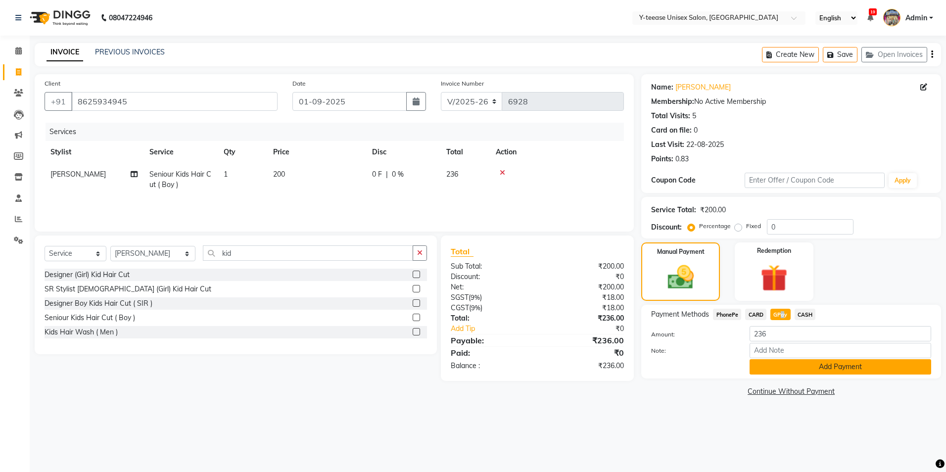
click at [814, 369] on button "Add Payment" at bounding box center [841, 366] width 182 height 15
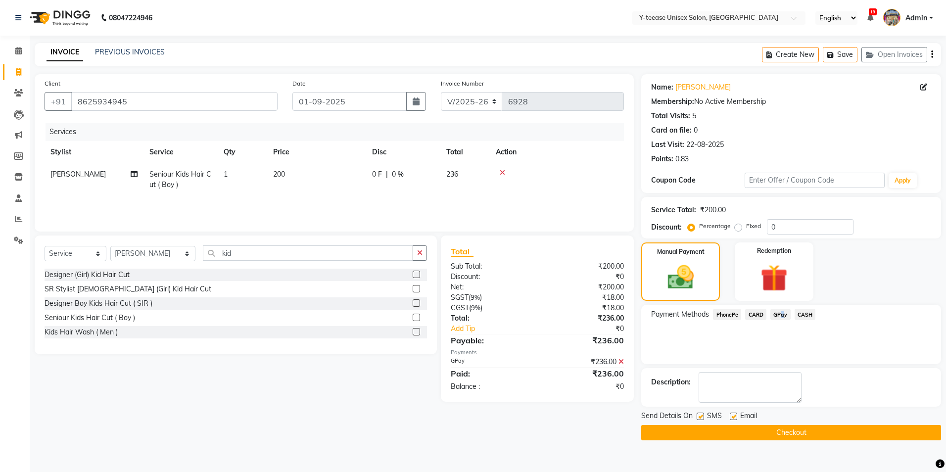
click at [786, 431] on button "Checkout" at bounding box center [791, 432] width 300 height 15
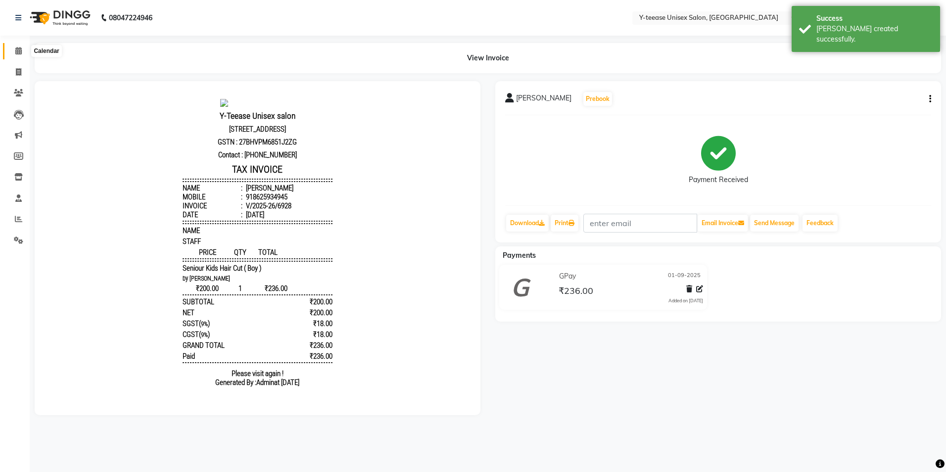
click at [14, 46] on span at bounding box center [18, 51] width 17 height 11
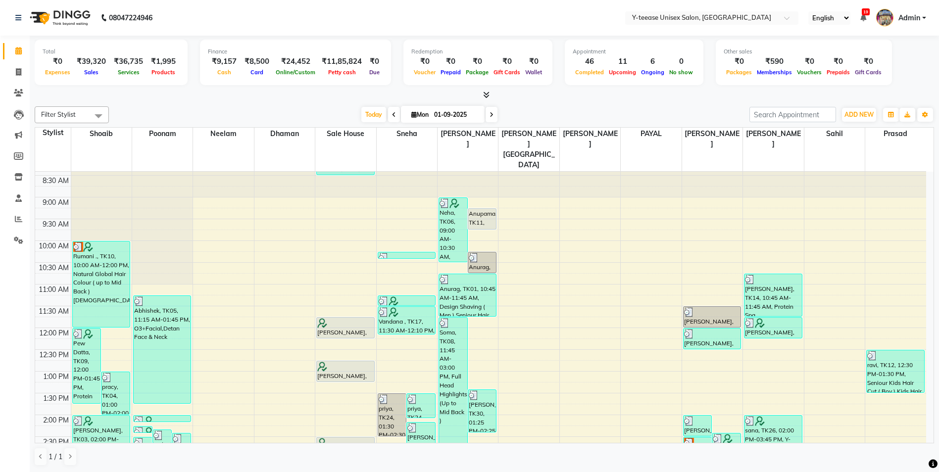
scroll to position [49, 0]
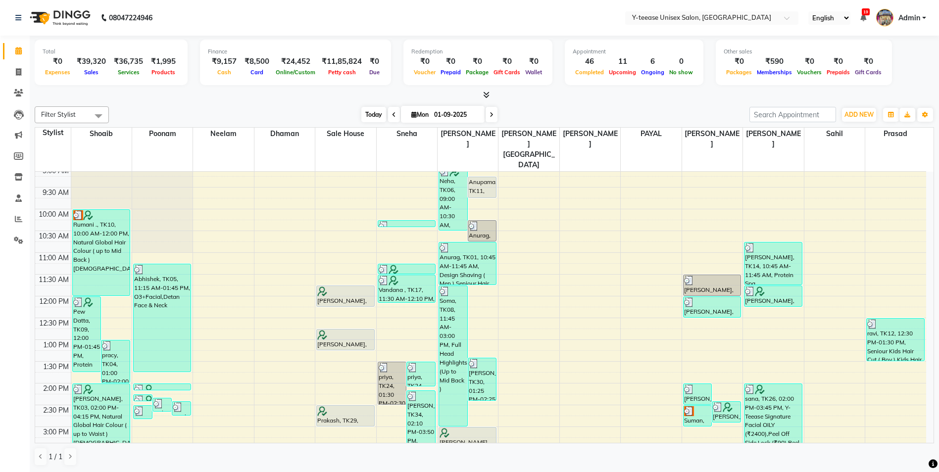
click at [367, 115] on span "Today" at bounding box center [373, 114] width 25 height 15
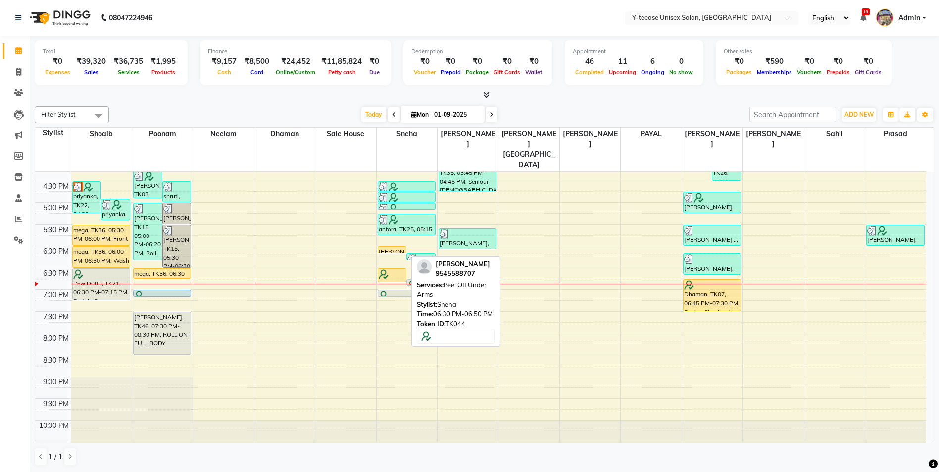
click at [391, 269] on div at bounding box center [392, 274] width 27 height 10
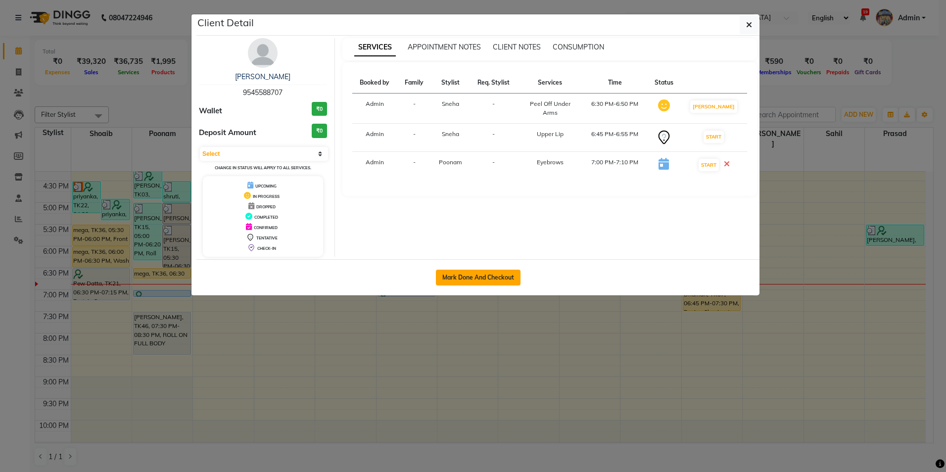
click at [465, 276] on button "Mark Done And Checkout" at bounding box center [478, 278] width 85 height 16
select select "service"
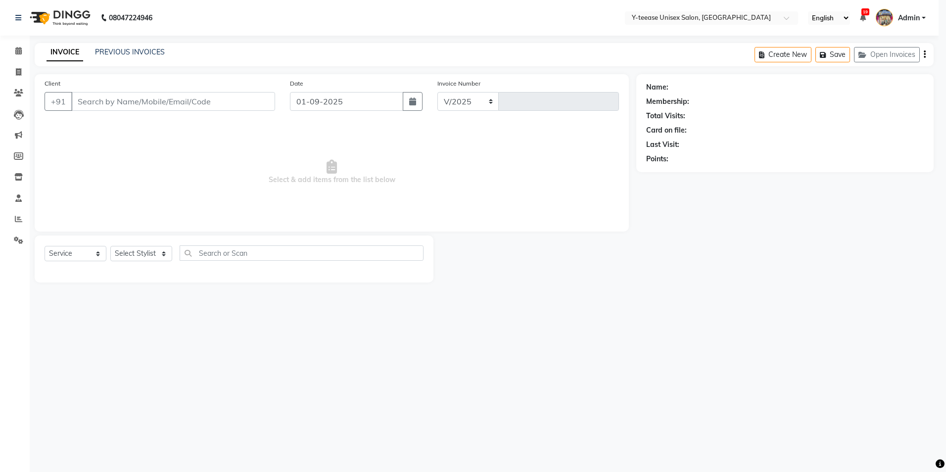
select select "4"
type input "6929"
type input "9545588707"
select select "57"
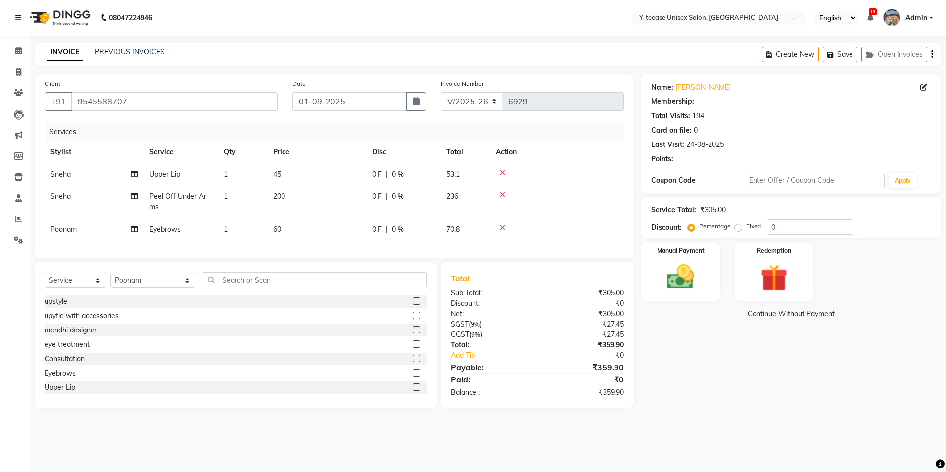
type input "20"
select select "1: Object"
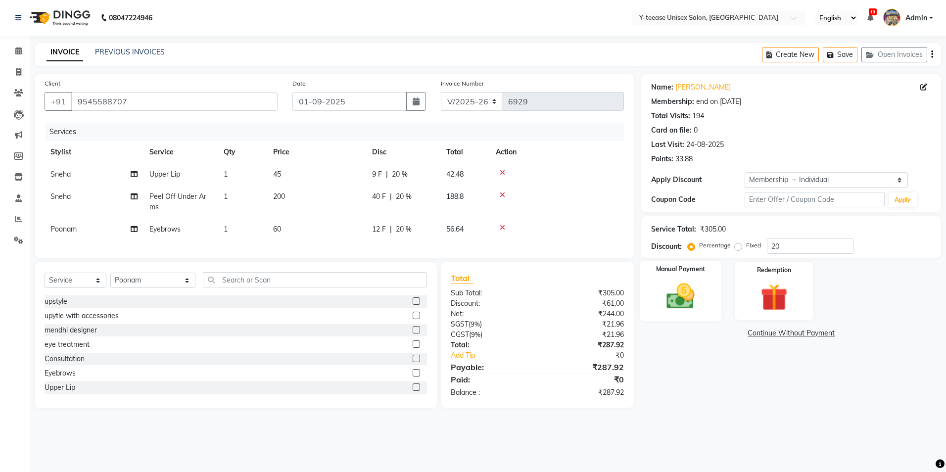
click at [677, 297] on img at bounding box center [681, 296] width 46 height 33
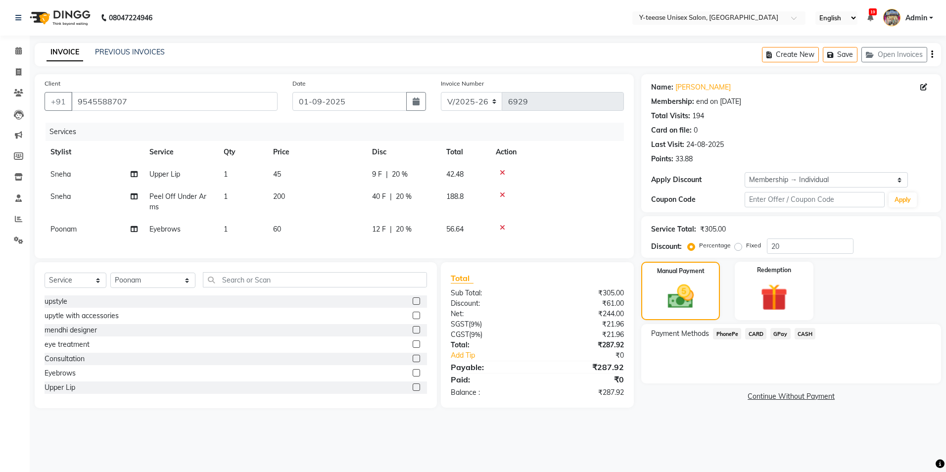
click at [780, 329] on span "GPay" at bounding box center [780, 333] width 20 height 11
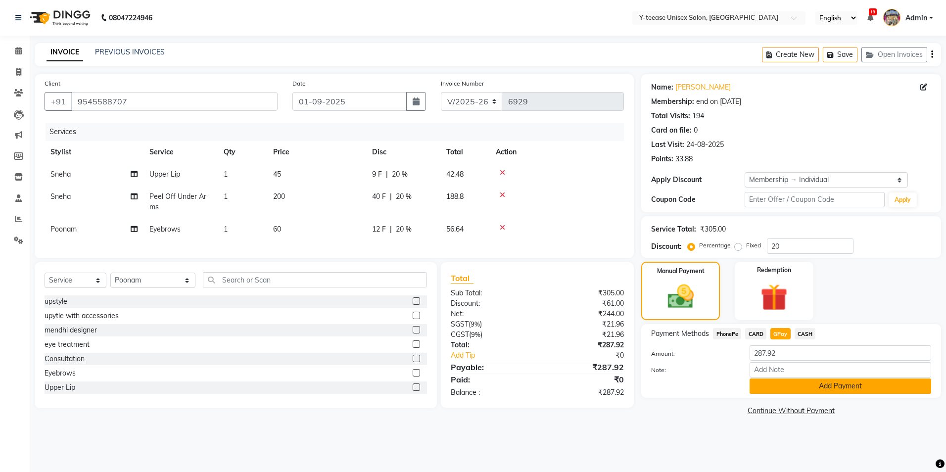
click at [795, 393] on button "Add Payment" at bounding box center [841, 386] width 182 height 15
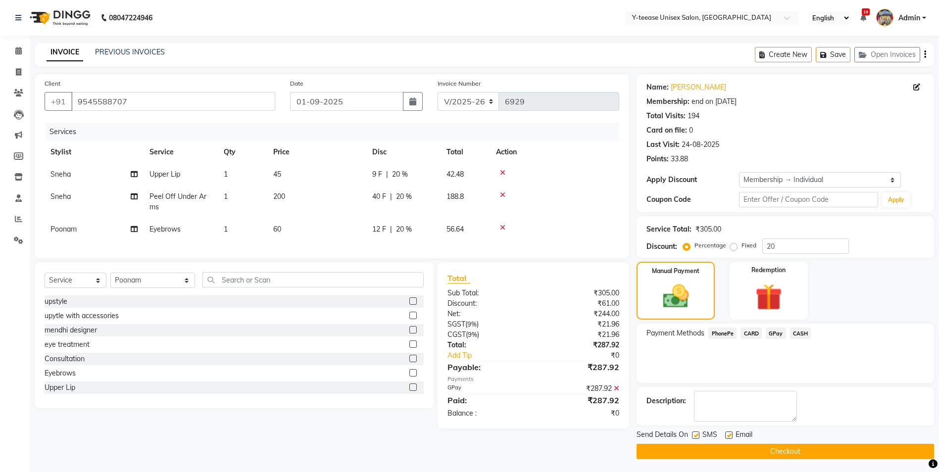
click at [787, 444] on button "Checkout" at bounding box center [784, 451] width 297 height 15
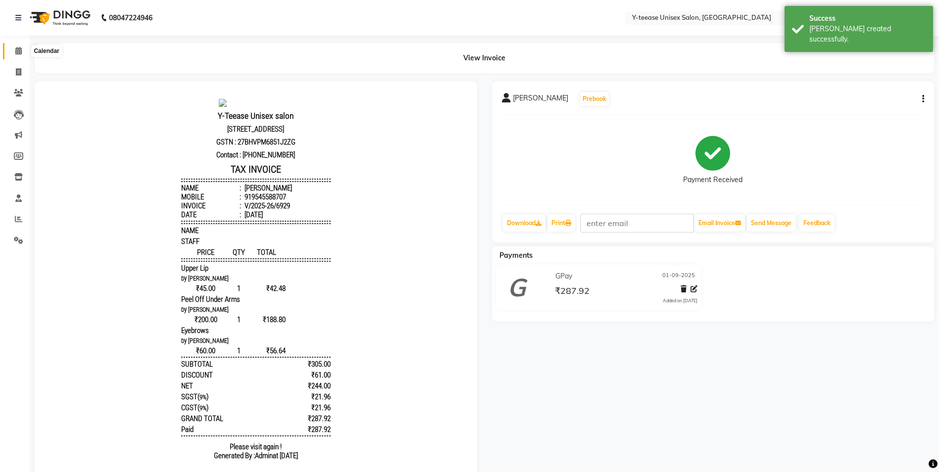
click at [18, 47] on span at bounding box center [18, 51] width 17 height 11
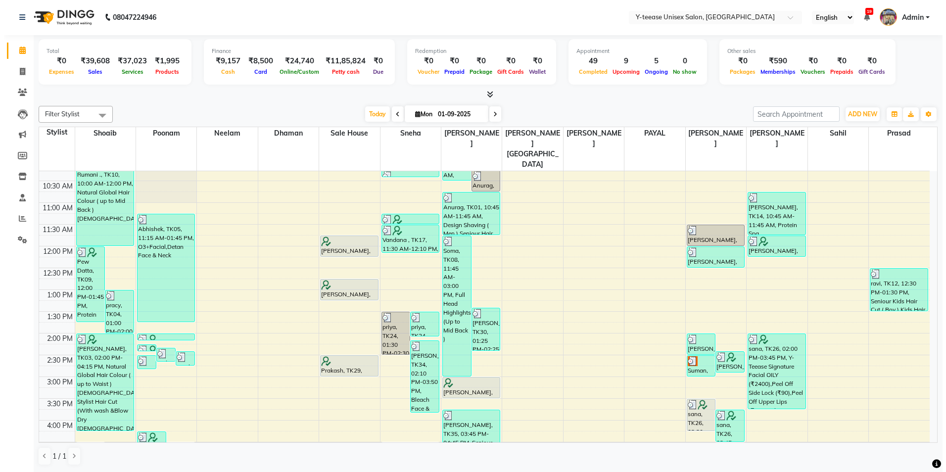
scroll to position [247, 0]
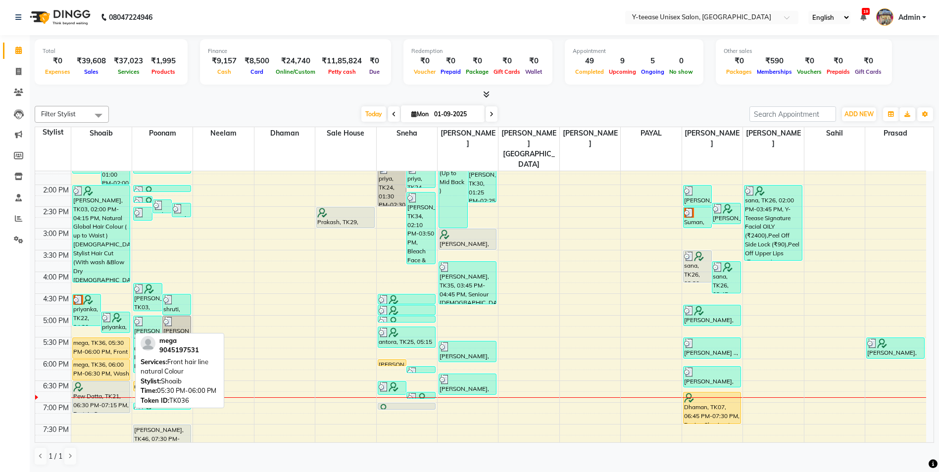
click at [100, 338] on div "mega, TK36, 05:30 PM-06:00 PM, Front hair line natural Colour" at bounding box center [101, 348] width 57 height 20
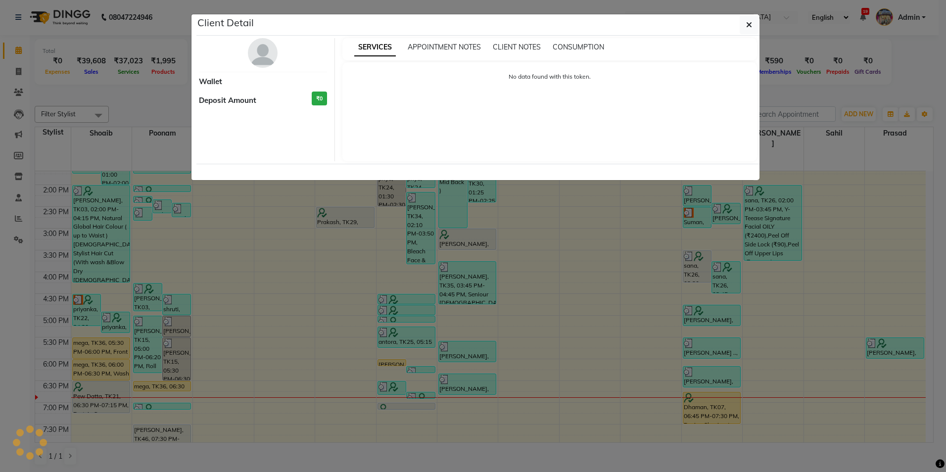
select select "1"
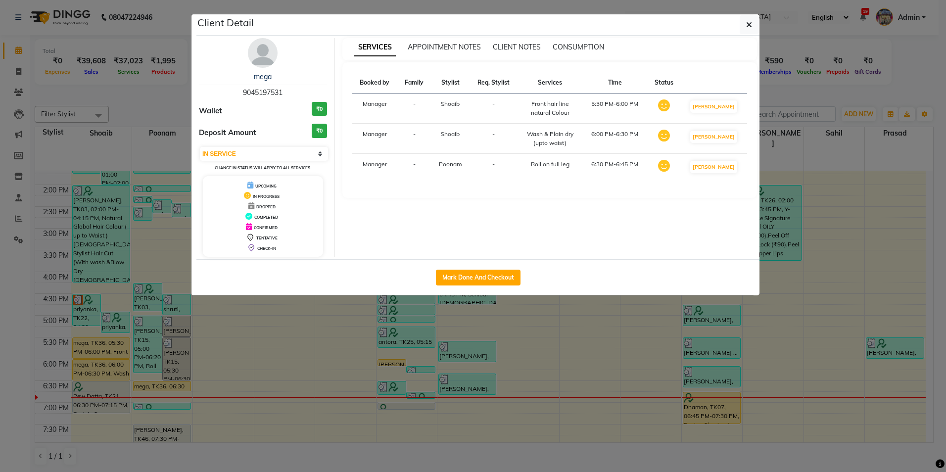
click at [469, 287] on div "Mark Done And Checkout" at bounding box center [477, 277] width 563 height 36
click at [475, 270] on button "Mark Done And Checkout" at bounding box center [478, 278] width 85 height 16
select select "service"
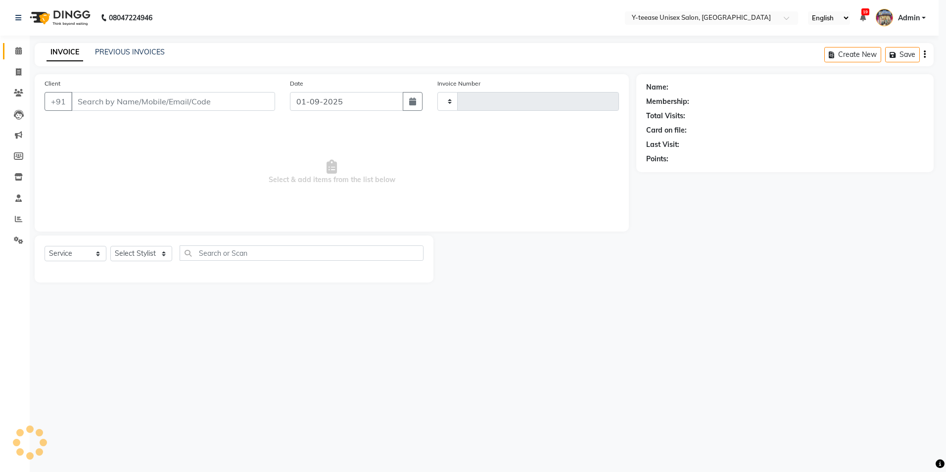
type input "6930"
select select "4"
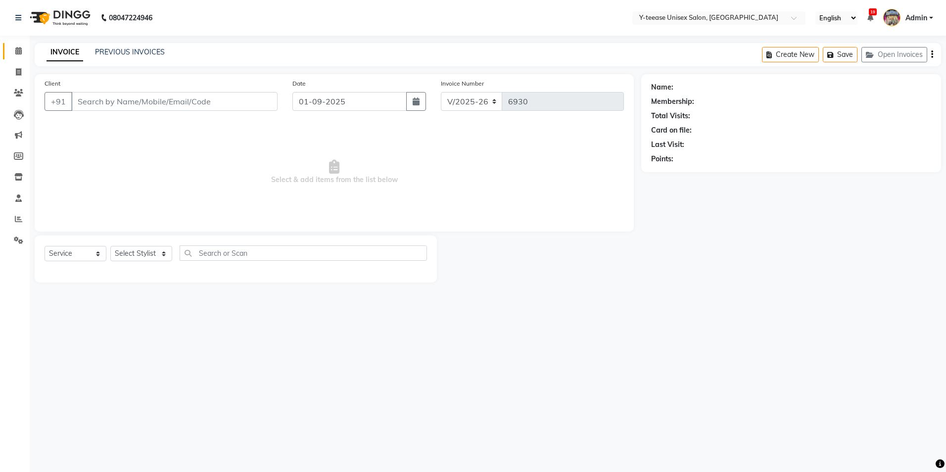
type input "9045197531"
select select "57"
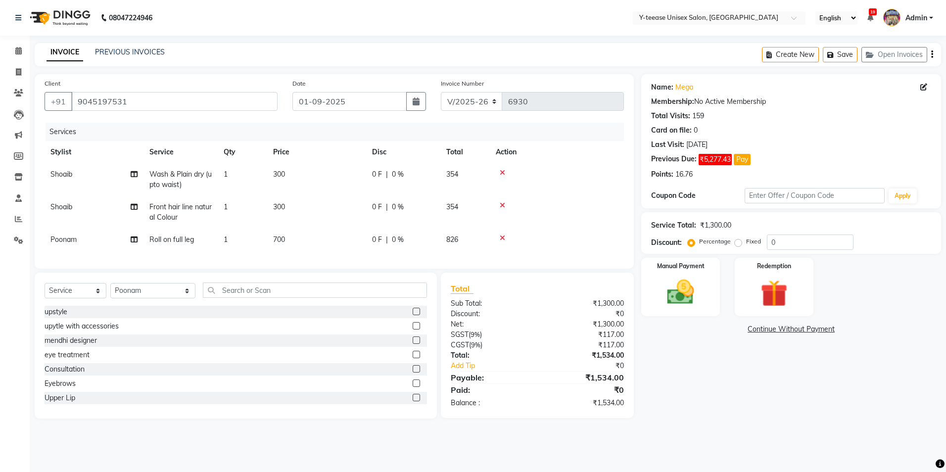
click at [174, 214] on span "Front hair line natural Colour" at bounding box center [180, 211] width 62 height 19
select select "56"
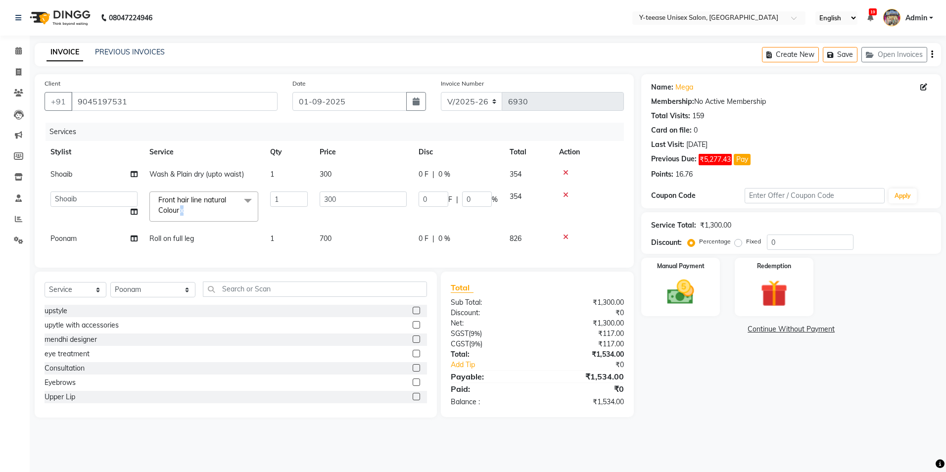
click at [184, 206] on link "x" at bounding box center [181, 210] width 4 height 9
type input "0"
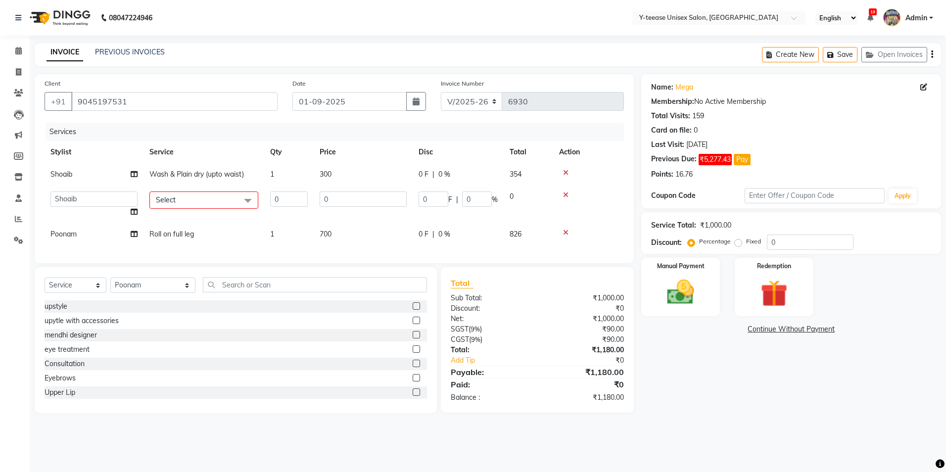
click at [198, 192] on span "Select" at bounding box center [203, 199] width 109 height 17
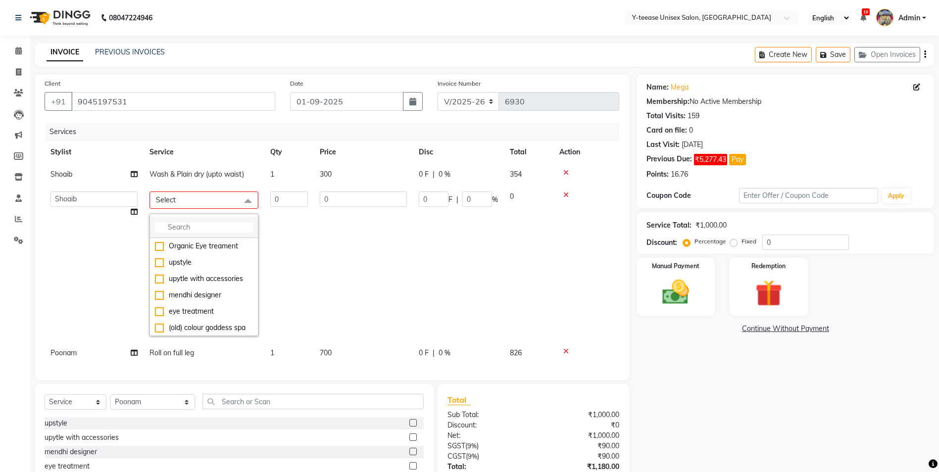
click at [202, 227] on input "multiselect-search" at bounding box center [204, 227] width 98 height 10
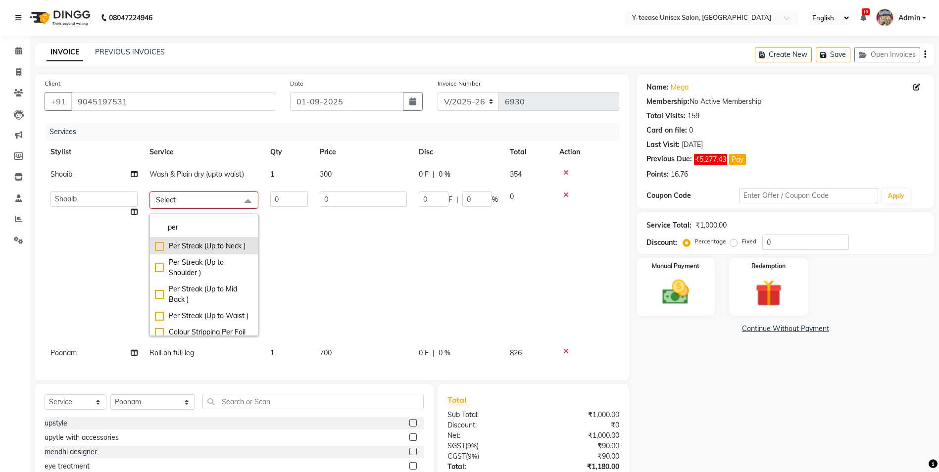
type input "per"
click at [216, 244] on div "Per Streak (Up to Neck )" at bounding box center [204, 246] width 98 height 10
checkbox input "true"
type input "1"
type input "150"
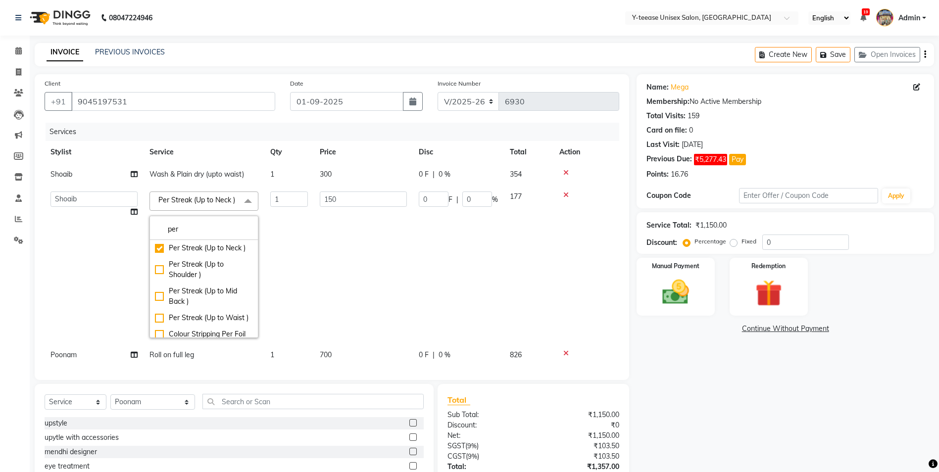
click at [314, 263] on td "150" at bounding box center [363, 265] width 99 height 158
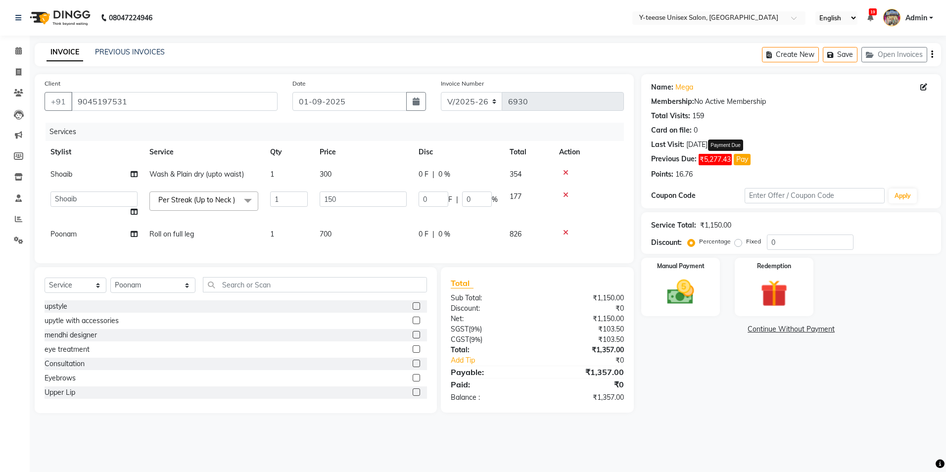
click at [747, 157] on button "Pay" at bounding box center [742, 159] width 17 height 11
select select "1"
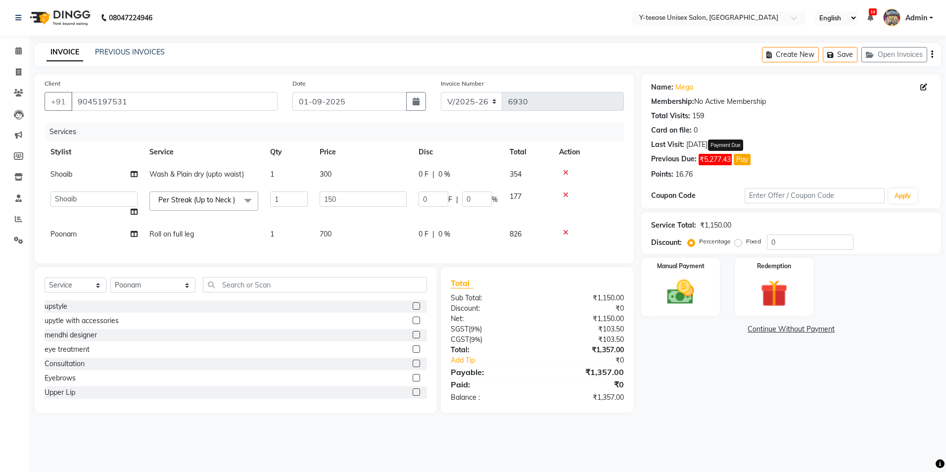
select select "1"
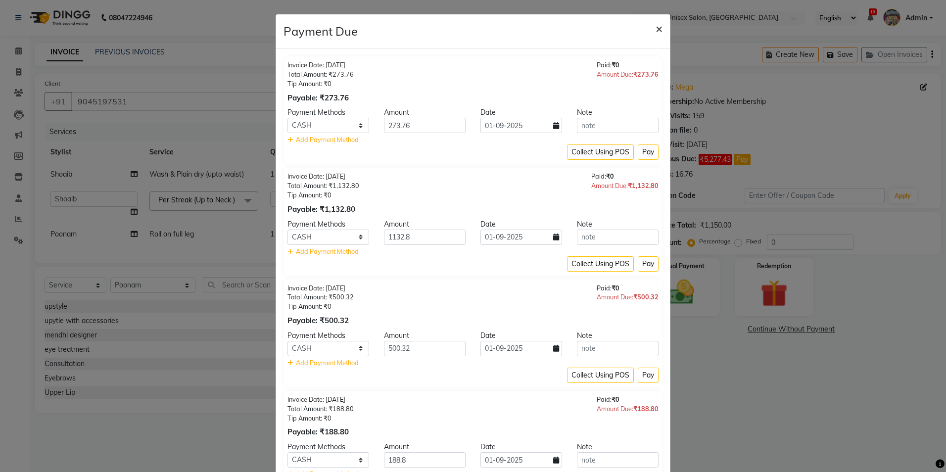
click at [656, 25] on span "×" at bounding box center [659, 28] width 7 height 15
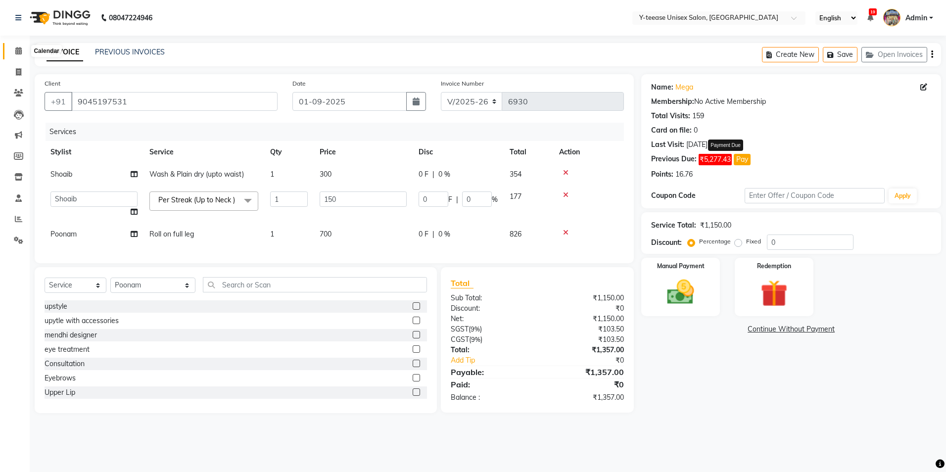
click at [16, 47] on icon at bounding box center [18, 50] width 6 height 7
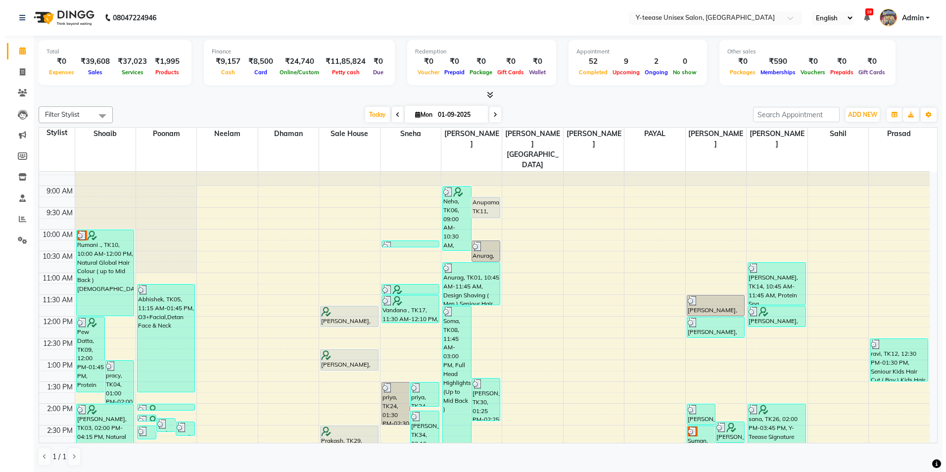
scroll to position [247, 0]
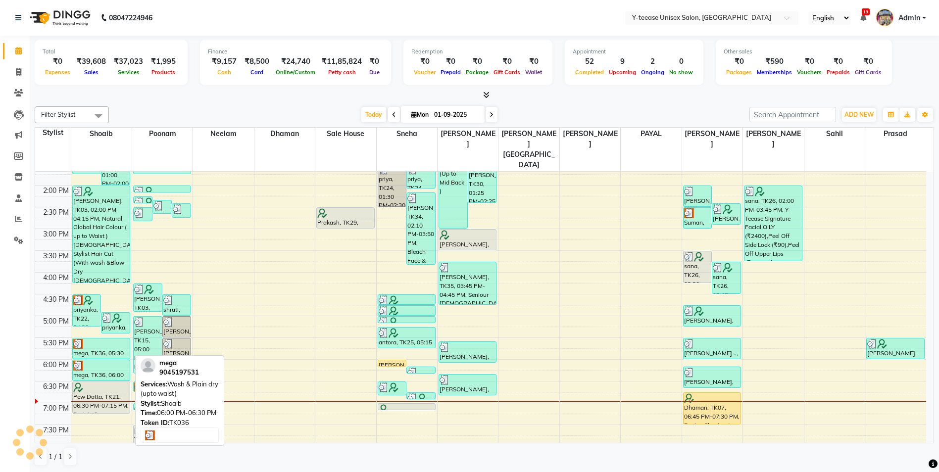
click at [85, 360] on div "mega, TK36, 06:00 PM-06:30 PM, Wash & Plain dry (upto waist)" at bounding box center [101, 370] width 57 height 20
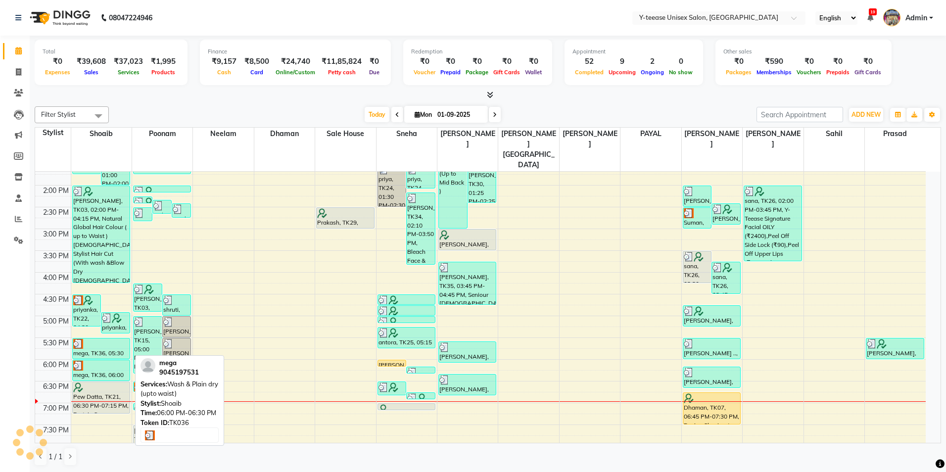
select select "3"
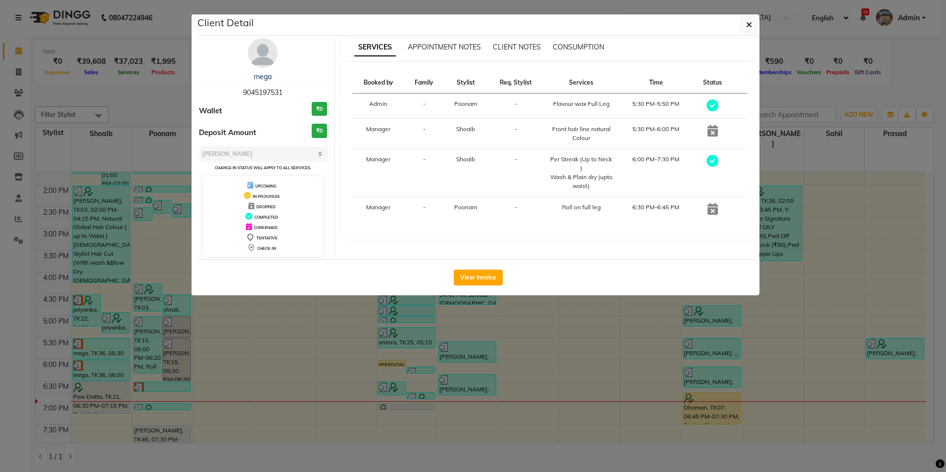
click at [269, 65] on img at bounding box center [263, 53] width 30 height 30
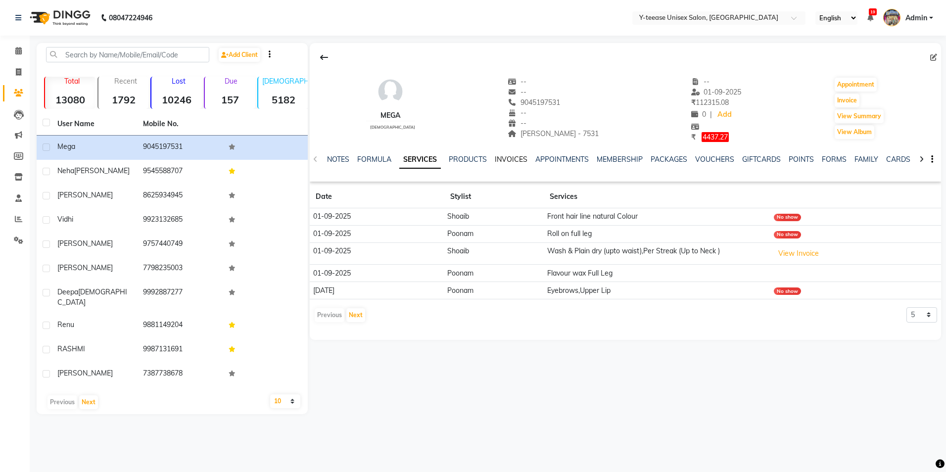
click at [507, 158] on link "INVOICES" at bounding box center [511, 159] width 33 height 9
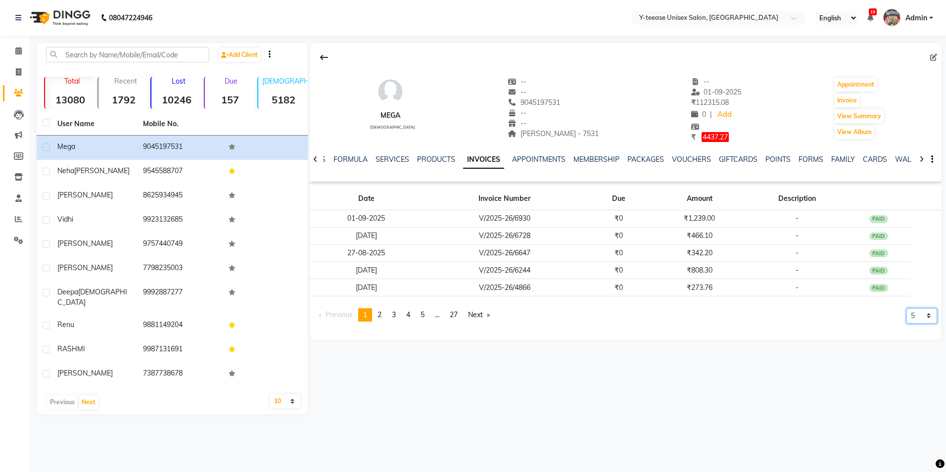
click at [929, 313] on select "5 10 50 100 500" at bounding box center [921, 315] width 31 height 15
select select "10"
click at [906, 324] on select "5 10 50 100 500" at bounding box center [921, 315] width 31 height 15
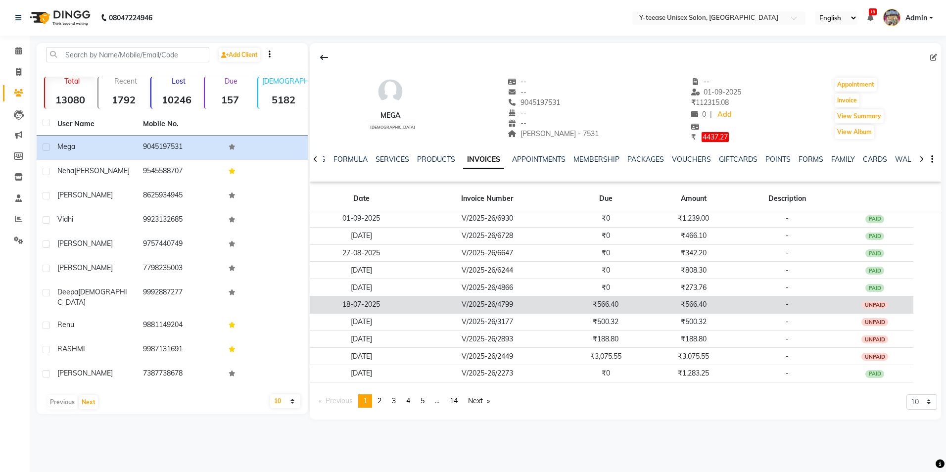
click at [788, 305] on span "-" at bounding box center [787, 304] width 3 height 9
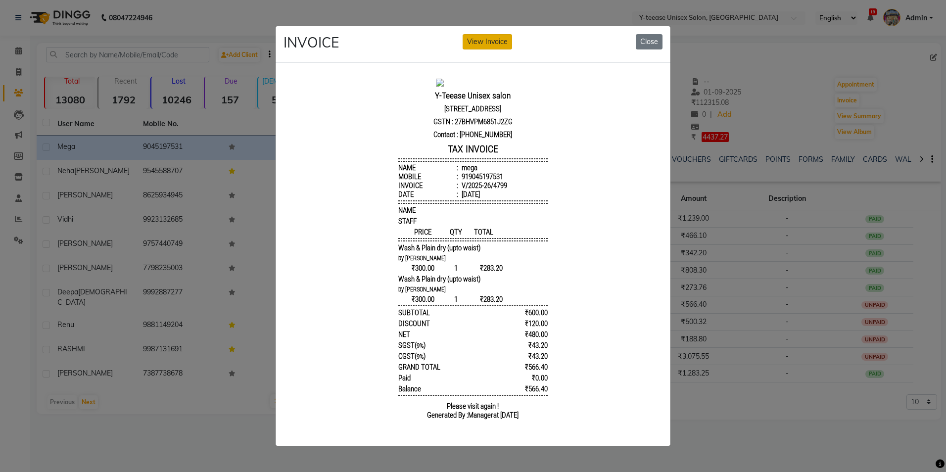
click at [489, 42] on button "View Invoice" at bounding box center [487, 41] width 49 height 15
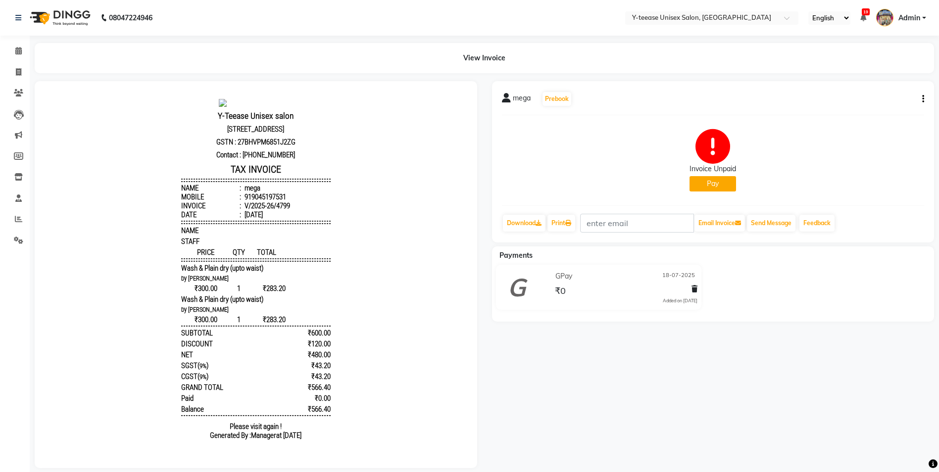
click at [712, 182] on button "Pay" at bounding box center [712, 183] width 47 height 15
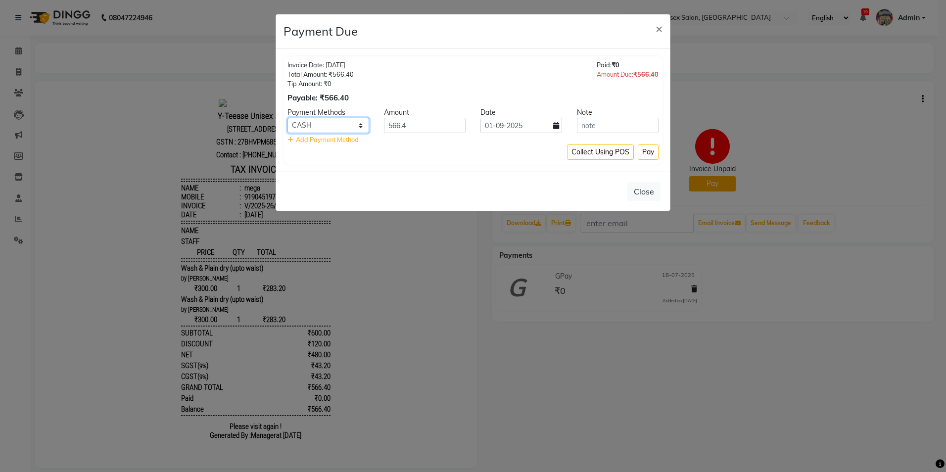
click at [337, 126] on select "PhonePe CARD GPay CASH" at bounding box center [328, 125] width 82 height 15
select select "5"
click at [287, 118] on select "PhonePe CARD GPay CASH" at bounding box center [328, 125] width 82 height 15
click at [654, 152] on button "Pay" at bounding box center [648, 151] width 21 height 15
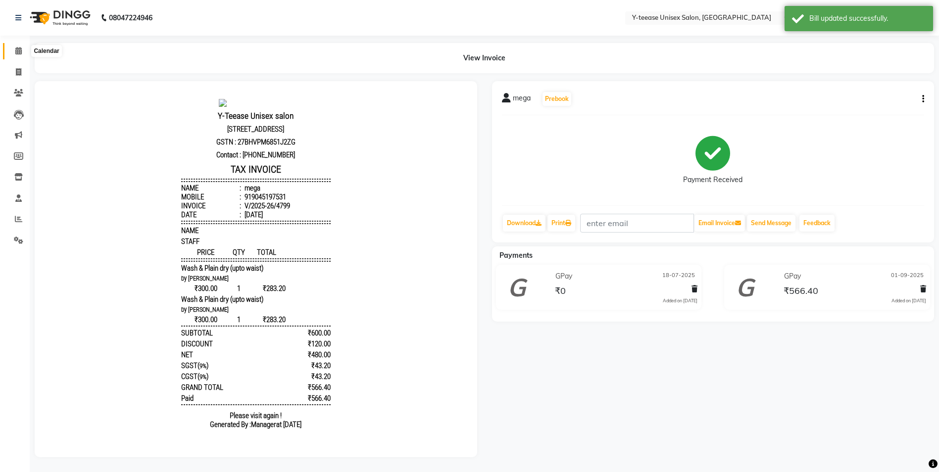
click at [21, 46] on span at bounding box center [18, 51] width 17 height 11
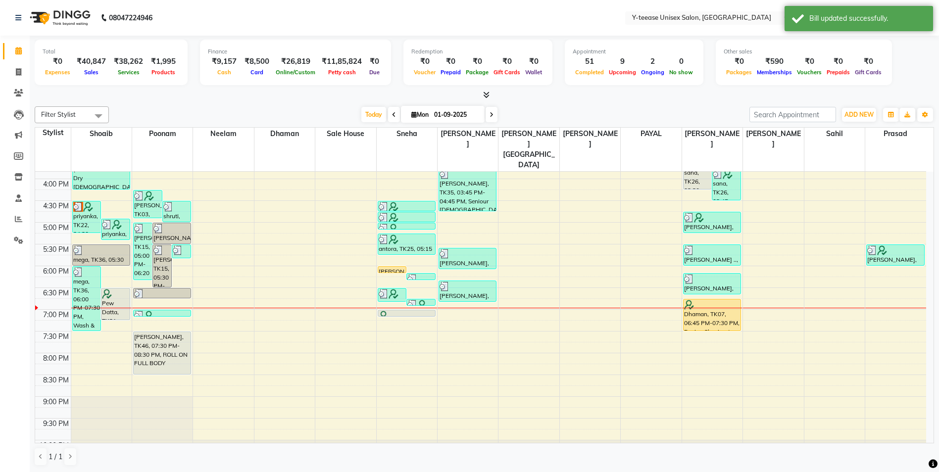
scroll to position [346, 0]
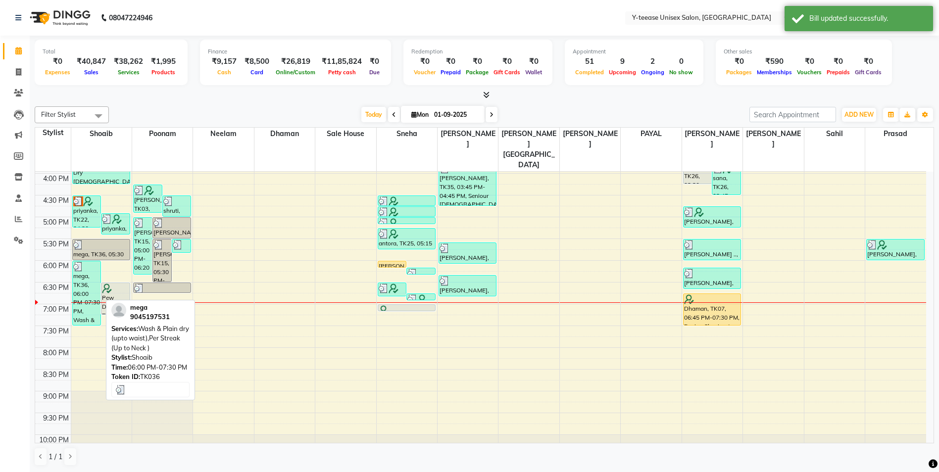
click at [81, 261] on div "mega, TK36, 06:00 PM-07:30 PM, Wash & Plain dry (upto waist),Per Streak (Up to …" at bounding box center [87, 293] width 28 height 64
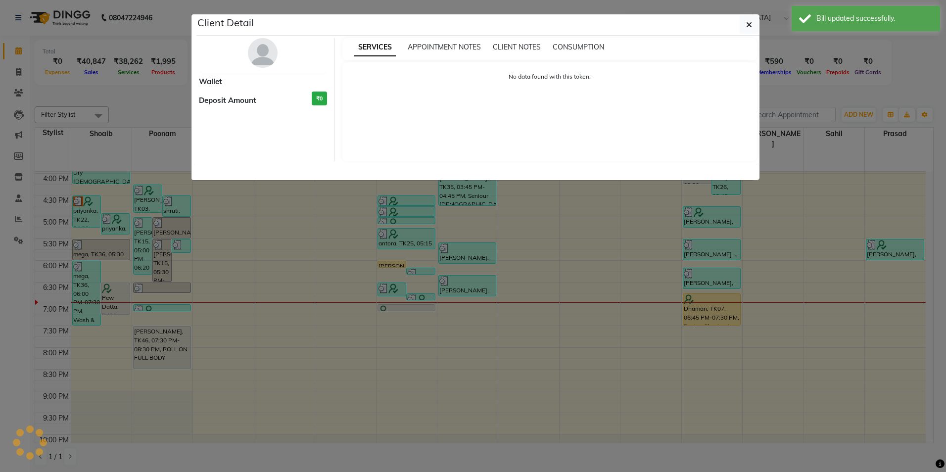
select select "3"
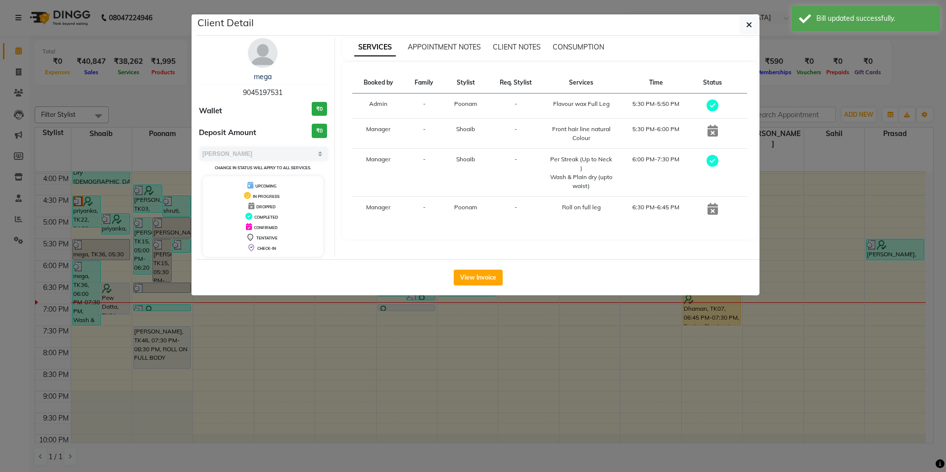
click at [260, 61] on img at bounding box center [263, 53] width 30 height 30
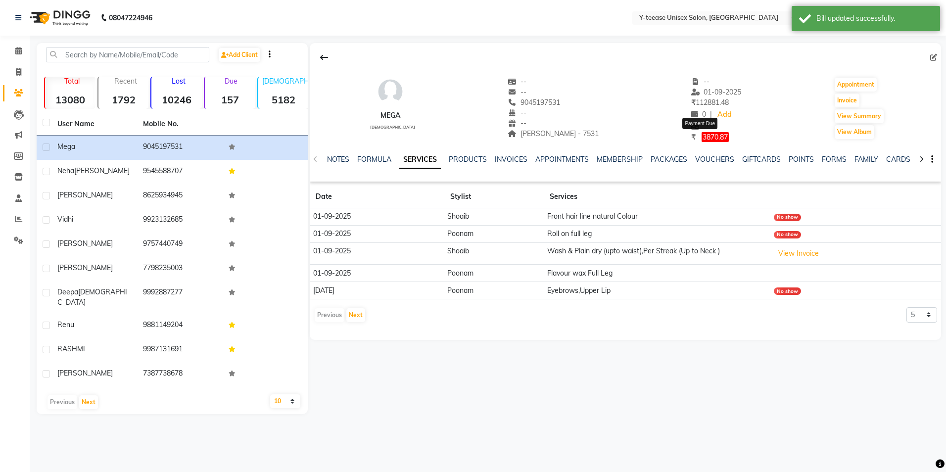
click at [704, 137] on span "3870.87" at bounding box center [715, 137] width 27 height 10
select select "1"
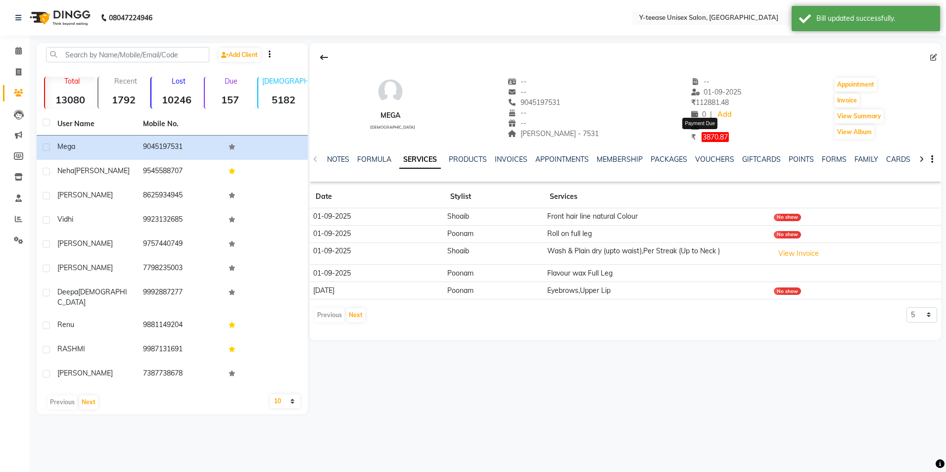
select select "1"
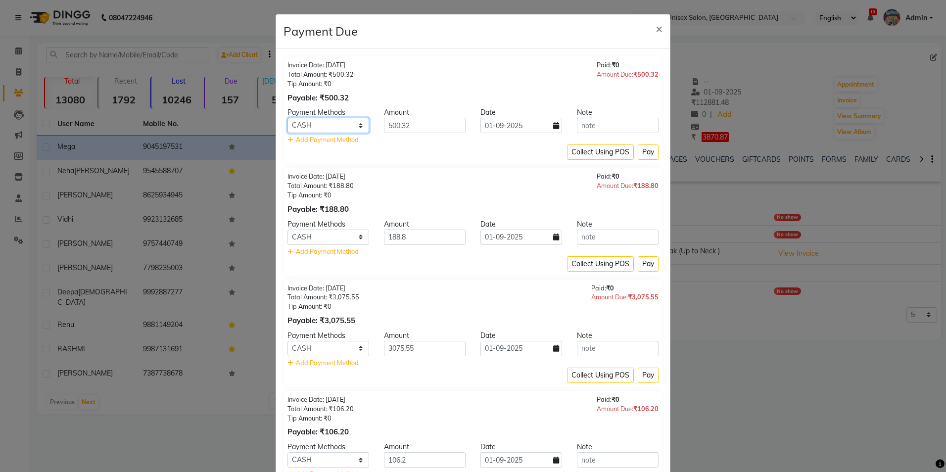
click at [312, 127] on select "PhonePe CARD GPay CASH" at bounding box center [328, 125] width 82 height 15
select select "5"
click at [287, 118] on select "PhonePe CARD GPay CASH" at bounding box center [328, 125] width 82 height 15
click at [640, 151] on button "Pay" at bounding box center [648, 151] width 21 height 15
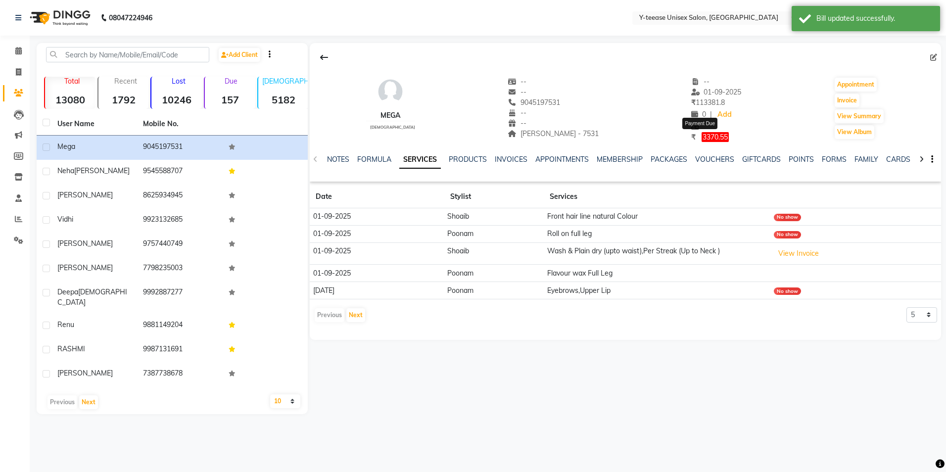
click at [710, 135] on span "3370.55" at bounding box center [715, 137] width 27 height 10
select select "1"
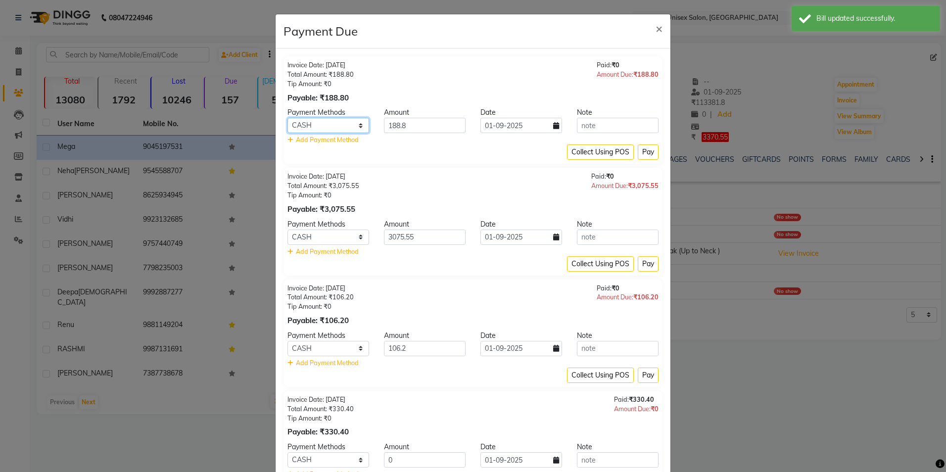
click at [338, 130] on select "PhonePe CARD GPay CASH" at bounding box center [328, 125] width 82 height 15
select select "5"
click at [287, 118] on select "PhonePe CARD GPay CASH" at bounding box center [328, 125] width 82 height 15
click at [645, 150] on button "Pay" at bounding box center [648, 151] width 21 height 15
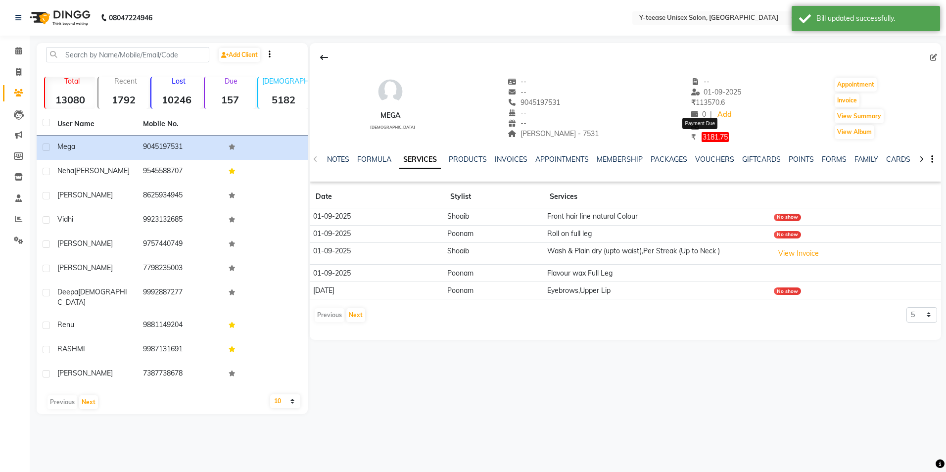
click at [702, 138] on span "3181.75" at bounding box center [715, 137] width 27 height 10
select select "1"
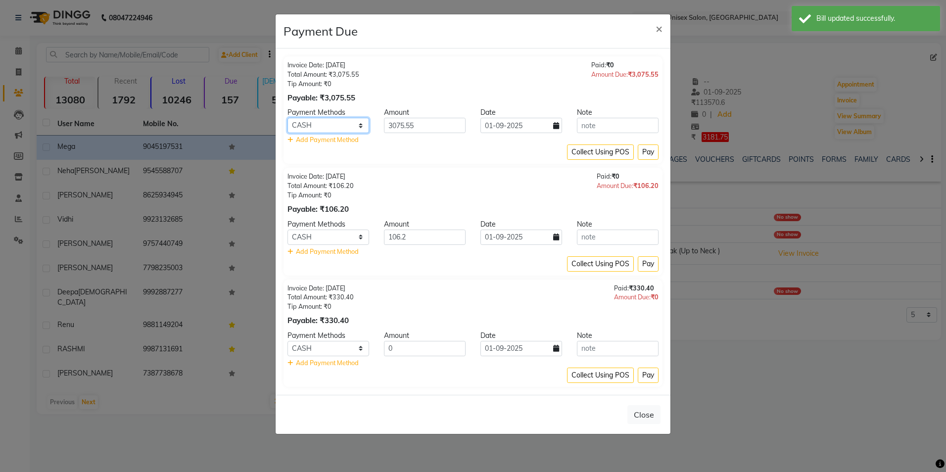
click at [330, 127] on select "PhonePe CARD GPay CASH" at bounding box center [328, 125] width 82 height 15
select select "5"
click at [287, 118] on select "PhonePe CARD GPay CASH" at bounding box center [328, 125] width 82 height 15
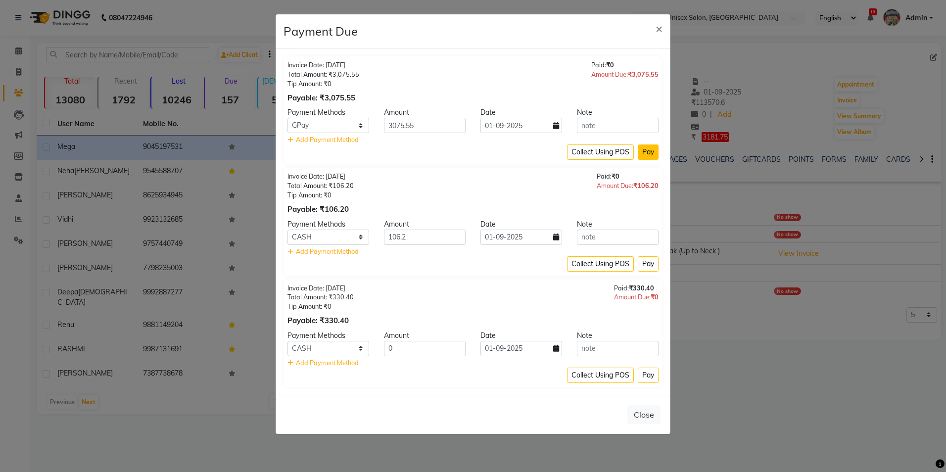
click at [658, 148] on button "Pay" at bounding box center [648, 151] width 21 height 15
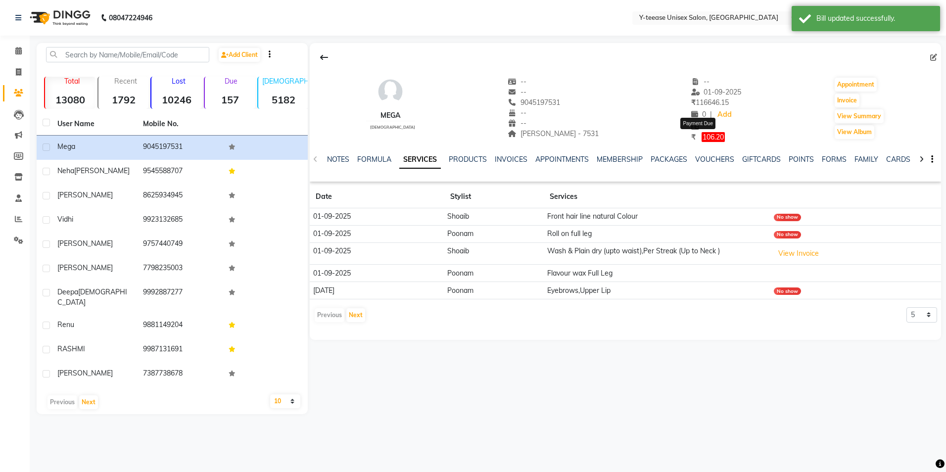
click at [702, 138] on span "106.20" at bounding box center [713, 137] width 23 height 10
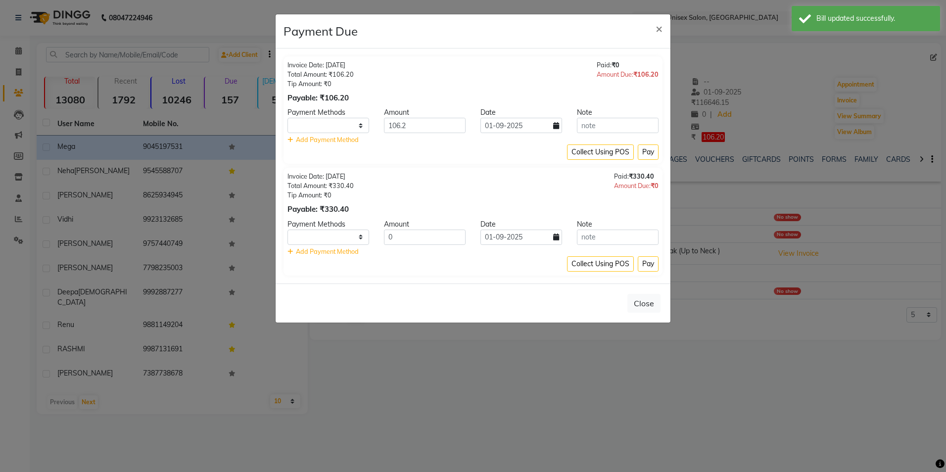
select select "1"
click at [319, 122] on select "PhonePe CARD GPay CASH" at bounding box center [328, 125] width 82 height 15
select select "5"
click at [287, 118] on select "PhonePe CARD GPay CASH" at bounding box center [328, 125] width 82 height 15
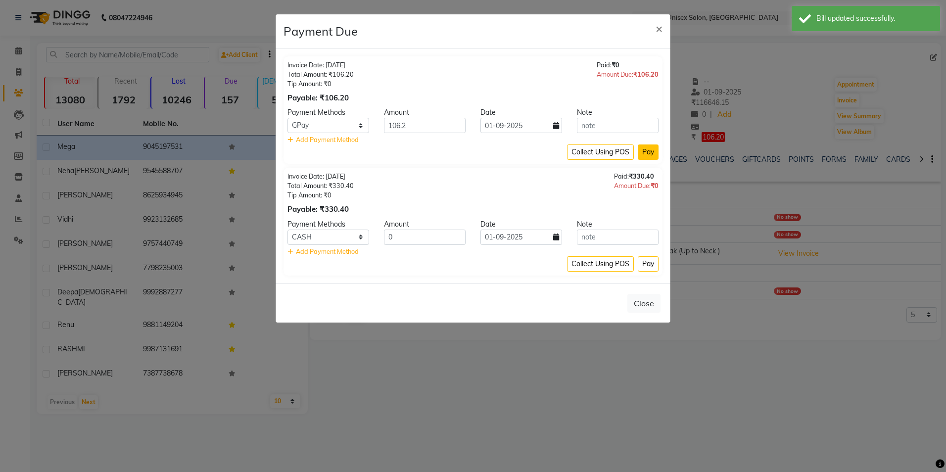
click at [640, 147] on button "Pay" at bounding box center [648, 151] width 21 height 15
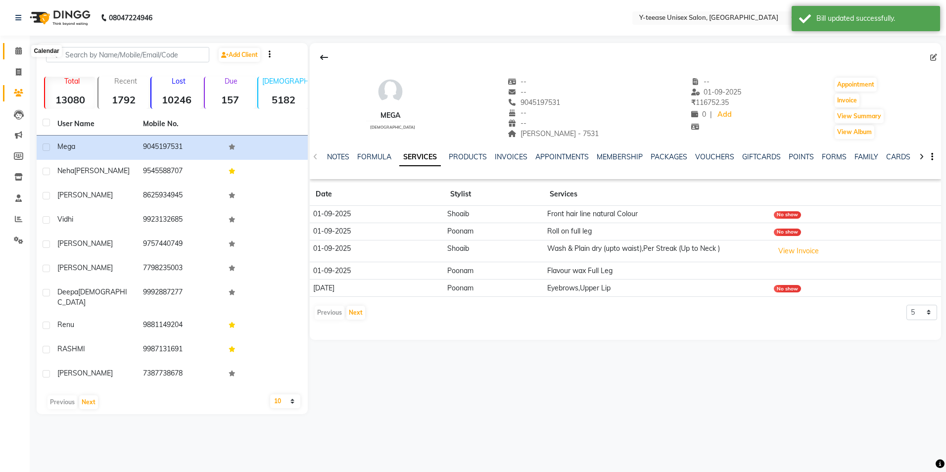
click at [17, 55] on span at bounding box center [18, 51] width 17 height 11
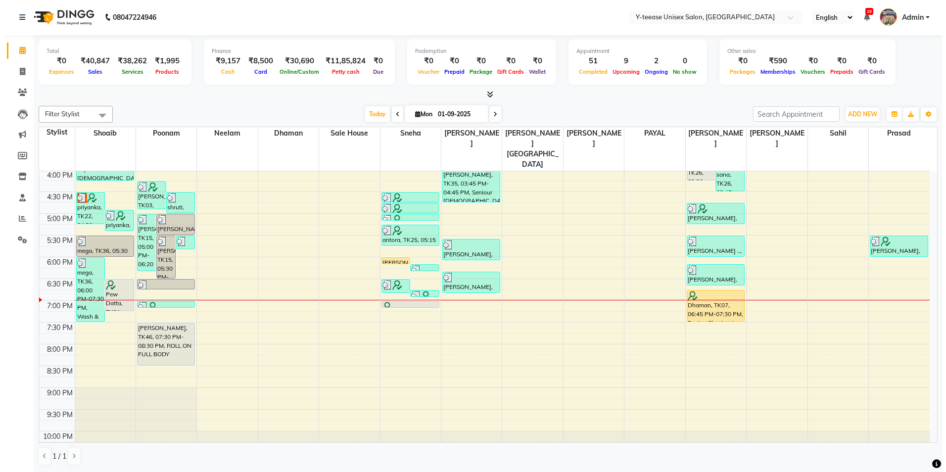
scroll to position [361, 0]
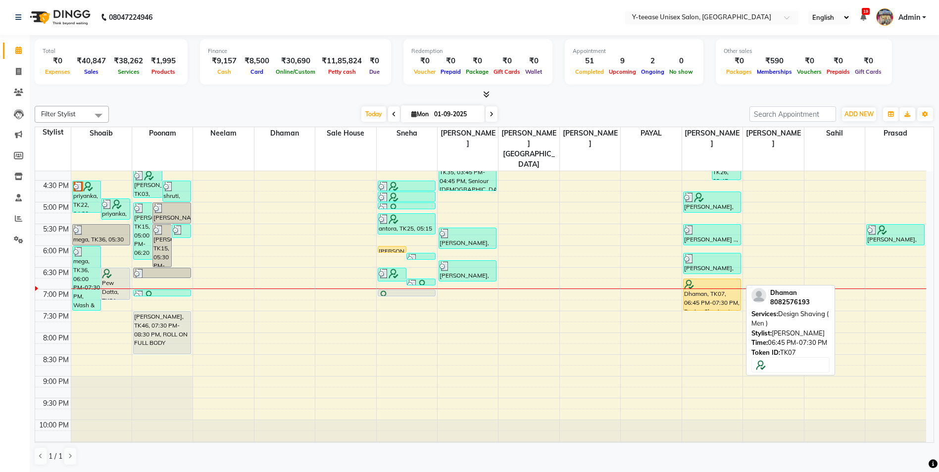
click at [723, 279] on div "Dhaman, TK07, 06:45 PM-07:30 PM, Design Shaving ( Men )" at bounding box center [711, 294] width 57 height 31
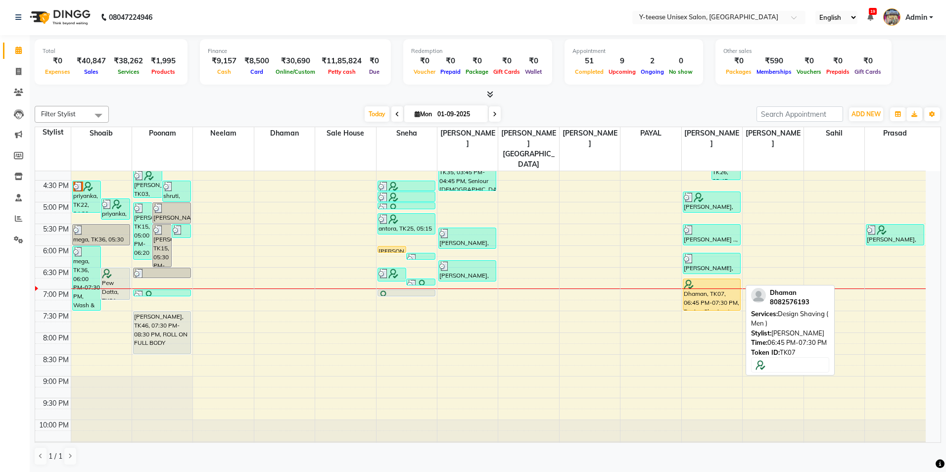
select select "1"
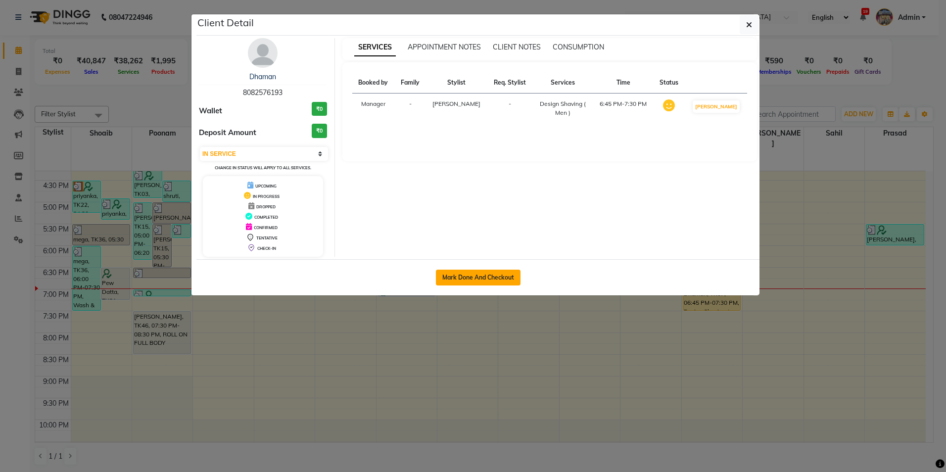
click at [475, 270] on button "Mark Done And Checkout" at bounding box center [478, 278] width 85 height 16
select select "service"
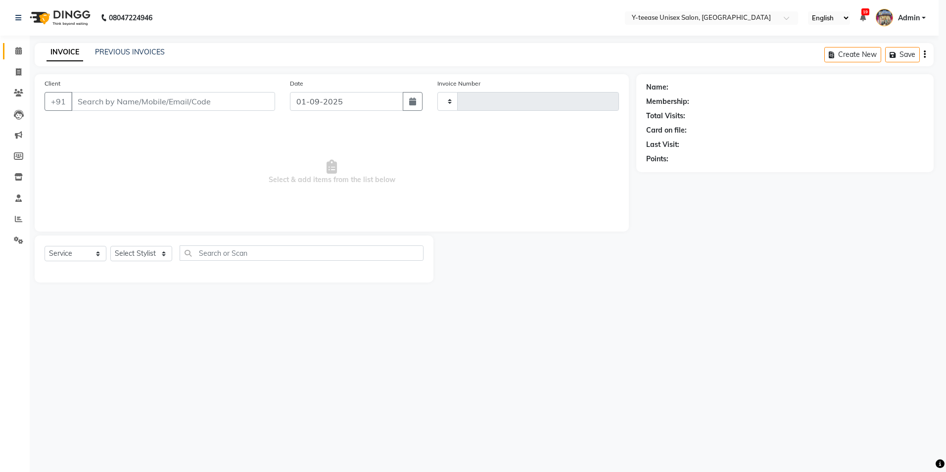
type input "6931"
select select "4"
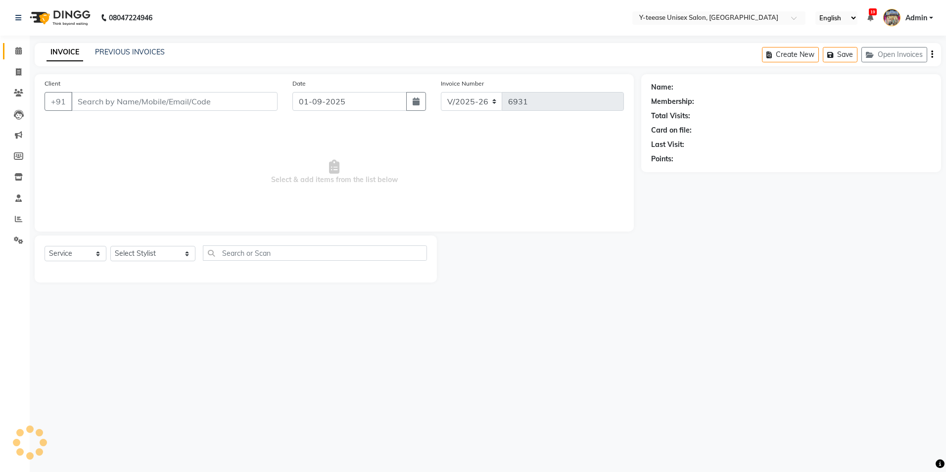
type input "8082576193"
select select "81457"
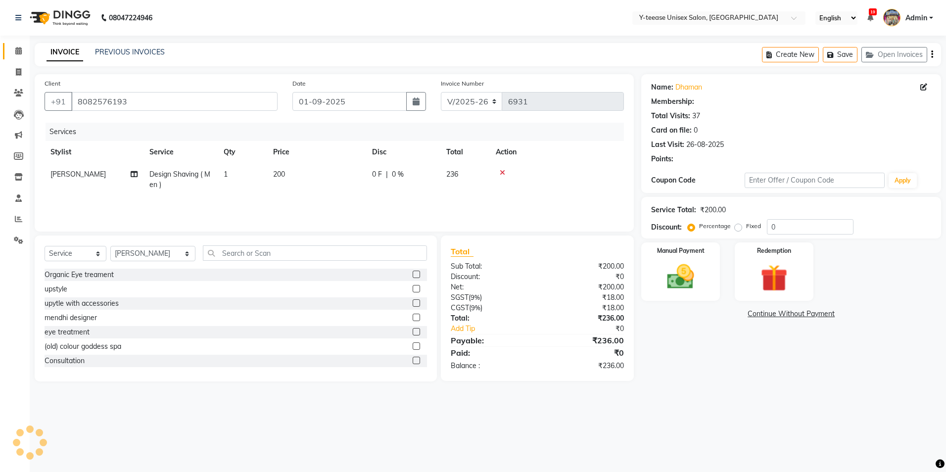
select select "1: Object"
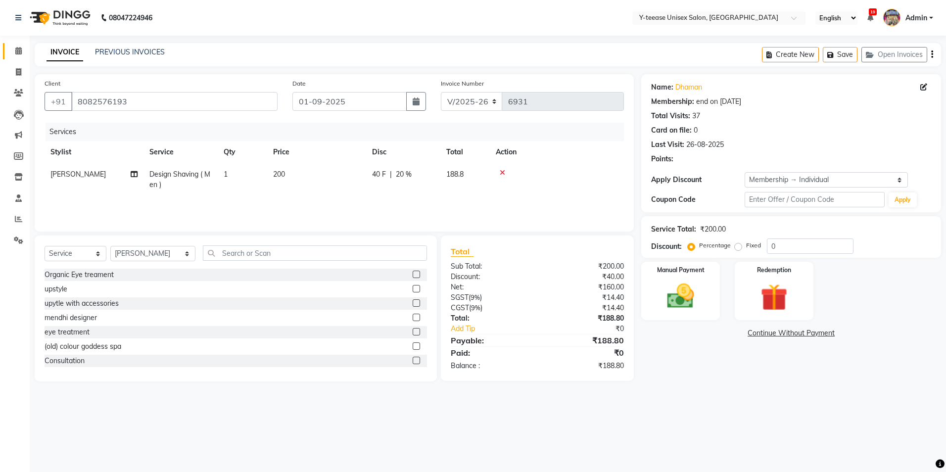
type input "20"
click at [175, 166] on td "Design Shaving ( Men )" at bounding box center [180, 179] width 74 height 33
select select "81457"
click at [176, 178] on span "Design Shaving ( Men )" at bounding box center [194, 177] width 73 height 9
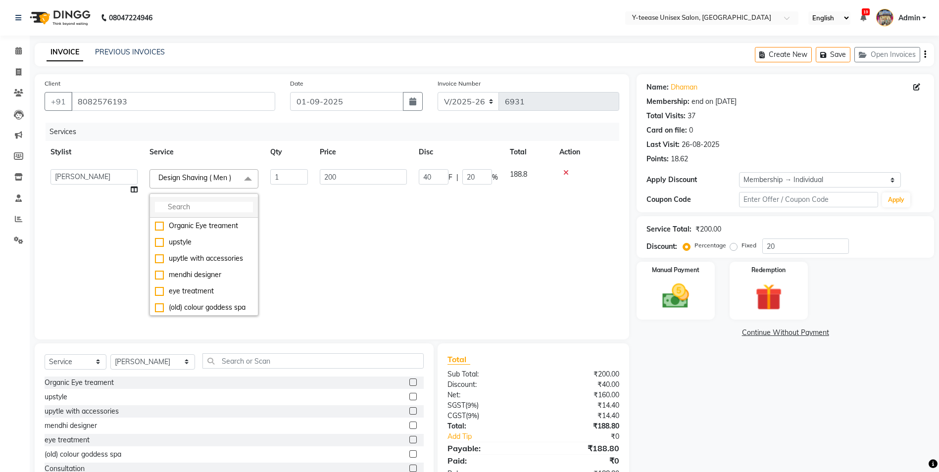
click at [193, 207] on input "multiselect-search" at bounding box center [204, 207] width 98 height 10
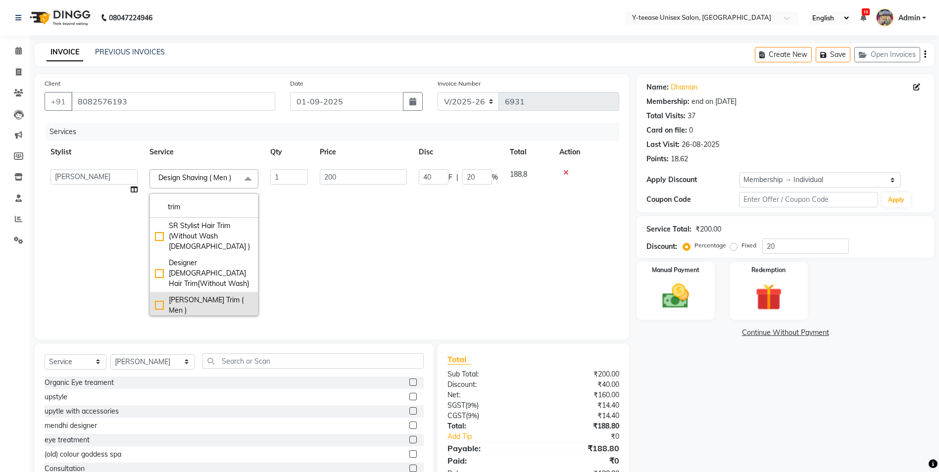
type input "trim"
click at [208, 295] on div "Beard Trim ( Men )" at bounding box center [204, 305] width 98 height 21
checkbox input "true"
type input "120"
type input "24"
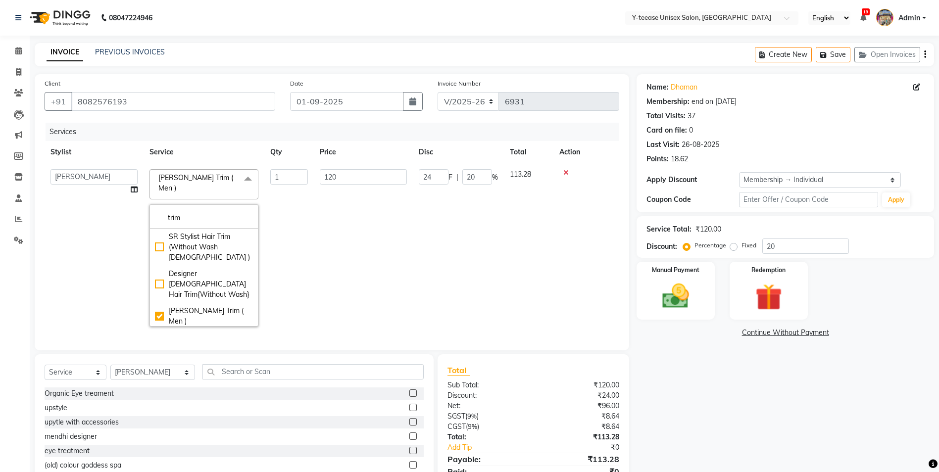
click at [399, 240] on td "120" at bounding box center [363, 247] width 99 height 169
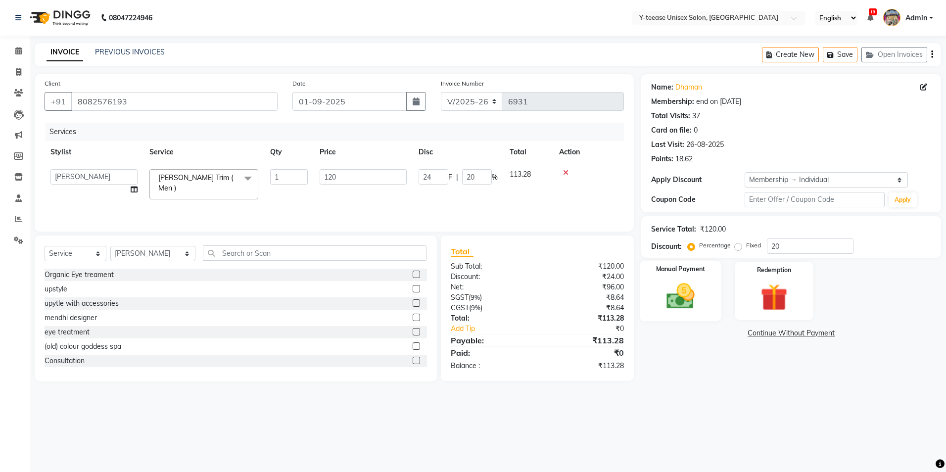
click at [700, 291] on img at bounding box center [681, 296] width 46 height 33
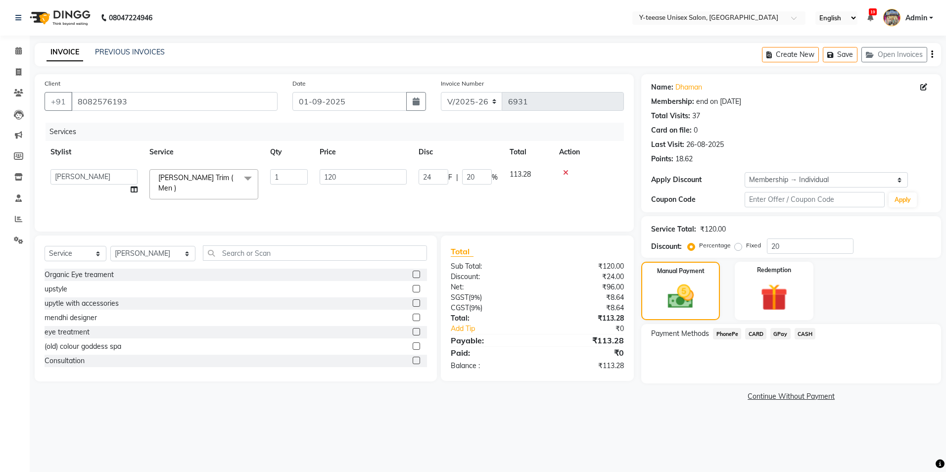
click at [783, 333] on span "GPay" at bounding box center [780, 333] width 20 height 11
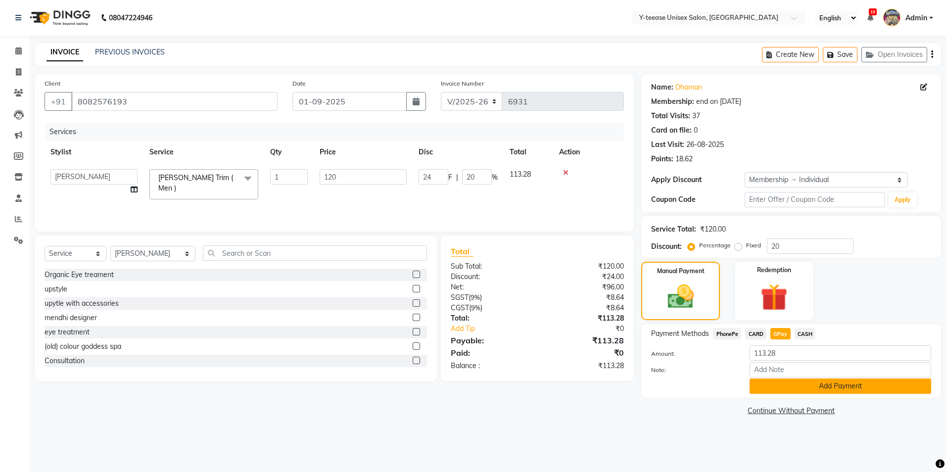
click at [791, 383] on button "Add Payment" at bounding box center [841, 386] width 182 height 15
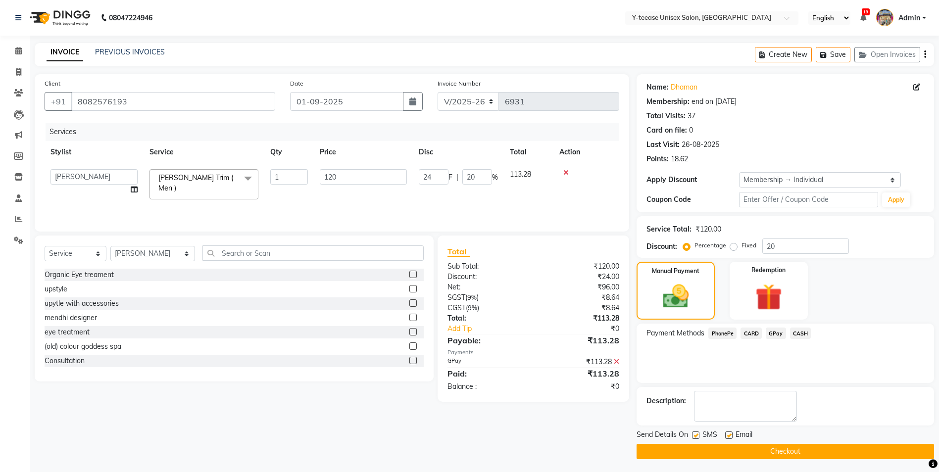
scroll to position [2, 0]
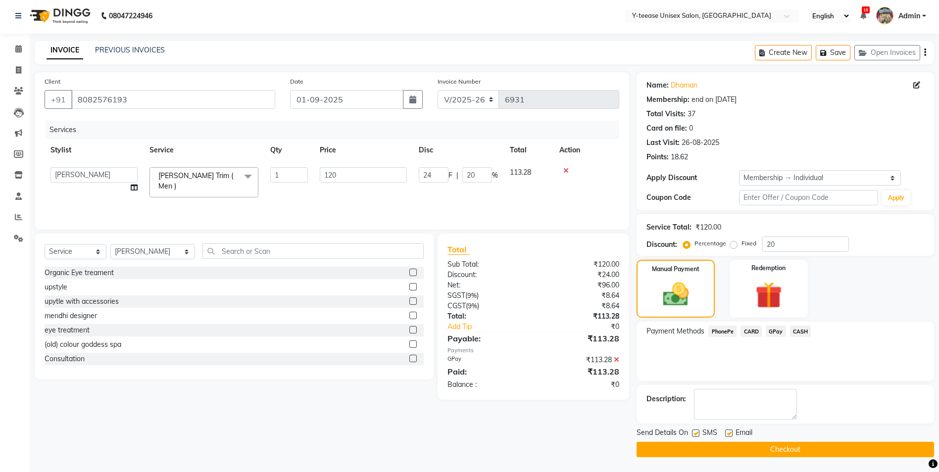
click at [798, 448] on button "Checkout" at bounding box center [784, 449] width 297 height 15
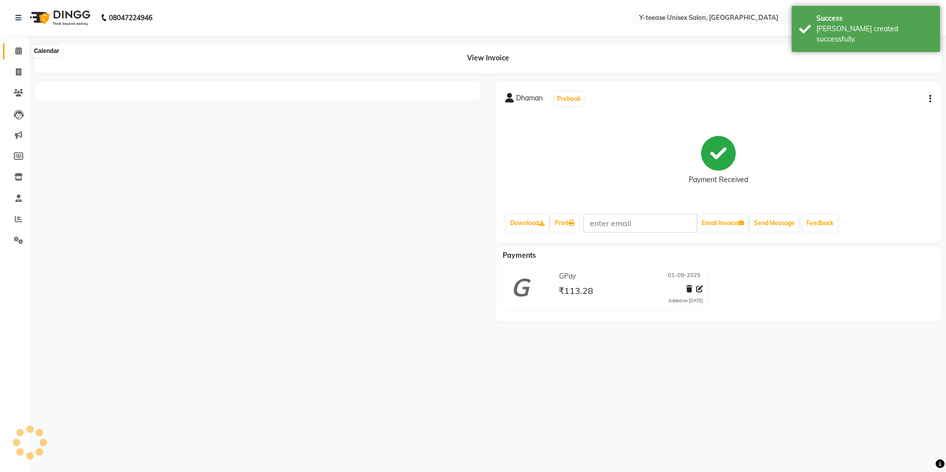
click at [19, 48] on icon at bounding box center [18, 50] width 6 height 7
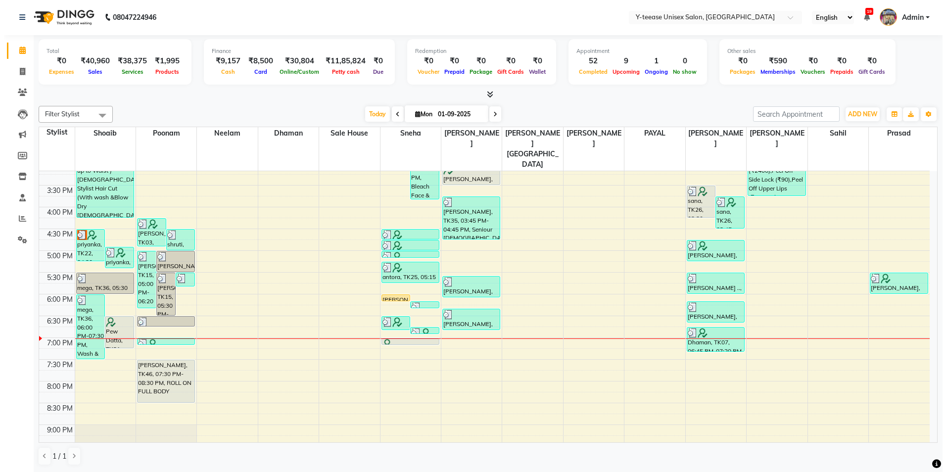
scroll to position [361, 0]
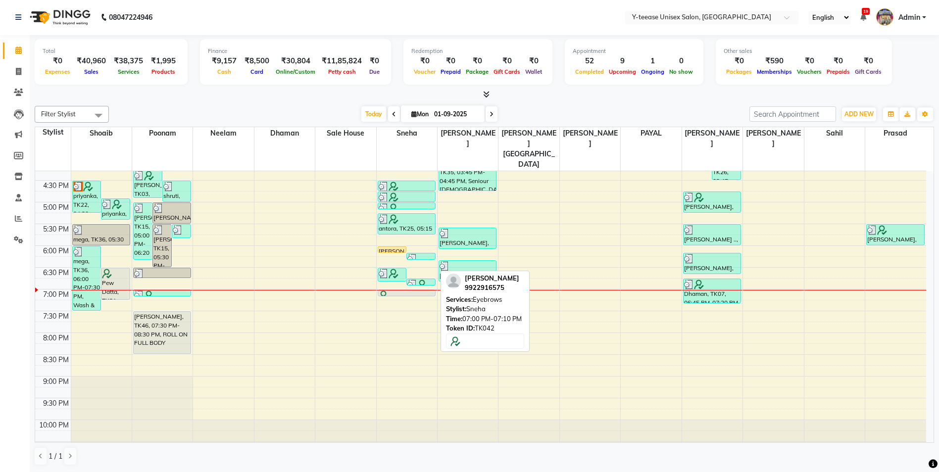
click at [404, 290] on div at bounding box center [407, 295] width 56 height 10
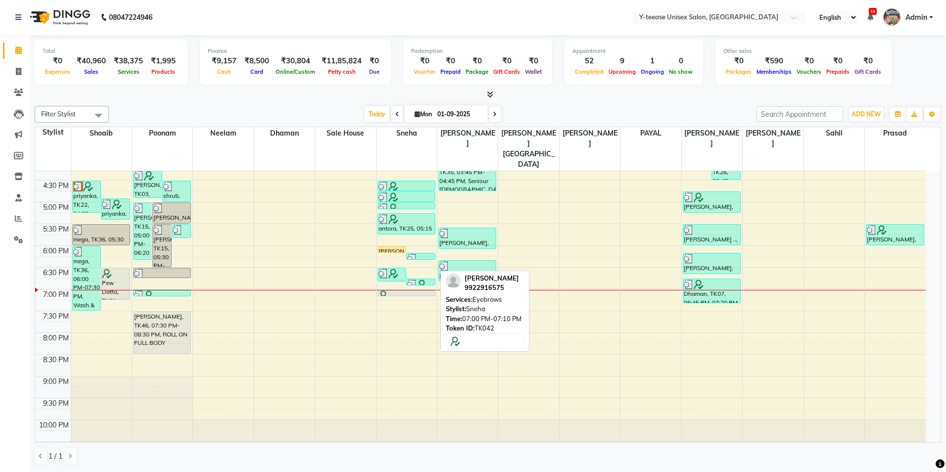
select select "7"
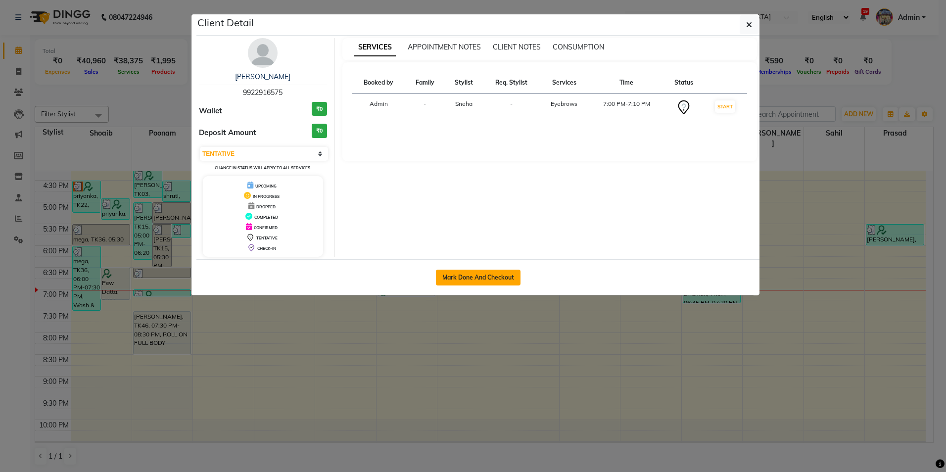
click at [457, 270] on button "Mark Done And Checkout" at bounding box center [478, 278] width 85 height 16
select select "service"
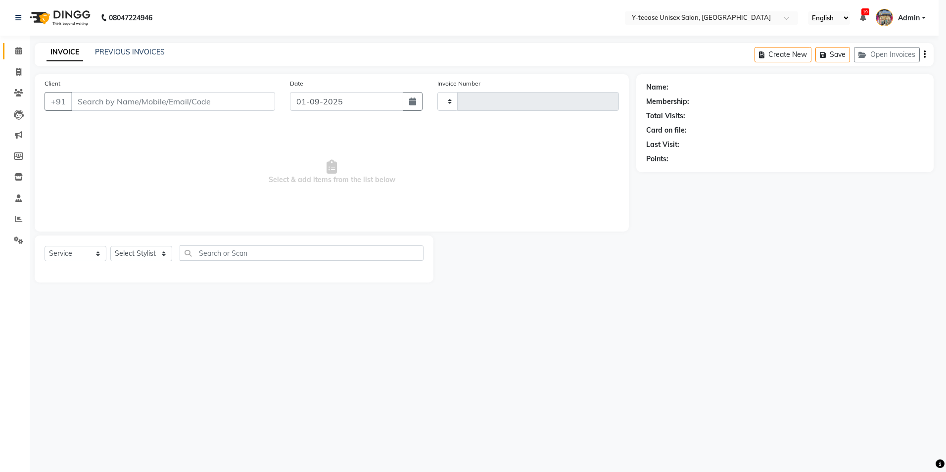
type input "6932"
select select "4"
type input "9922916575"
select select "49846"
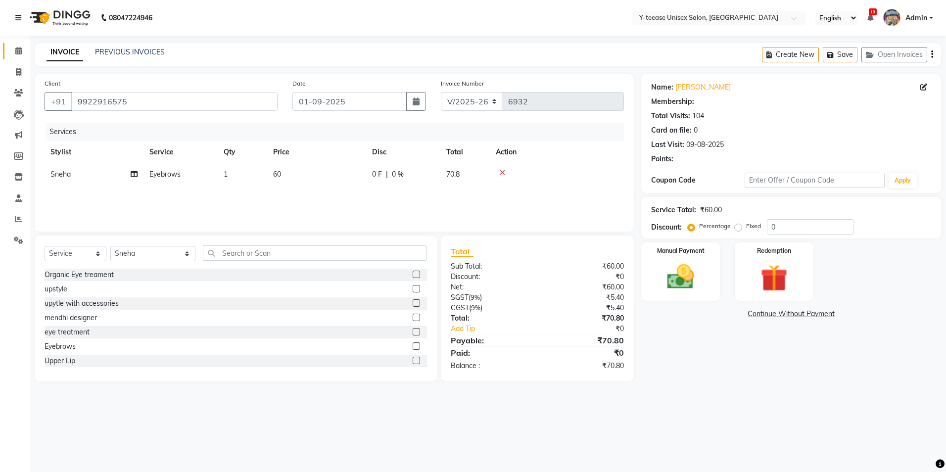
select select "1: Object"
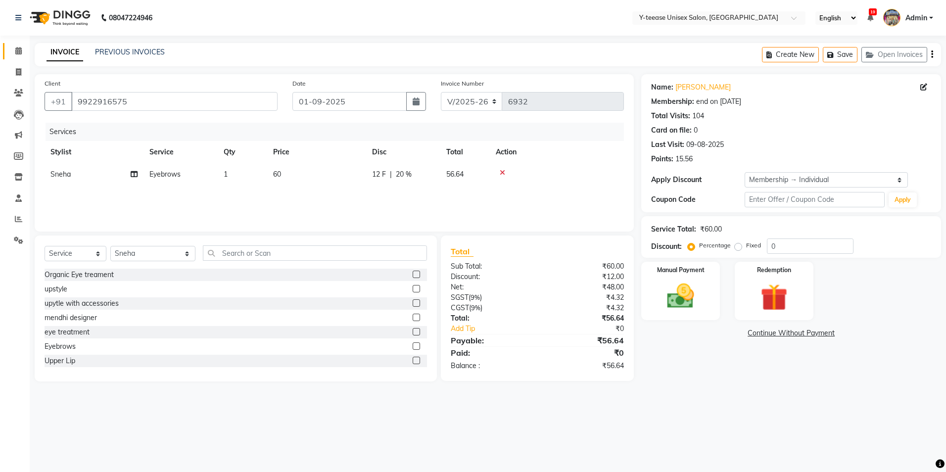
type input "20"
click at [256, 250] on input "text" at bounding box center [315, 252] width 224 height 15
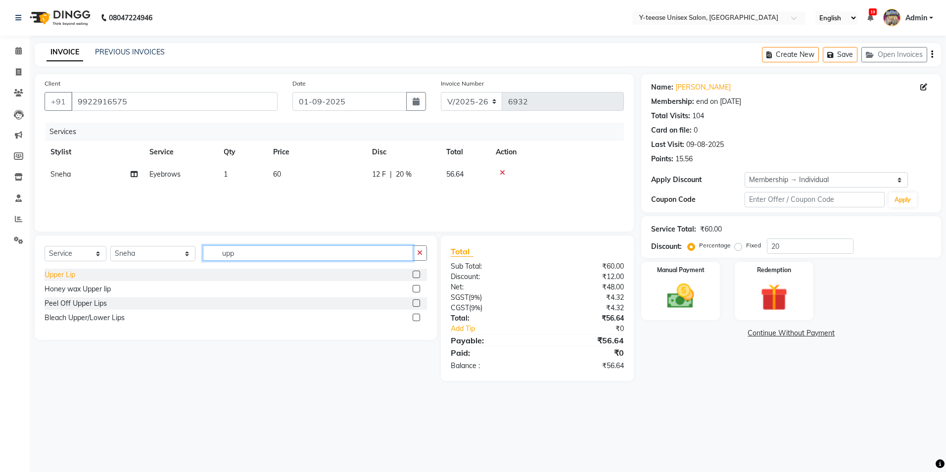
type input "upp"
click at [62, 269] on div "Upper Lip" at bounding box center [236, 275] width 382 height 12
click at [65, 273] on div "Upper Lip" at bounding box center [60, 275] width 31 height 10
checkbox input "false"
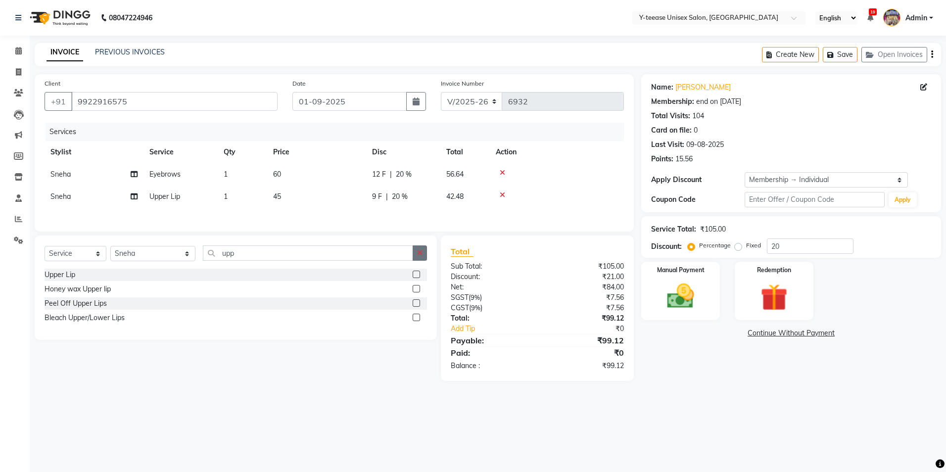
click at [420, 252] on icon "button" at bounding box center [419, 252] width 5 height 7
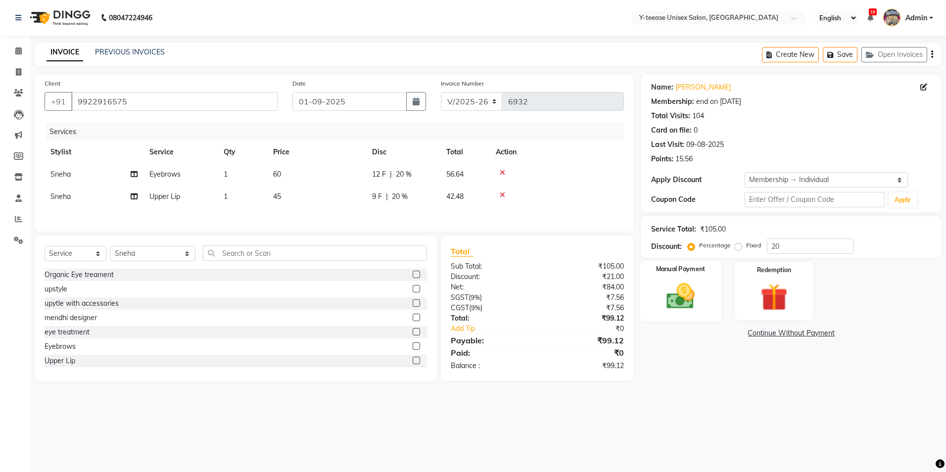
click at [690, 284] on img at bounding box center [681, 296] width 46 height 33
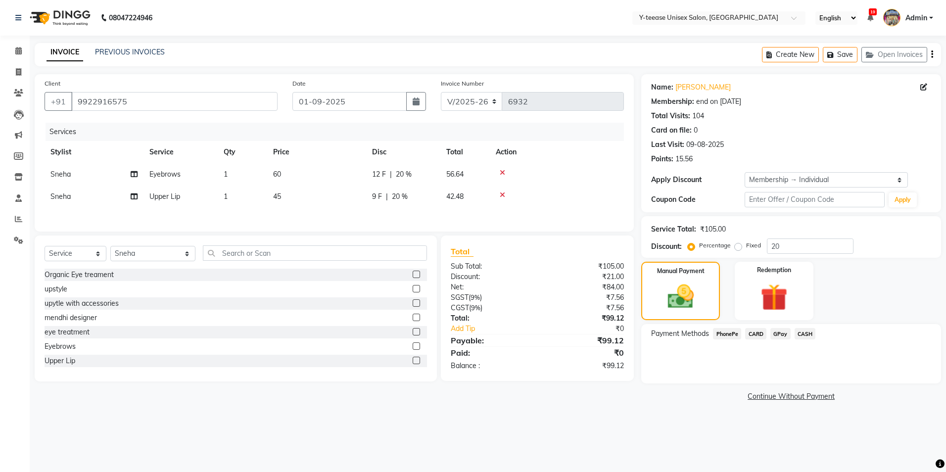
click at [777, 334] on span "GPay" at bounding box center [780, 333] width 20 height 11
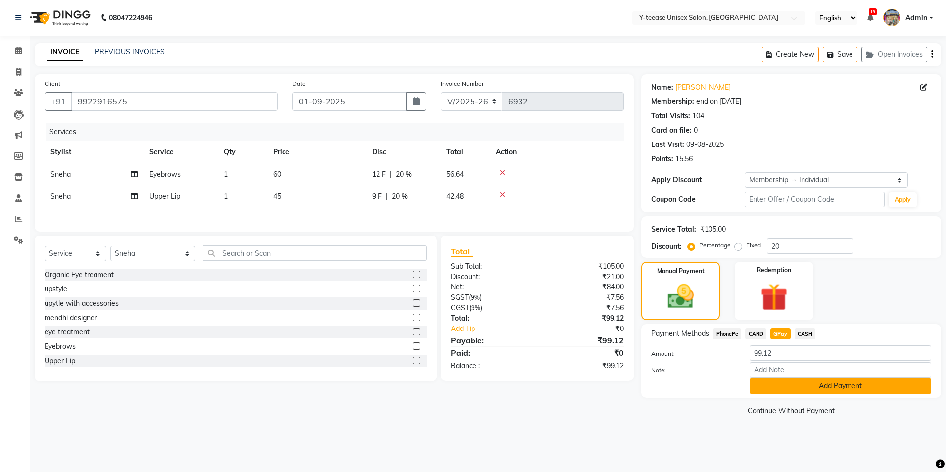
click at [797, 380] on button "Add Payment" at bounding box center [841, 386] width 182 height 15
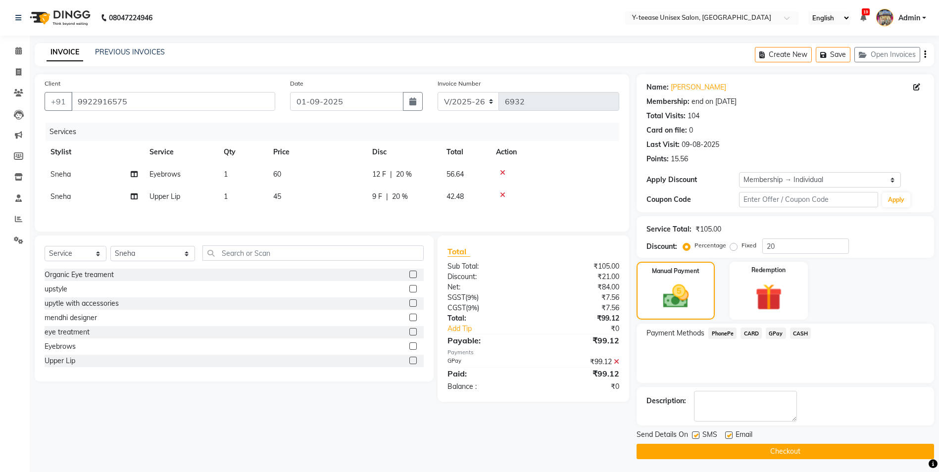
click at [791, 458] on button "Checkout" at bounding box center [784, 451] width 297 height 15
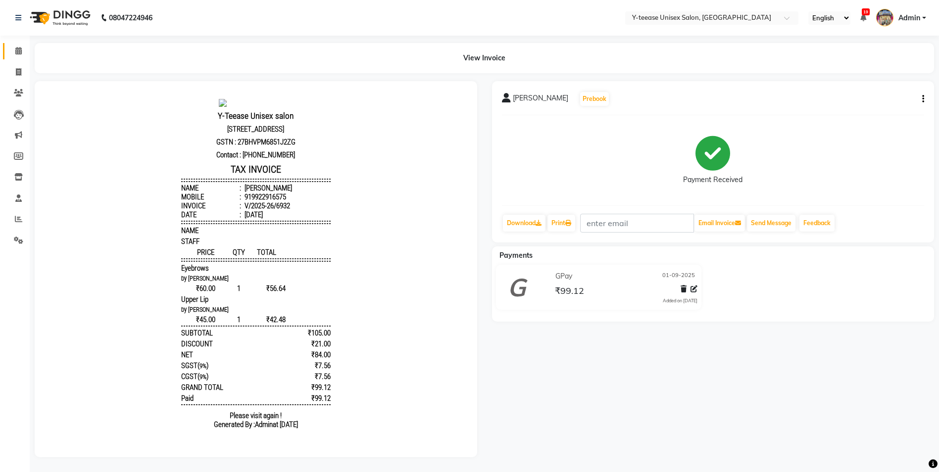
click at [24, 56] on span at bounding box center [18, 51] width 17 height 11
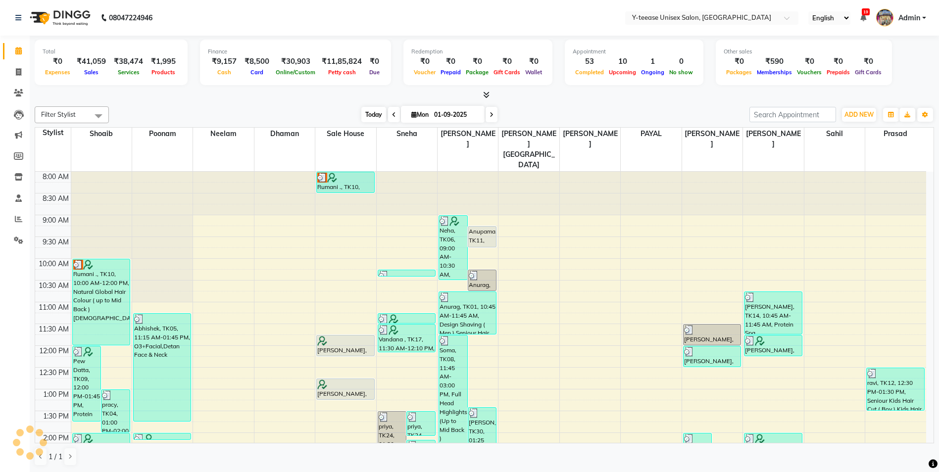
click at [367, 117] on span "Today" at bounding box center [373, 114] width 25 height 15
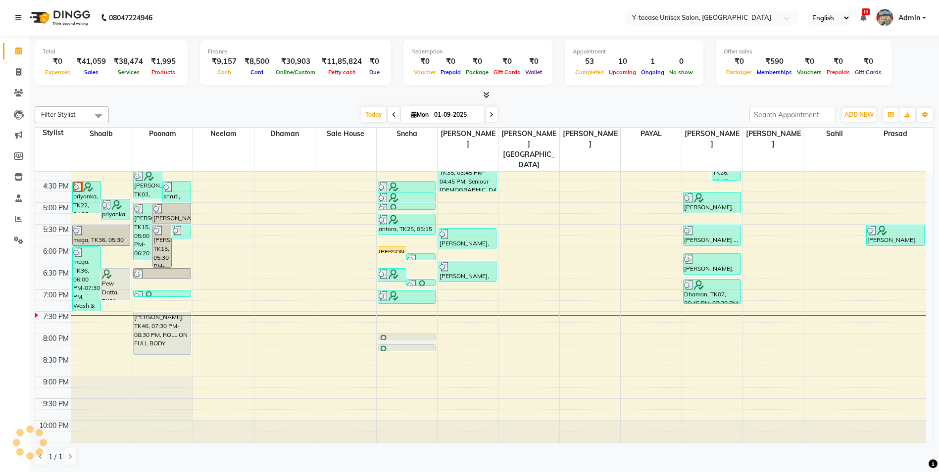
scroll to position [0, 0]
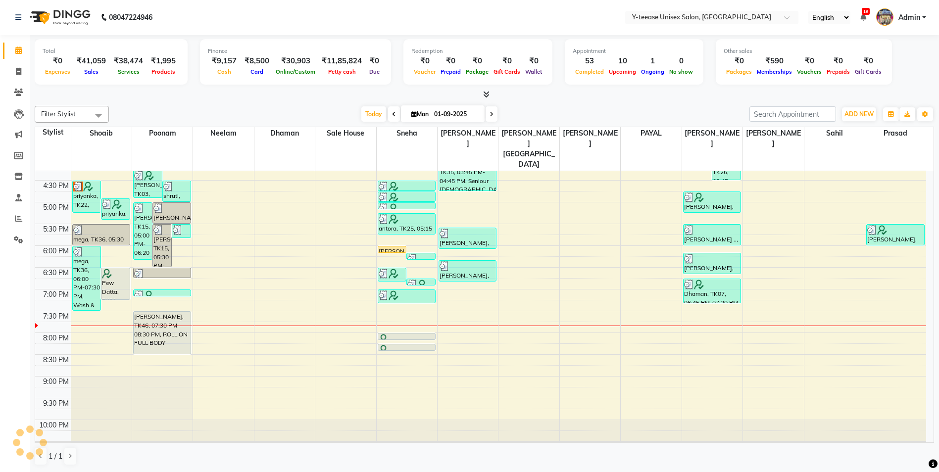
click at [493, 111] on span at bounding box center [491, 113] width 12 height 15
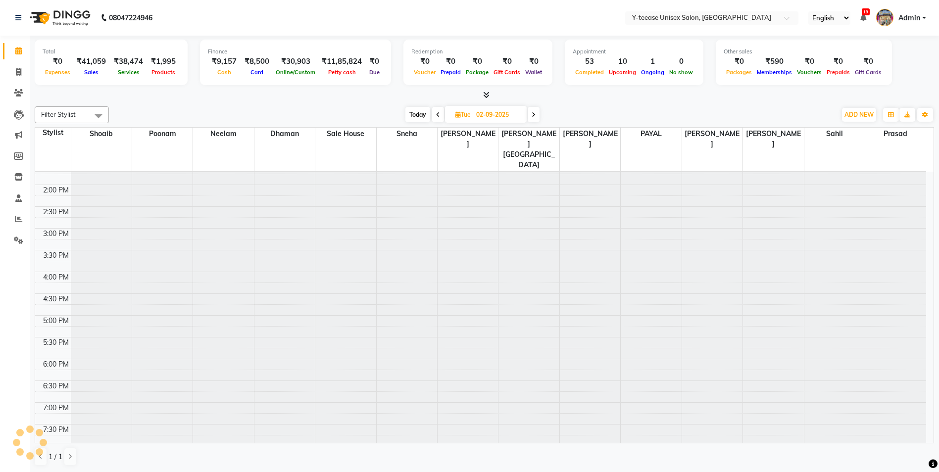
scroll to position [247, 0]
click at [408, 116] on span "Today" at bounding box center [417, 114] width 25 height 15
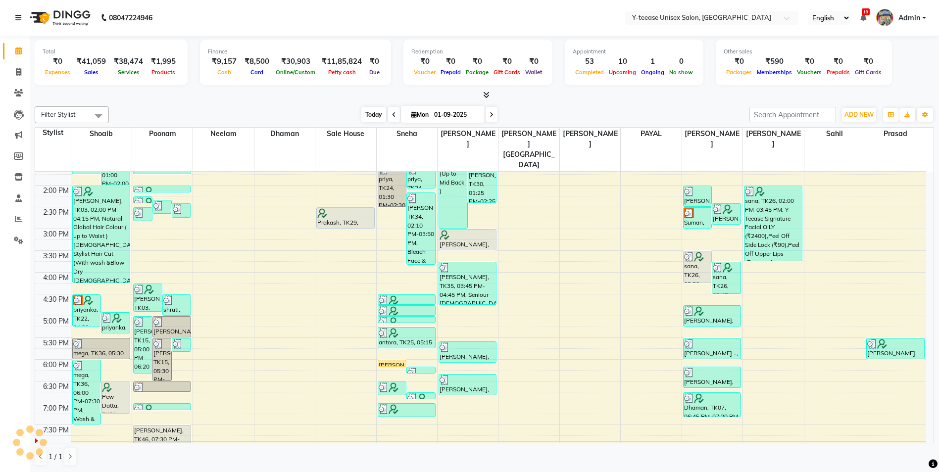
scroll to position [0, 0]
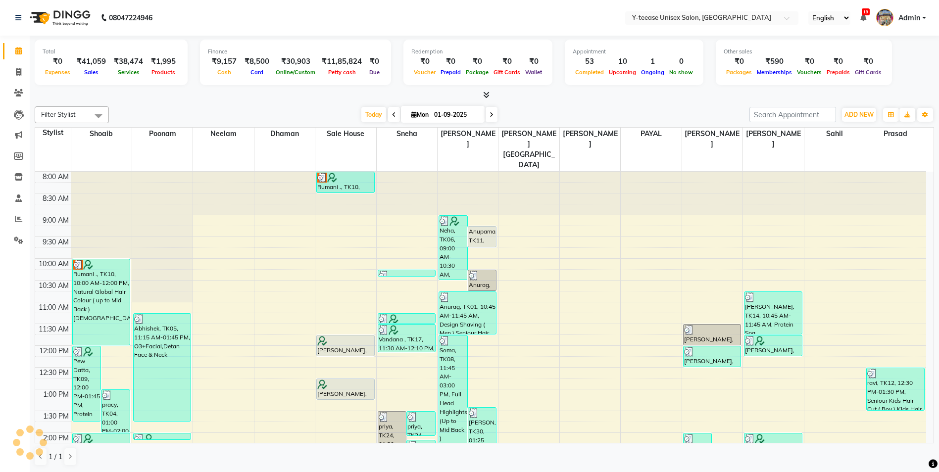
click at [490, 117] on icon at bounding box center [491, 115] width 4 height 6
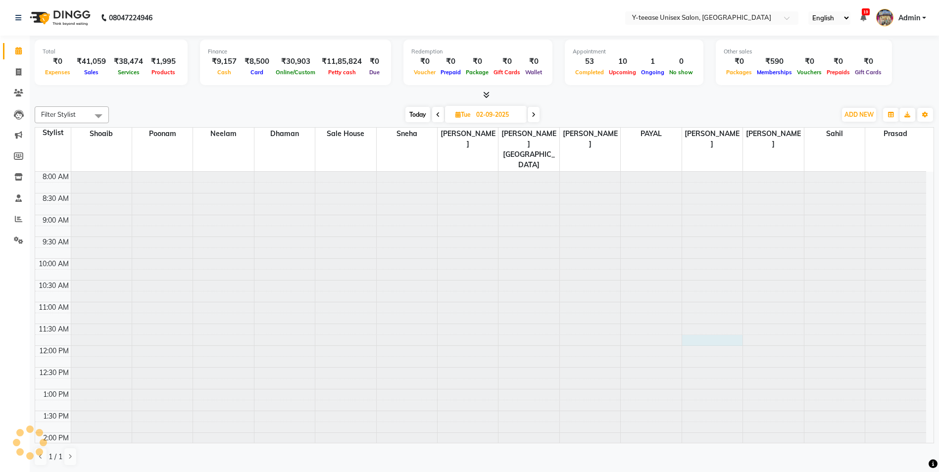
click at [713, 172] on div at bounding box center [712, 172] width 60 height 0
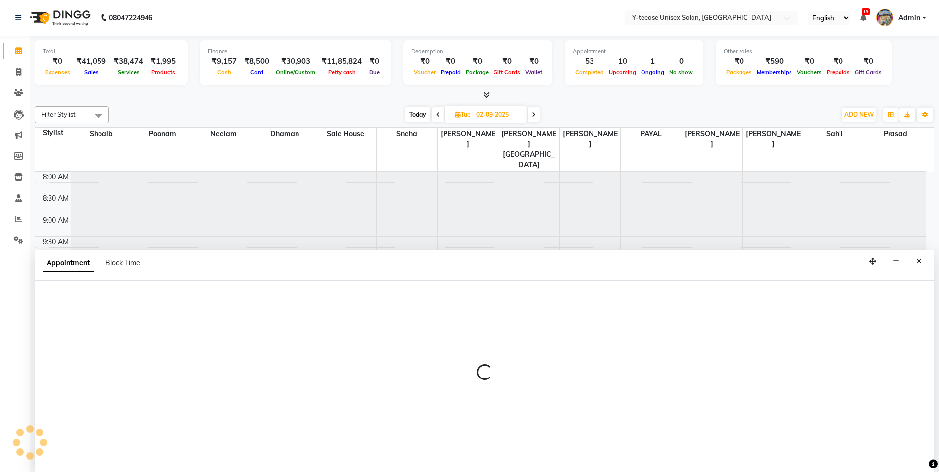
scroll to position [0, 0]
click at [918, 260] on icon "Close" at bounding box center [918, 260] width 5 height 7
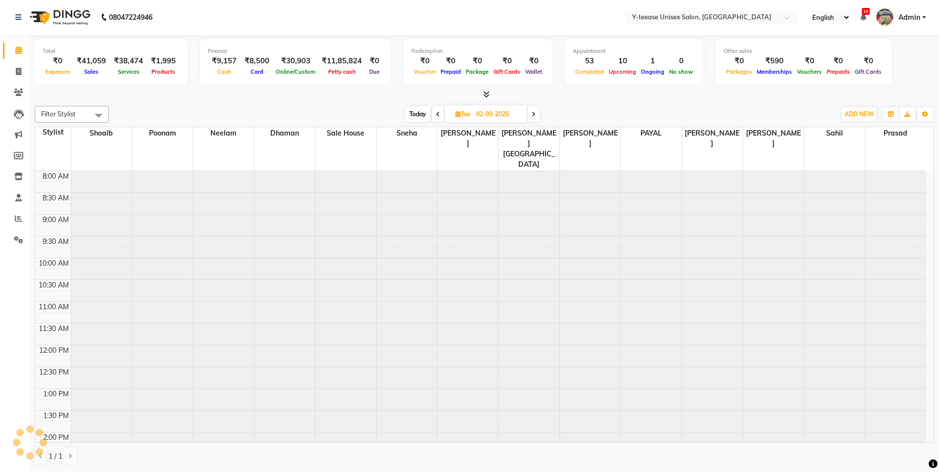
click at [415, 111] on span "Today" at bounding box center [417, 113] width 25 height 15
type input "01-09-2025"
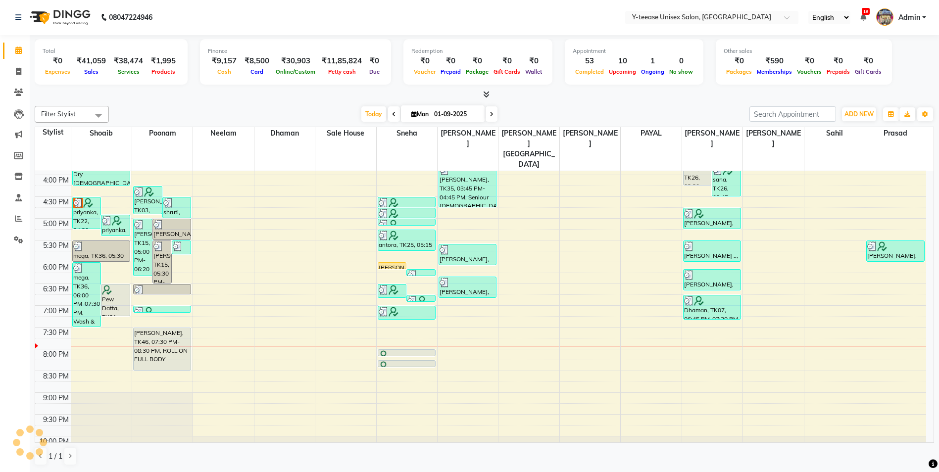
scroll to position [346, 0]
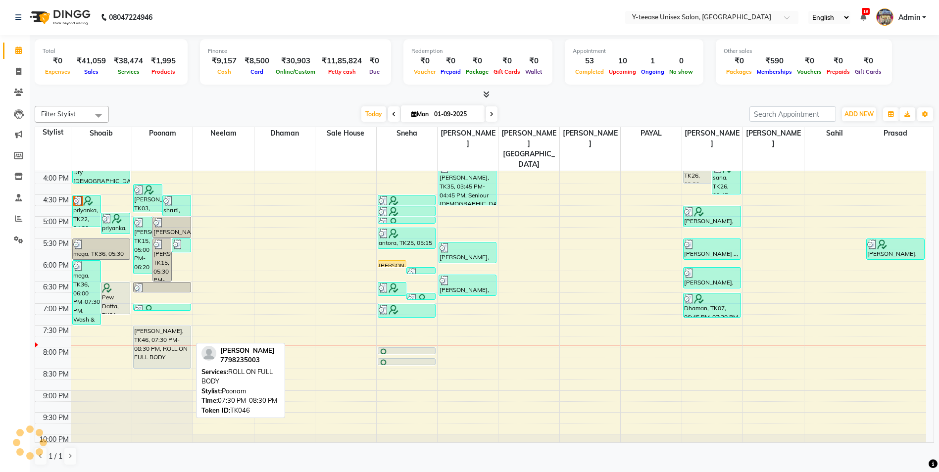
click at [170, 326] on div "Monika, TK46, 07:30 PM-08:30 PM, ROLL ON FULL BODY" at bounding box center [162, 347] width 57 height 42
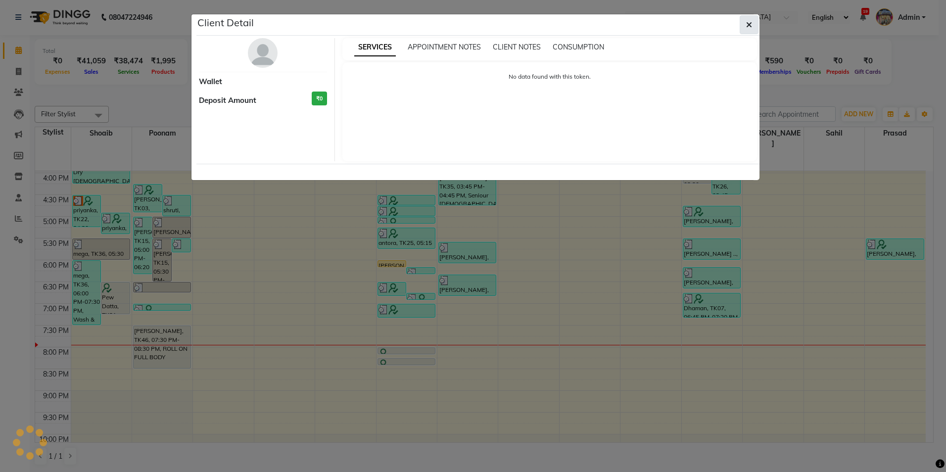
click at [751, 28] on icon "button" at bounding box center [749, 25] width 6 height 8
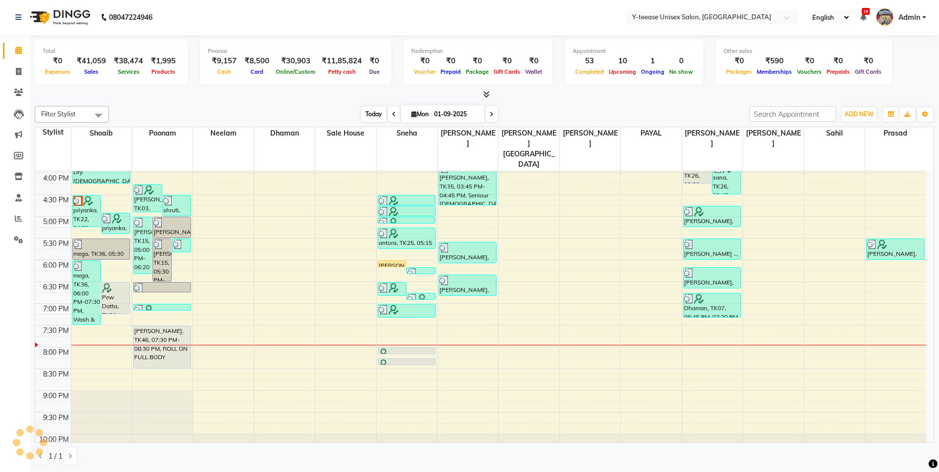
click at [364, 120] on span "Today" at bounding box center [373, 113] width 25 height 15
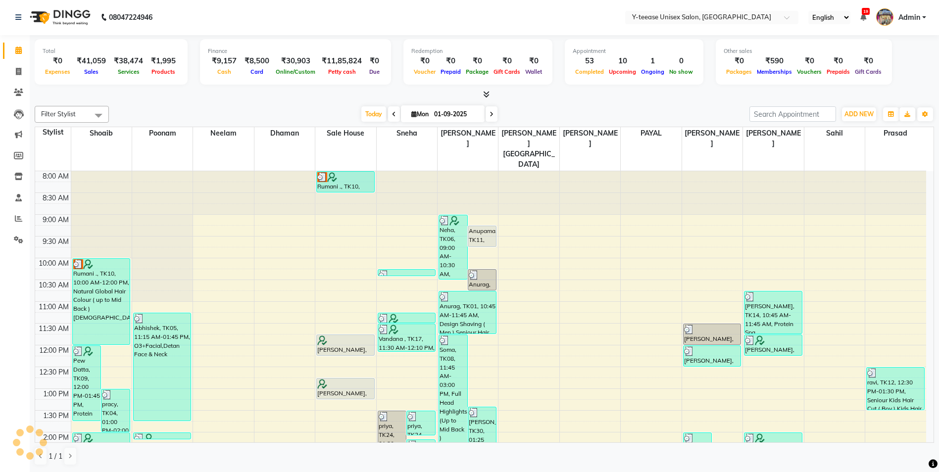
click at [538, 110] on div "Today Mon 01-09-2025" at bounding box center [429, 114] width 630 height 15
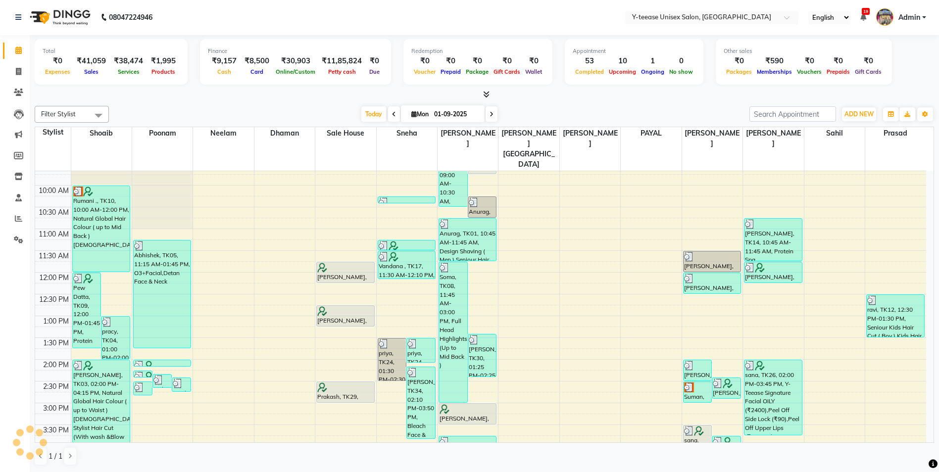
scroll to position [99, 0]
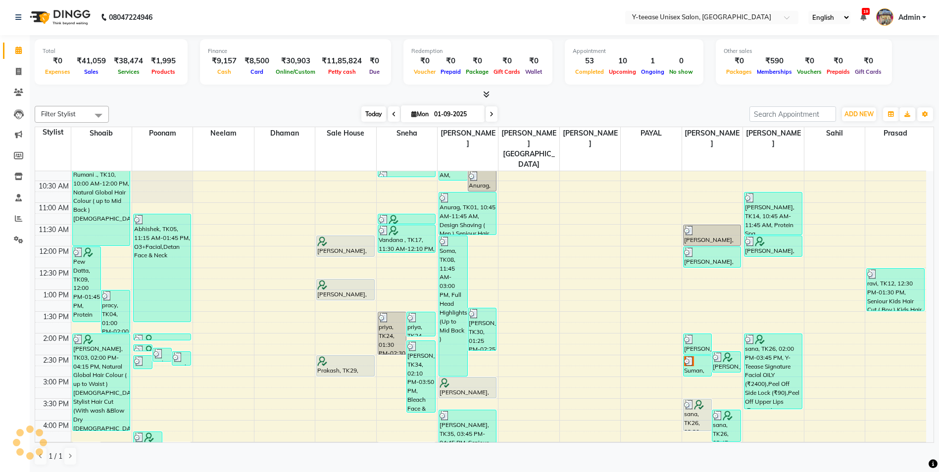
click at [368, 114] on span "Today" at bounding box center [373, 113] width 25 height 15
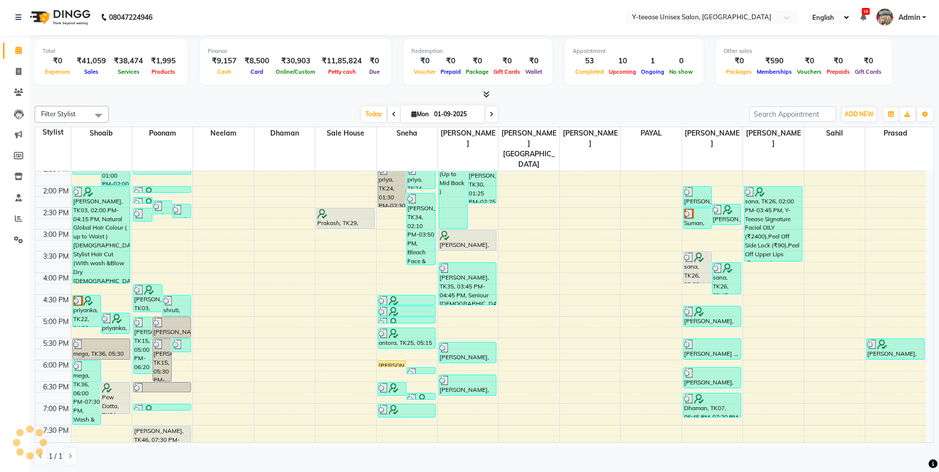
scroll to position [247, 0]
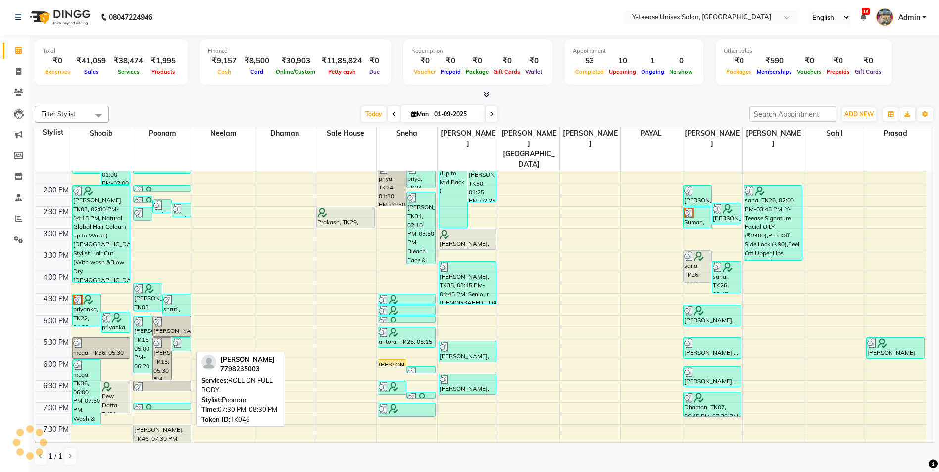
click at [167, 425] on div "Monika, TK46, 07:30 PM-08:30 PM, ROLL ON FULL BODY" at bounding box center [162, 446] width 57 height 42
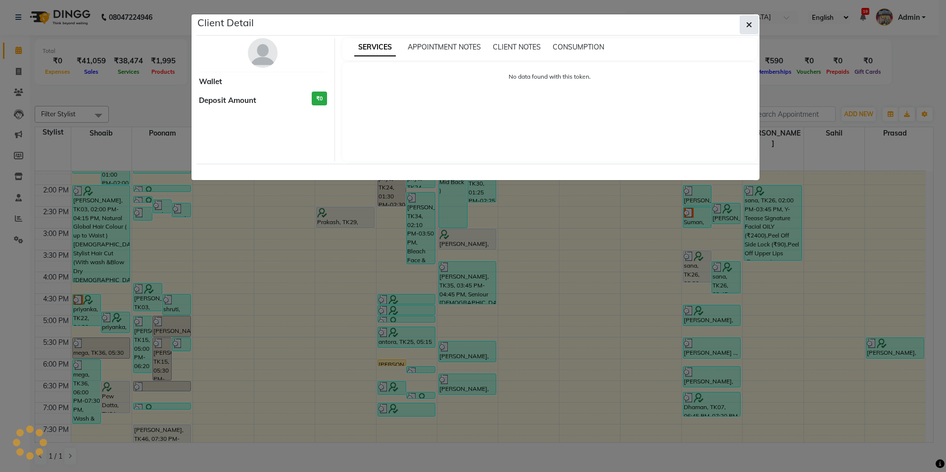
click at [746, 26] on button "button" at bounding box center [749, 24] width 19 height 19
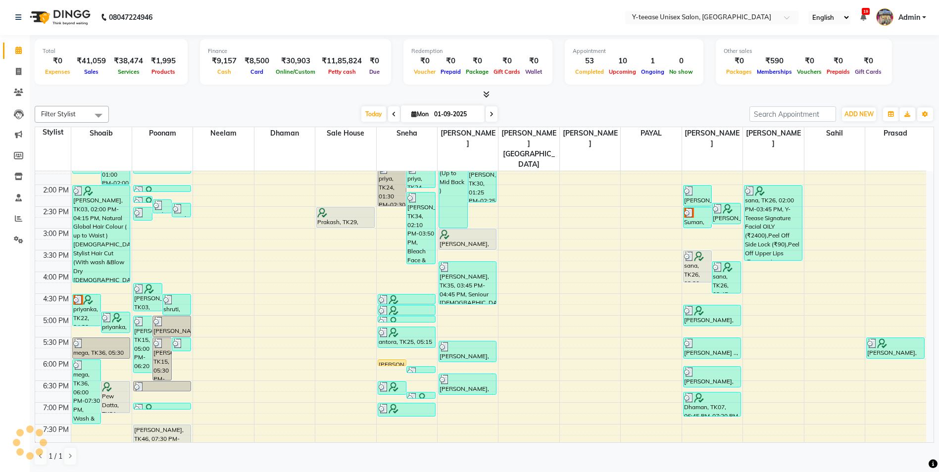
scroll to position [361, 0]
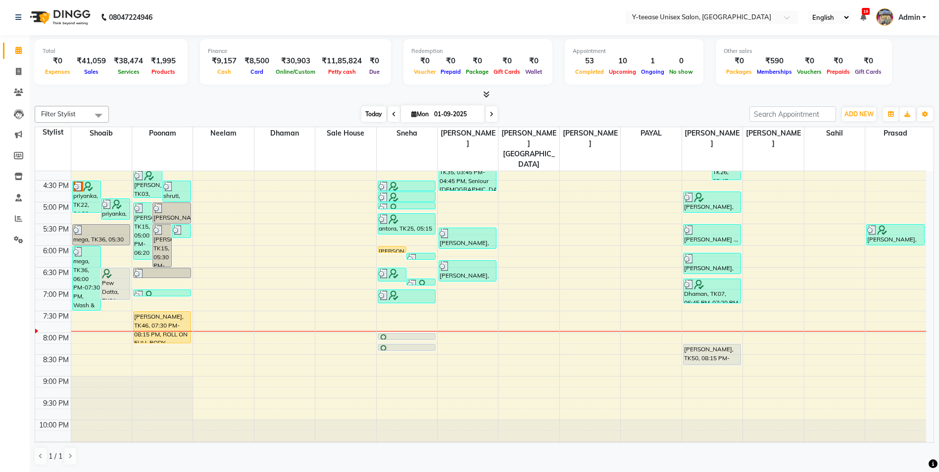
click at [368, 115] on span "Today" at bounding box center [373, 113] width 25 height 15
click at [371, 115] on span "Today" at bounding box center [373, 113] width 25 height 15
click at [378, 117] on span "Today" at bounding box center [373, 113] width 25 height 15
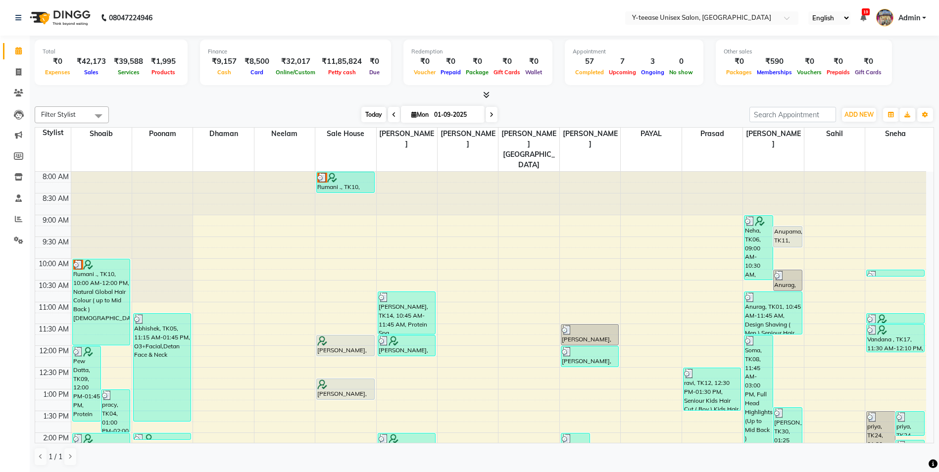
click at [380, 116] on span "Today" at bounding box center [373, 114] width 25 height 15
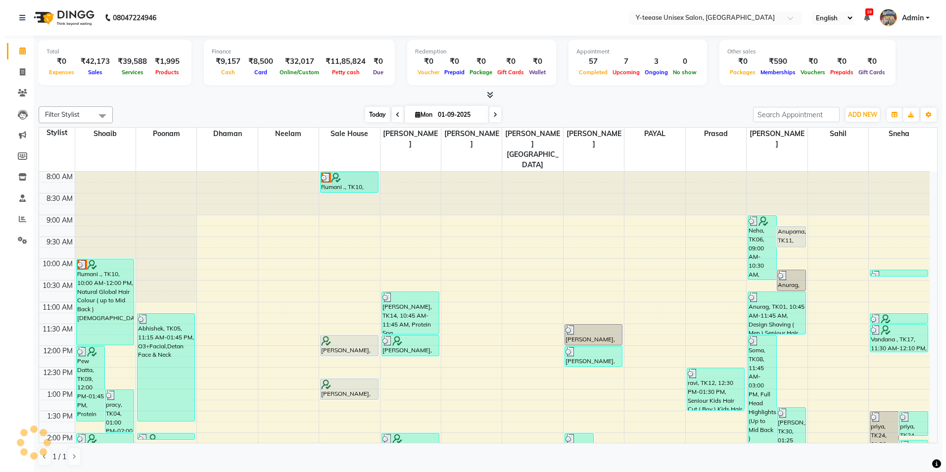
scroll to position [361, 0]
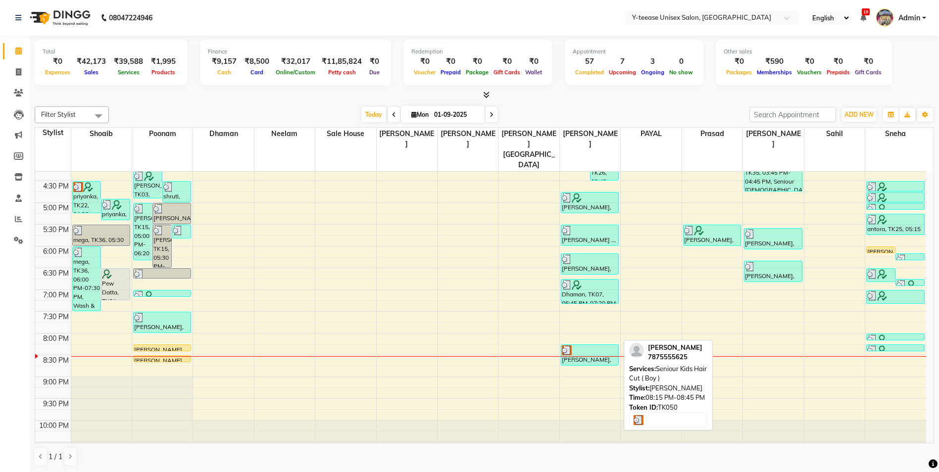
click at [603, 345] on div "[PERSON_NAME], TK50, 08:15 PM-08:45 PM, Seniour Kids Hair Cut ( Boy )" at bounding box center [589, 355] width 57 height 20
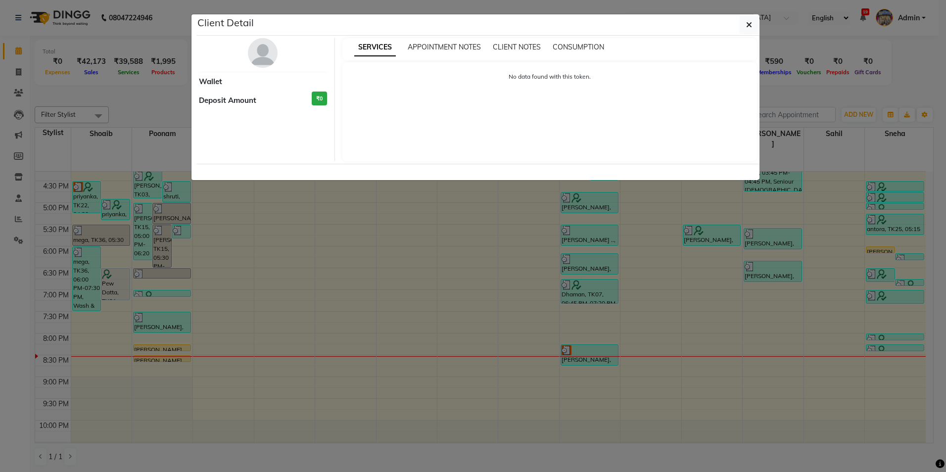
select select "3"
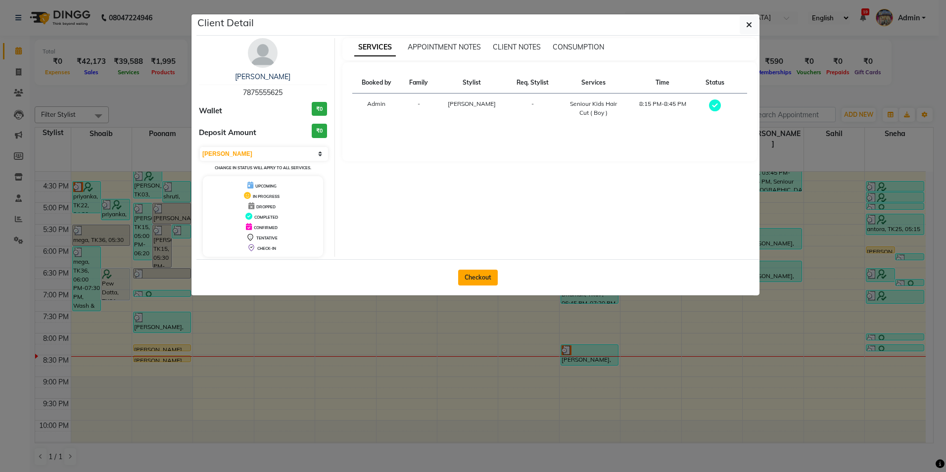
click at [481, 278] on button "Checkout" at bounding box center [478, 278] width 40 height 16
select select "service"
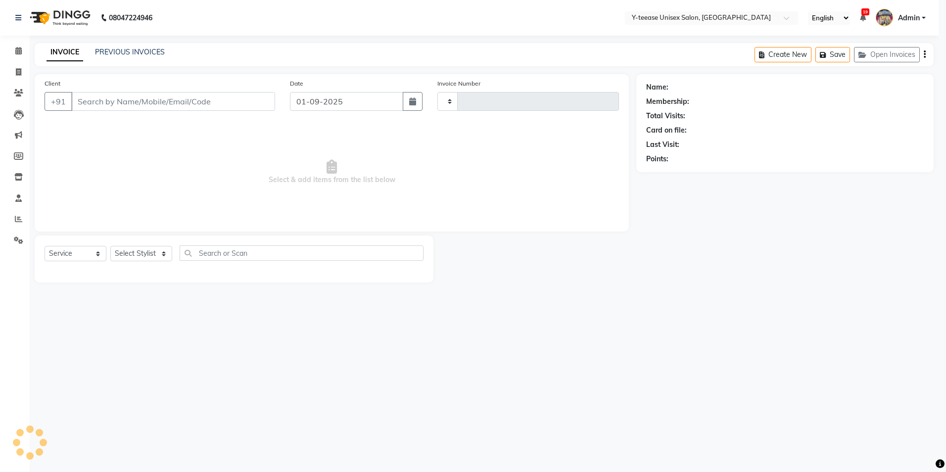
type input "6935"
select select "4"
type input "7875555625"
select select "81457"
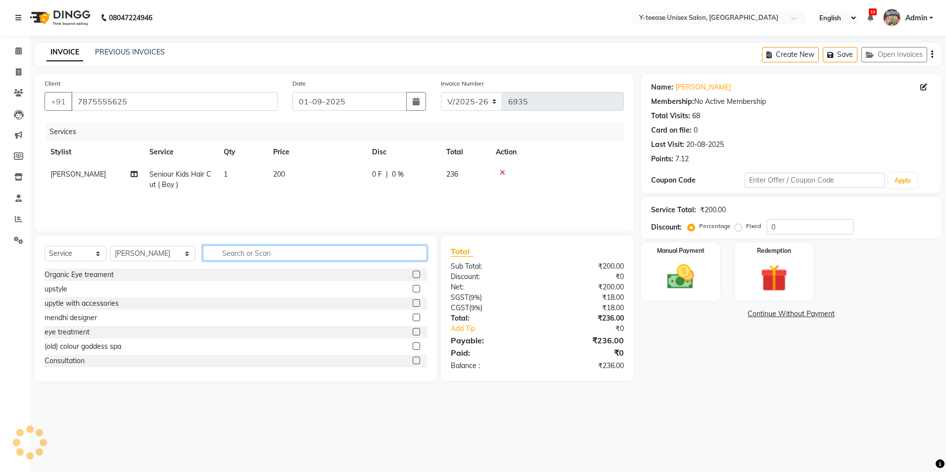
click at [203, 249] on input "text" at bounding box center [315, 252] width 224 height 15
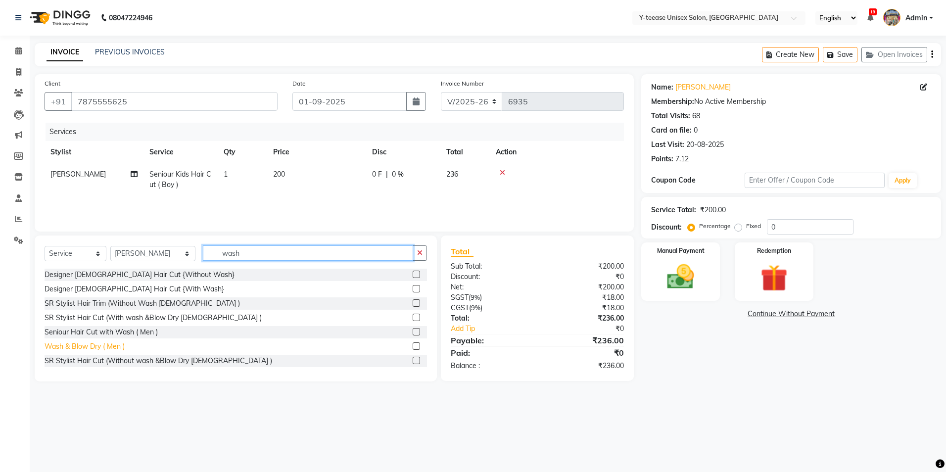
type input "wash"
click at [103, 345] on div "Wash & Blow Dry ( Men )" at bounding box center [85, 346] width 80 height 10
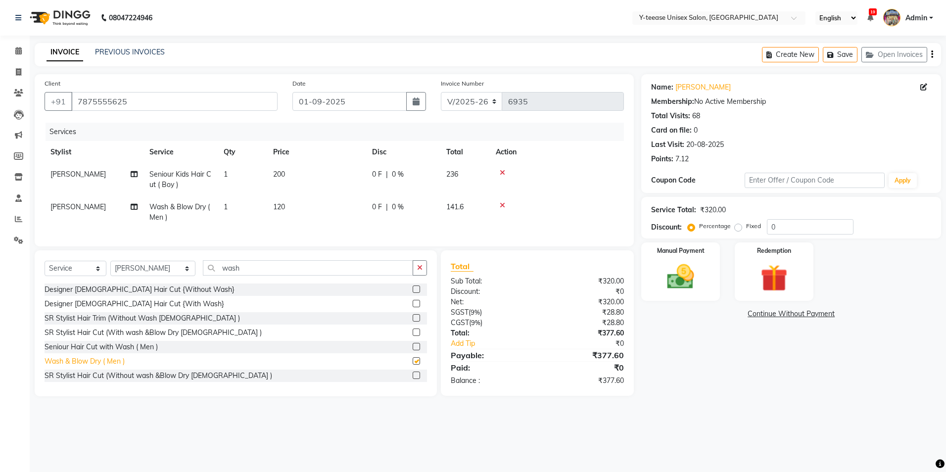
checkbox input "false"
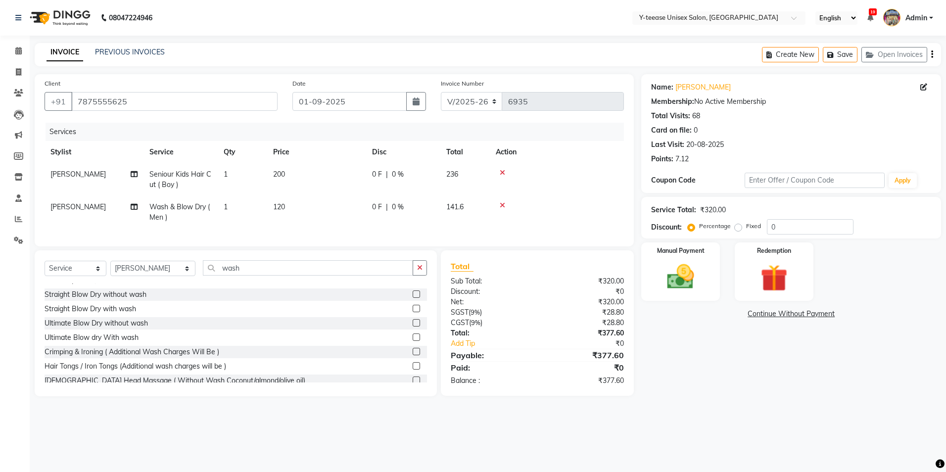
scroll to position [217, 0]
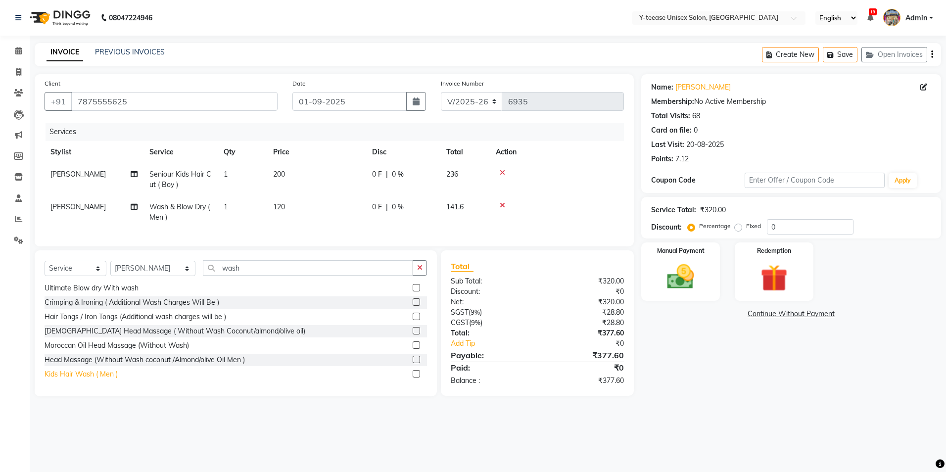
click at [99, 380] on div "Kids Hair Wash ( Men )" at bounding box center [81, 374] width 73 height 10
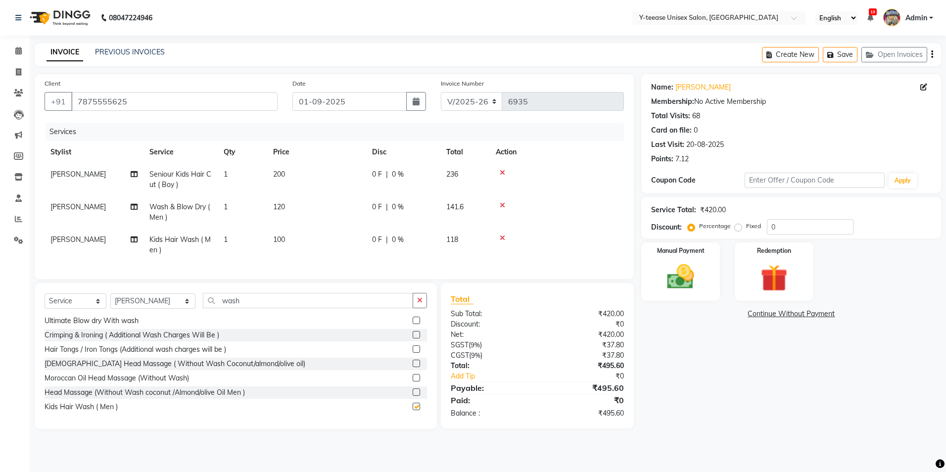
checkbox input "false"
click at [503, 202] on icon at bounding box center [502, 205] width 5 height 7
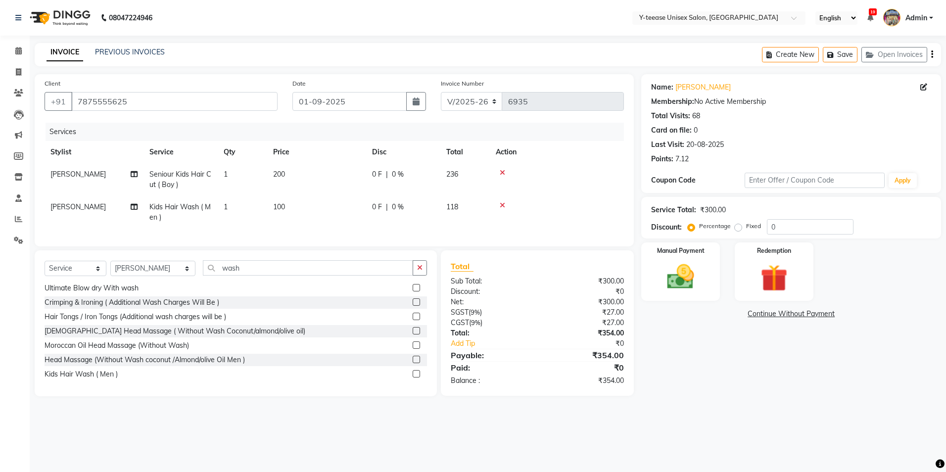
drag, startPoint x: 736, startPoint y: 264, endPoint x: 730, endPoint y: 266, distance: 6.7
click at [730, 266] on div "Manual Payment Redemption" at bounding box center [791, 271] width 315 height 58
click at [712, 311] on link "Continue Without Payment" at bounding box center [791, 314] width 296 height 10
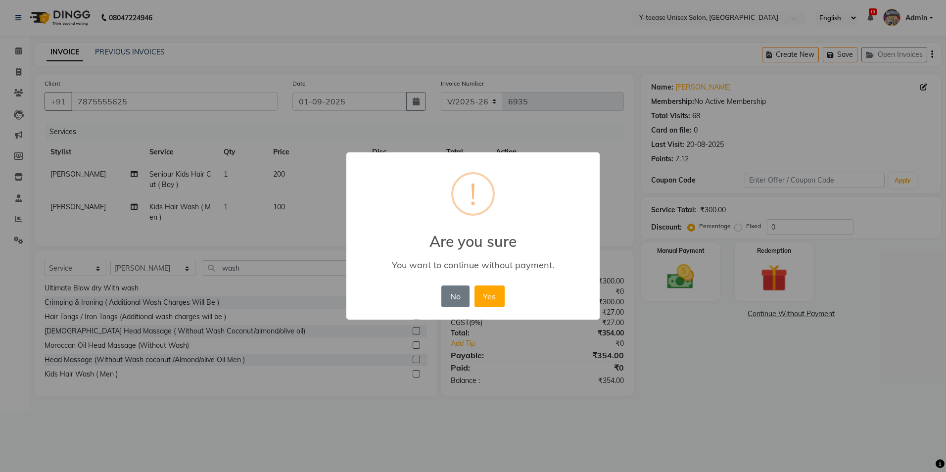
click at [708, 301] on div "× ! Are you sure You want to continue without payment. No No Yes" at bounding box center [473, 236] width 946 height 472
drag, startPoint x: 457, startPoint y: 293, endPoint x: 558, endPoint y: 283, distance: 102.0
click at [457, 293] on button "No" at bounding box center [455, 296] width 28 height 22
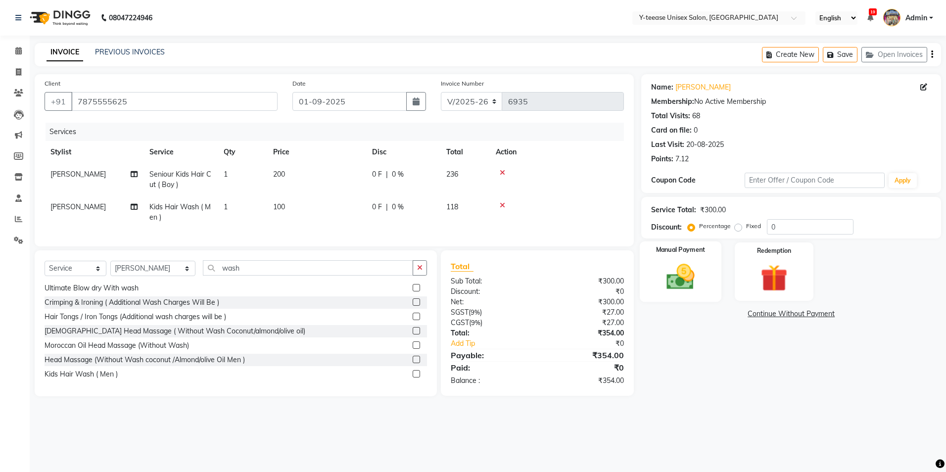
click at [690, 272] on img at bounding box center [681, 277] width 46 height 33
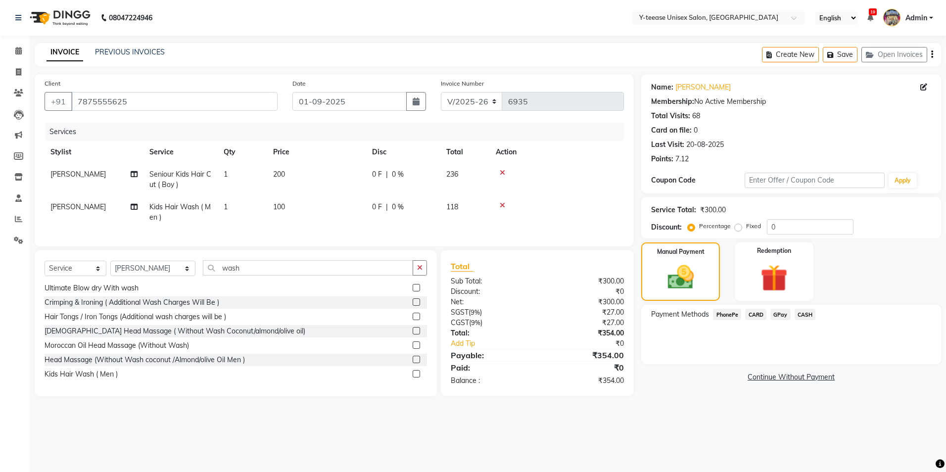
click at [780, 317] on span "GPay" at bounding box center [780, 314] width 20 height 11
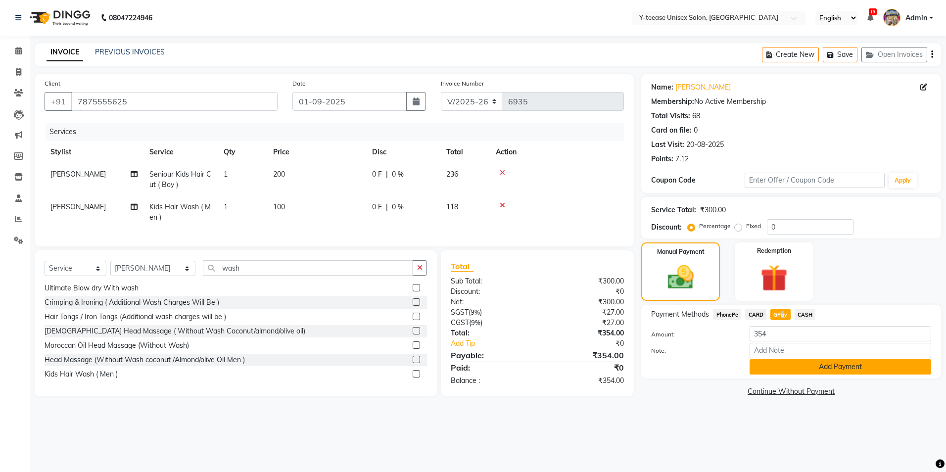
click at [794, 370] on button "Add Payment" at bounding box center [841, 366] width 182 height 15
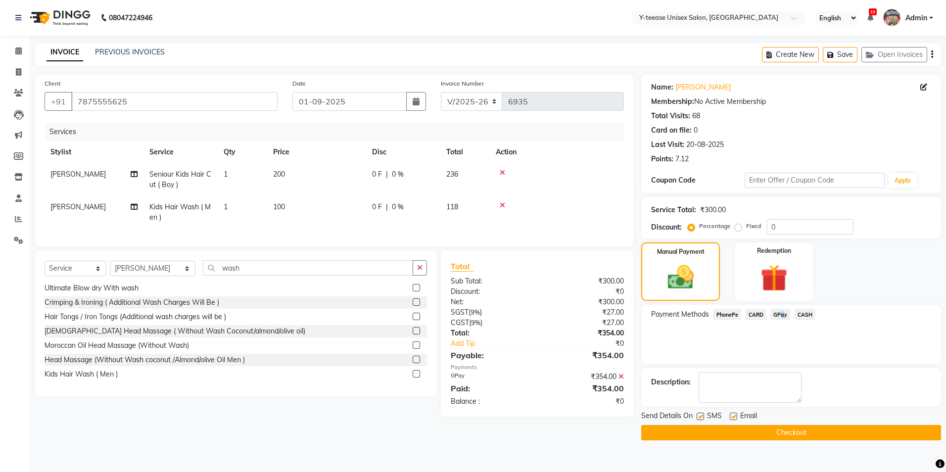
click at [772, 429] on button "Checkout" at bounding box center [791, 432] width 300 height 15
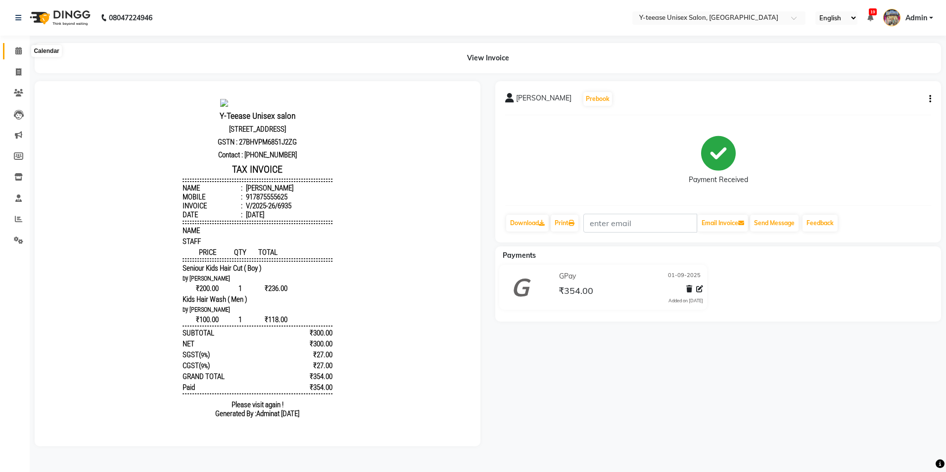
click at [14, 48] on span at bounding box center [18, 51] width 17 height 11
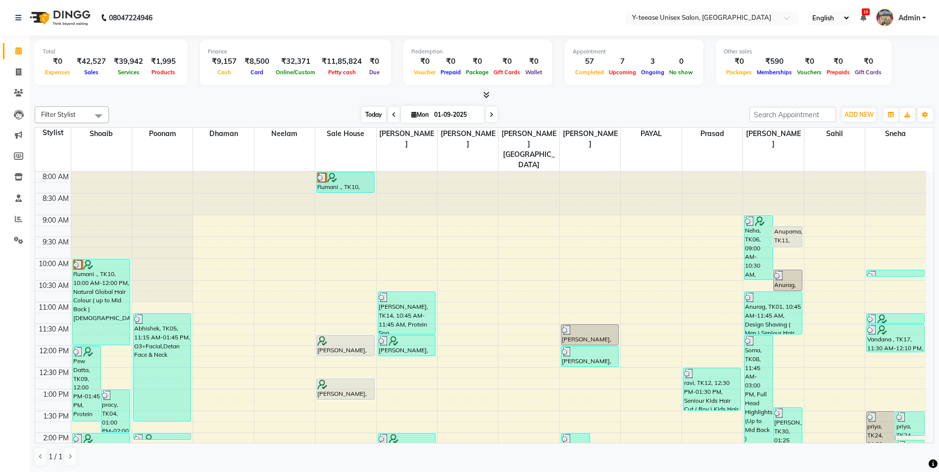
click at [369, 115] on span "Today" at bounding box center [373, 114] width 25 height 15
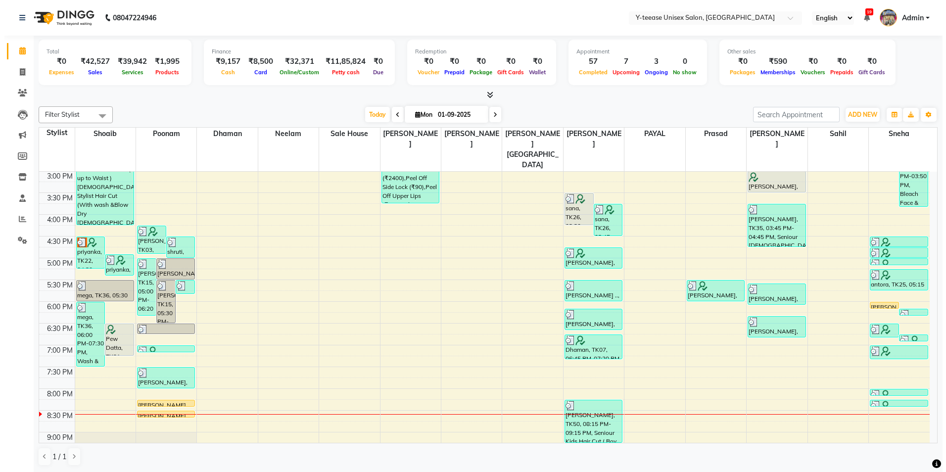
scroll to position [361, 0]
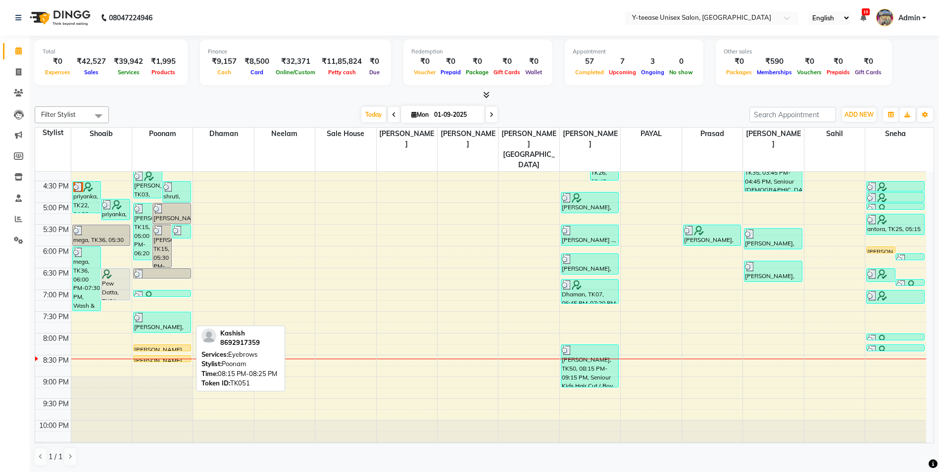
click at [169, 349] on div at bounding box center [162, 351] width 57 height 4
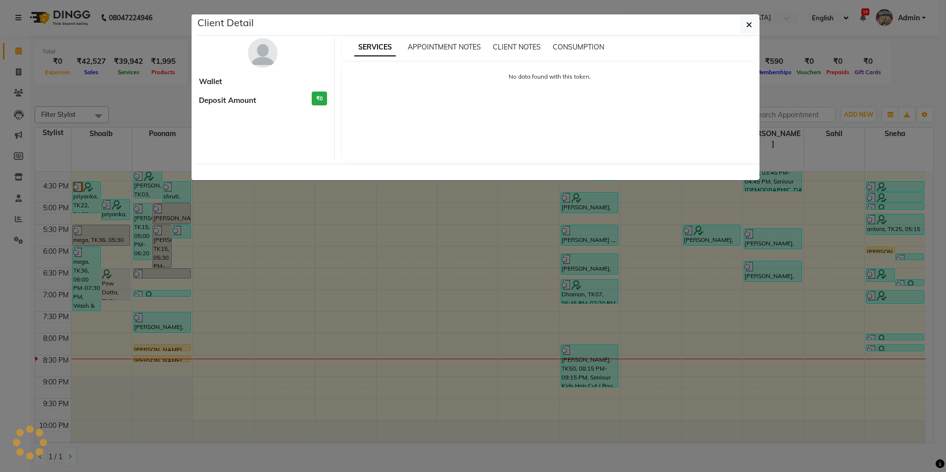
select select "1"
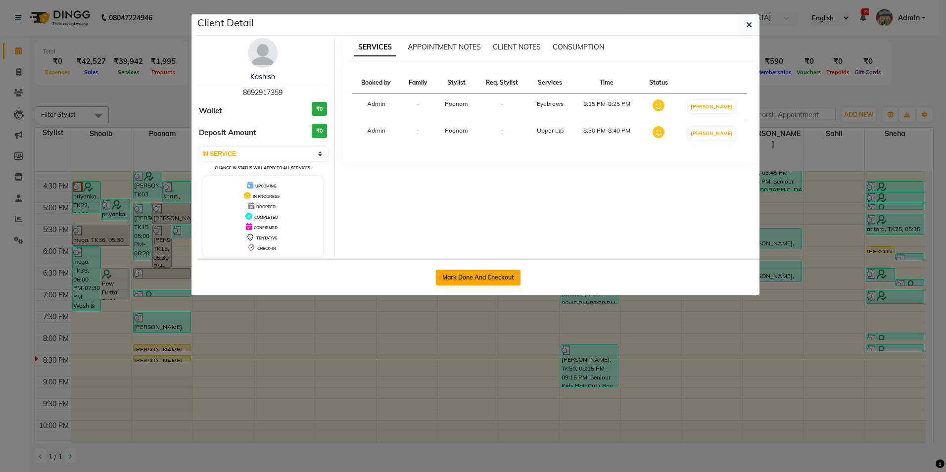
click at [493, 278] on button "Mark Done And Checkout" at bounding box center [478, 278] width 85 height 16
select select "service"
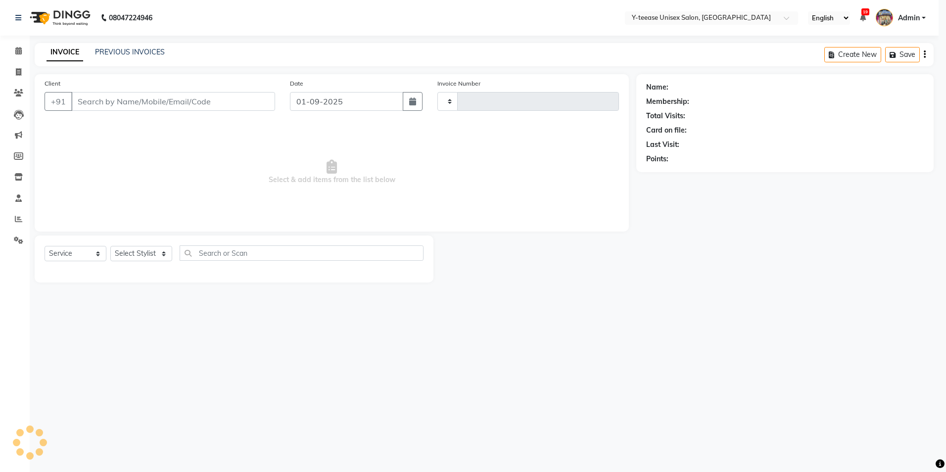
type input "6936"
select select "4"
type input "8692917359"
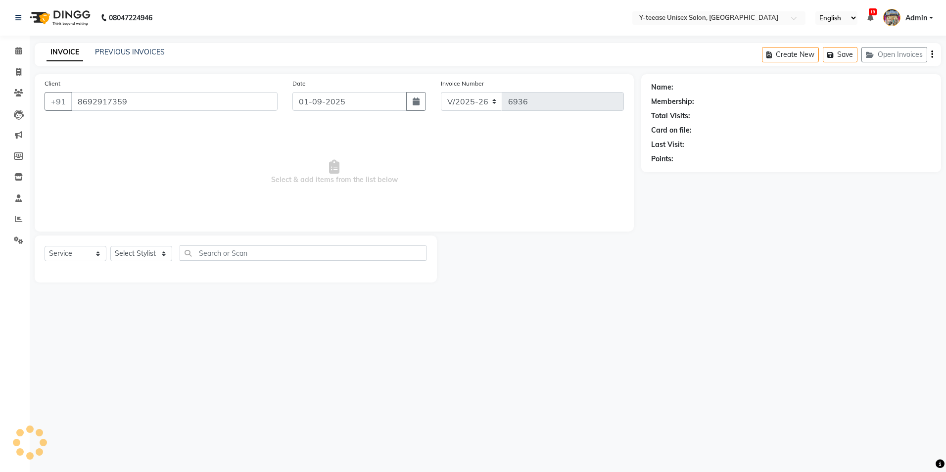
select select "57"
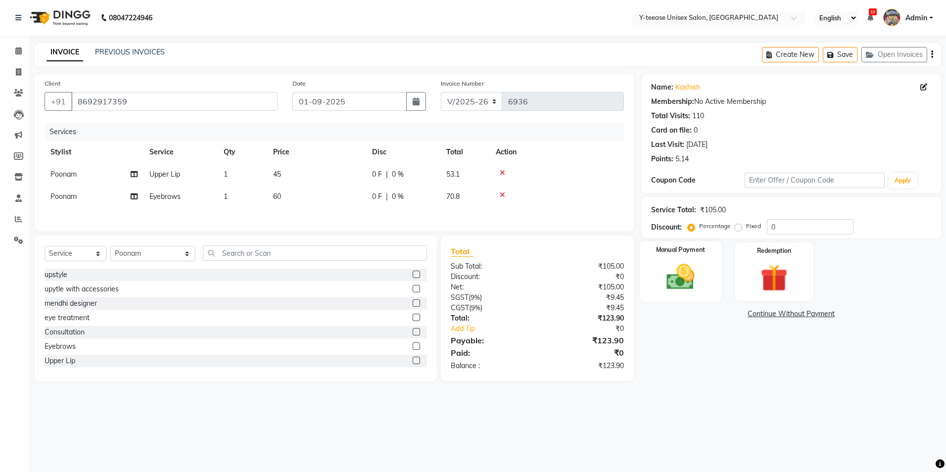
click at [693, 277] on img at bounding box center [681, 277] width 46 height 33
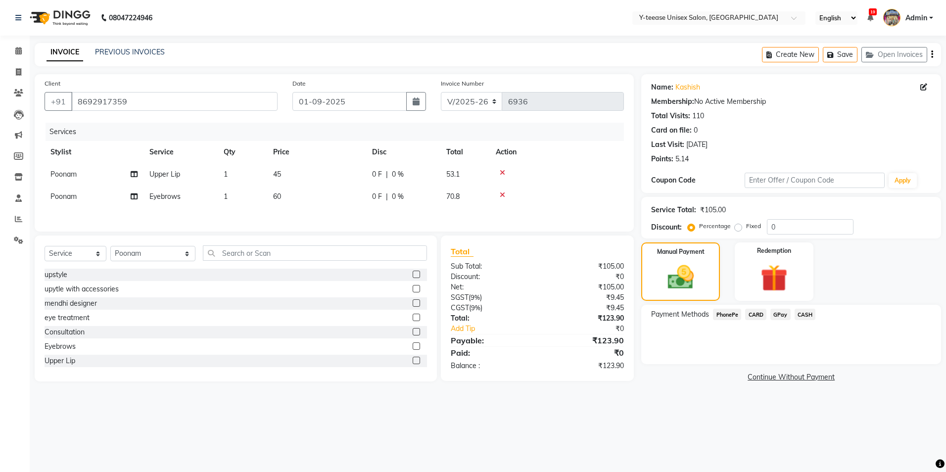
click at [782, 316] on span "GPay" at bounding box center [780, 314] width 20 height 11
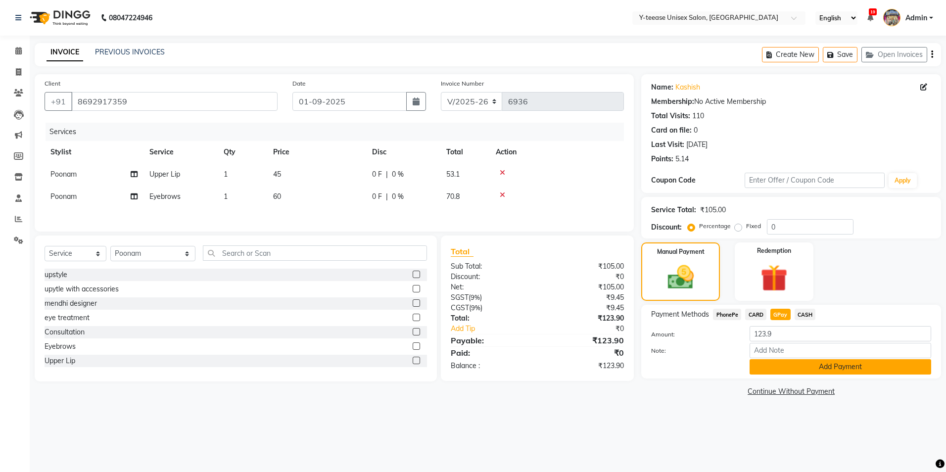
click at [794, 374] on button "Add Payment" at bounding box center [841, 366] width 182 height 15
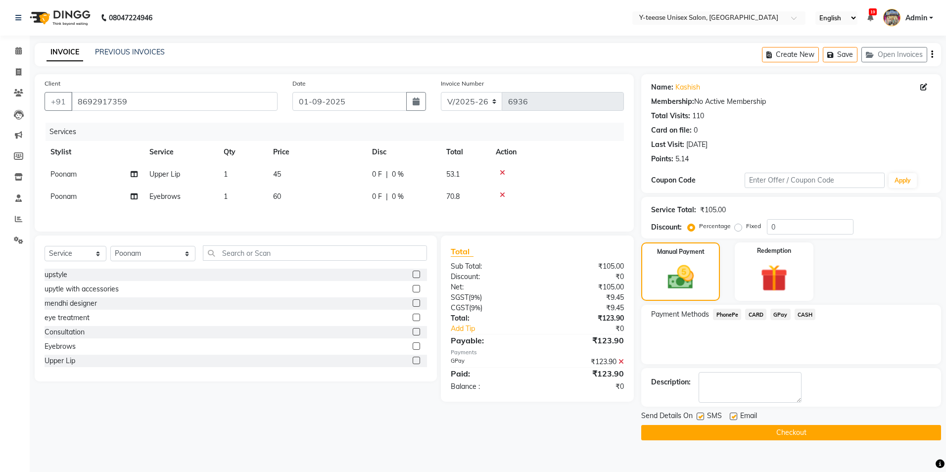
click at [770, 439] on button "Checkout" at bounding box center [791, 432] width 300 height 15
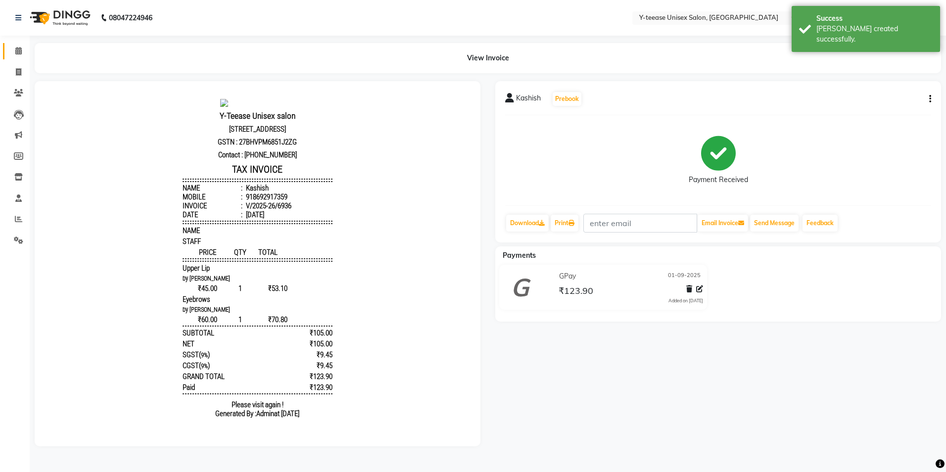
click at [9, 50] on link "Calendar" at bounding box center [15, 51] width 24 height 16
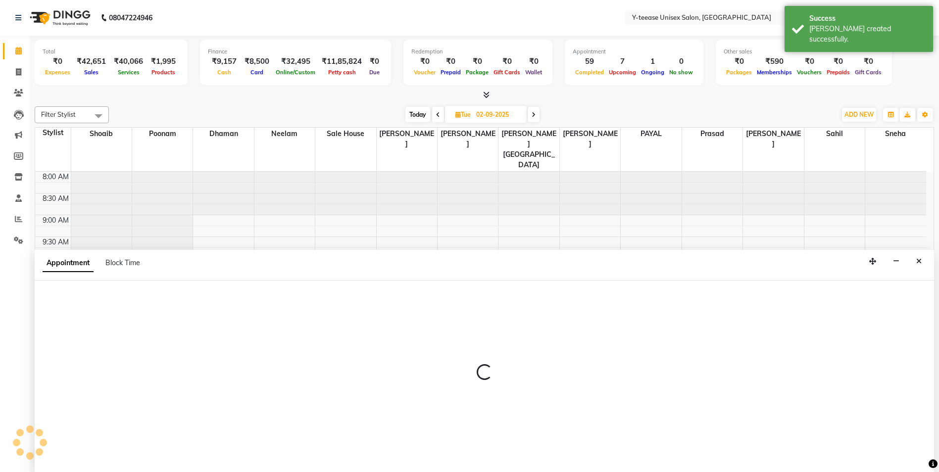
scroll to position [0, 0]
select select "67330"
select select "660"
select select "tentative"
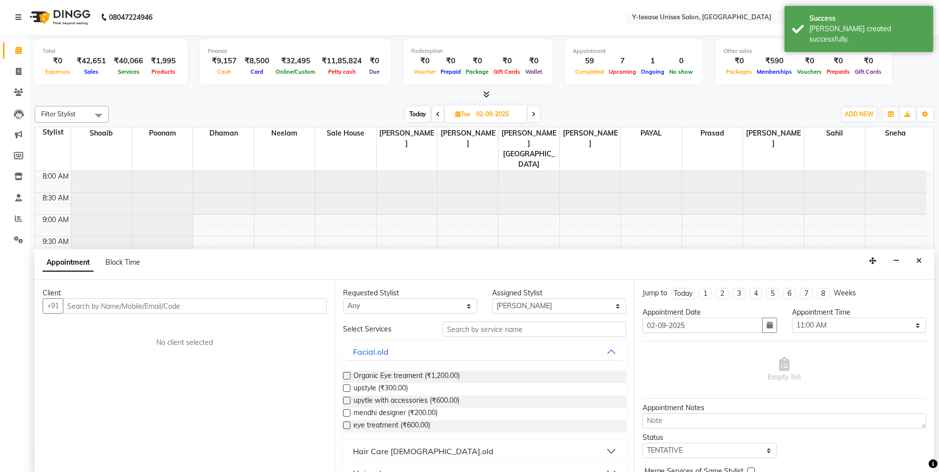
click at [227, 308] on input "text" at bounding box center [195, 305] width 264 height 15
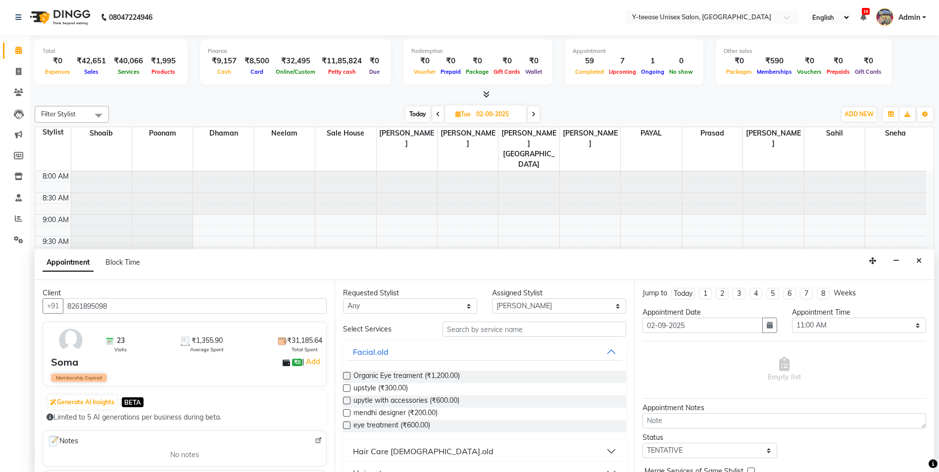
type input "8261895098"
click at [495, 330] on input "text" at bounding box center [534, 329] width 184 height 15
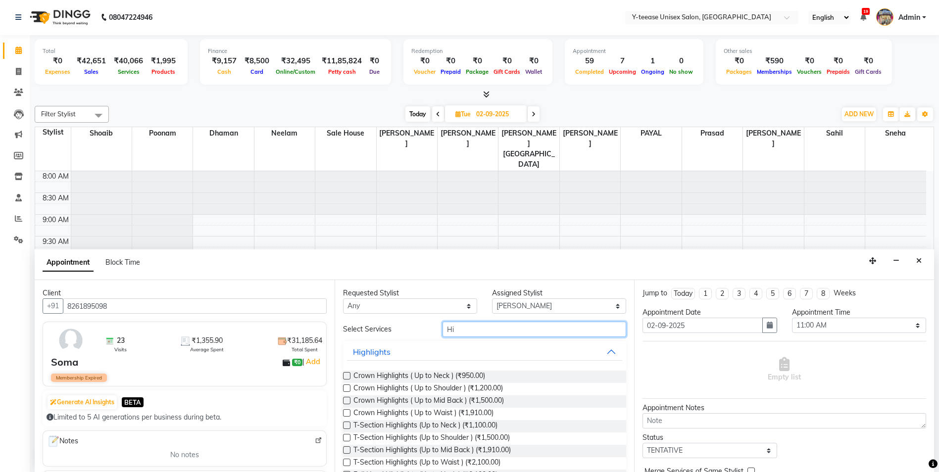
type input "H"
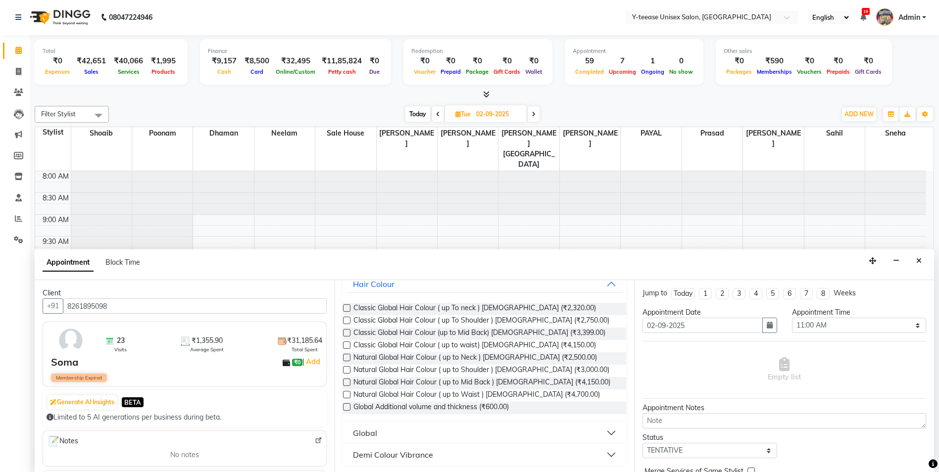
scroll to position [69, 0]
type input "Global"
click at [495, 383] on span "Natural Global Hair Colour ( up to Mid Back ) [DEMOGRAPHIC_DATA] (₹4,150.00)" at bounding box center [481, 382] width 257 height 12
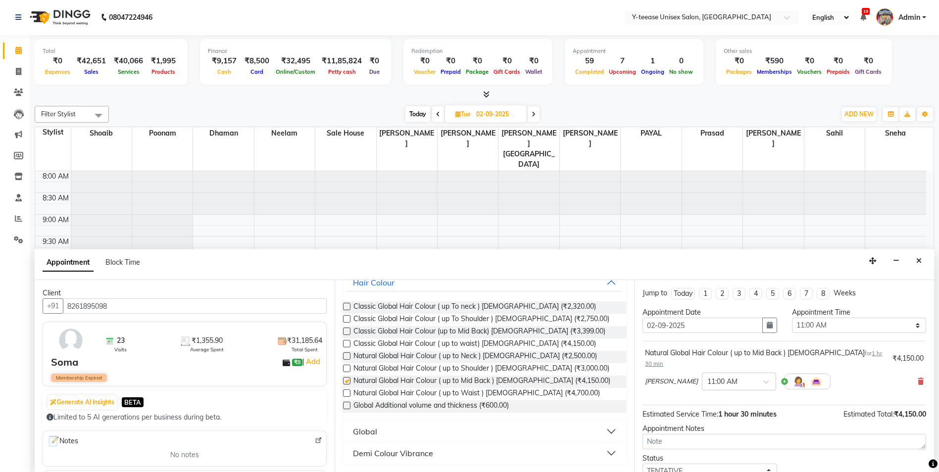
checkbox input "false"
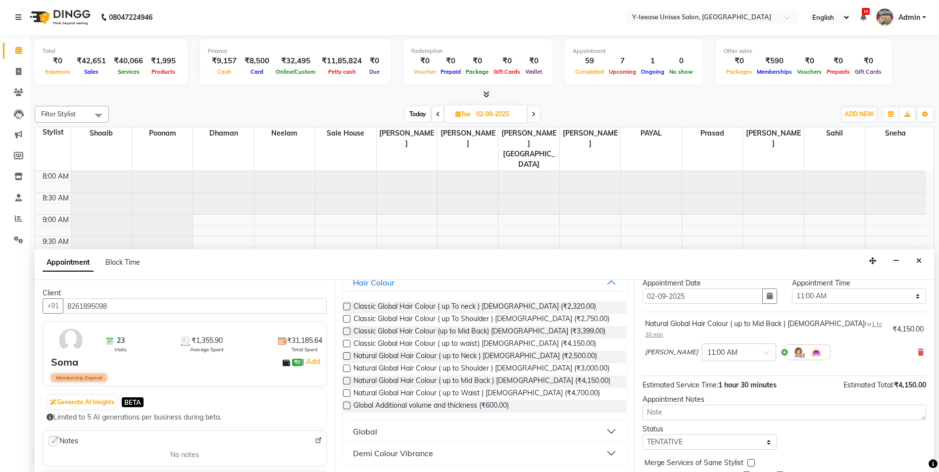
scroll to position [59, 0]
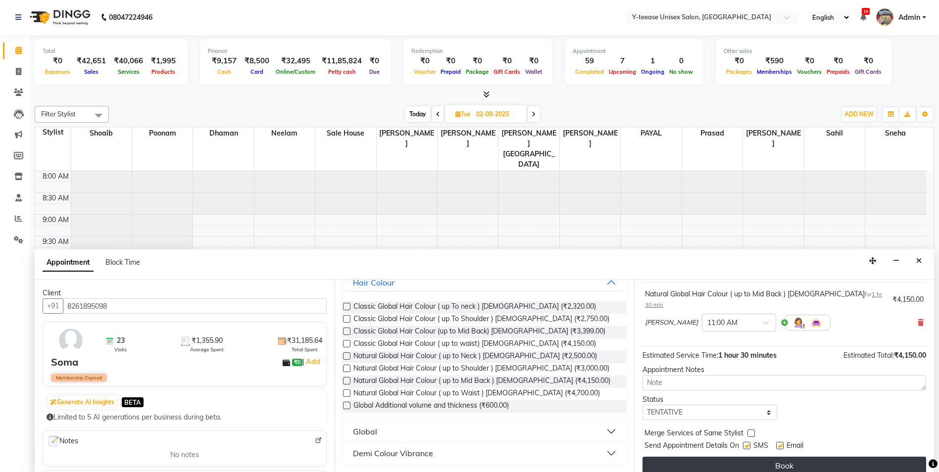
click at [749, 457] on button "Book" at bounding box center [784, 466] width 284 height 18
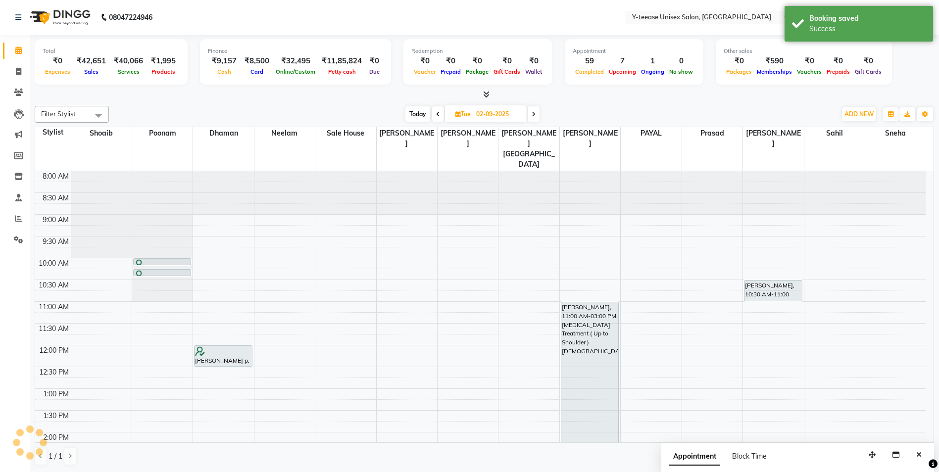
scroll to position [0, 0]
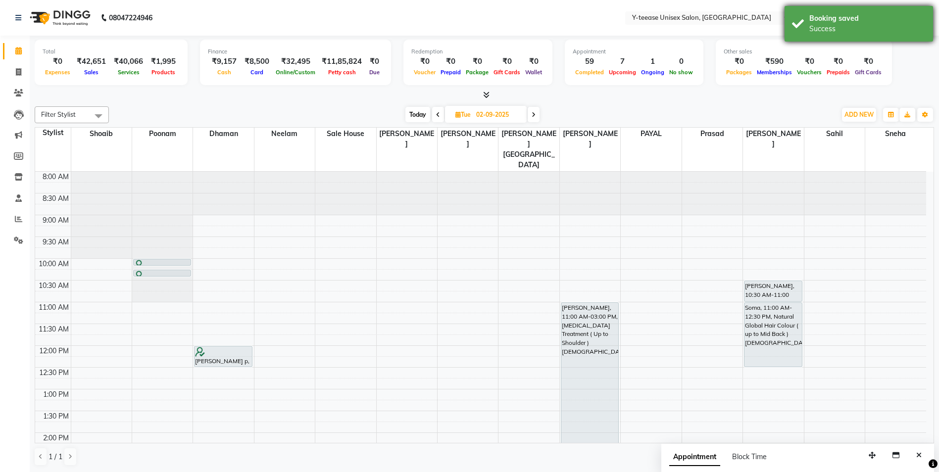
click at [827, 29] on div "Success" at bounding box center [867, 29] width 116 height 10
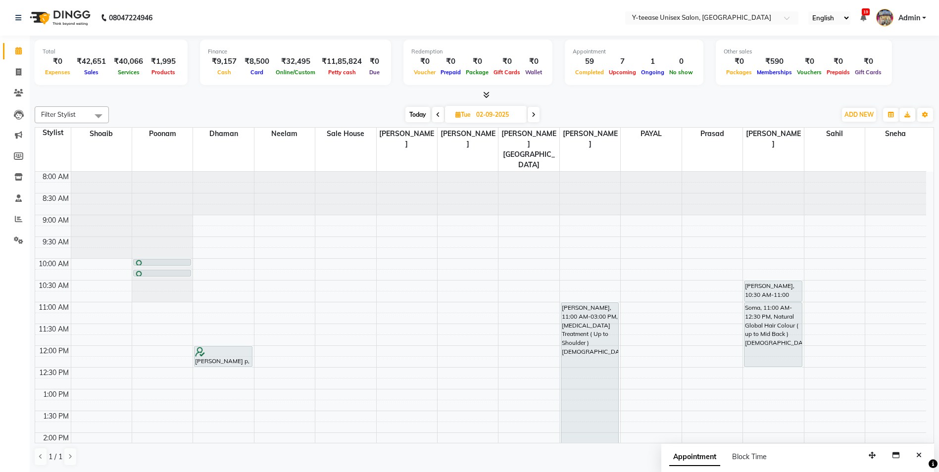
click at [427, 117] on span "Today" at bounding box center [417, 114] width 25 height 15
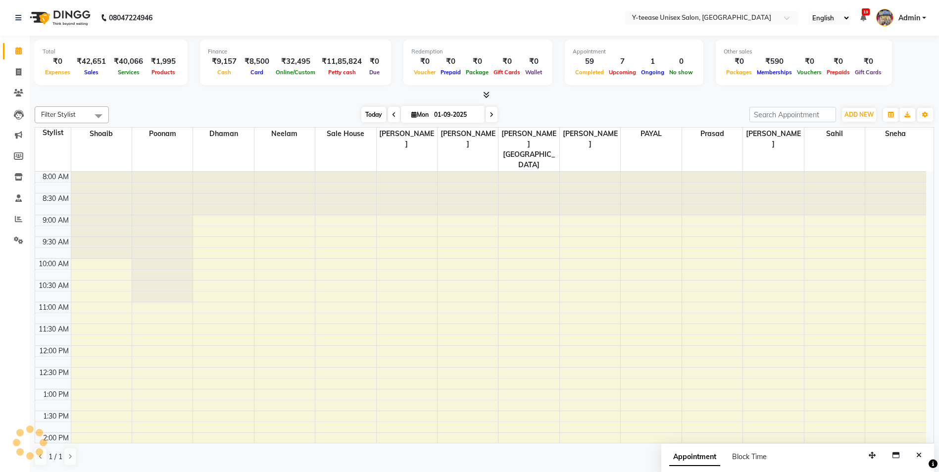
scroll to position [361, 0]
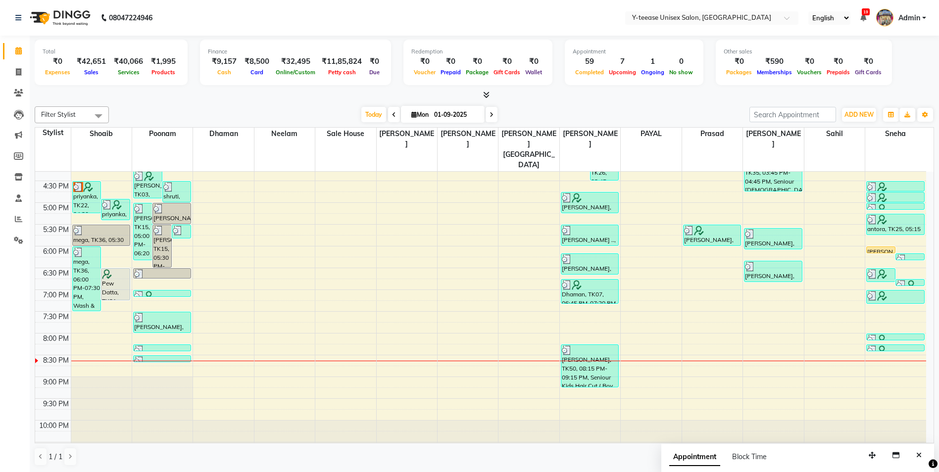
click at [485, 109] on span at bounding box center [491, 114] width 12 height 15
type input "02-09-2025"
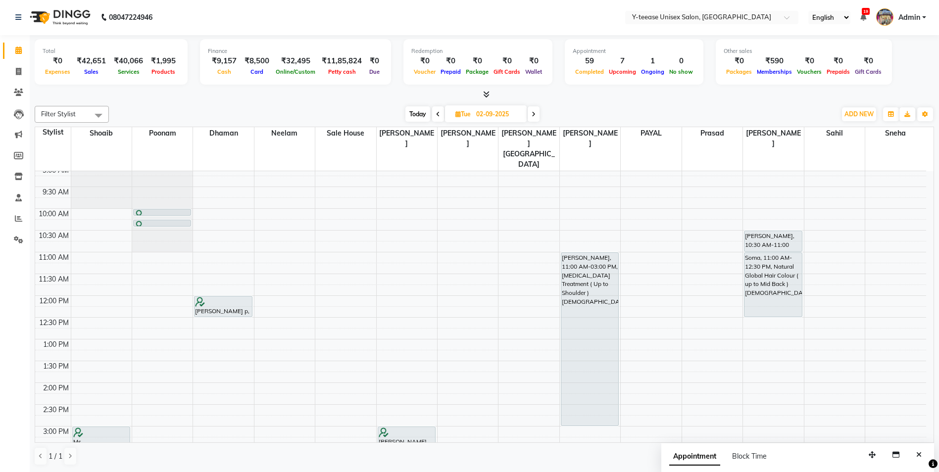
scroll to position [198, 0]
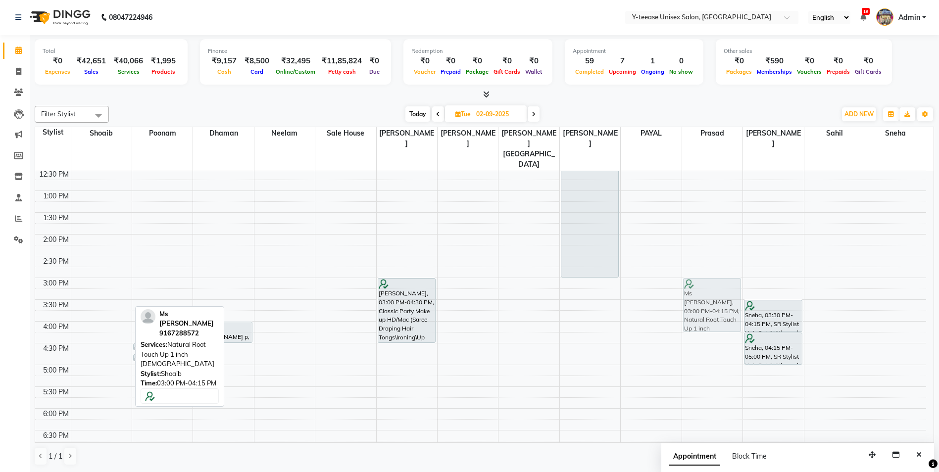
drag, startPoint x: 117, startPoint y: 279, endPoint x: 743, endPoint y: 276, distance: 625.4
click at [743, 276] on div "8:00 AM 8:30 AM 9:00 AM 9:30 AM 10:00 AM 10:30 AM 11:00 AM 11:30 AM 12:00 PM 12…" at bounding box center [480, 299] width 891 height 653
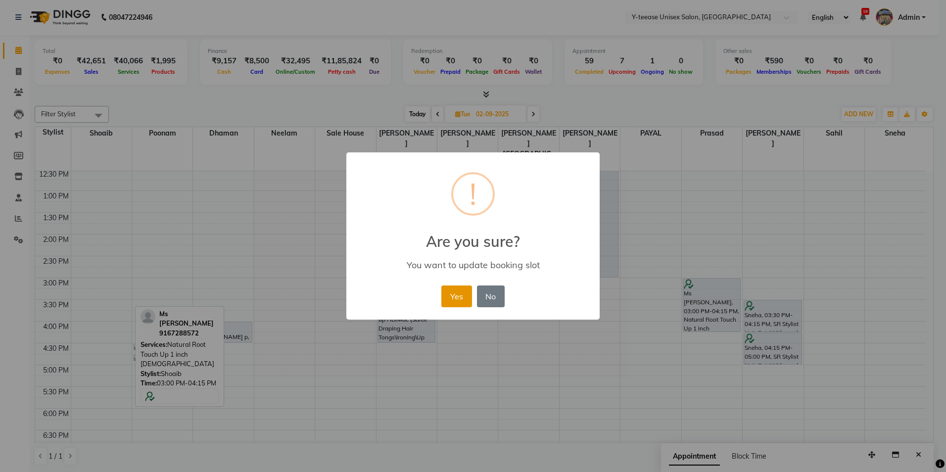
click at [452, 298] on button "Yes" at bounding box center [456, 296] width 30 height 22
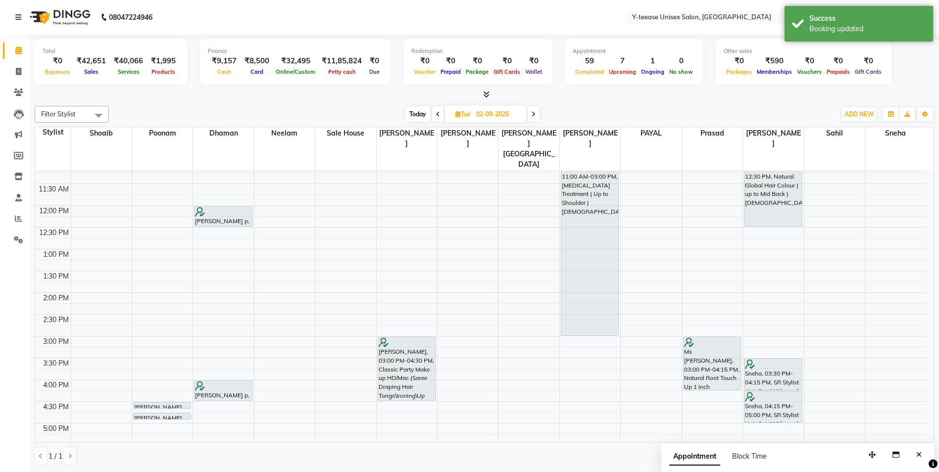
scroll to position [49, 0]
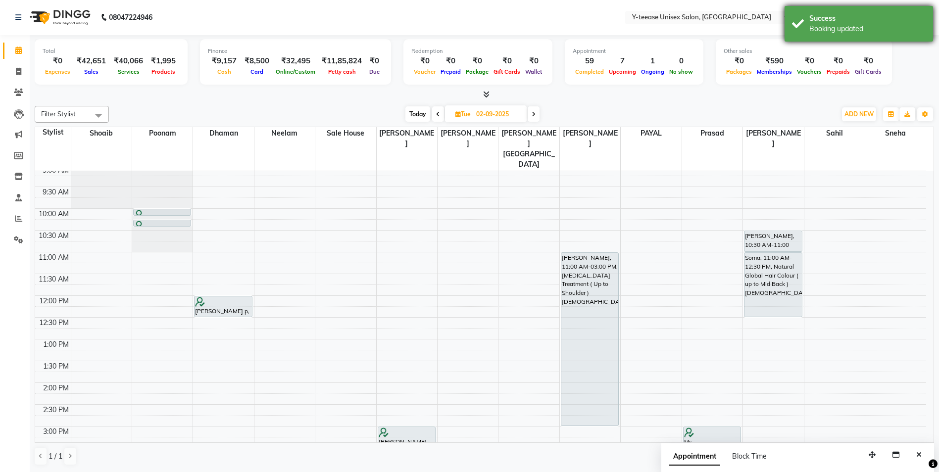
click at [858, 20] on div "Success" at bounding box center [867, 18] width 116 height 10
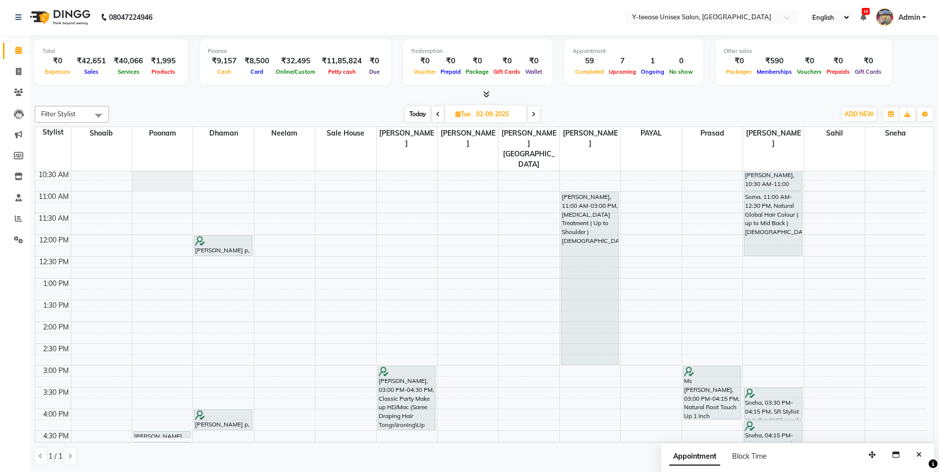
scroll to position [148, 0]
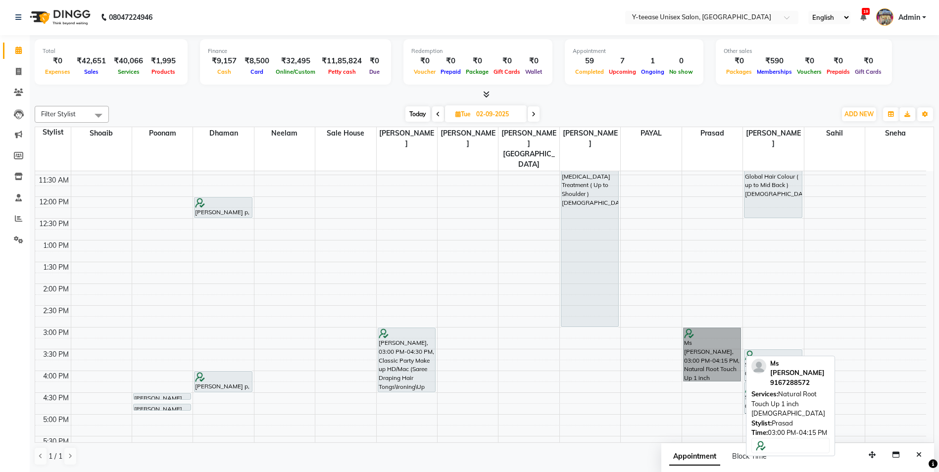
drag, startPoint x: 702, startPoint y: 333, endPoint x: 696, endPoint y: 334, distance: 6.0
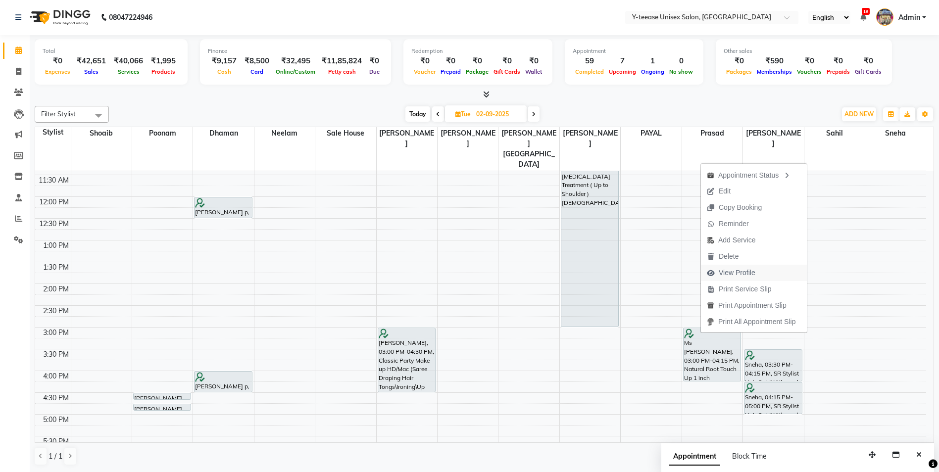
click at [738, 271] on span "View Profile" at bounding box center [736, 273] width 37 height 10
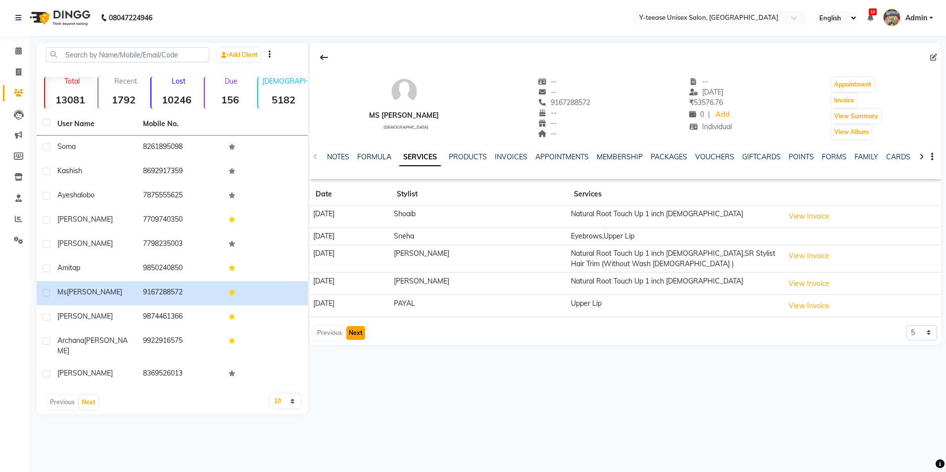
click at [352, 335] on button "Next" at bounding box center [355, 333] width 19 height 14
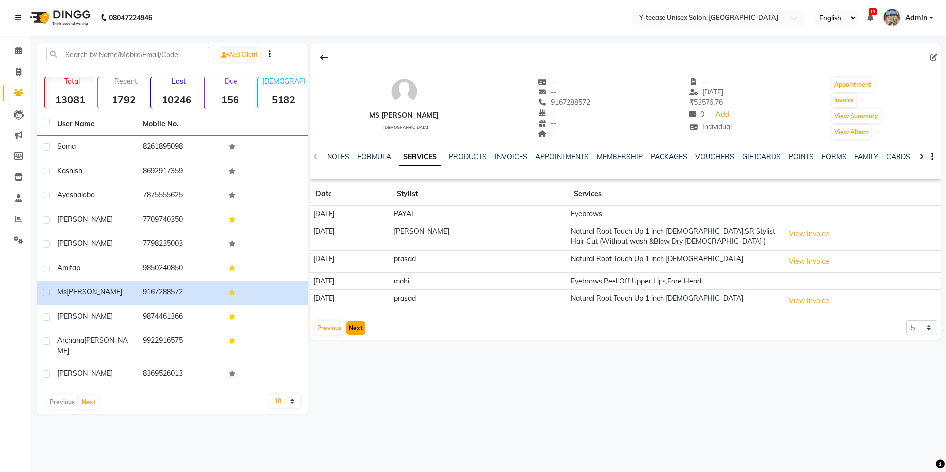
click at [359, 333] on button "Next" at bounding box center [355, 328] width 19 height 14
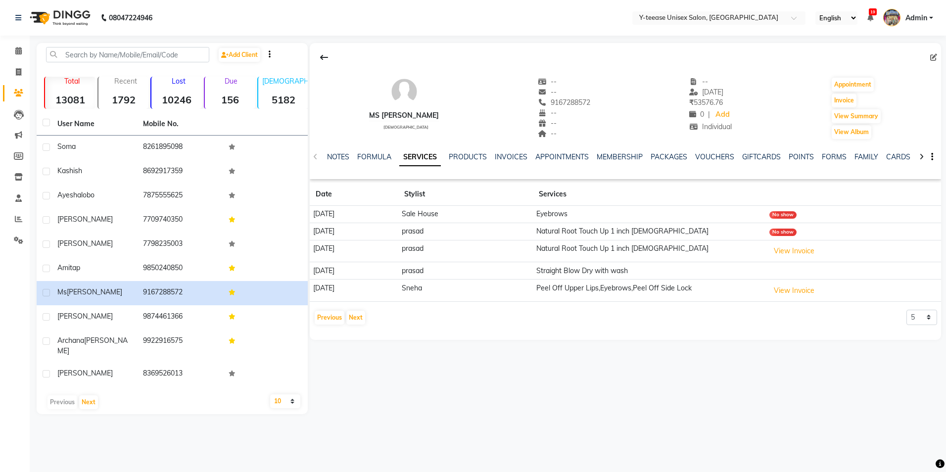
click at [351, 333] on div "Ms [PERSON_NAME] [DEMOGRAPHIC_DATA] -- -- 9167288572 -- -- -- -- [DATE] ₹ 53576…" at bounding box center [625, 191] width 631 height 297
click at [353, 322] on button "Next" at bounding box center [355, 318] width 19 height 14
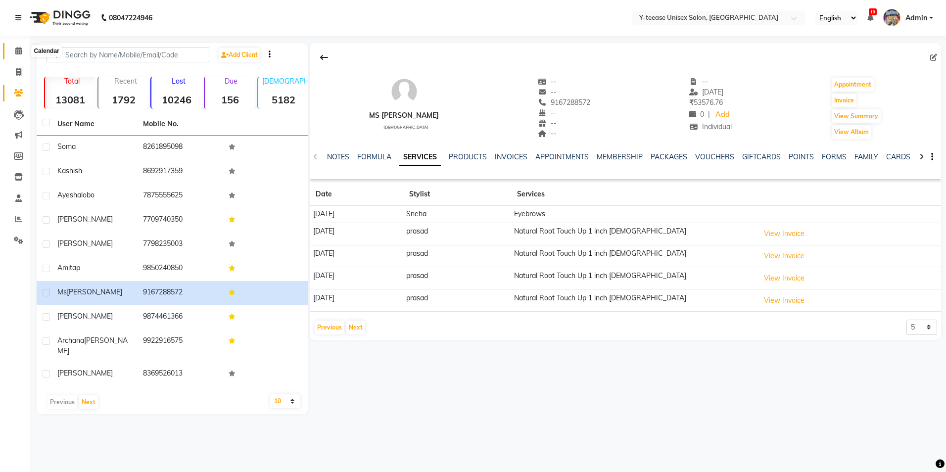
drag, startPoint x: 22, startPoint y: 49, endPoint x: 25, endPoint y: 55, distance: 6.6
click at [22, 49] on span at bounding box center [18, 51] width 17 height 11
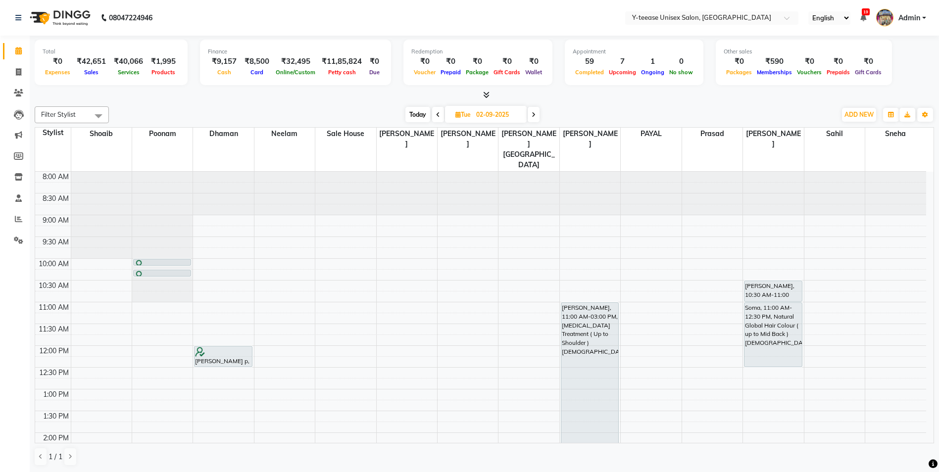
click at [421, 113] on span "Today" at bounding box center [417, 114] width 25 height 15
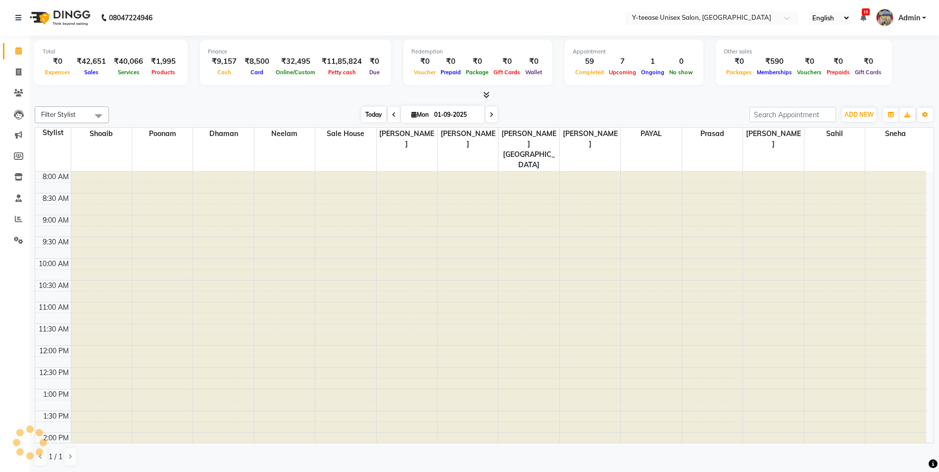
scroll to position [361, 0]
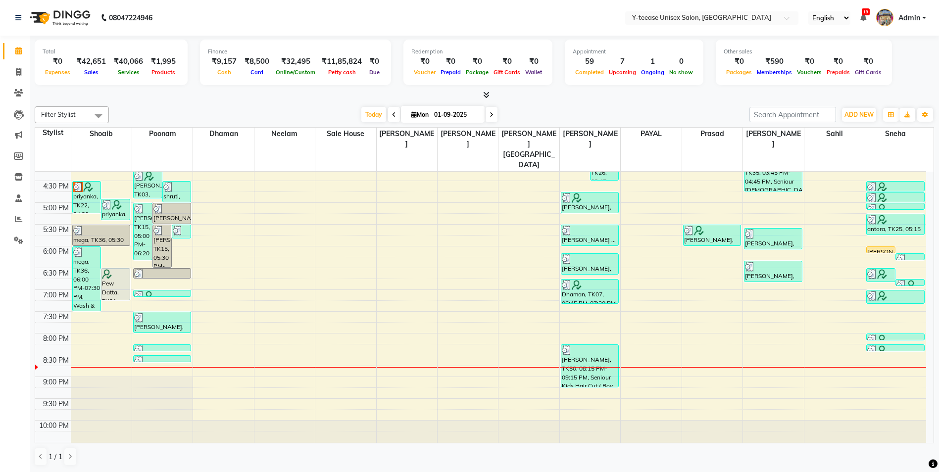
click at [488, 119] on span at bounding box center [491, 114] width 12 height 15
type input "02-09-2025"
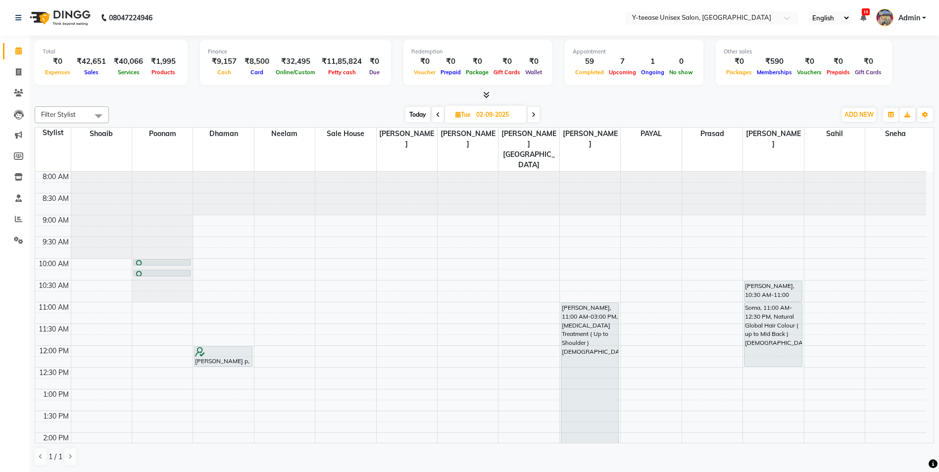
scroll to position [0, 0]
click at [19, 223] on span at bounding box center [18, 218] width 17 height 11
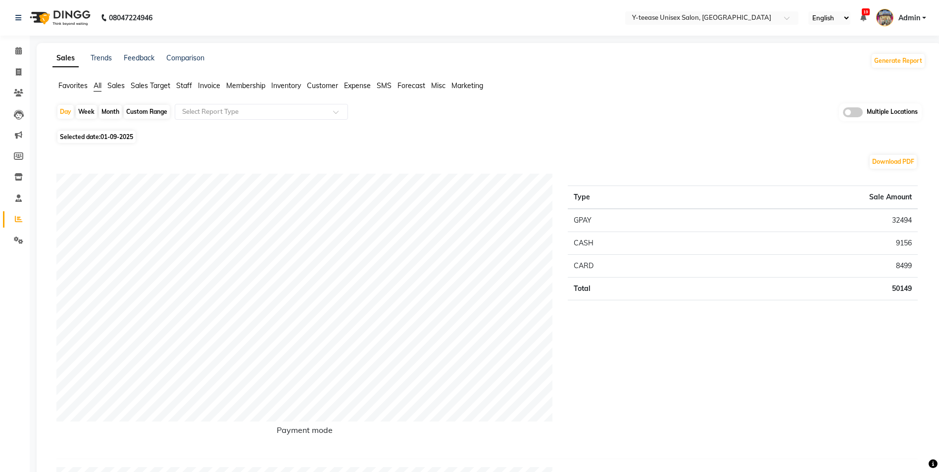
click at [598, 141] on div "Selected date: [DATE]" at bounding box center [490, 137] width 869 height 10
click at [64, 109] on div "Day" at bounding box center [65, 112] width 16 height 14
select select "9"
select select "2025"
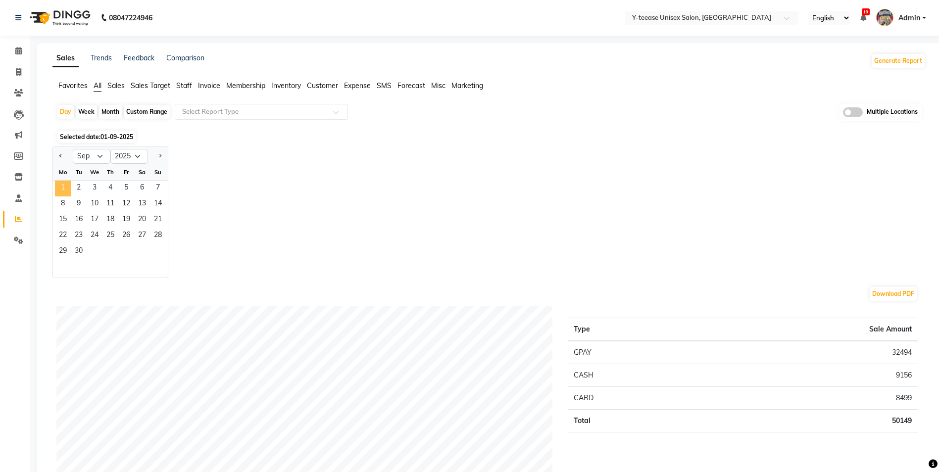
click at [61, 184] on span "1" at bounding box center [63, 189] width 16 height 16
click at [380, 159] on div "Jan Feb Mar Apr May Jun [DATE] Aug Sep Oct Nov [DATE] 2016 2017 2018 2019 2020 …" at bounding box center [488, 212] width 873 height 132
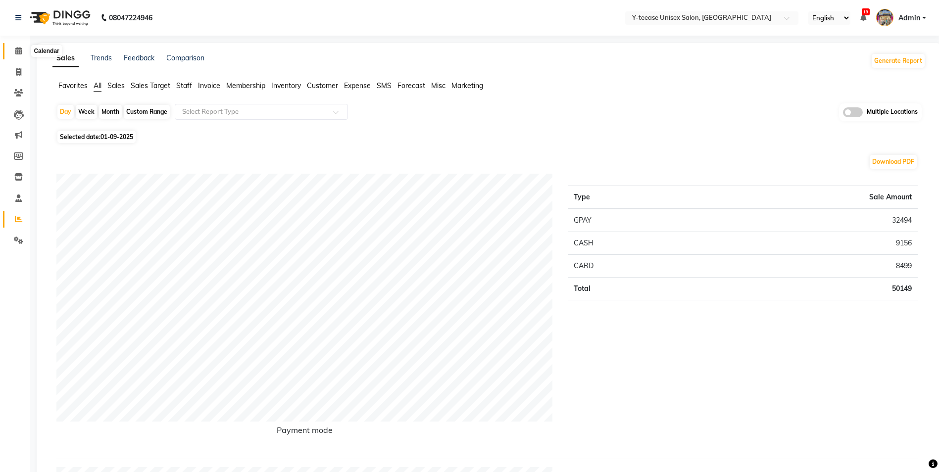
click at [15, 50] on icon at bounding box center [18, 50] width 6 height 7
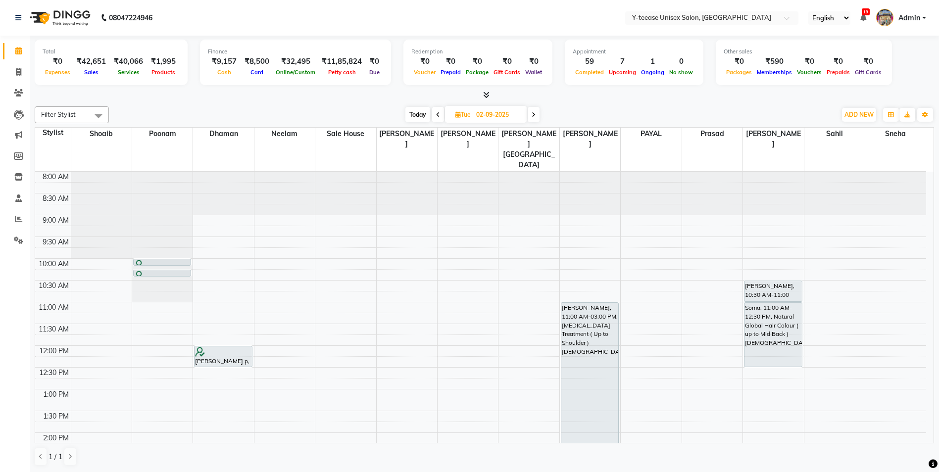
click at [921, 16] on link "Admin" at bounding box center [901, 18] width 50 height 16
click at [885, 73] on link "Sign out" at bounding box center [875, 70] width 91 height 15
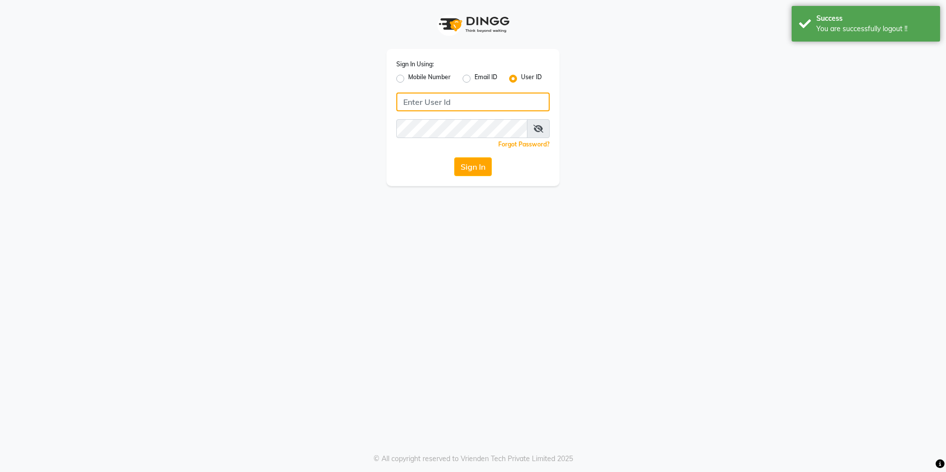
type input "8999679795"
click at [408, 81] on label "Mobile Number" at bounding box center [429, 79] width 43 height 12
click at [408, 79] on input "Mobile Number" at bounding box center [411, 76] width 6 height 6
radio input "true"
radio input "false"
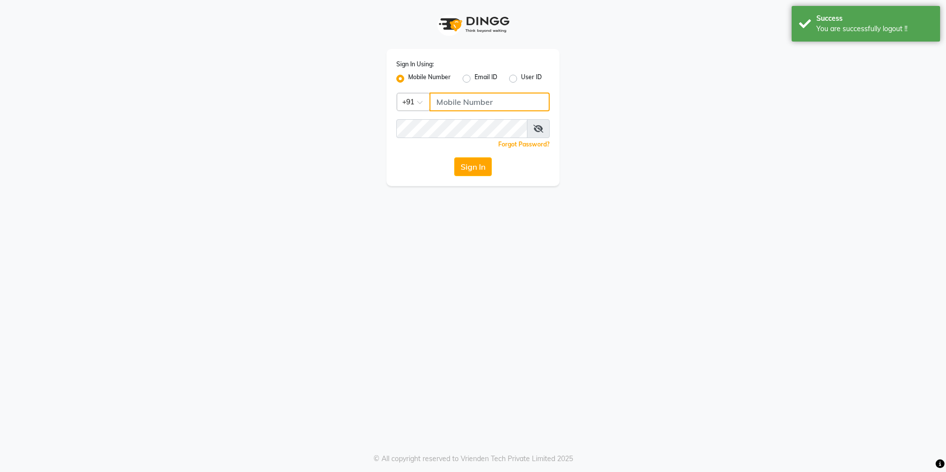
click at [447, 95] on input "Username" at bounding box center [489, 102] width 120 height 19
type input "8999679795"
click at [478, 164] on button "Sign In" at bounding box center [473, 166] width 38 height 19
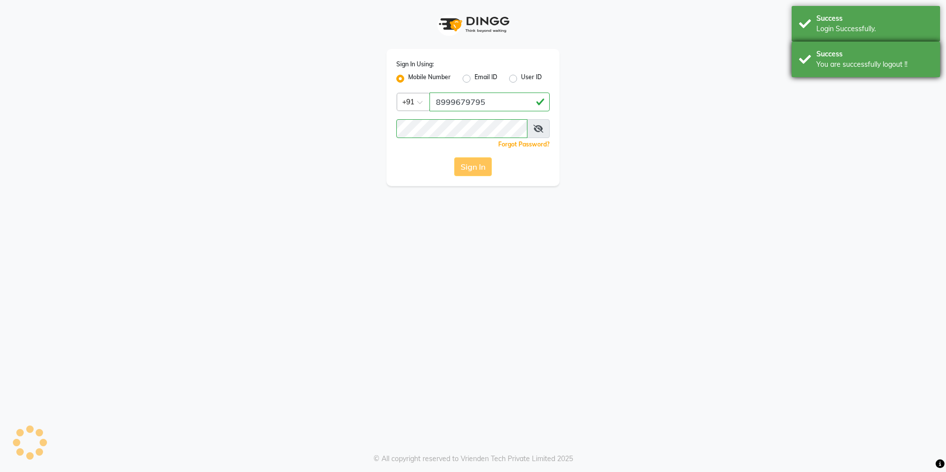
click at [827, 58] on div "Success" at bounding box center [874, 54] width 116 height 10
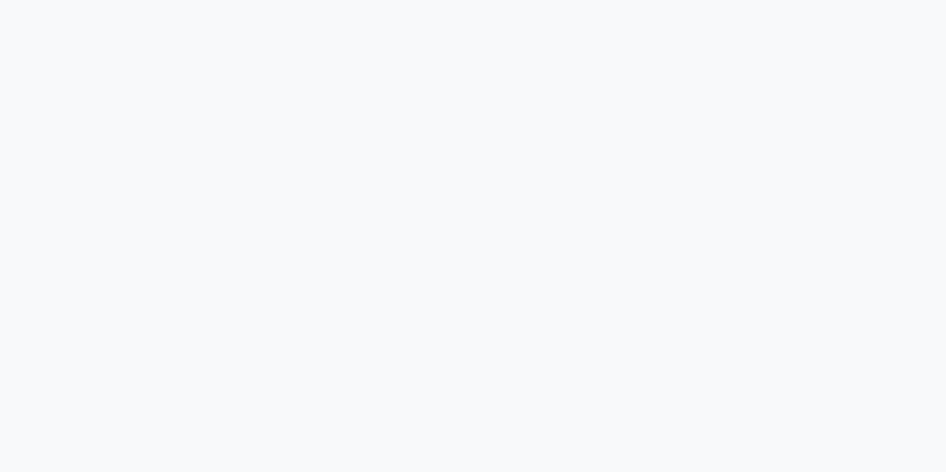
select select "4"
select select "service"
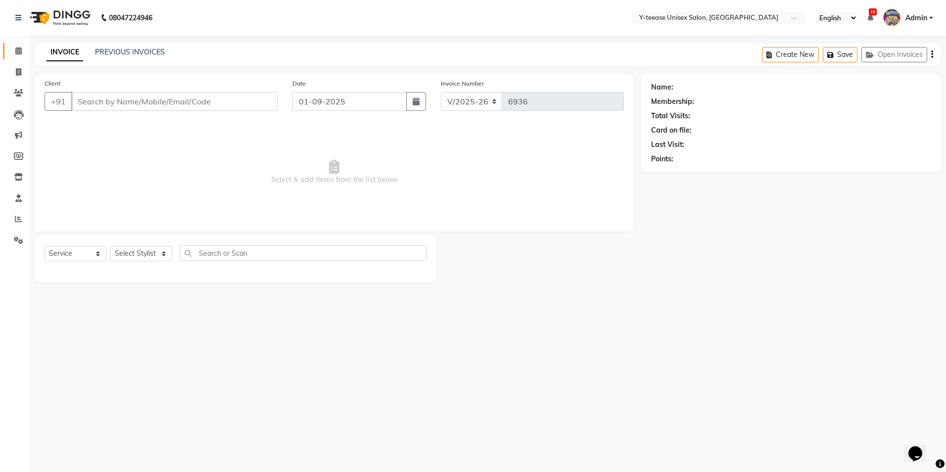
click at [15, 48] on icon at bounding box center [18, 50] width 6 height 7
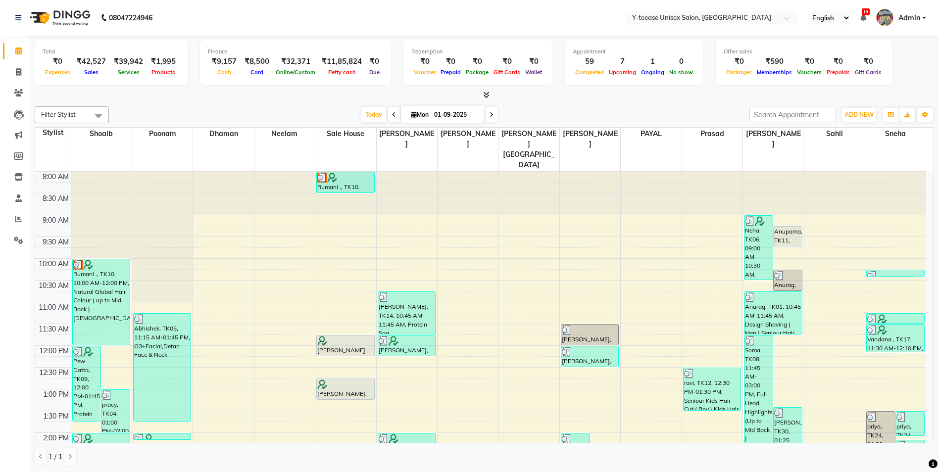
click at [493, 116] on span at bounding box center [491, 114] width 12 height 15
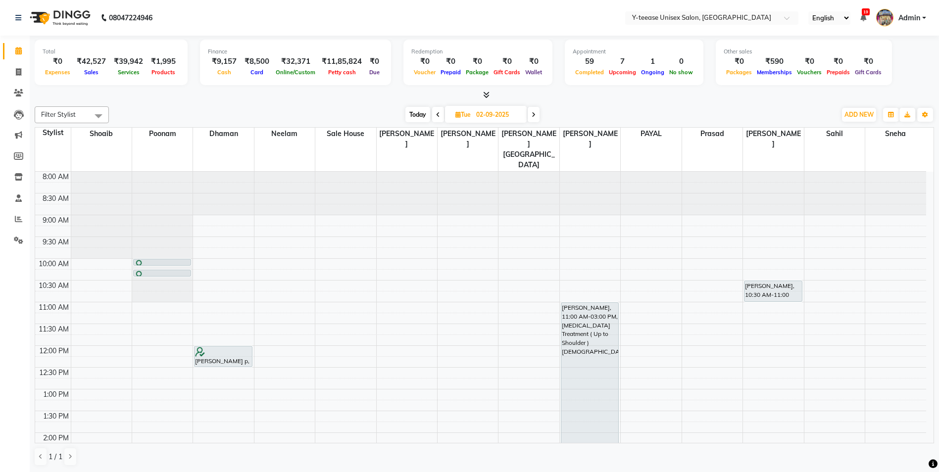
click at [418, 116] on span "Today" at bounding box center [417, 114] width 25 height 15
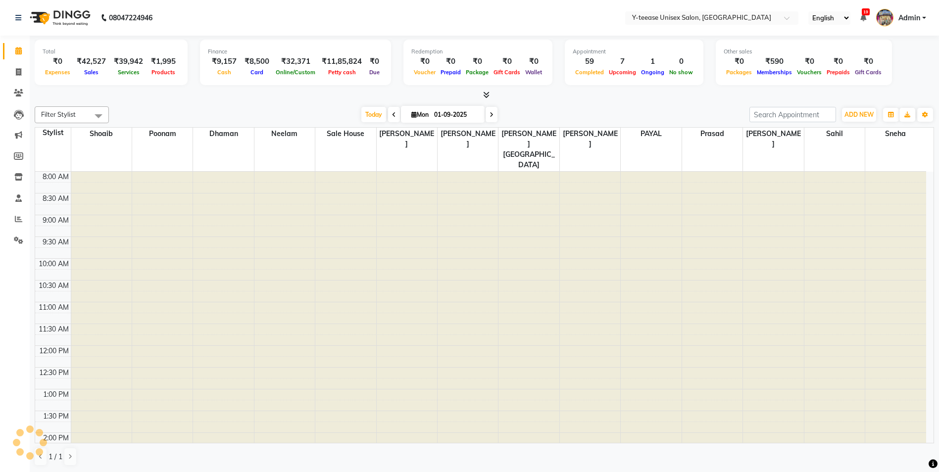
scroll to position [361, 0]
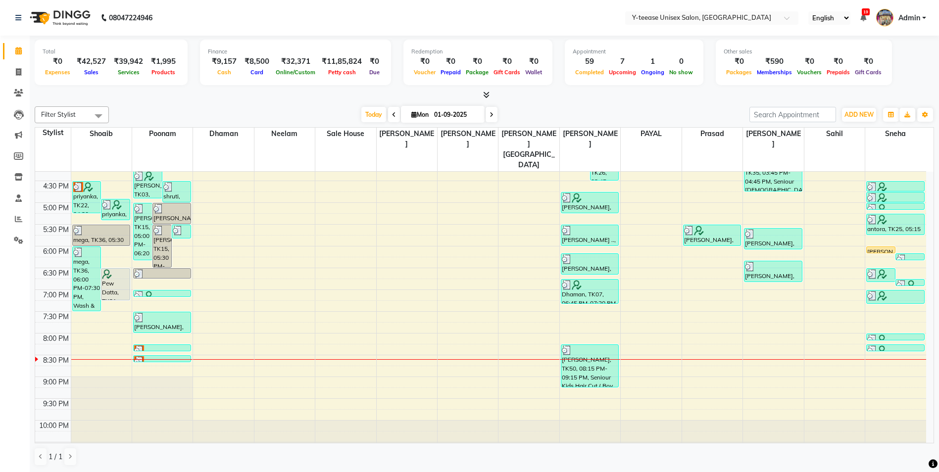
click at [494, 117] on span at bounding box center [491, 114] width 12 height 15
type input "02-09-2025"
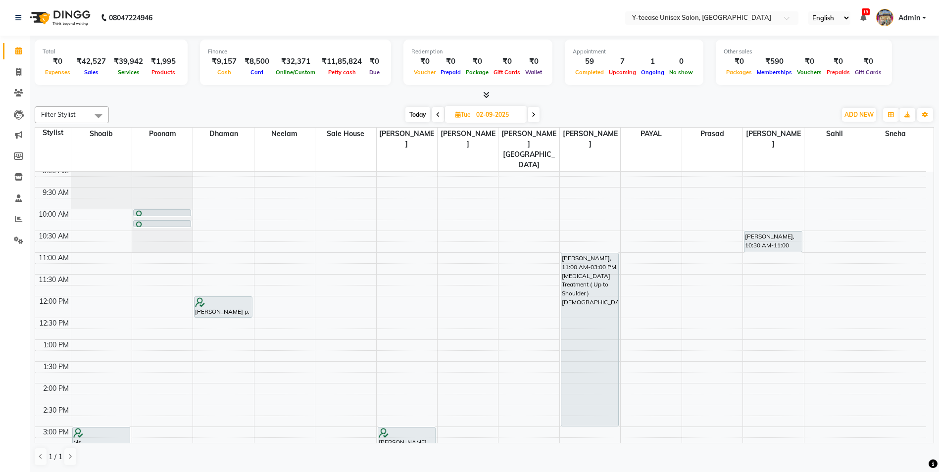
scroll to position [0, 0]
